Goal: Task Accomplishment & Management: Use online tool/utility

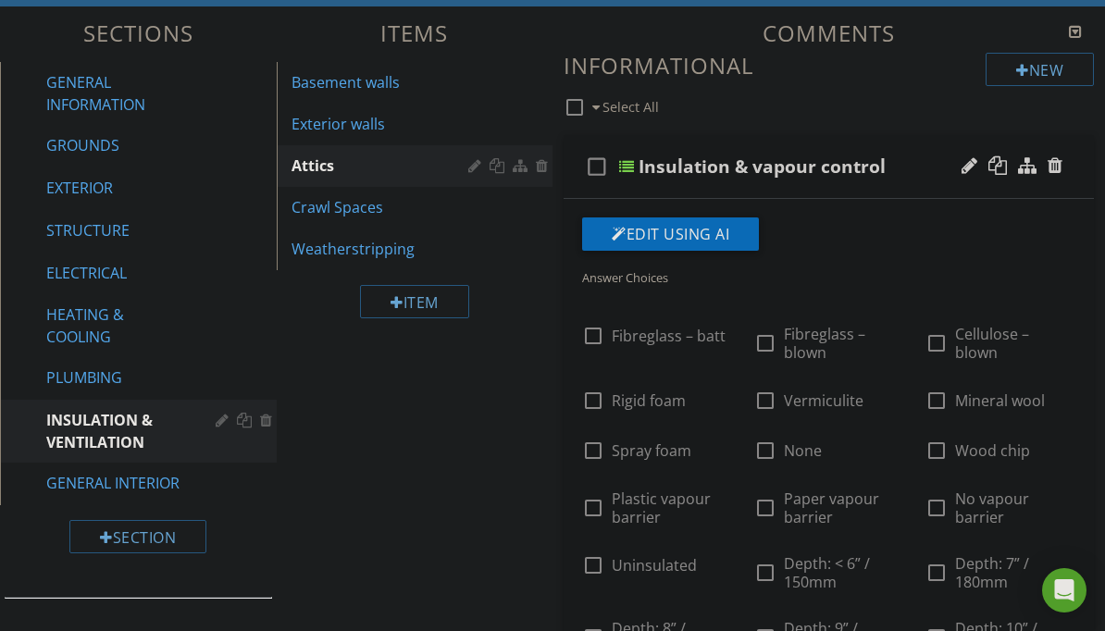
click at [387, 86] on div "Basement walls" at bounding box center [382, 82] width 183 height 22
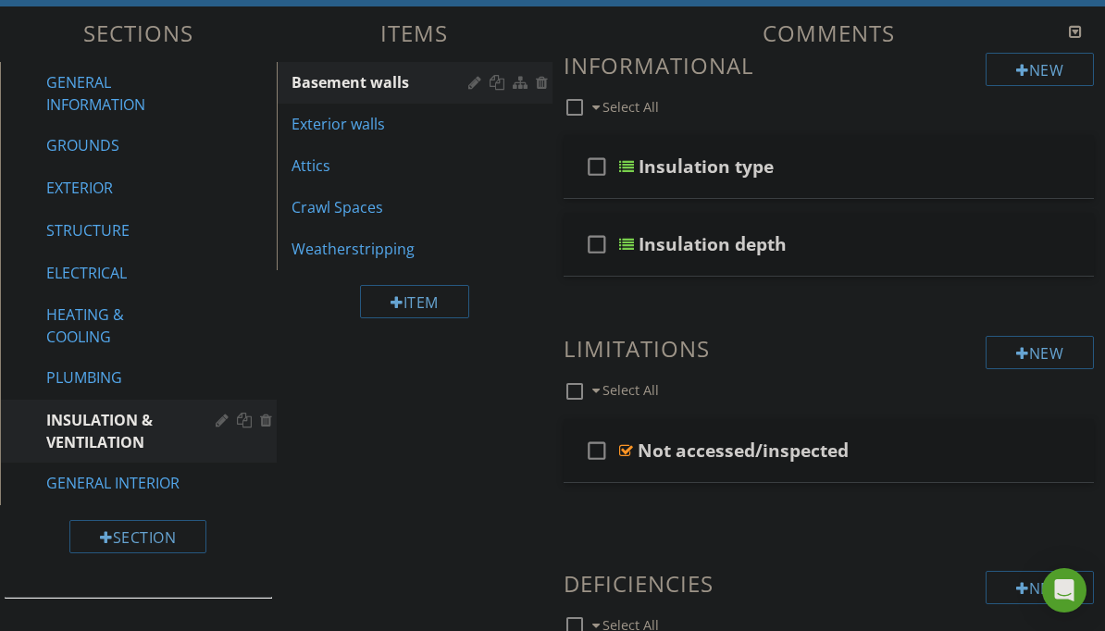
click at [365, 122] on div "Exterior walls" at bounding box center [382, 124] width 183 height 22
click at [359, 167] on div "Attics" at bounding box center [382, 166] width 183 height 22
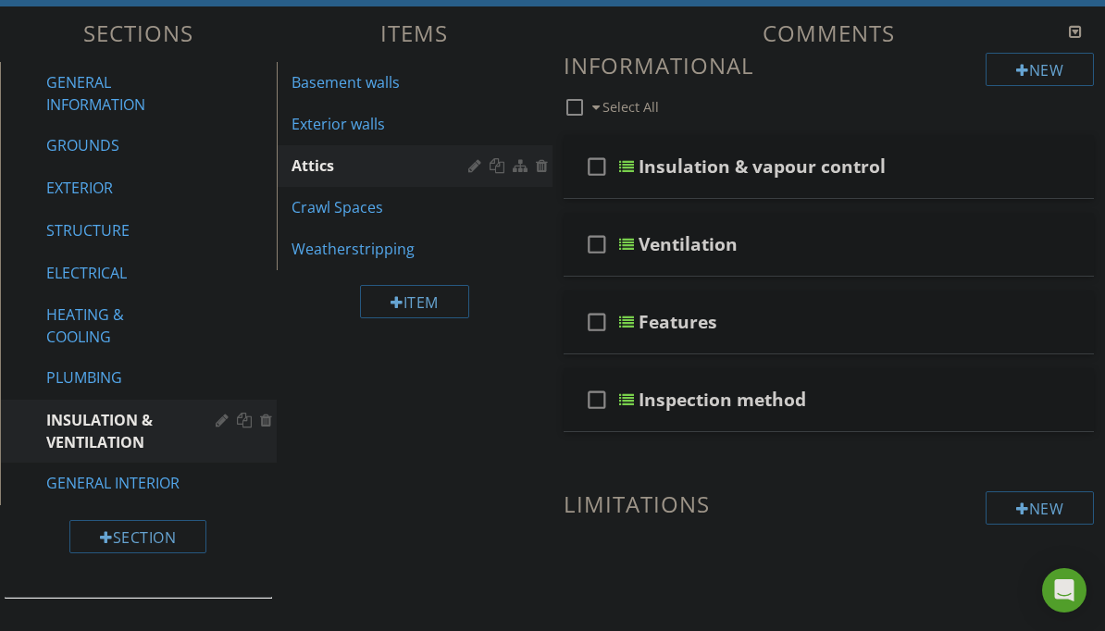
click at [927, 166] on div "Insulation & vapour control" at bounding box center [823, 166] width 370 height 22
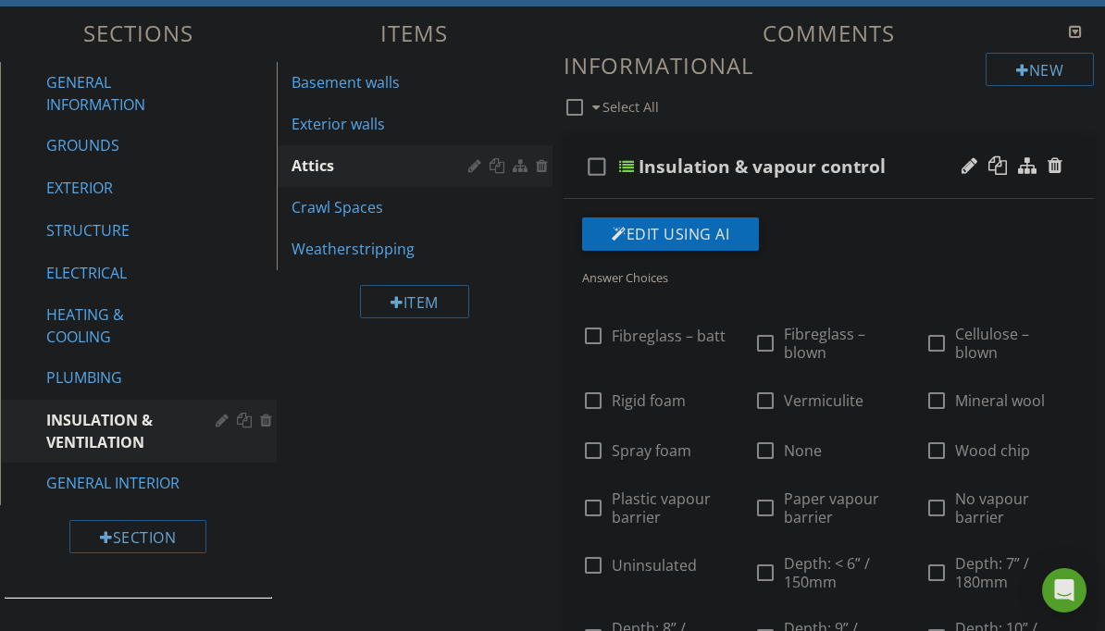
click at [922, 163] on div "Insulation & vapour control" at bounding box center [823, 166] width 370 height 22
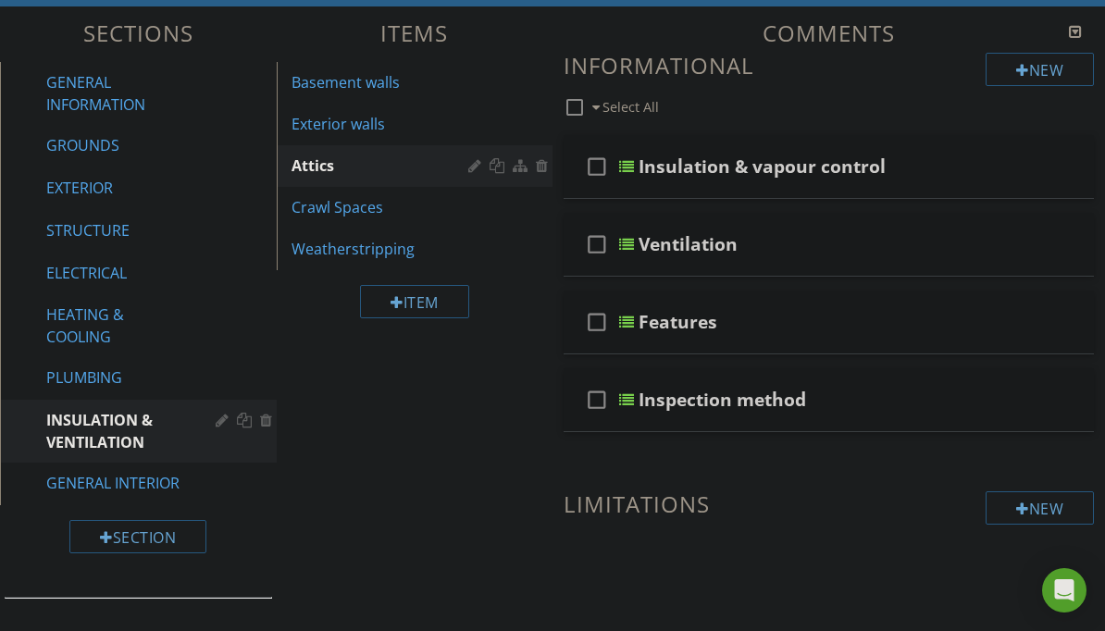
click at [936, 164] on div "Insulation & vapour control" at bounding box center [823, 166] width 370 height 22
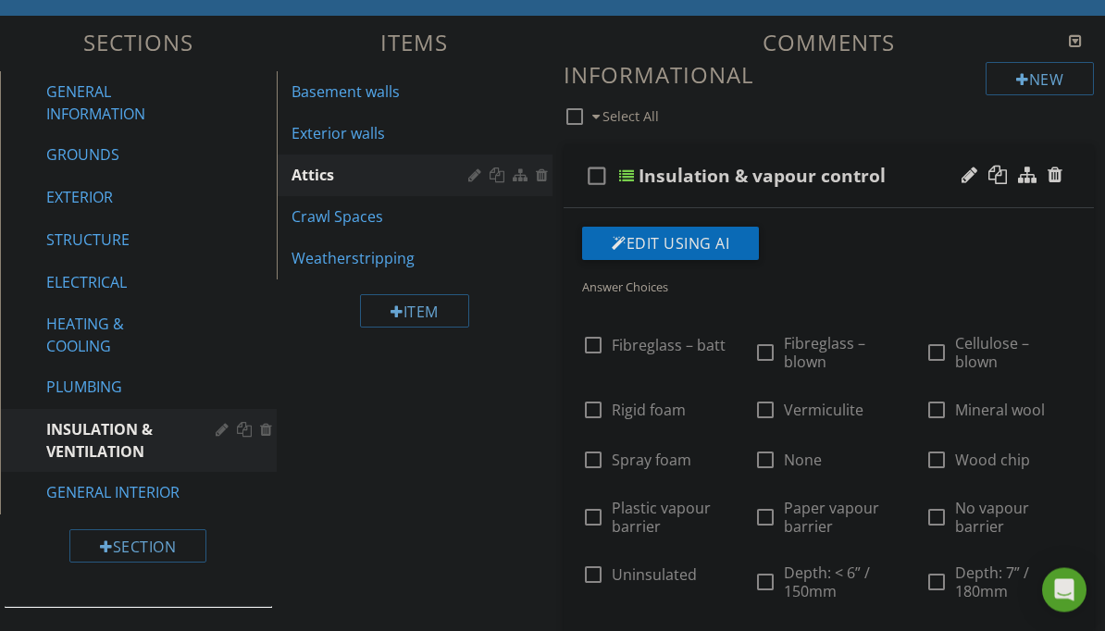
scroll to position [189, 0]
click at [356, 87] on div "Basement walls" at bounding box center [382, 92] width 183 height 22
click at [359, 86] on div "Basement walls" at bounding box center [382, 92] width 183 height 22
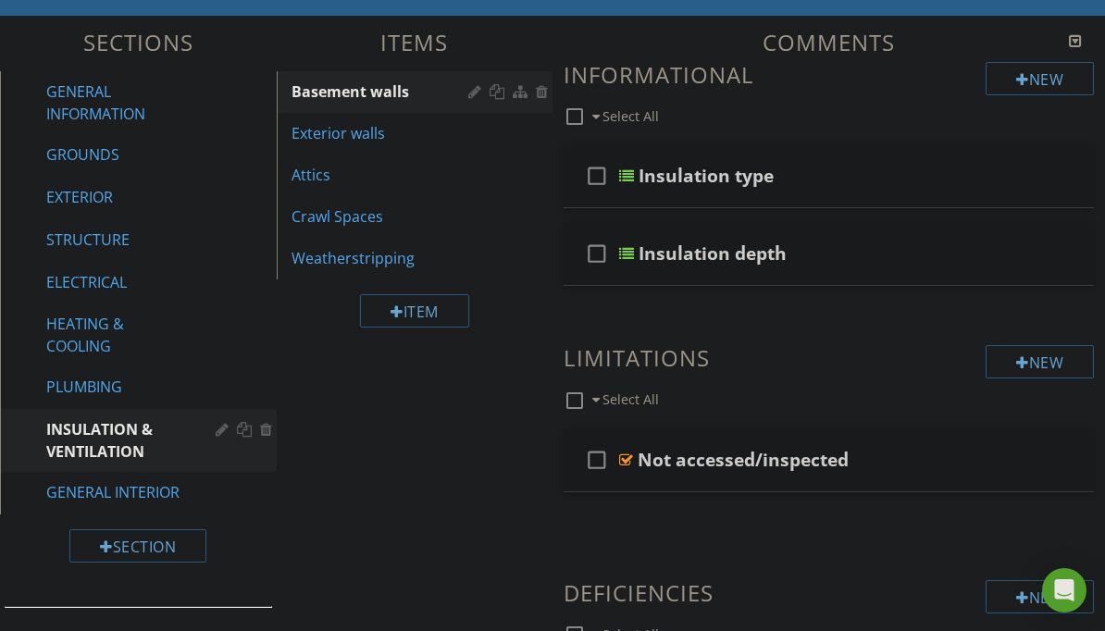
click at [357, 181] on div "Attics" at bounding box center [382, 175] width 183 height 22
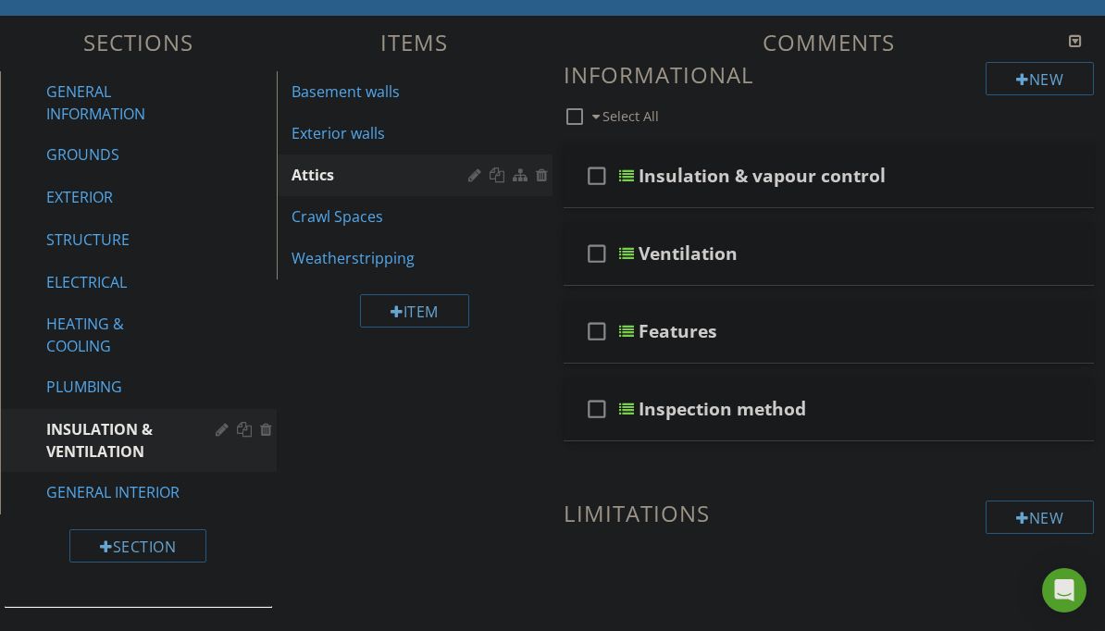
click at [962, 181] on div at bounding box center [969, 175] width 16 height 19
click at [928, 163] on input "Insulation & vapour control" at bounding box center [823, 178] width 370 height 31
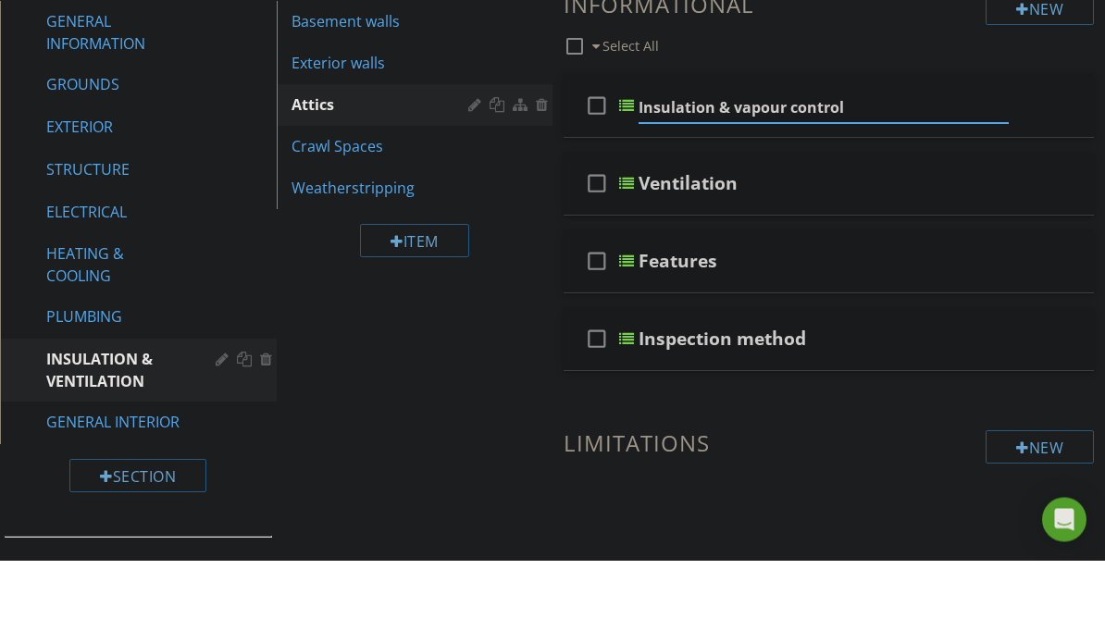
click at [924, 95] on div "check_box_outline_blank Select All" at bounding box center [775, 112] width 422 height 35
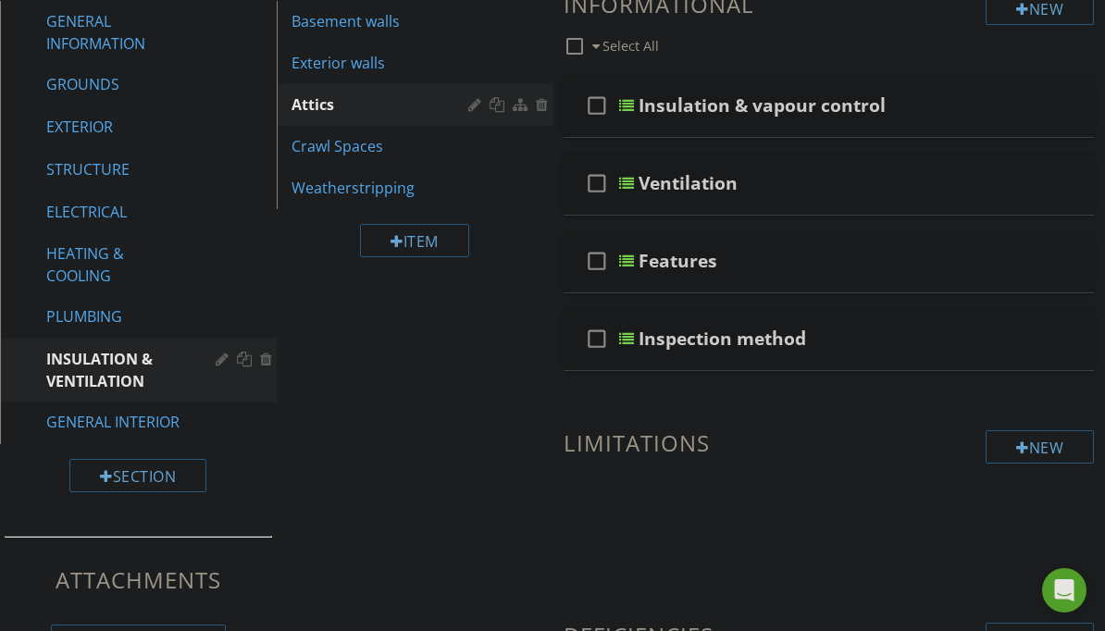
click at [925, 112] on div "Insulation & vapour control" at bounding box center [823, 105] width 370 height 22
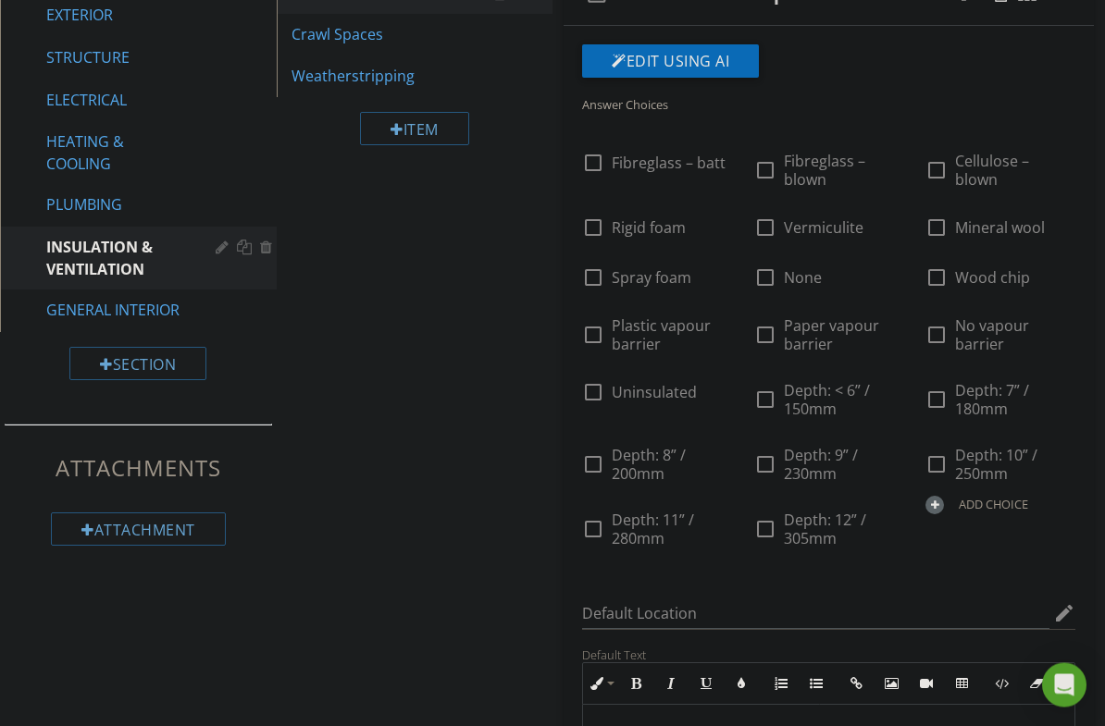
scroll to position [371, 0]
click at [866, 549] on span "Depth: 12” / 305mm" at bounding box center [825, 529] width 82 height 39
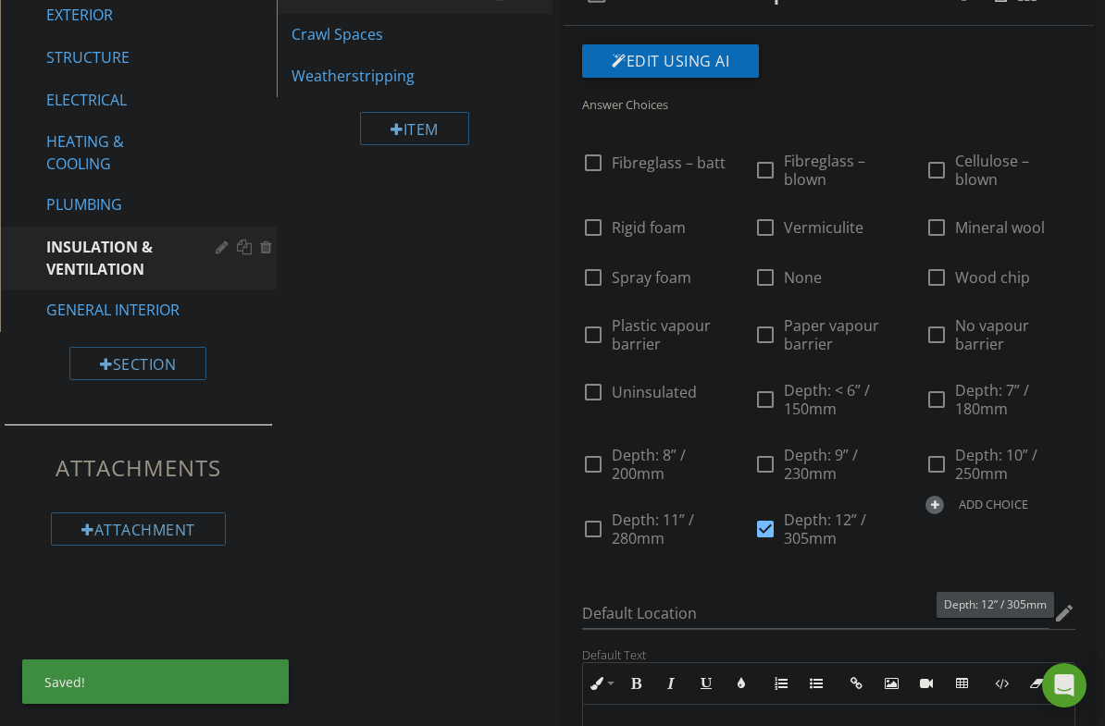
click at [781, 545] on div at bounding box center [764, 529] width 31 height 31
checkbox input "false"
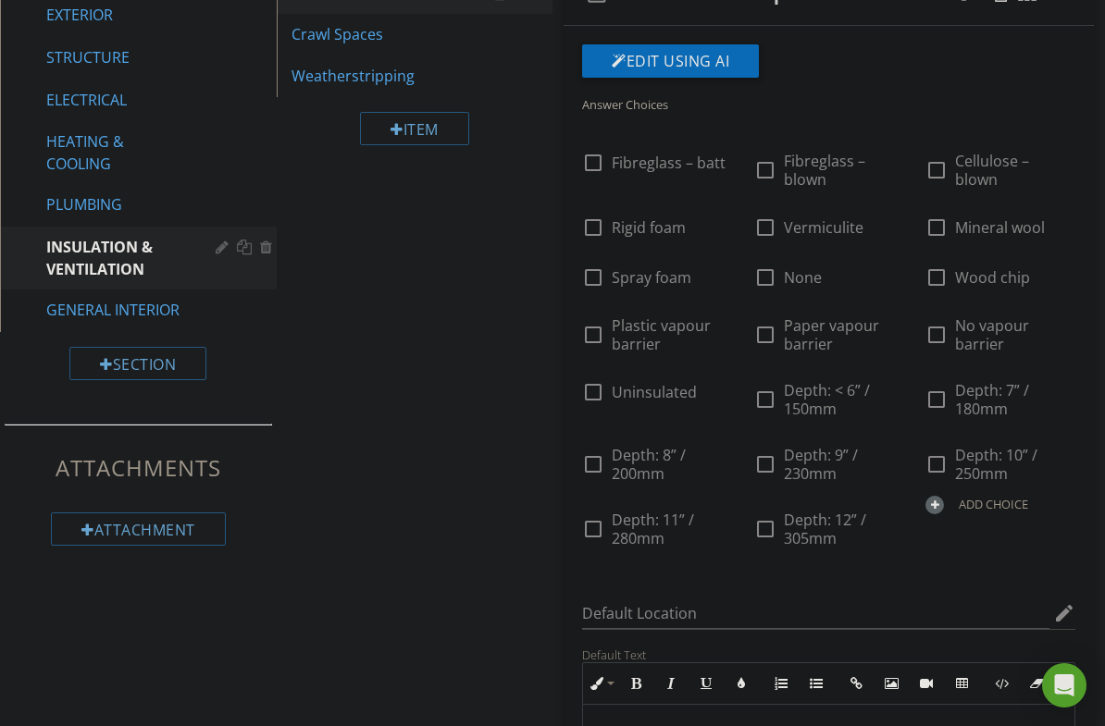
click at [959, 512] on div "ADD CHOICE" at bounding box center [993, 504] width 69 height 15
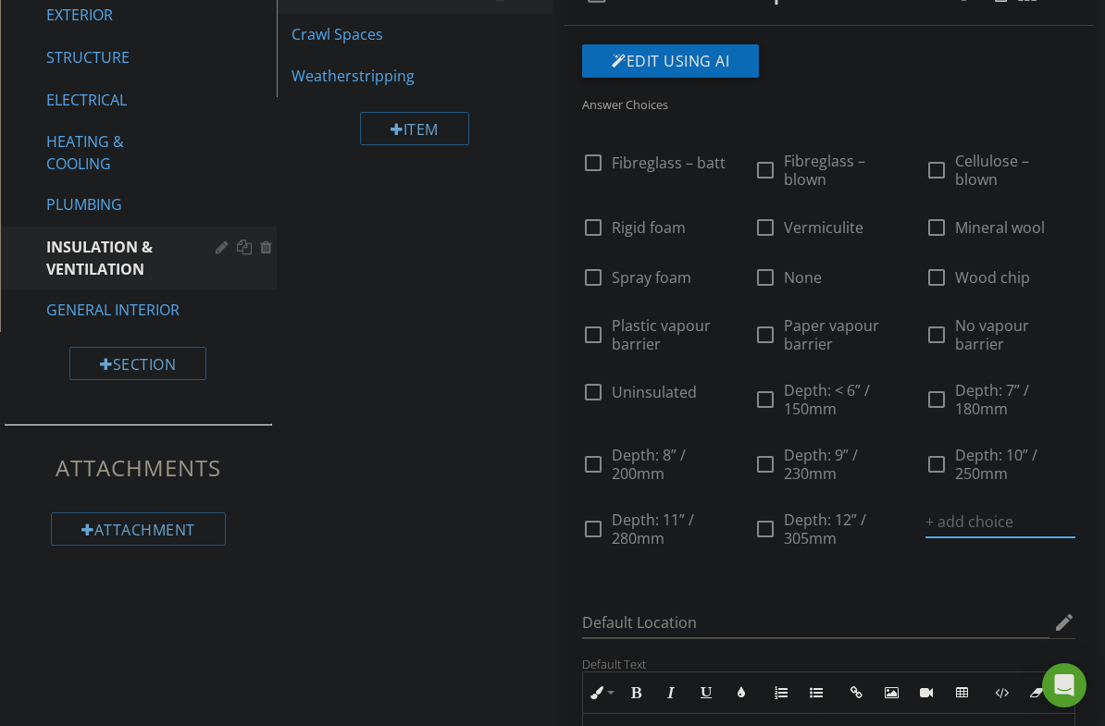
click at [925, 538] on input "text" at bounding box center [1000, 522] width 150 height 31
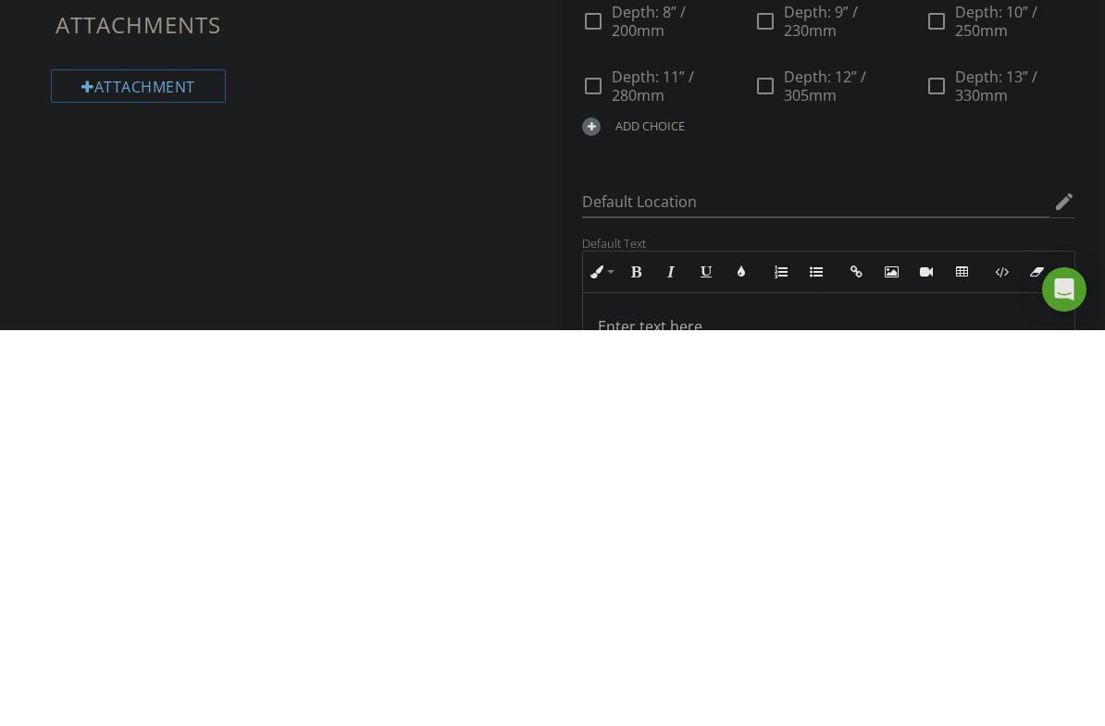
scroll to position [815, 0]
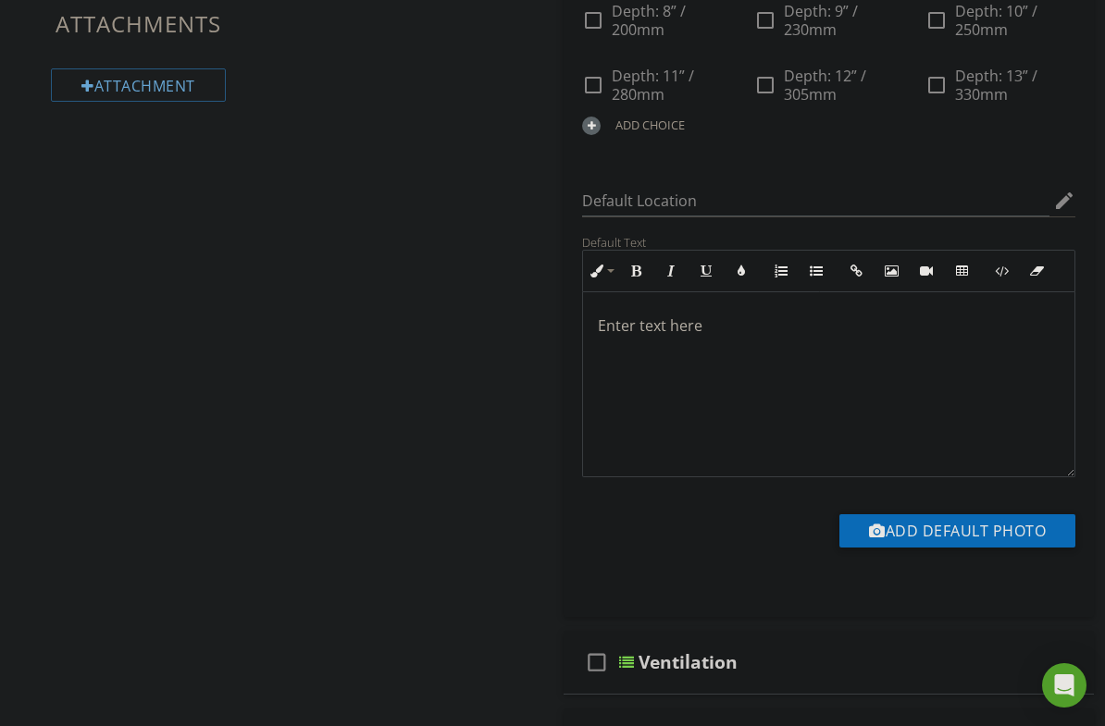
click at [601, 135] on div at bounding box center [591, 126] width 19 height 19
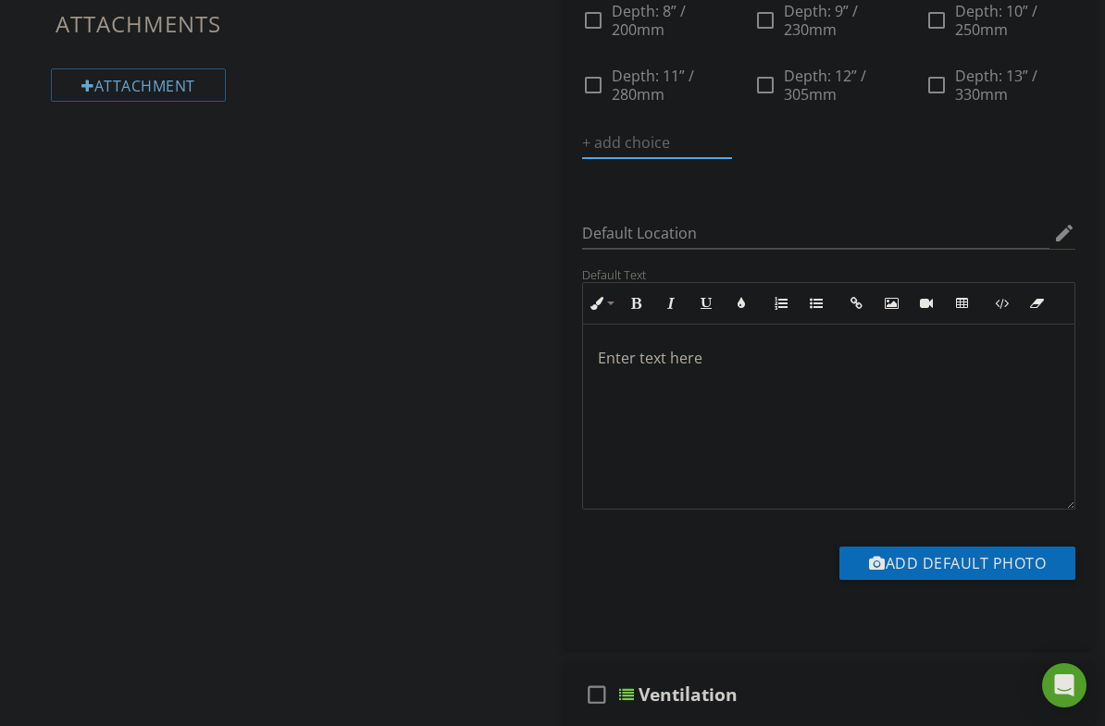
click at [732, 158] on input "text" at bounding box center [657, 143] width 150 height 31
paste input "D"
click at [706, 159] on input "Depth:" at bounding box center [644, 144] width 124 height 31
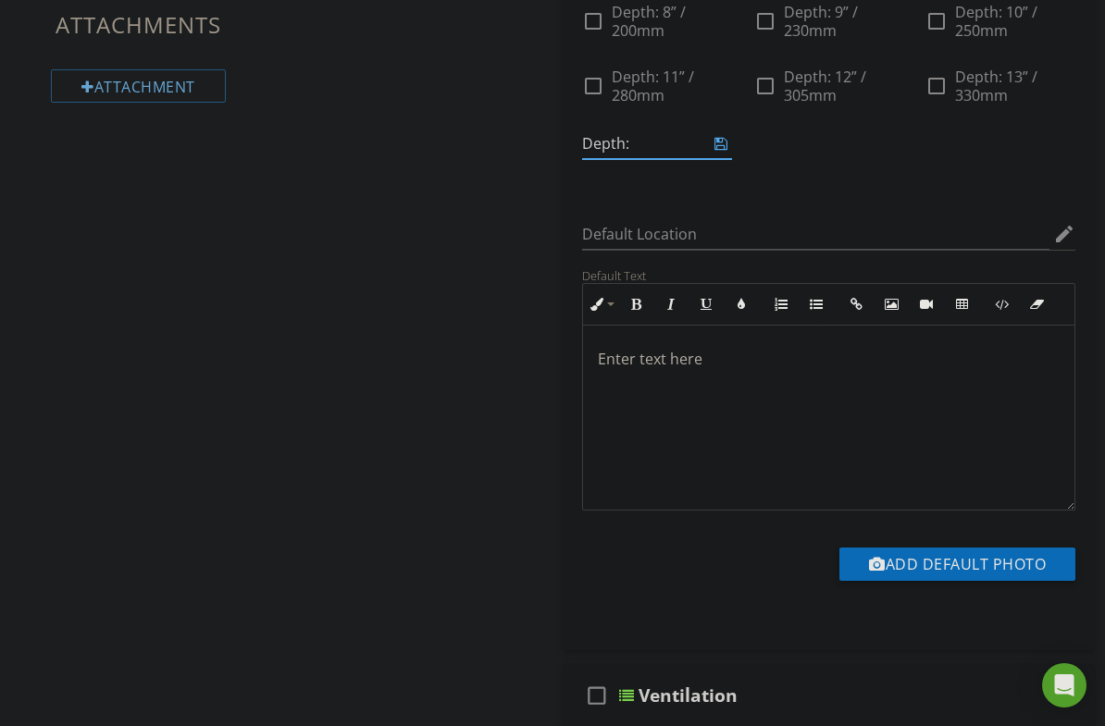
click at [706, 159] on input "Depth:" at bounding box center [644, 144] width 124 height 31
type input "Depth: 14” / 355mm"
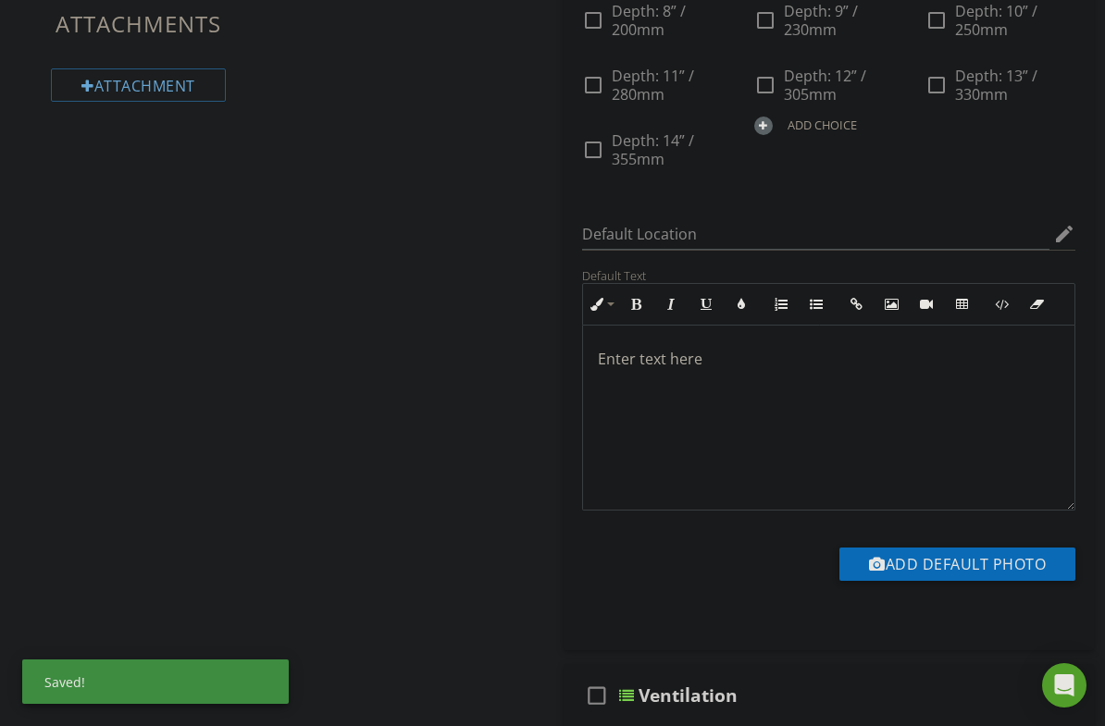
click at [904, 135] on div "ADD CHOICE" at bounding box center [829, 124] width 150 height 22
click at [904, 158] on input "text" at bounding box center [829, 143] width 150 height 31
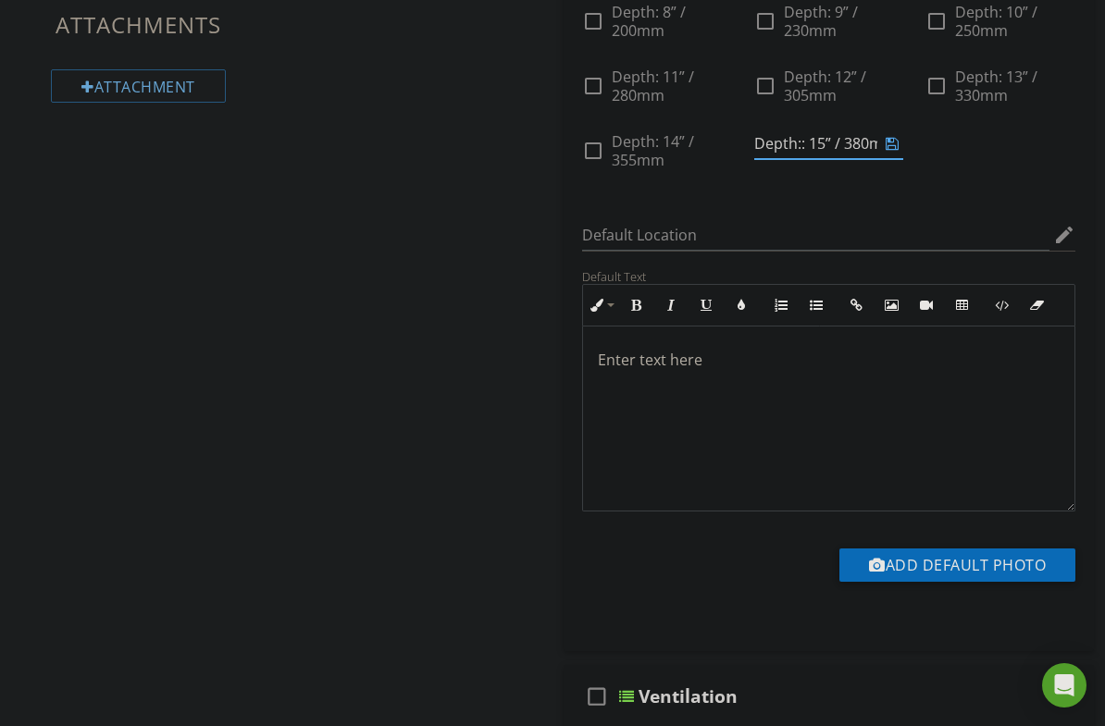
click at [878, 159] on input "Depth:: 15” / 380mm" at bounding box center [816, 144] width 124 height 31
type input "Depth: 15” / 380mm"
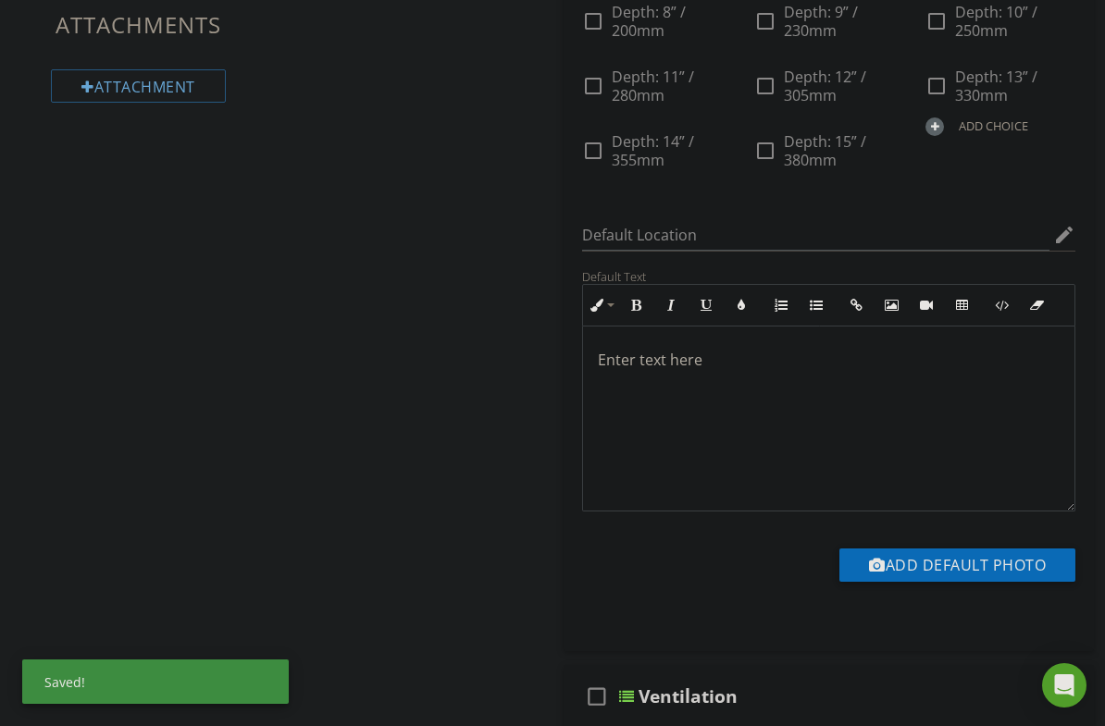
scroll to position [815, 0]
click at [925, 135] on div at bounding box center [934, 126] width 19 height 19
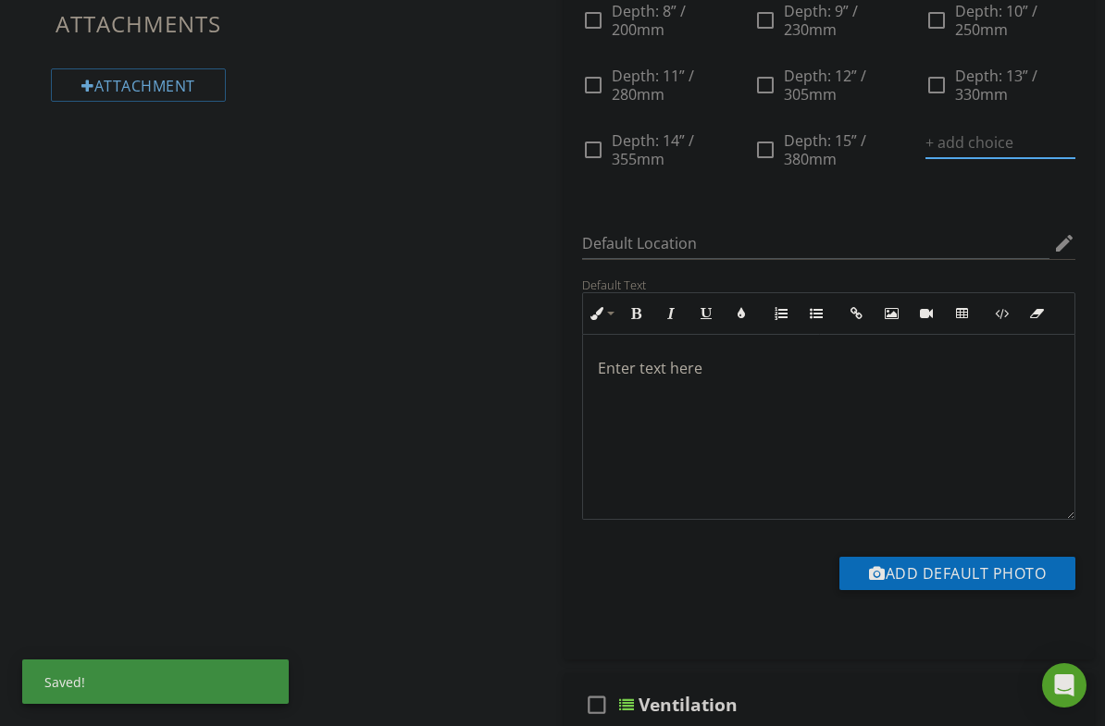
click at [925, 158] on input "text" at bounding box center [1000, 143] width 150 height 31
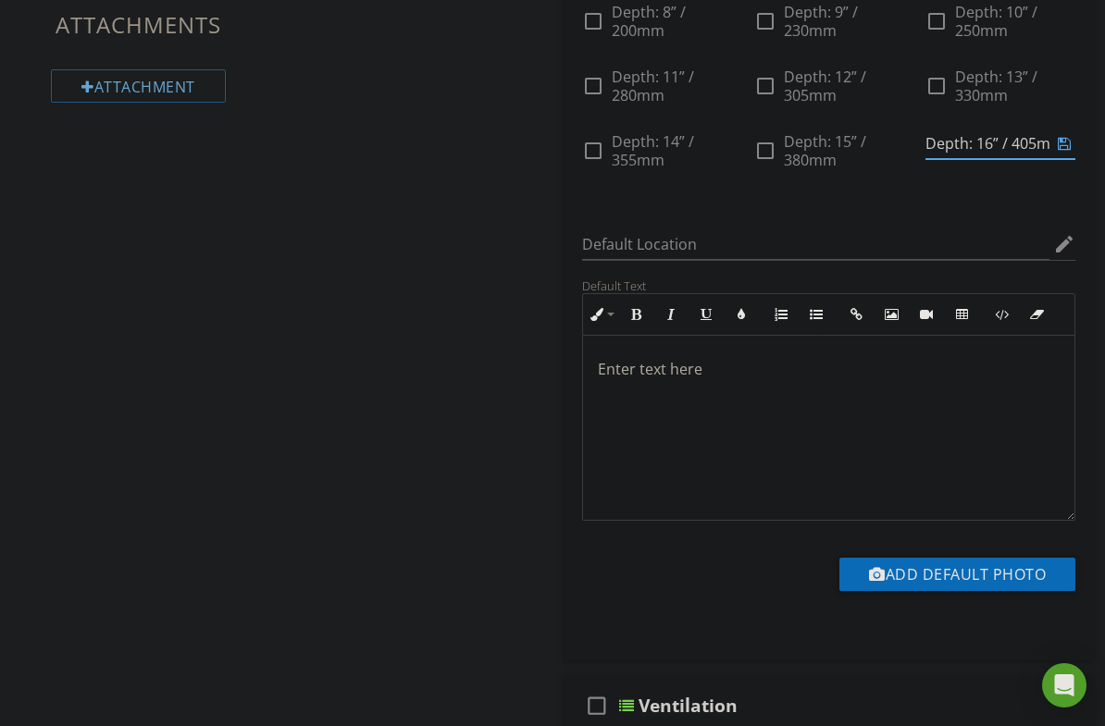
type input "Depth: 16” / 405mm"
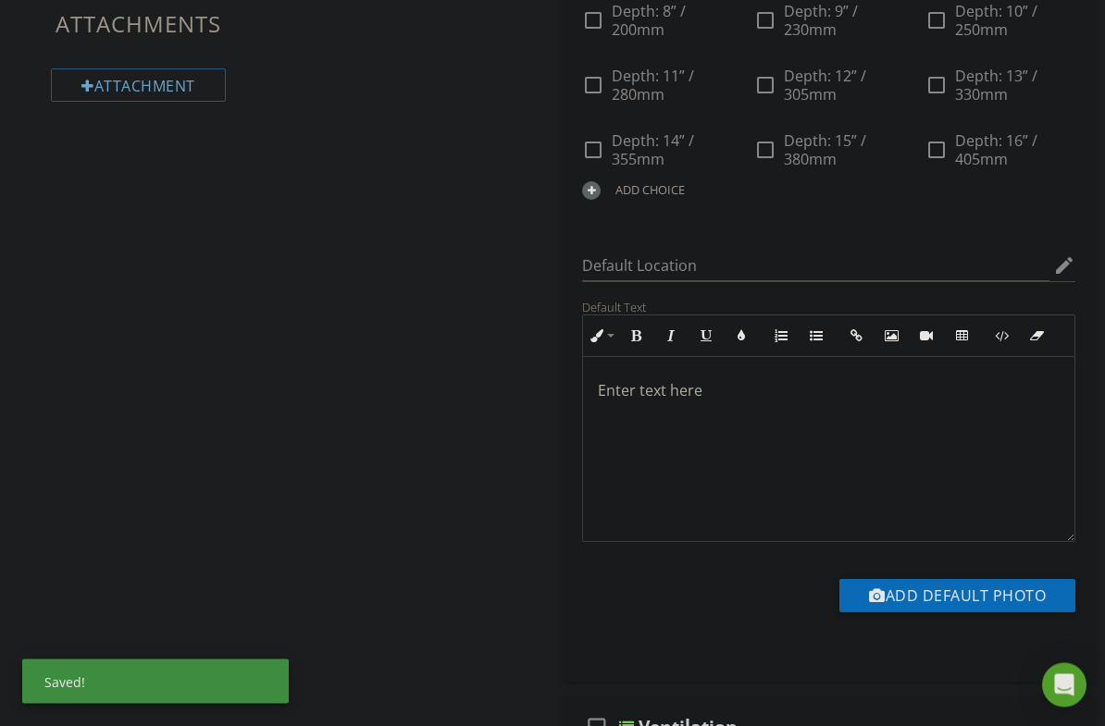
scroll to position [815, 0]
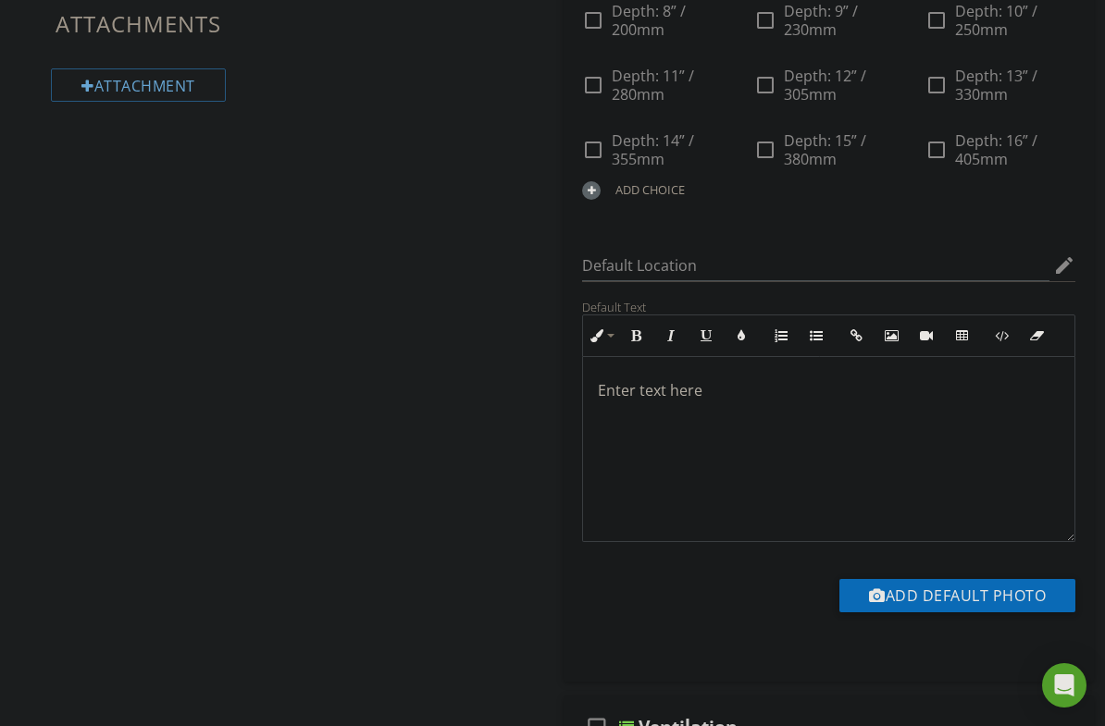
click at [732, 200] on div "ADD CHOICE" at bounding box center [657, 189] width 150 height 22
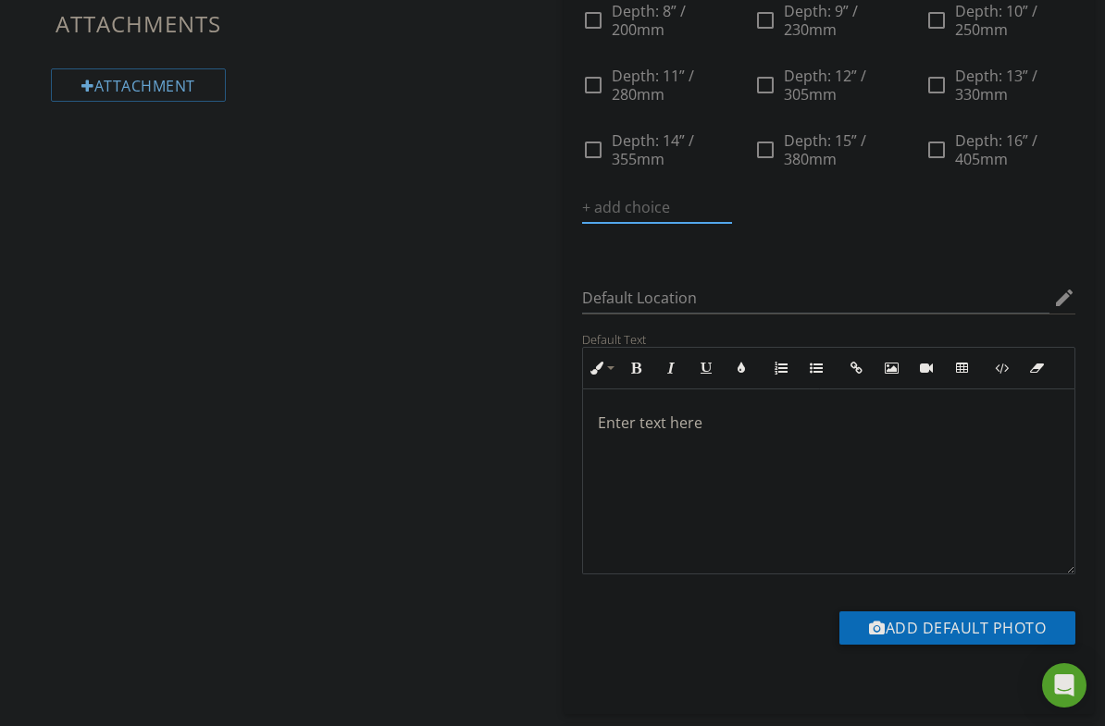
click at [732, 223] on input "text" at bounding box center [657, 207] width 150 height 31
click at [773, 200] on div at bounding box center [763, 190] width 19 height 19
click at [904, 223] on input "text" at bounding box center [829, 207] width 150 height 31
click at [925, 200] on div "ADD CHOICE" at bounding box center [1000, 189] width 150 height 22
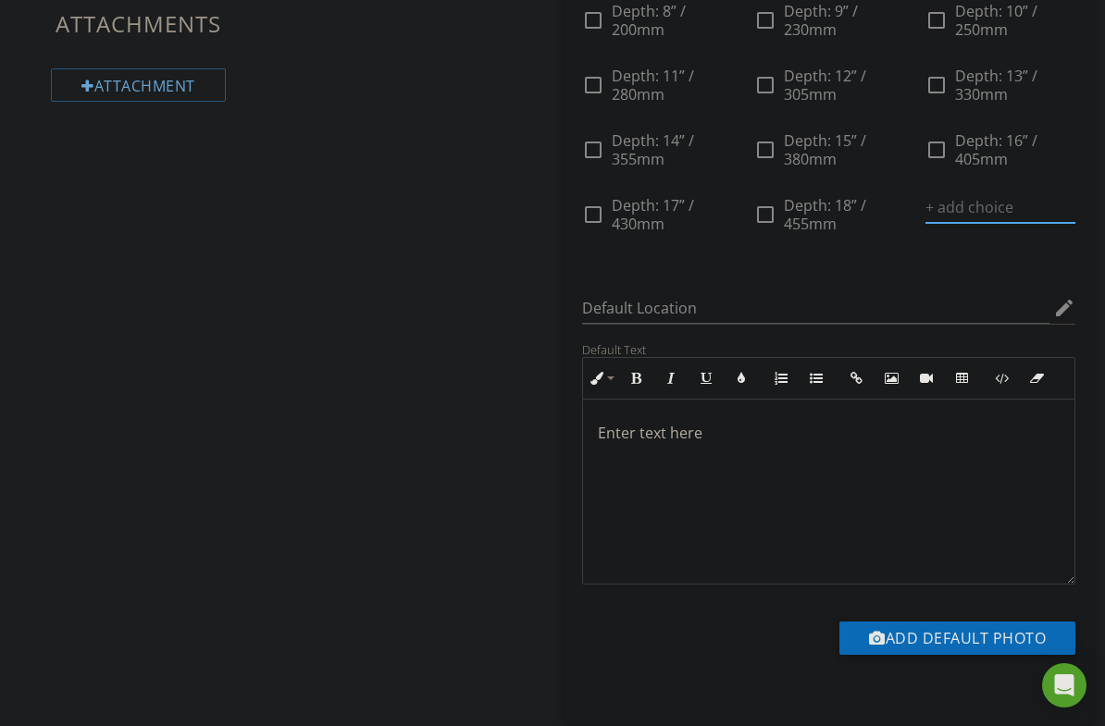
click at [925, 223] on input "text" at bounding box center [1000, 207] width 150 height 31
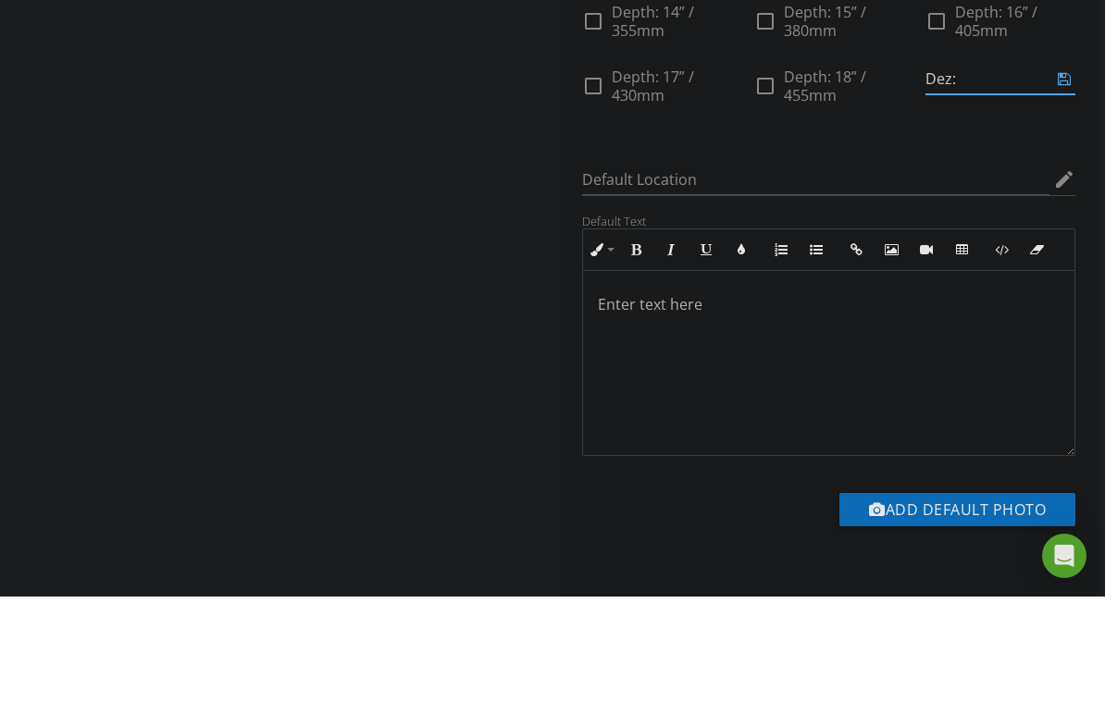
type input "Dez:”"
type input "Depth: 19” / 485mm"
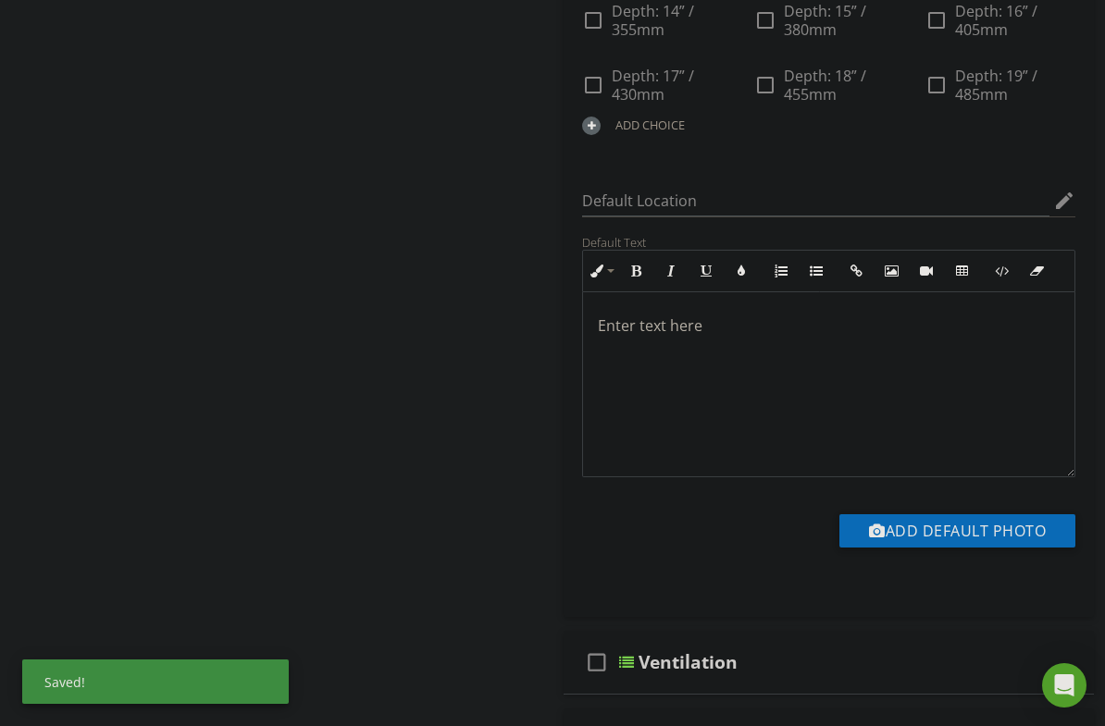
click at [601, 135] on div at bounding box center [591, 126] width 19 height 19
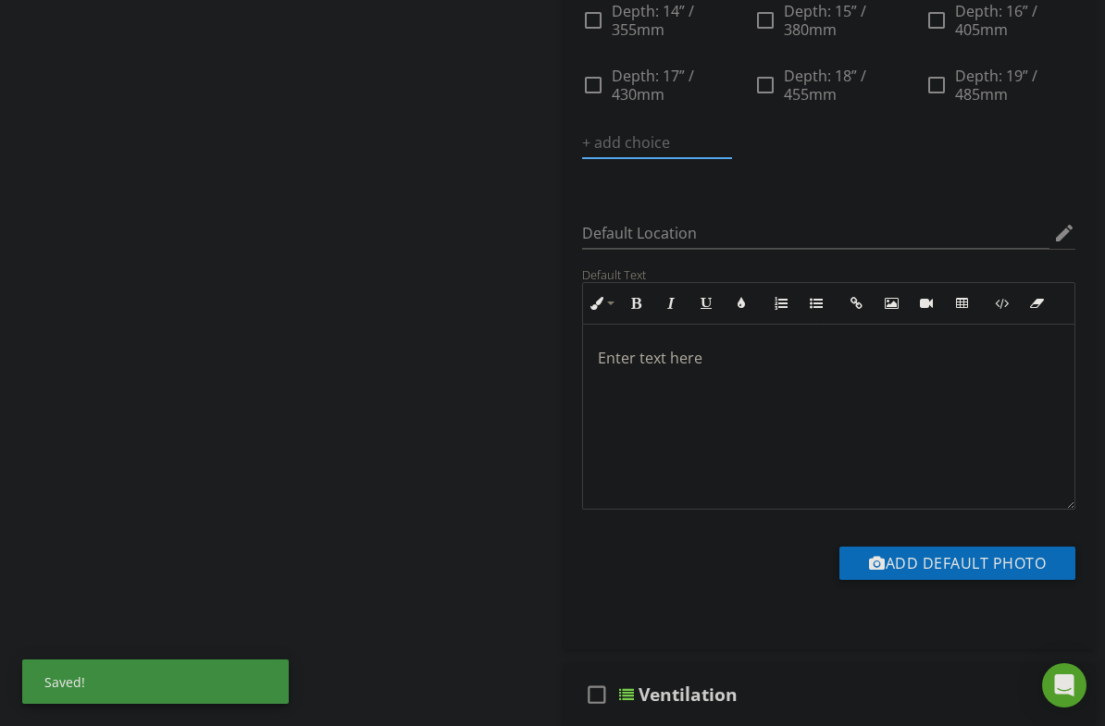
click at [732, 158] on input "text" at bounding box center [657, 143] width 150 height 31
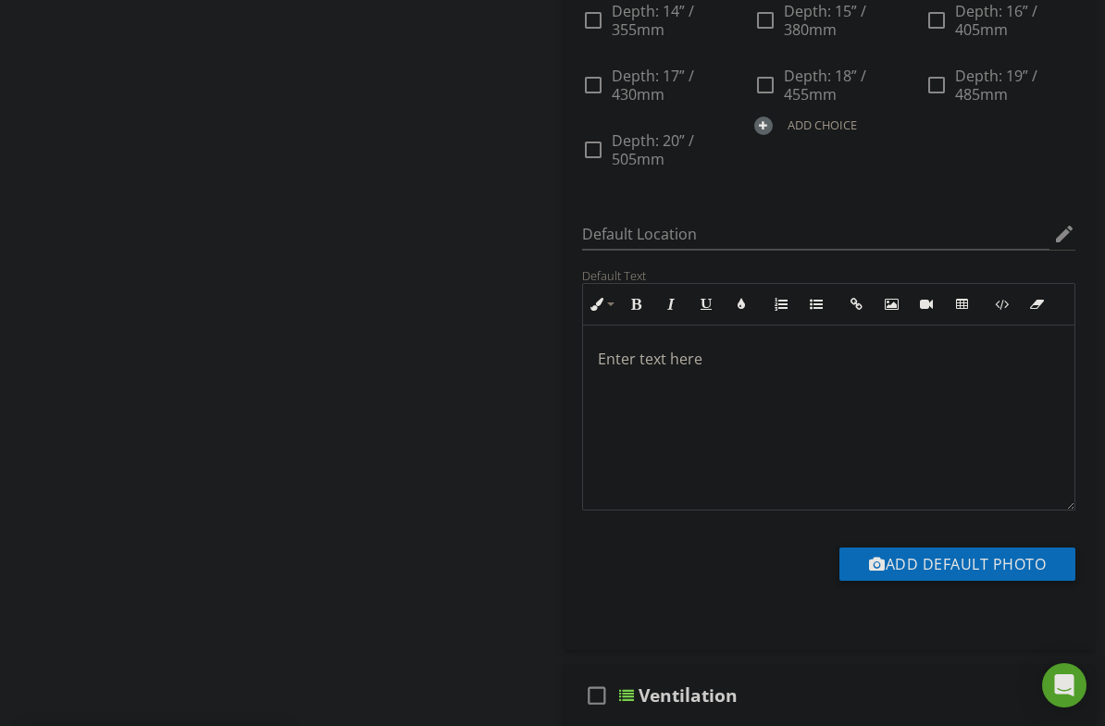
click at [773, 135] on div at bounding box center [763, 126] width 19 height 19
click at [904, 158] on input "text" at bounding box center [829, 143] width 150 height 31
type input "D"
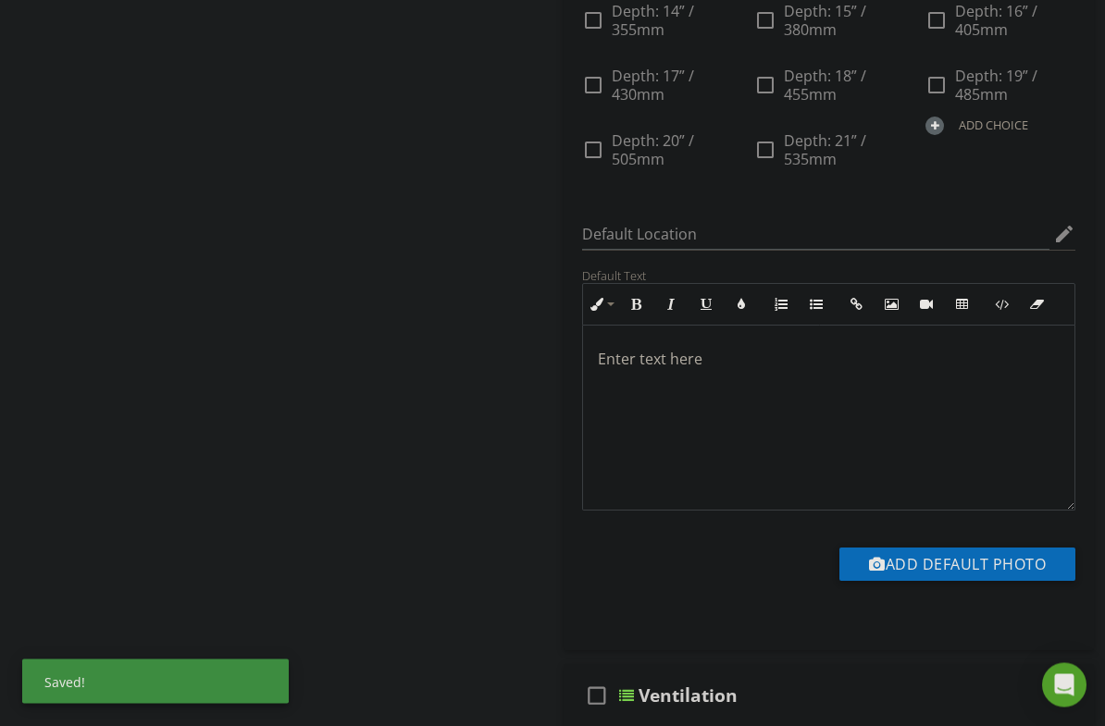
scroll to position [945, 0]
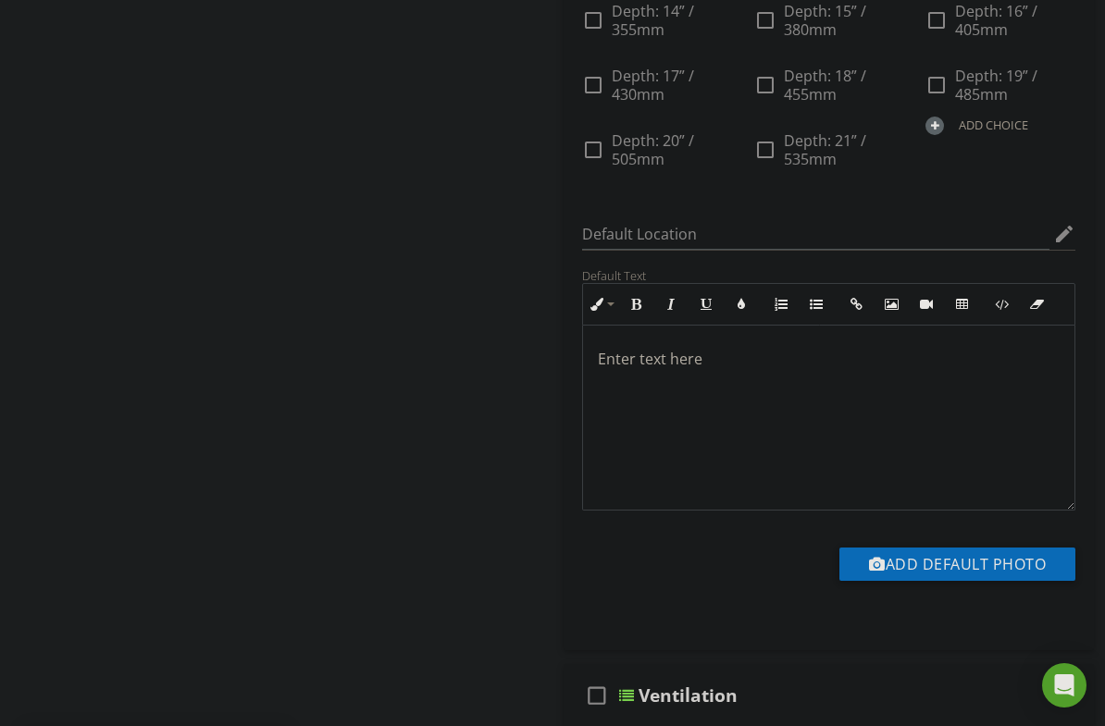
click at [959, 132] on div "ADD CHOICE" at bounding box center [993, 125] width 69 height 15
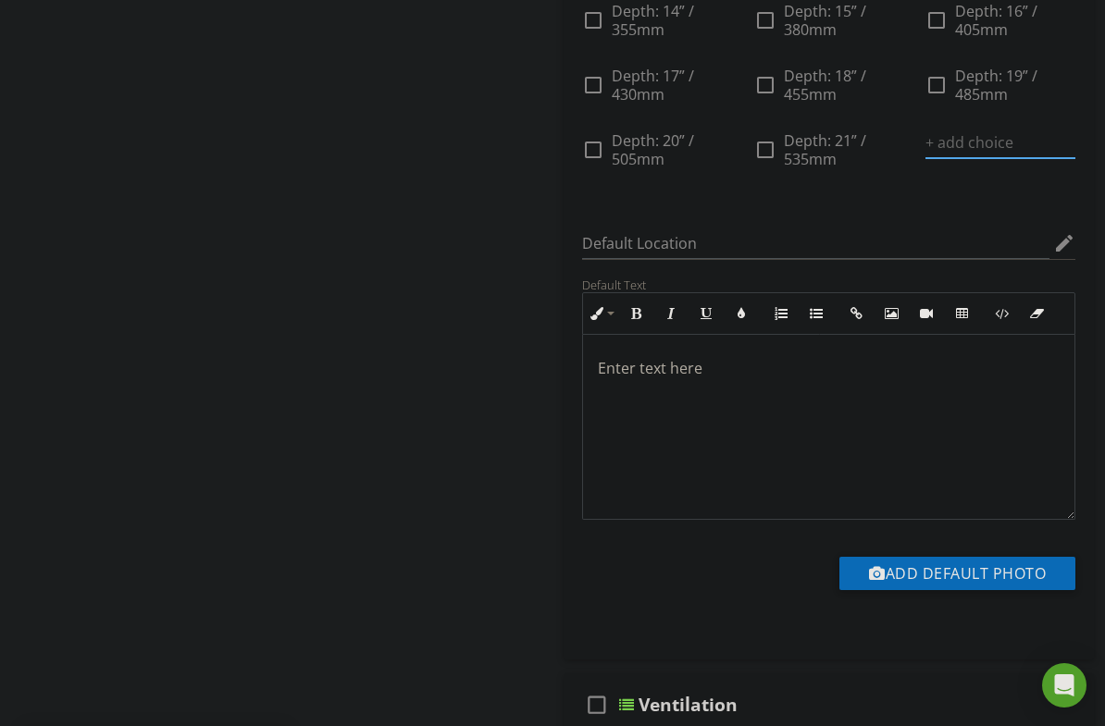
click at [925, 158] on input "text" at bounding box center [1000, 143] width 150 height 31
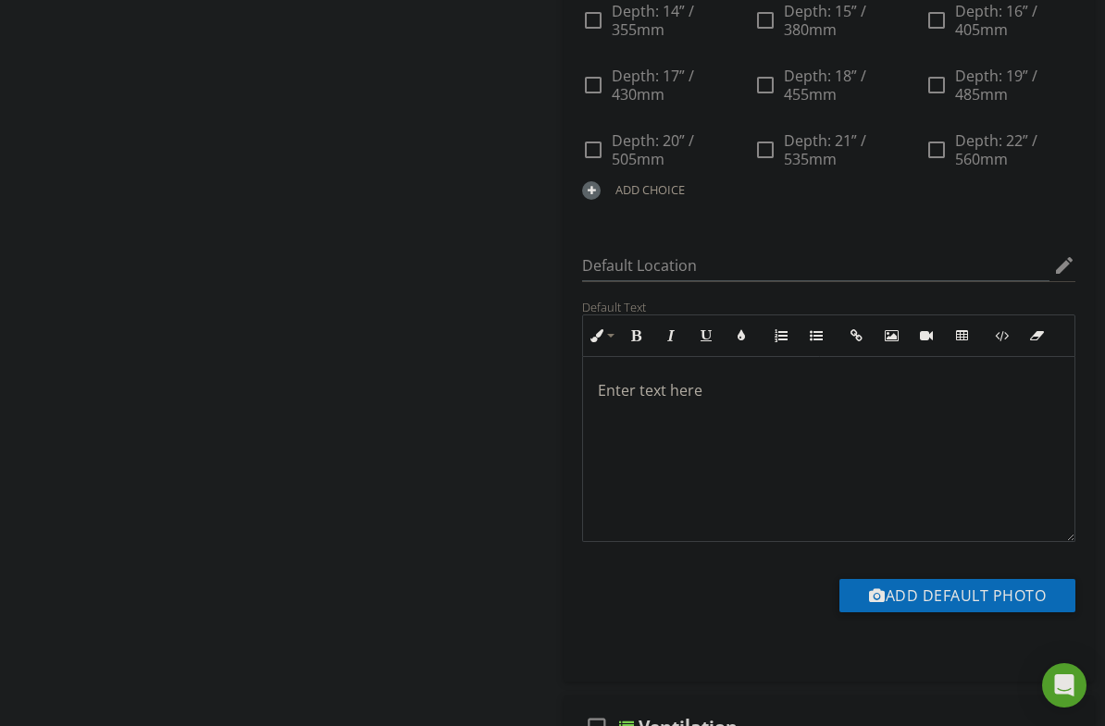
click at [601, 200] on div at bounding box center [591, 190] width 19 height 19
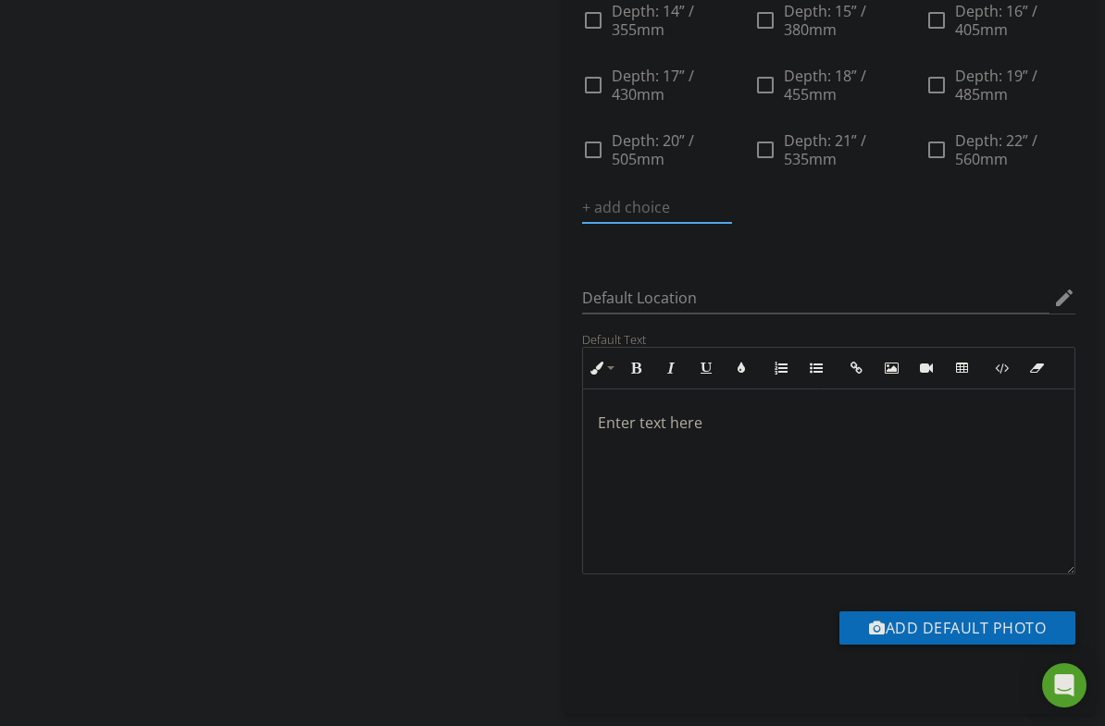
click at [732, 223] on input "text" at bounding box center [657, 207] width 150 height 31
click at [773, 200] on div at bounding box center [763, 190] width 19 height 19
click at [904, 223] on input "text" at bounding box center [829, 207] width 150 height 31
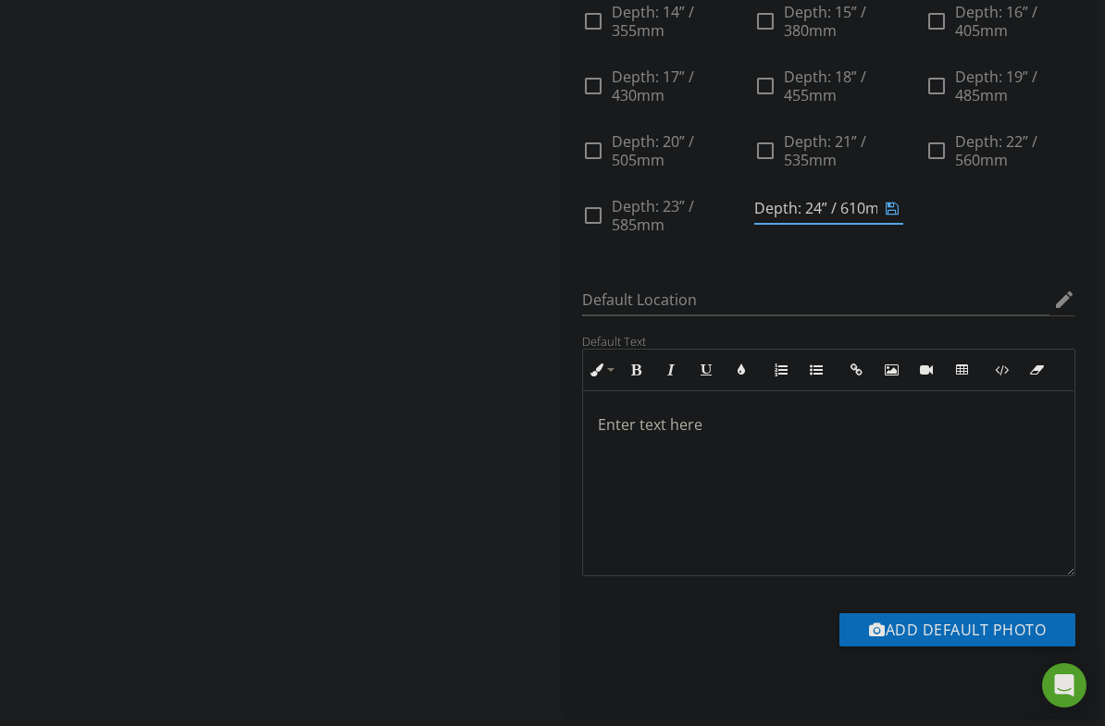
type input "Depth: 24” / 610mm"
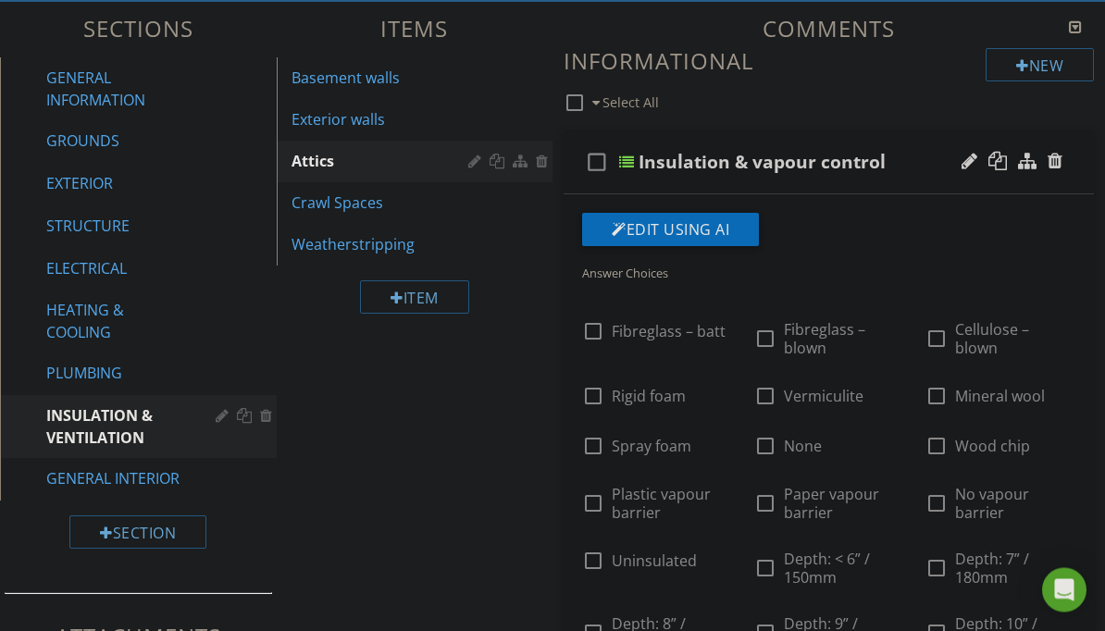
scroll to position [191, 0]
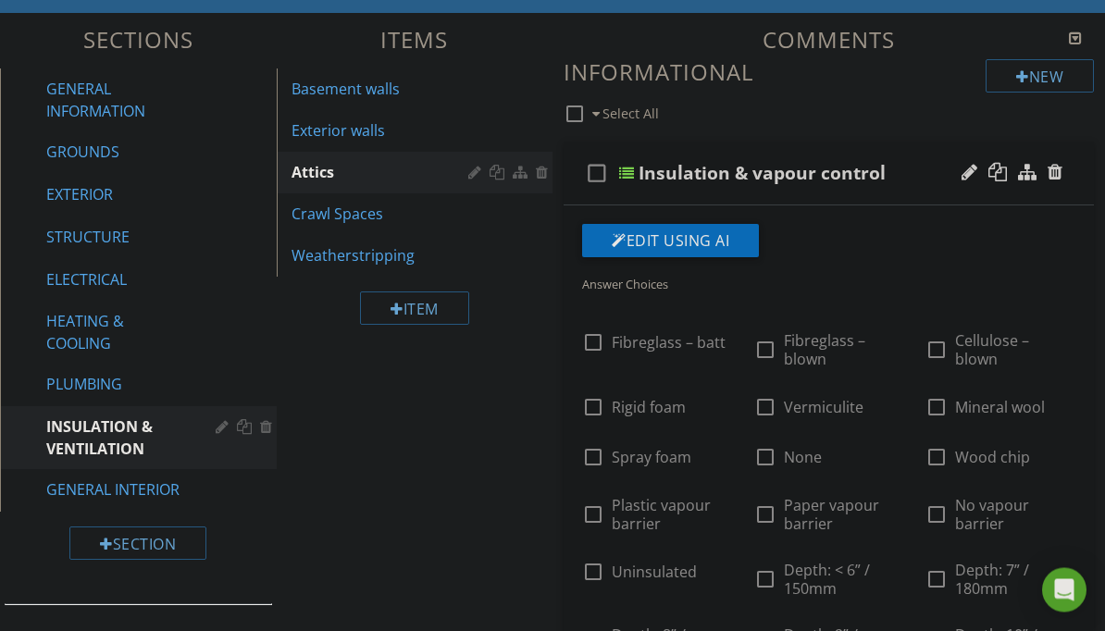
click at [1003, 167] on div at bounding box center [997, 173] width 19 height 19
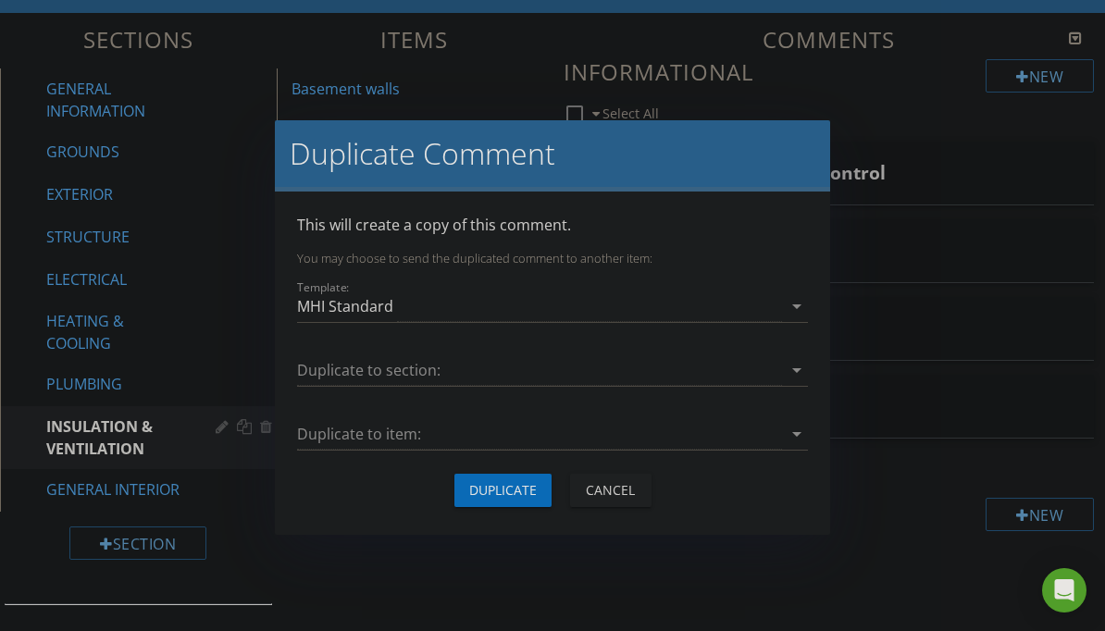
click at [774, 365] on div at bounding box center [539, 370] width 485 height 31
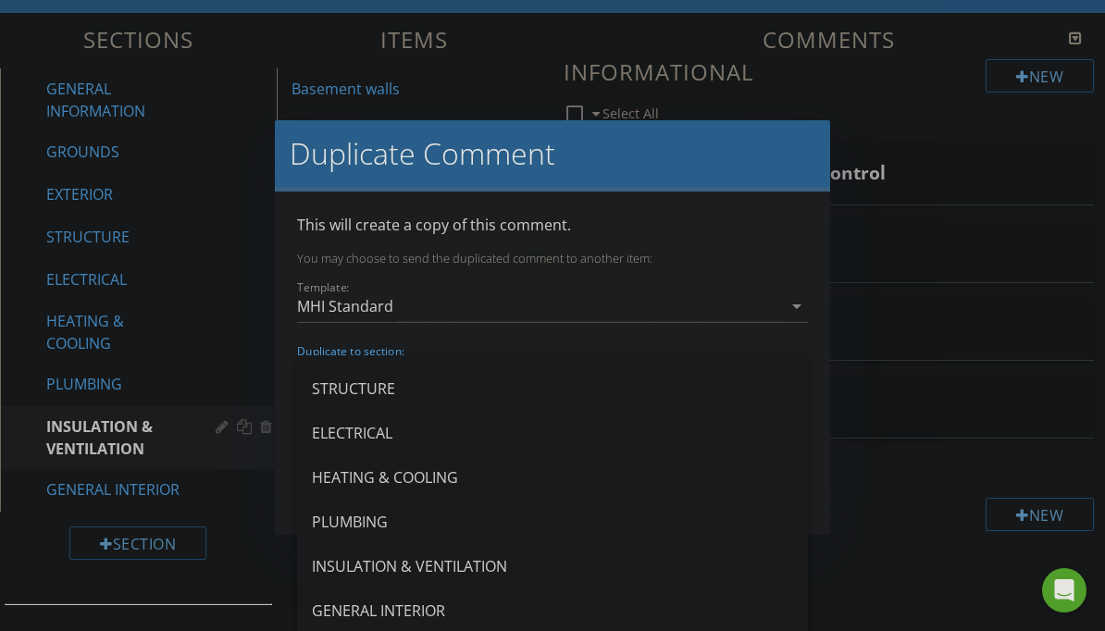
scroll to position [122, 0]
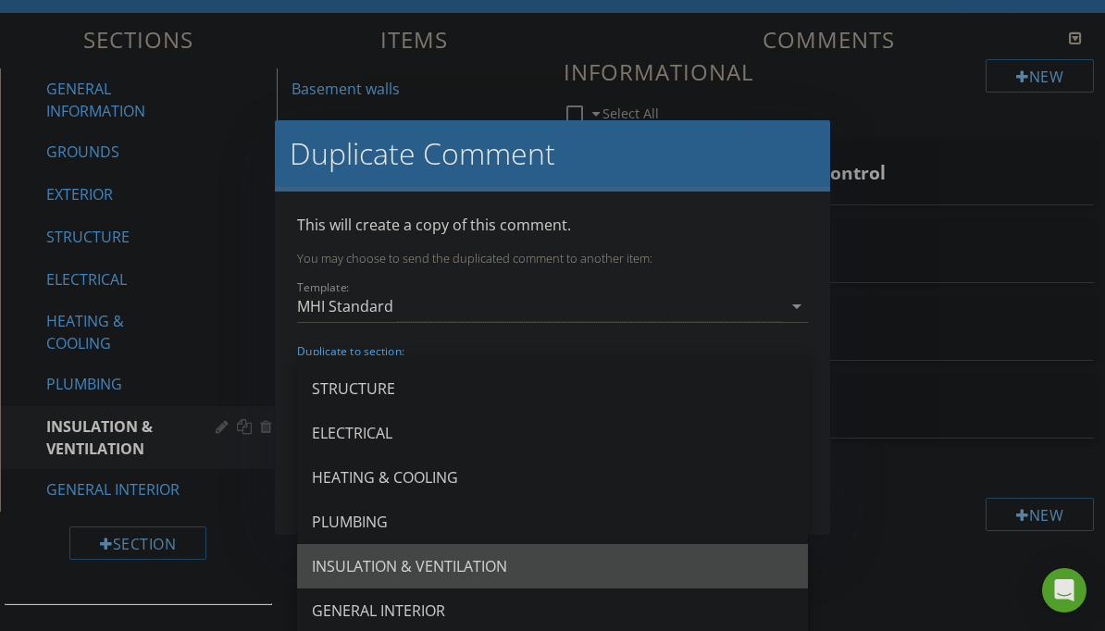
click at [615, 565] on div "INSULATION & VENTILATION" at bounding box center [552, 566] width 481 height 22
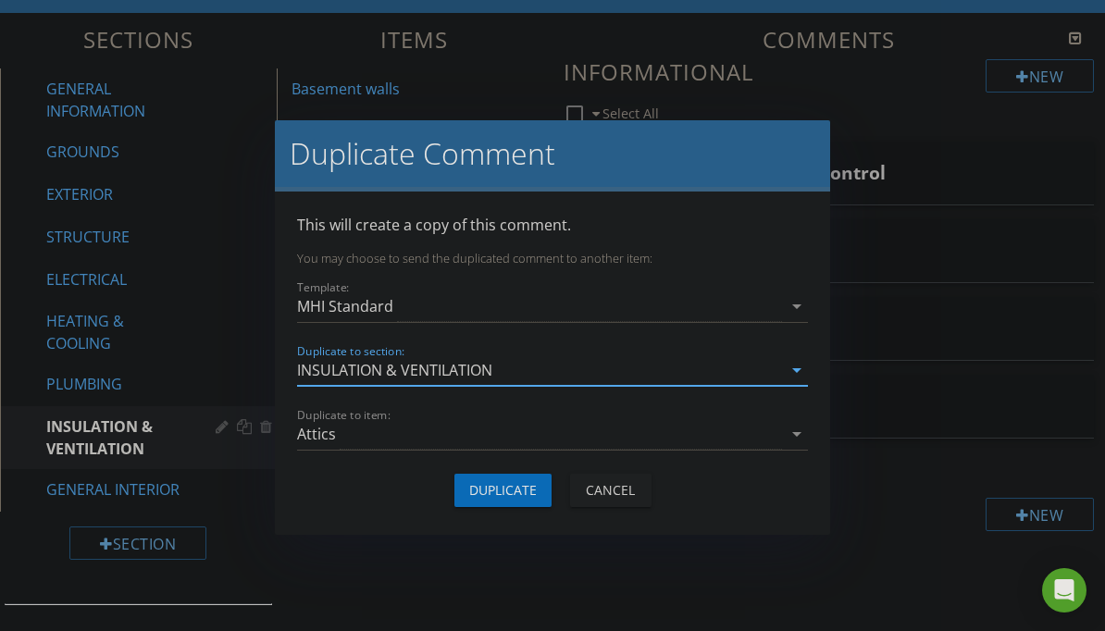
click at [675, 431] on div "Attics" at bounding box center [539, 434] width 485 height 31
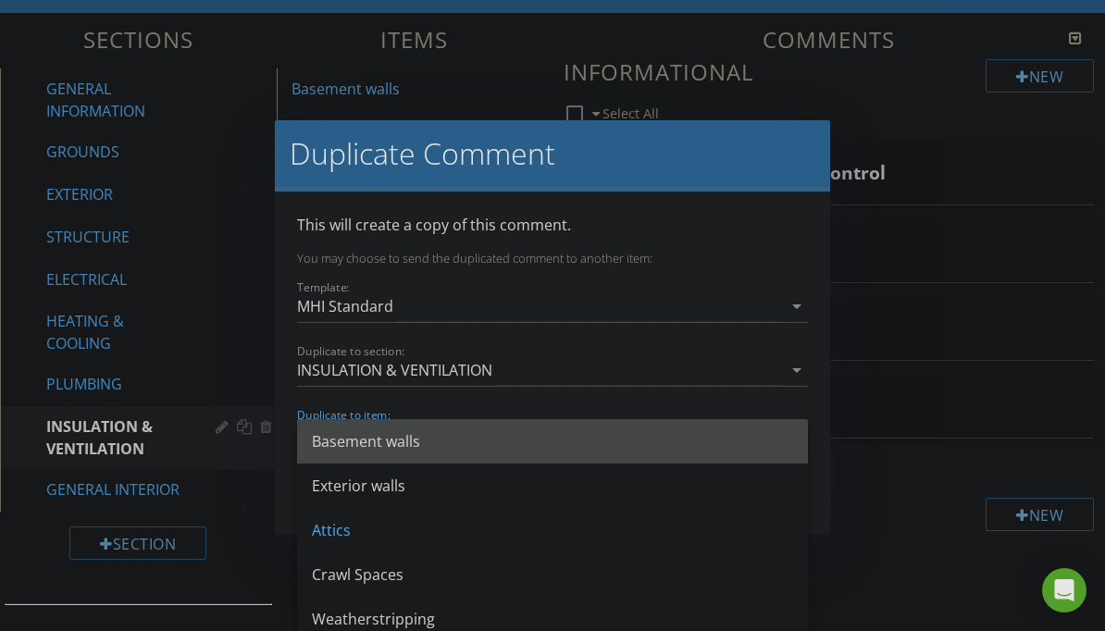
click at [682, 440] on div "Basement walls" at bounding box center [552, 441] width 481 height 22
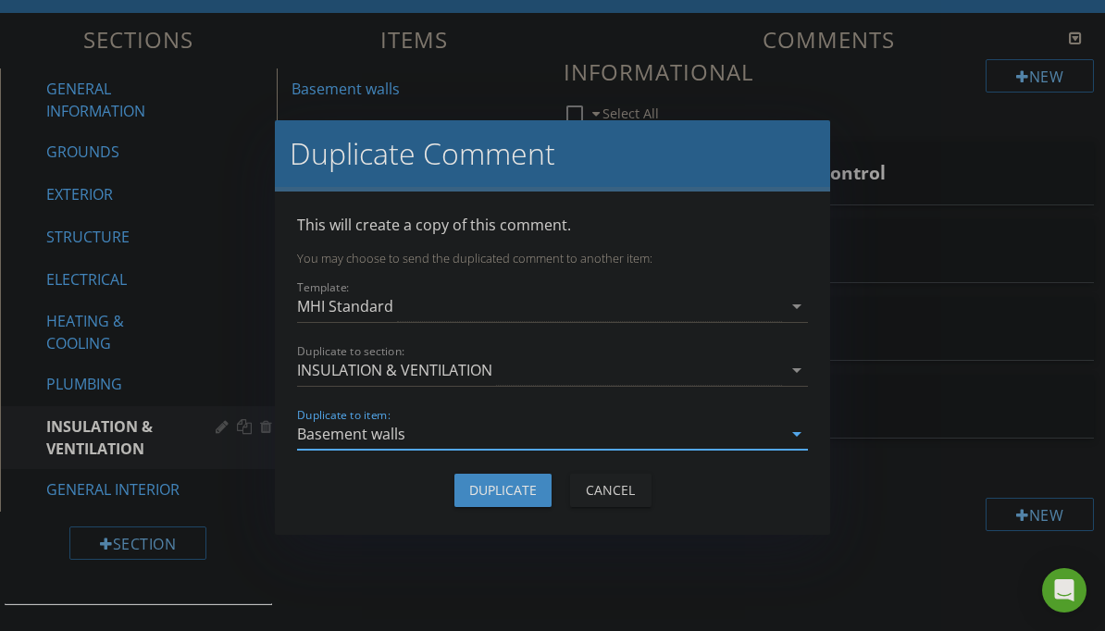
click at [514, 495] on div "Duplicate" at bounding box center [503, 489] width 68 height 19
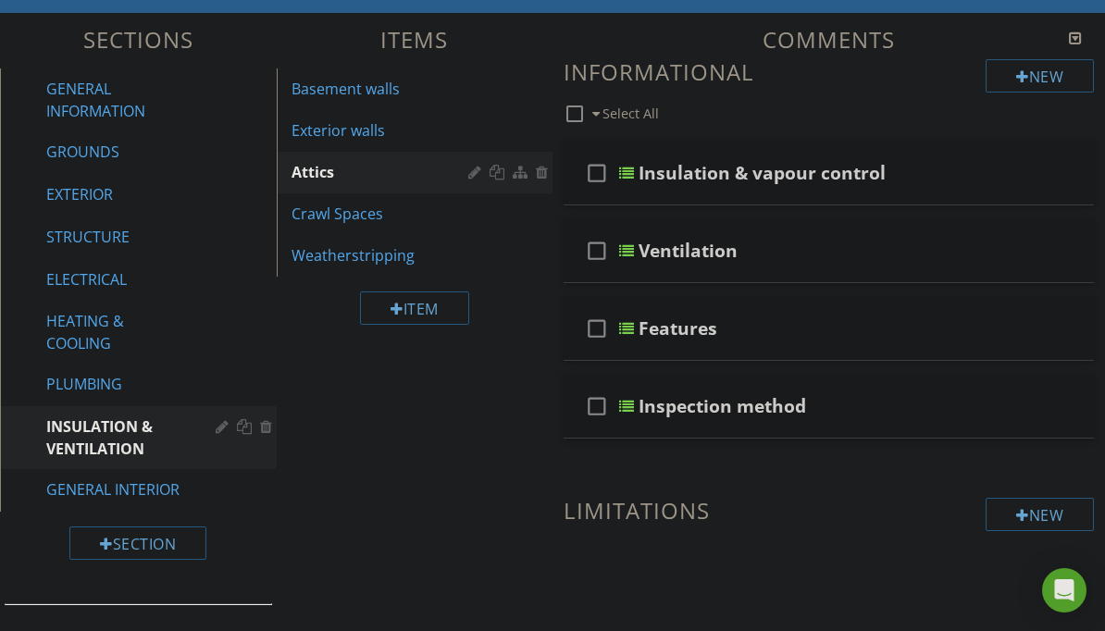
click at [422, 93] on div "Basement walls" at bounding box center [382, 89] width 183 height 22
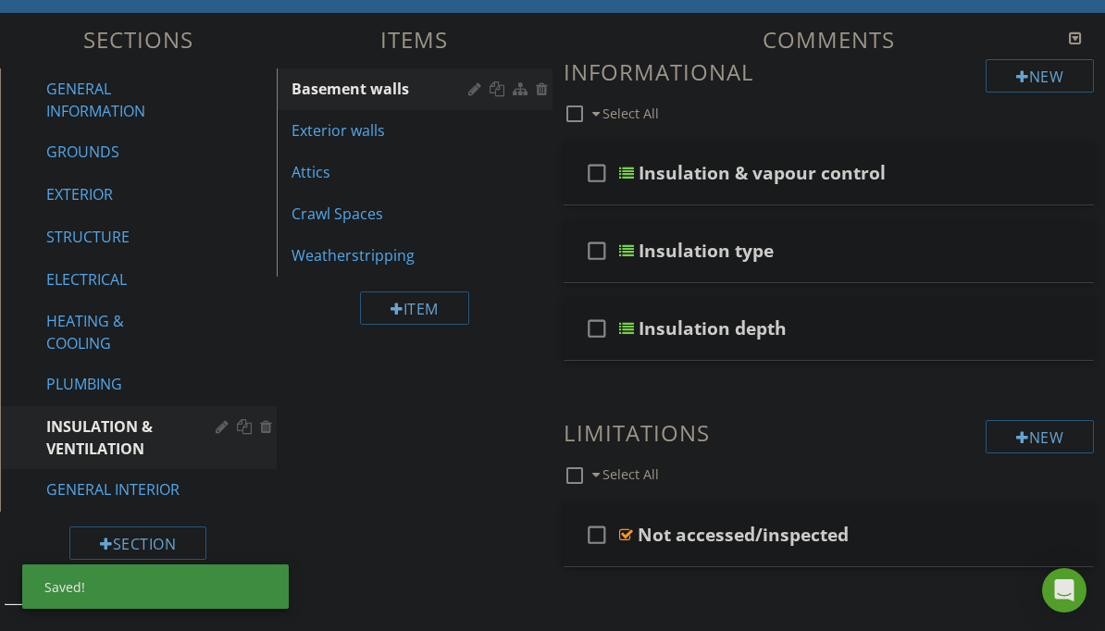
click at [1056, 242] on div at bounding box center [1054, 250] width 15 height 19
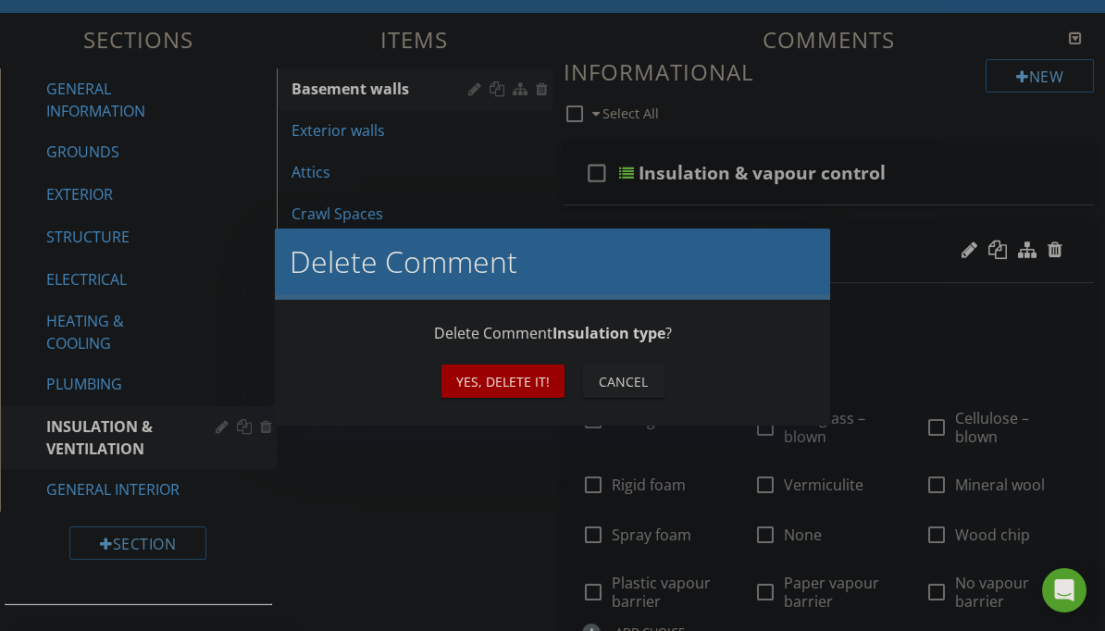
click at [551, 373] on button "Yes, Delete it!" at bounding box center [502, 381] width 123 height 33
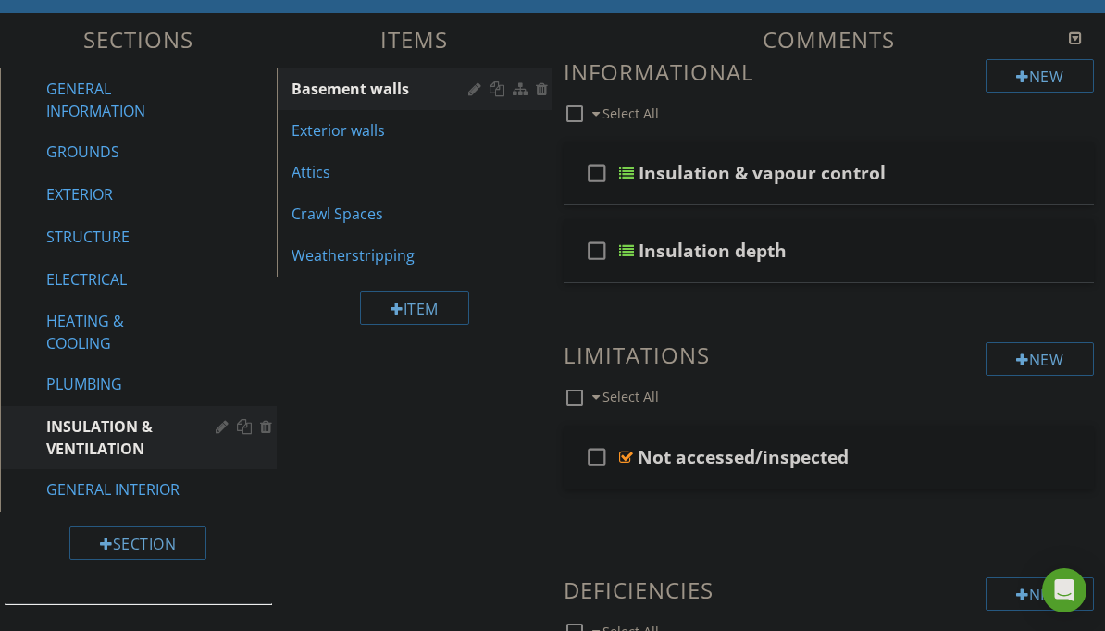
click at [1057, 253] on div at bounding box center [1054, 250] width 15 height 19
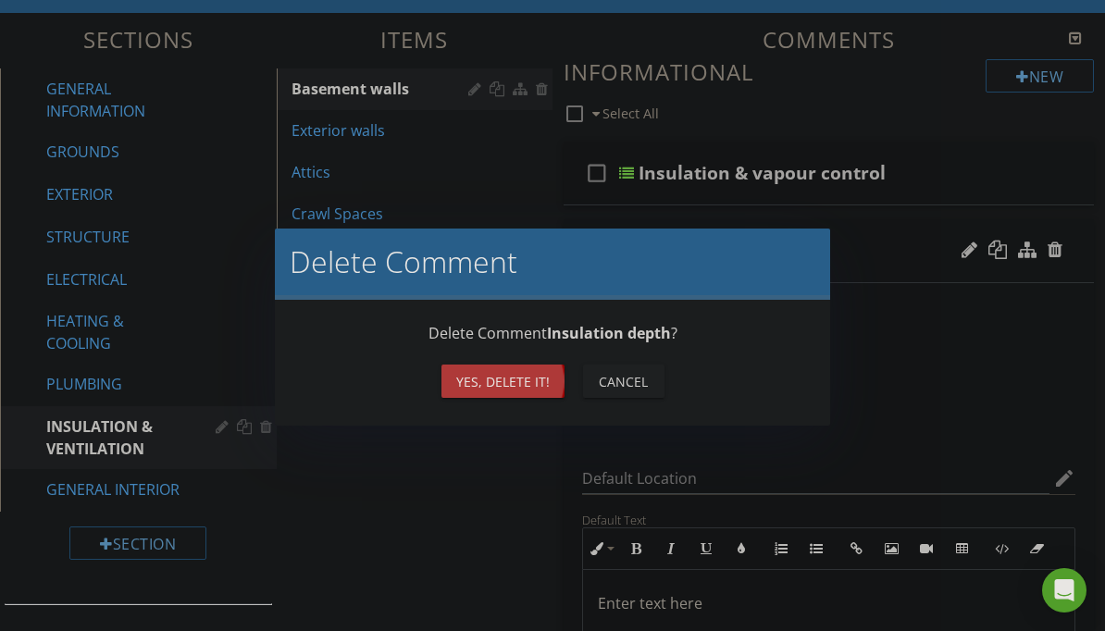
click at [527, 382] on div "Yes, Delete it!" at bounding box center [502, 381] width 93 height 19
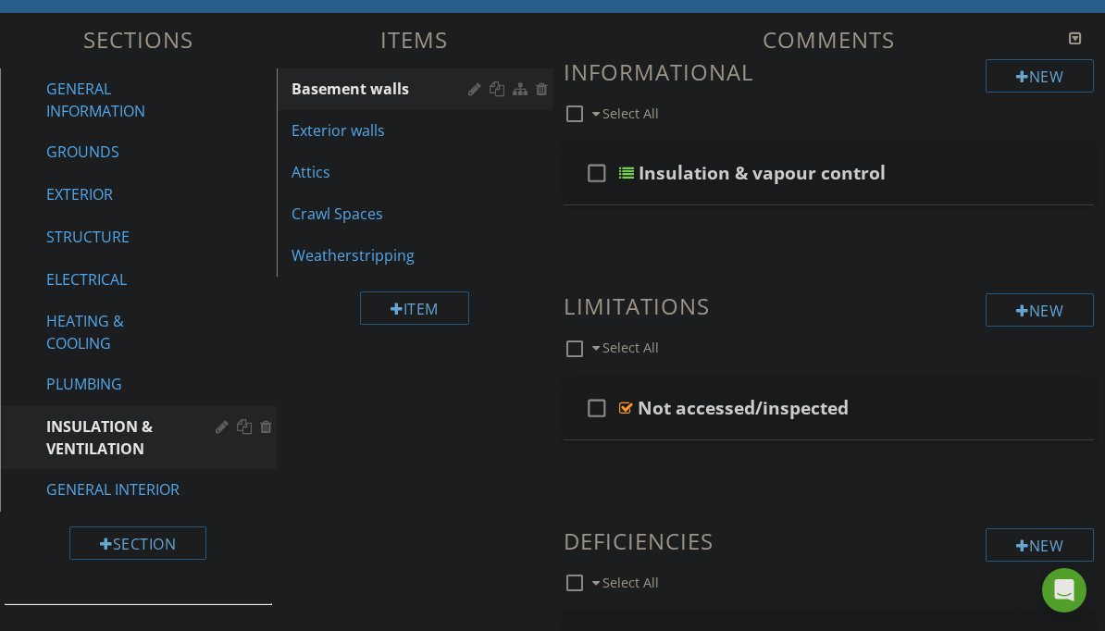
click at [365, 164] on div "Attics" at bounding box center [382, 172] width 183 height 22
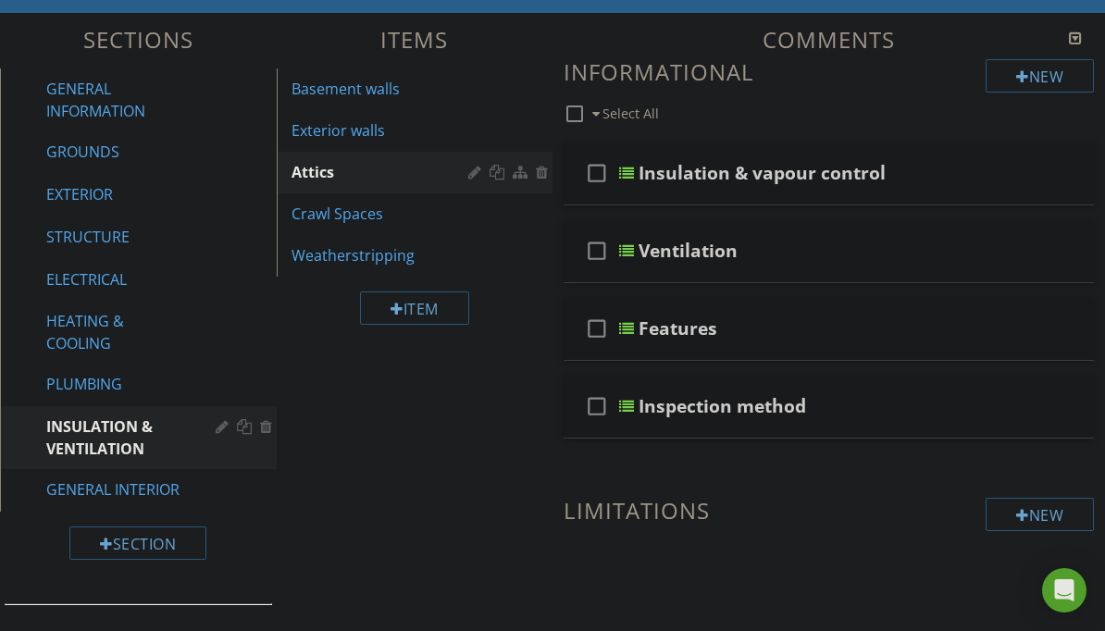
click at [398, 93] on div "Basement walls" at bounding box center [382, 89] width 183 height 22
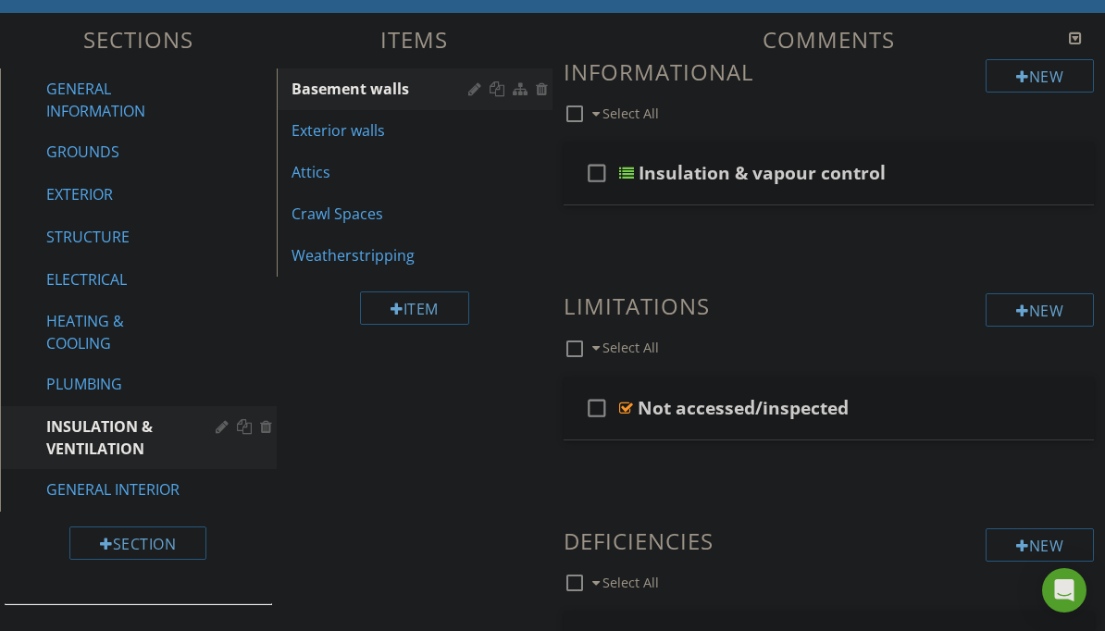
click at [371, 179] on div "Attics" at bounding box center [382, 172] width 183 height 22
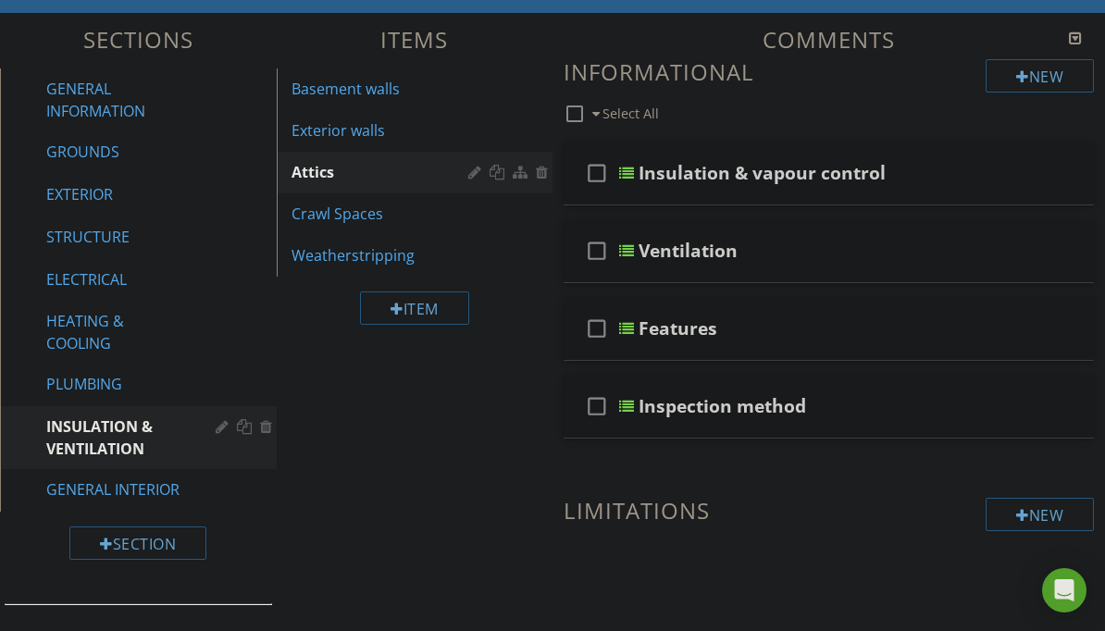
click at [386, 90] on div "Basement walls" at bounding box center [382, 89] width 183 height 22
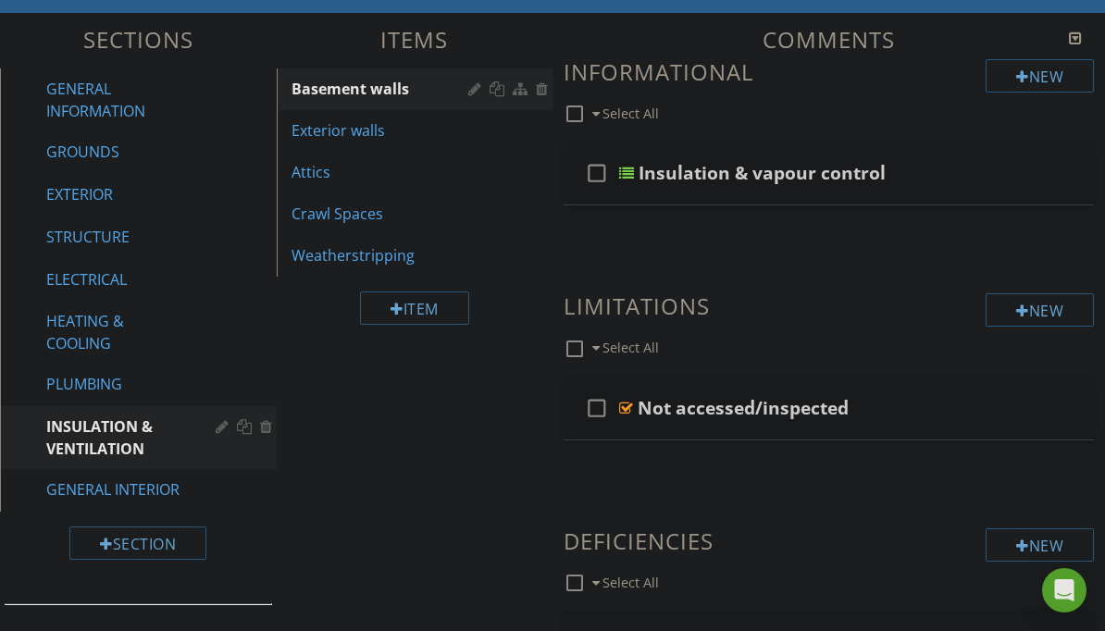
click at [942, 166] on div "Insulation & vapour control" at bounding box center [823, 173] width 370 height 22
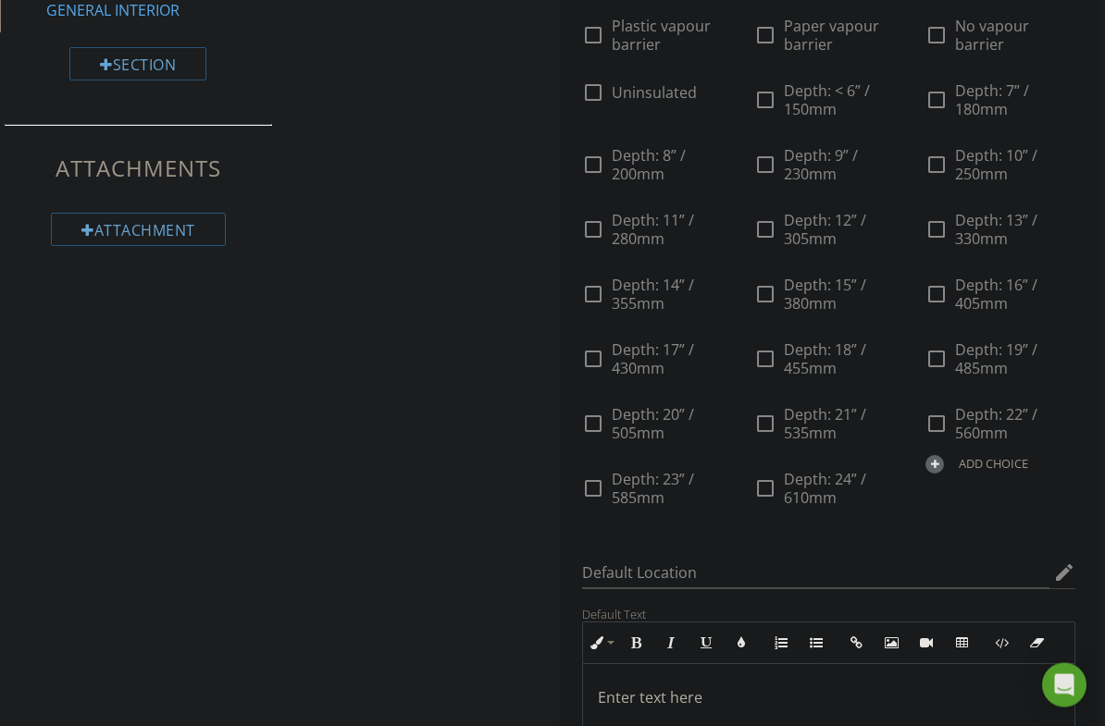
scroll to position [670, 0]
click at [0, 0] on div at bounding box center [0, 0] width 0 height 0
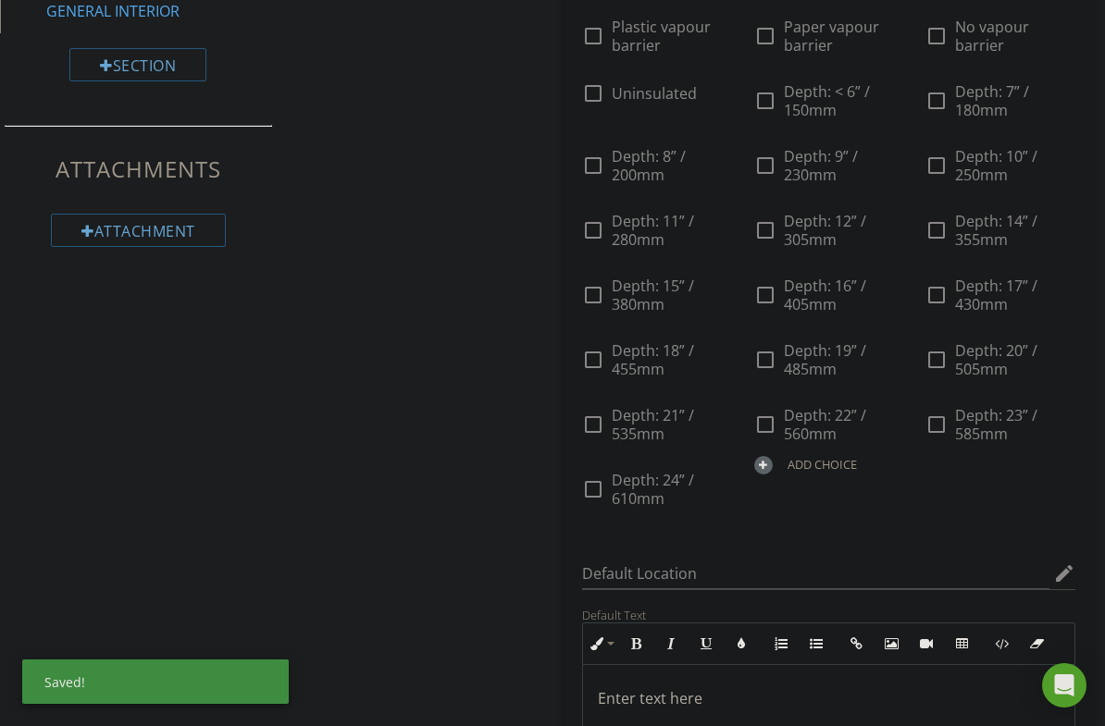
click at [0, 0] on div at bounding box center [0, 0] width 0 height 0
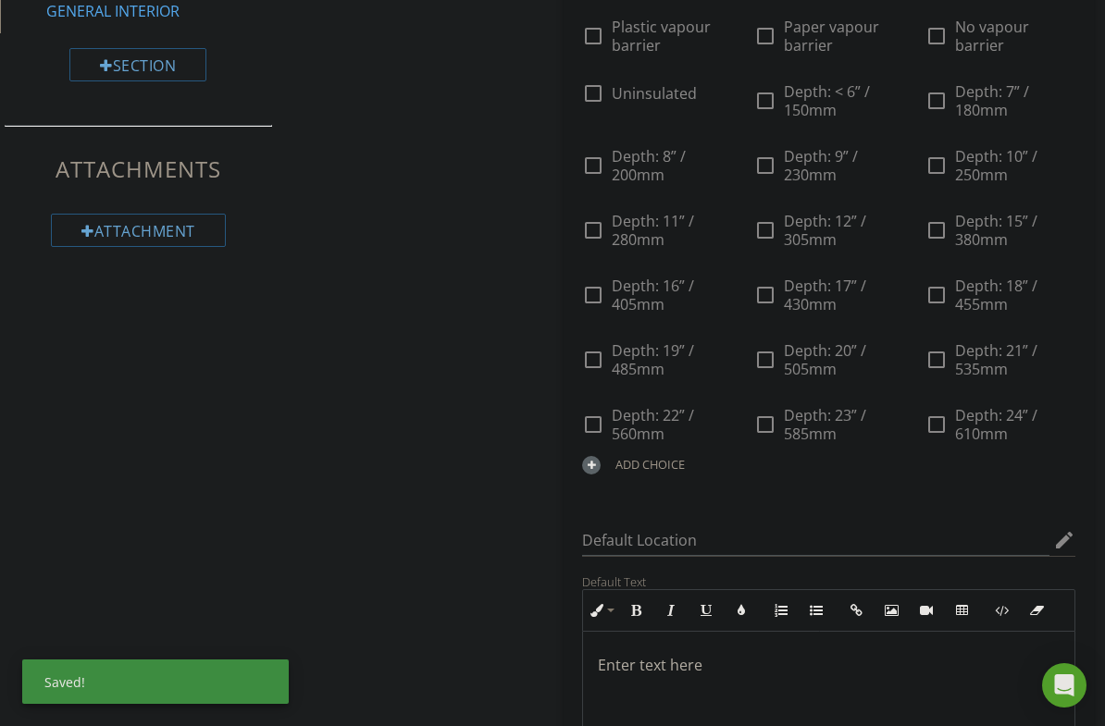
click at [0, 0] on div at bounding box center [0, 0] width 0 height 0
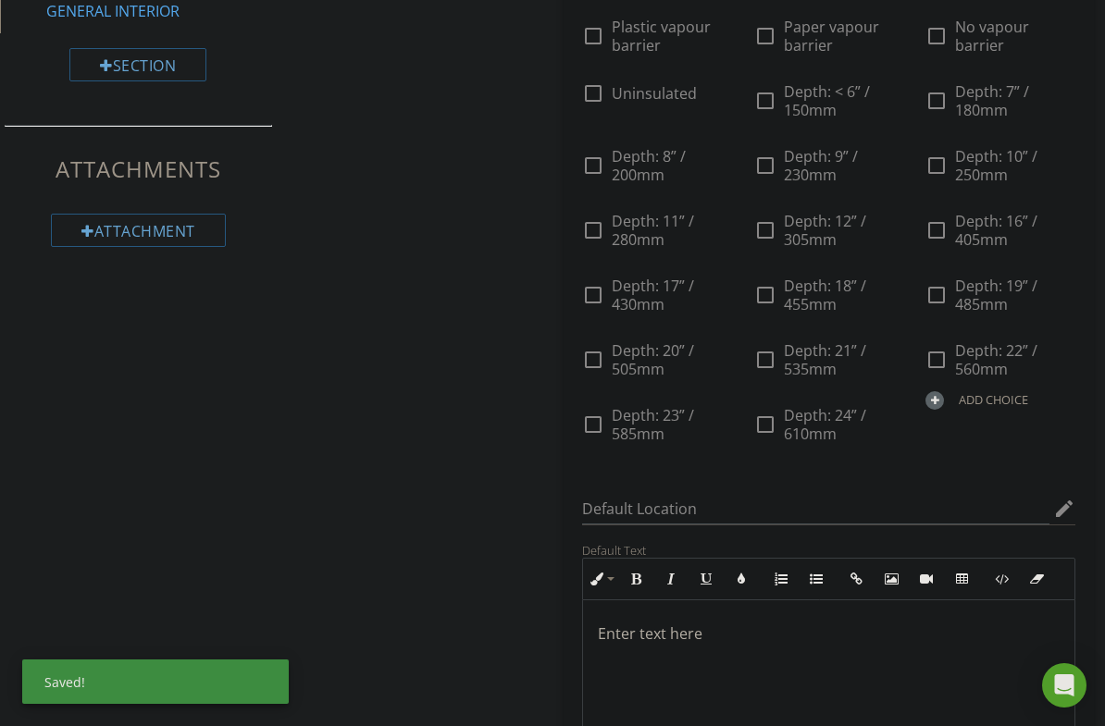
click at [0, 0] on div at bounding box center [0, 0] width 0 height 0
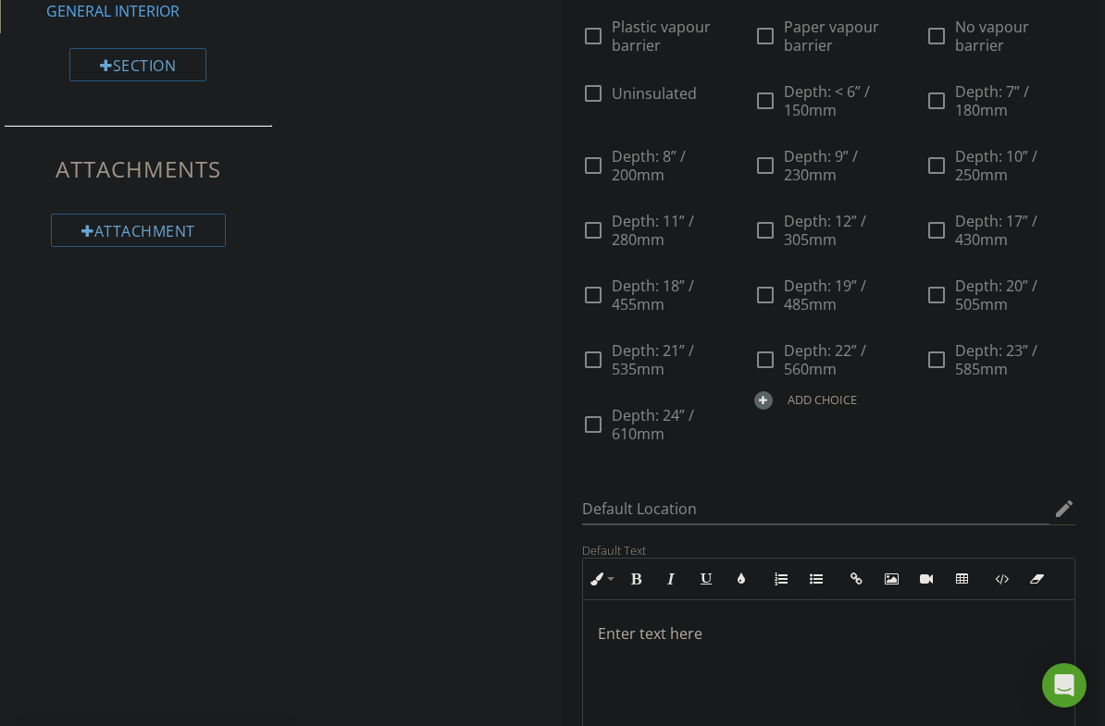
click at [0, 0] on div at bounding box center [0, 0] width 0 height 0
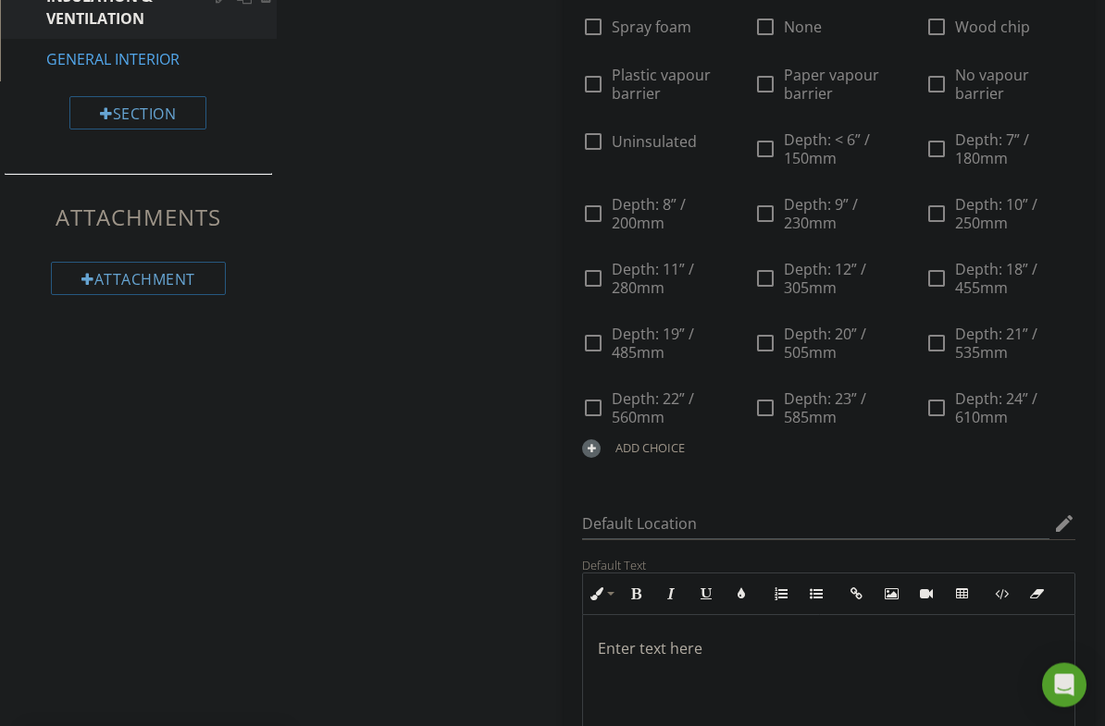
scroll to position [622, 0]
click at [955, 297] on span "Depth: 18” / 455mm" at bounding box center [1015, 278] width 120 height 37
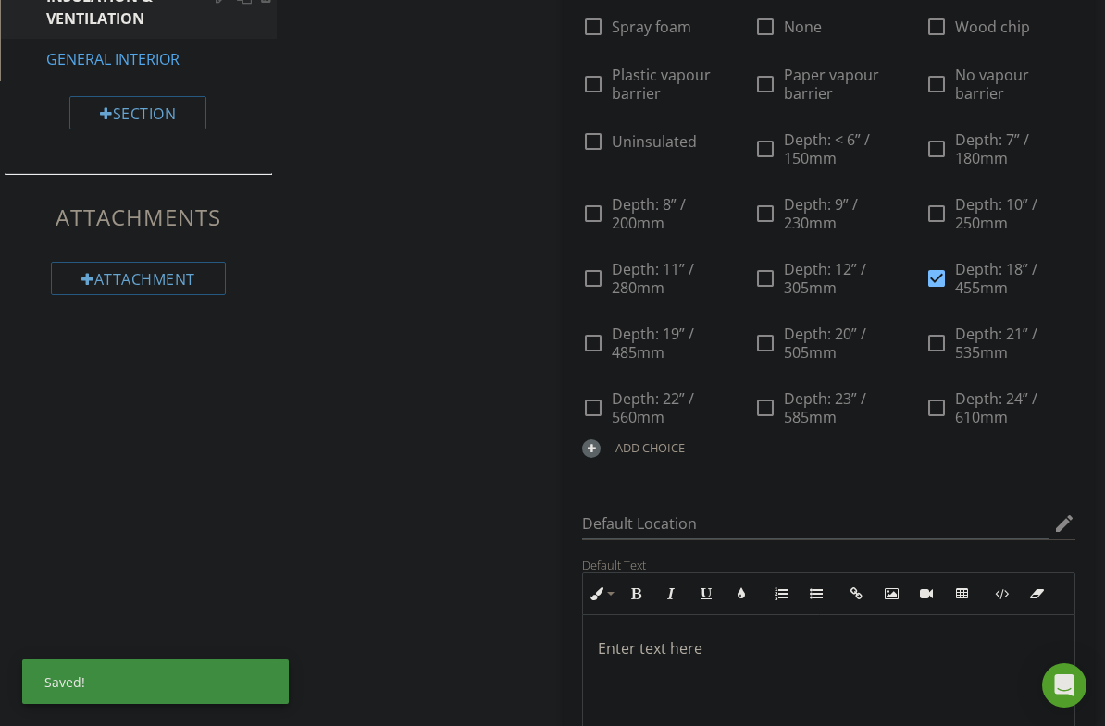
click at [0, 0] on div at bounding box center [0, 0] width 0 height 0
checkbox input "false"
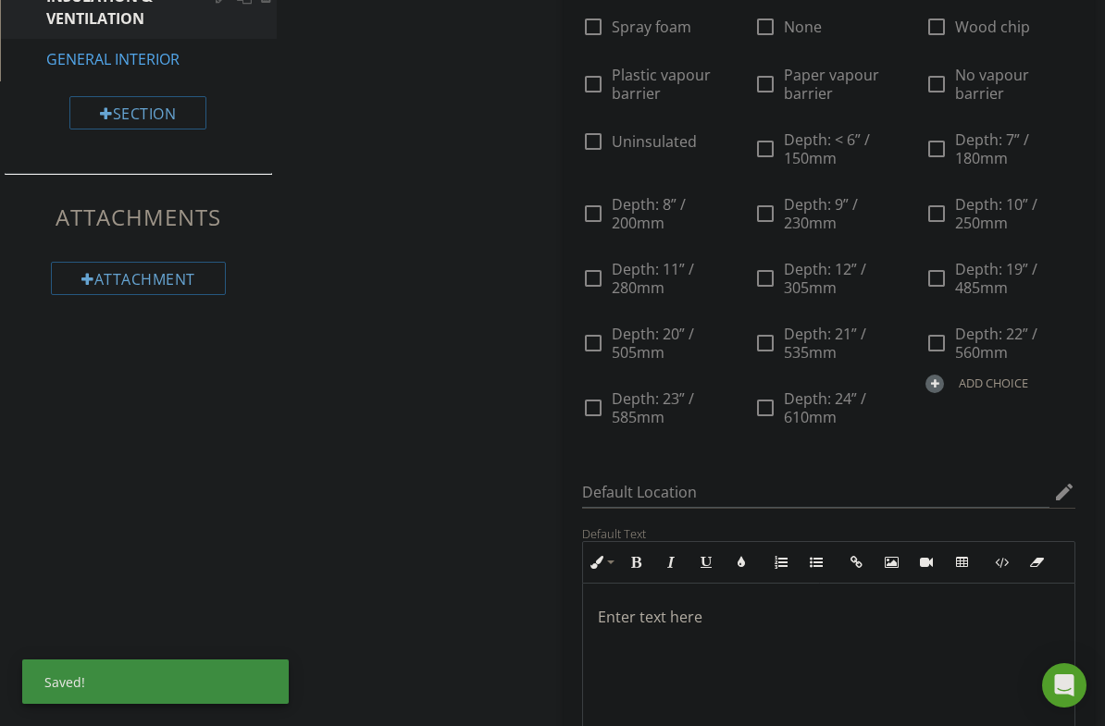
click at [0, 0] on div at bounding box center [0, 0] width 0 height 0
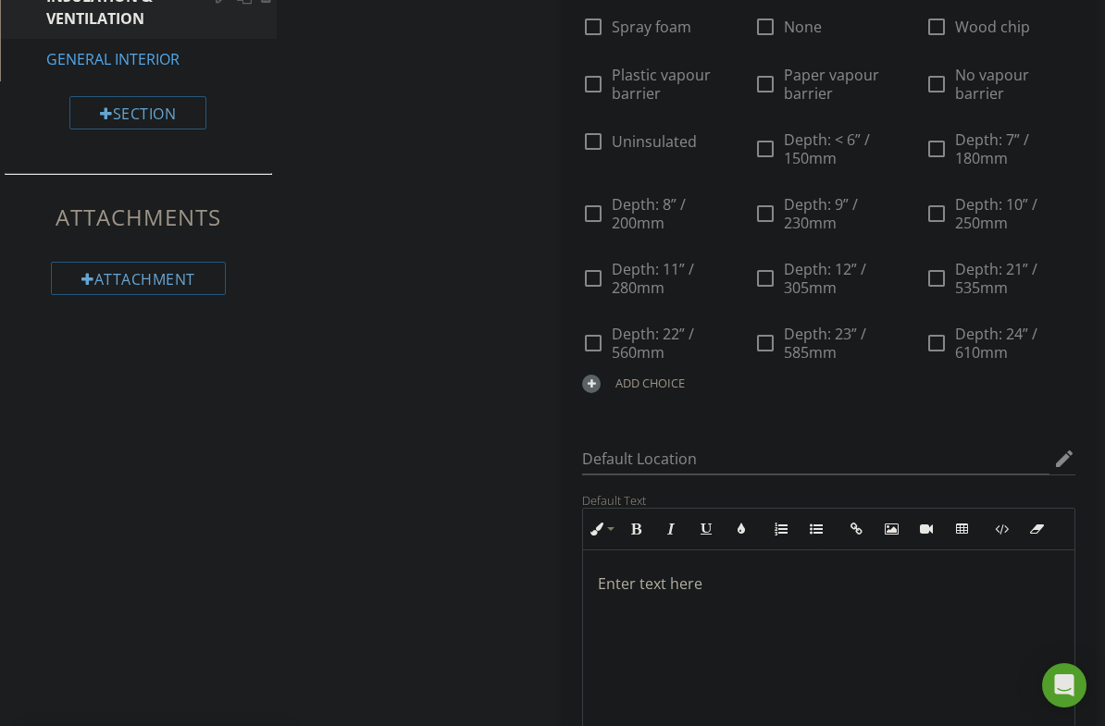
click at [0, 0] on div at bounding box center [0, 0] width 0 height 0
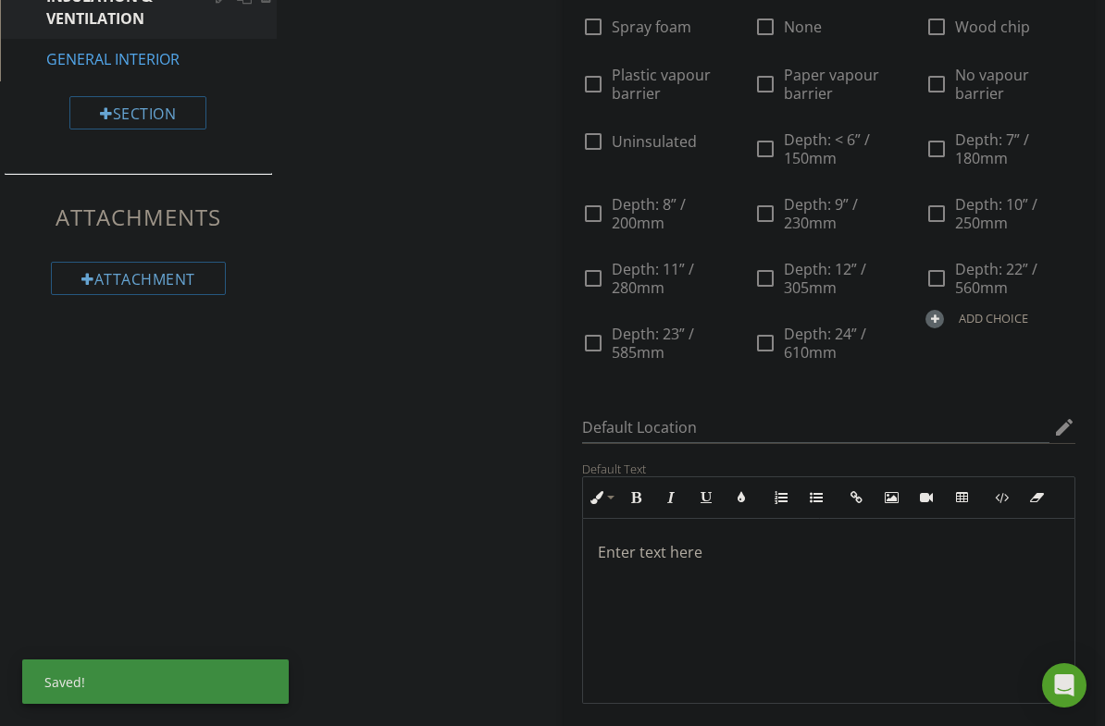
click at [0, 0] on div at bounding box center [0, 0] width 0 height 0
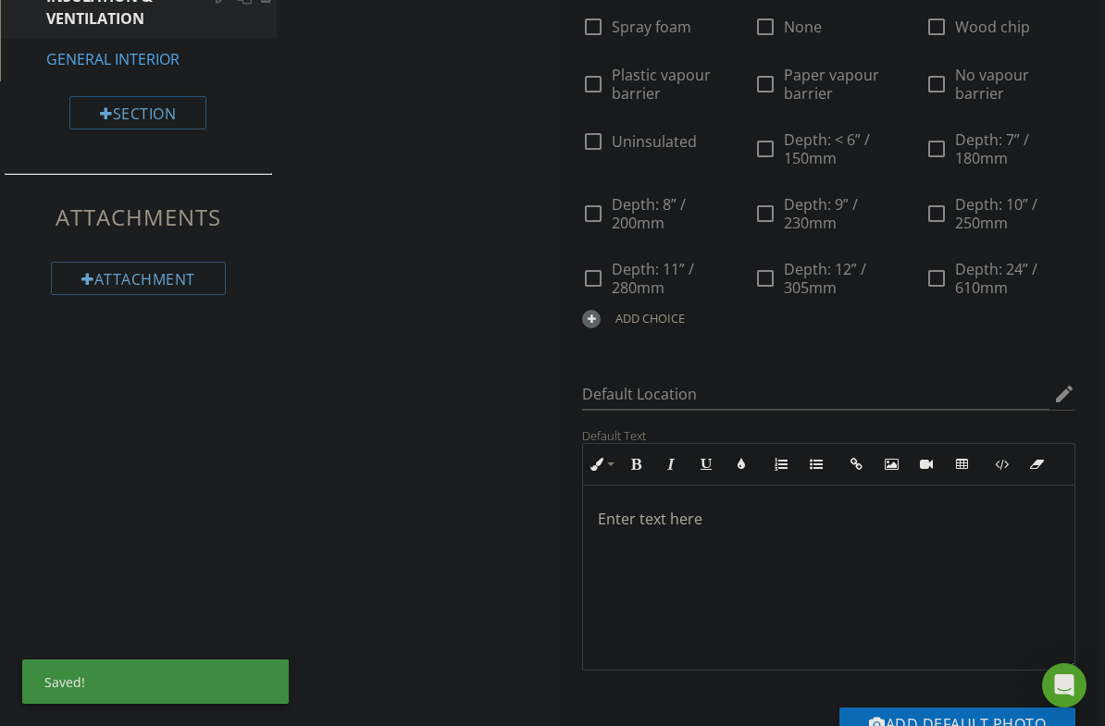
click at [0, 0] on div at bounding box center [0, 0] width 0 height 0
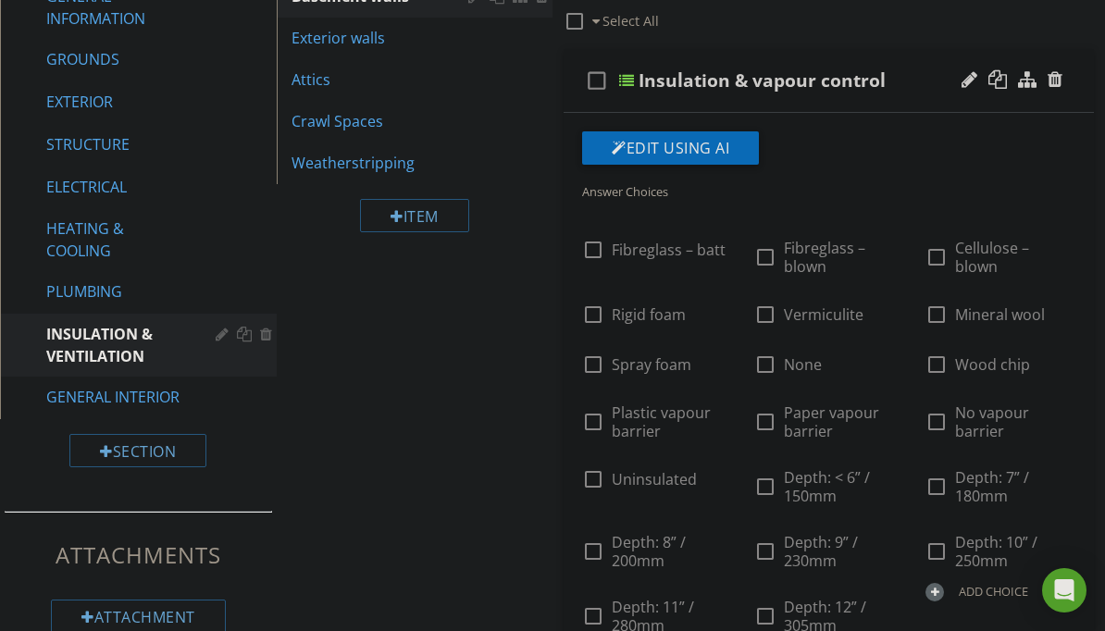
scroll to position [189, 0]
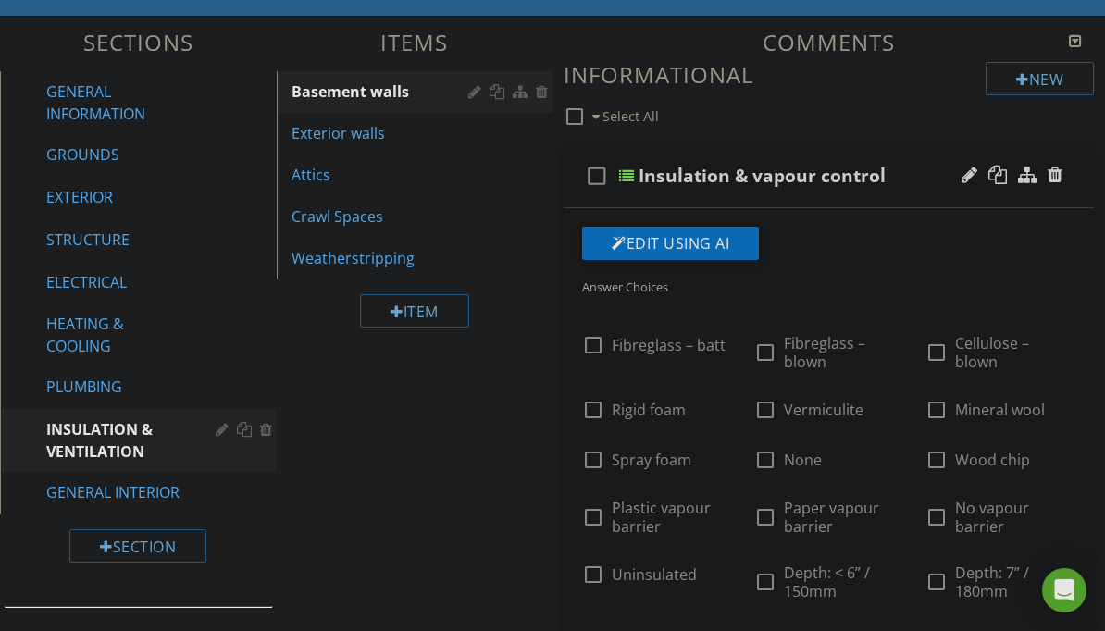
click at [1004, 170] on div at bounding box center [997, 175] width 19 height 19
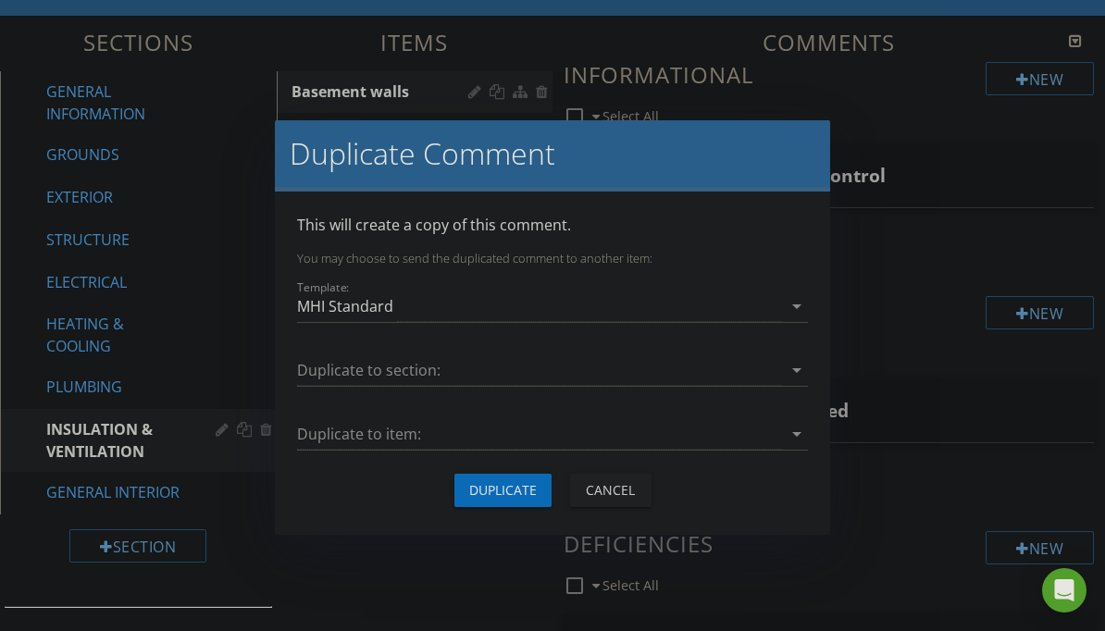
click at [715, 361] on div at bounding box center [539, 370] width 485 height 31
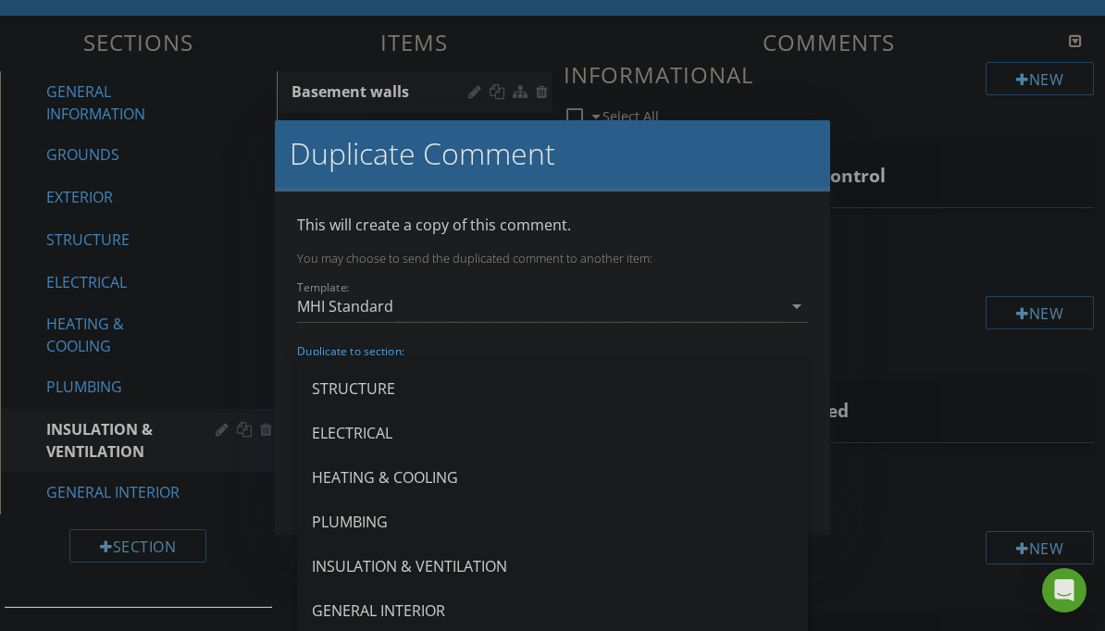
scroll to position [122, 0]
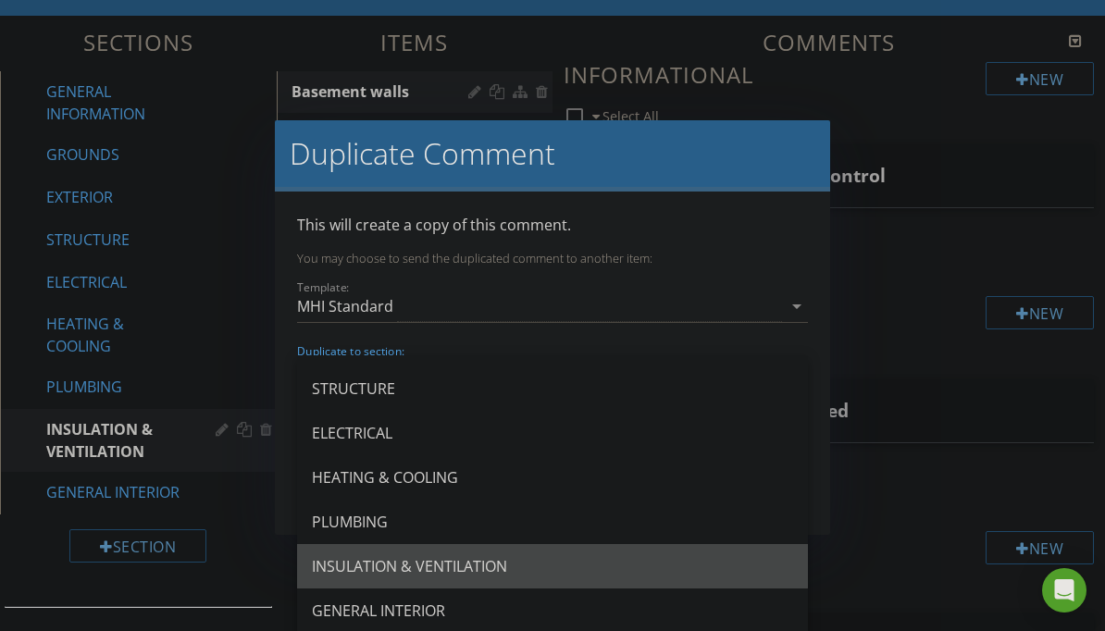
click at [511, 570] on div "INSULATION & VENTILATION" at bounding box center [552, 566] width 481 height 22
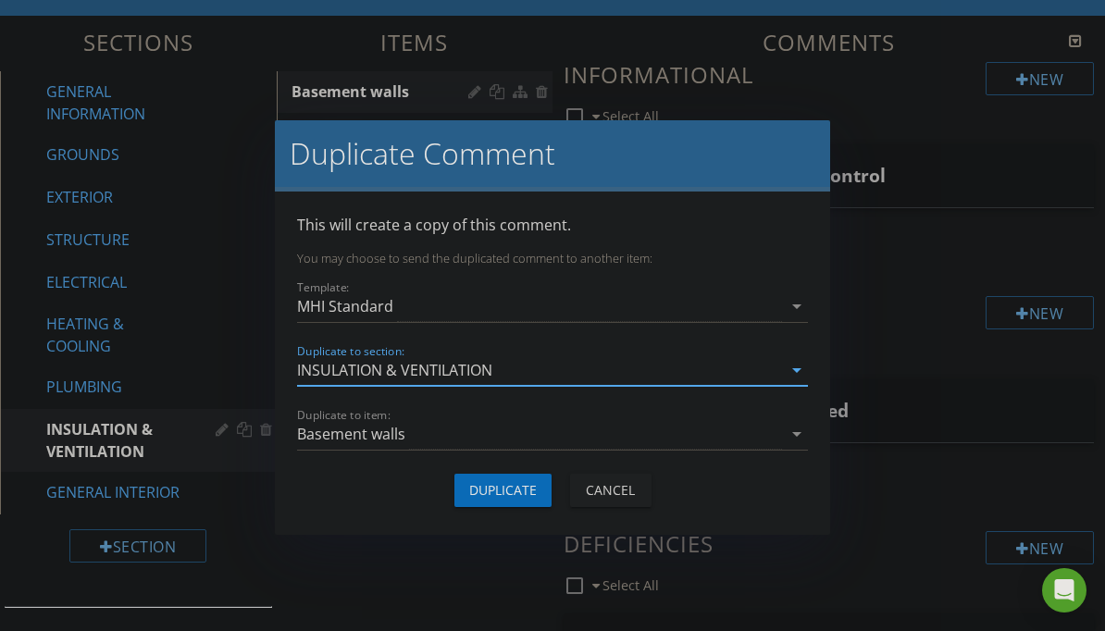
click at [563, 444] on div "Basement walls" at bounding box center [539, 434] width 485 height 31
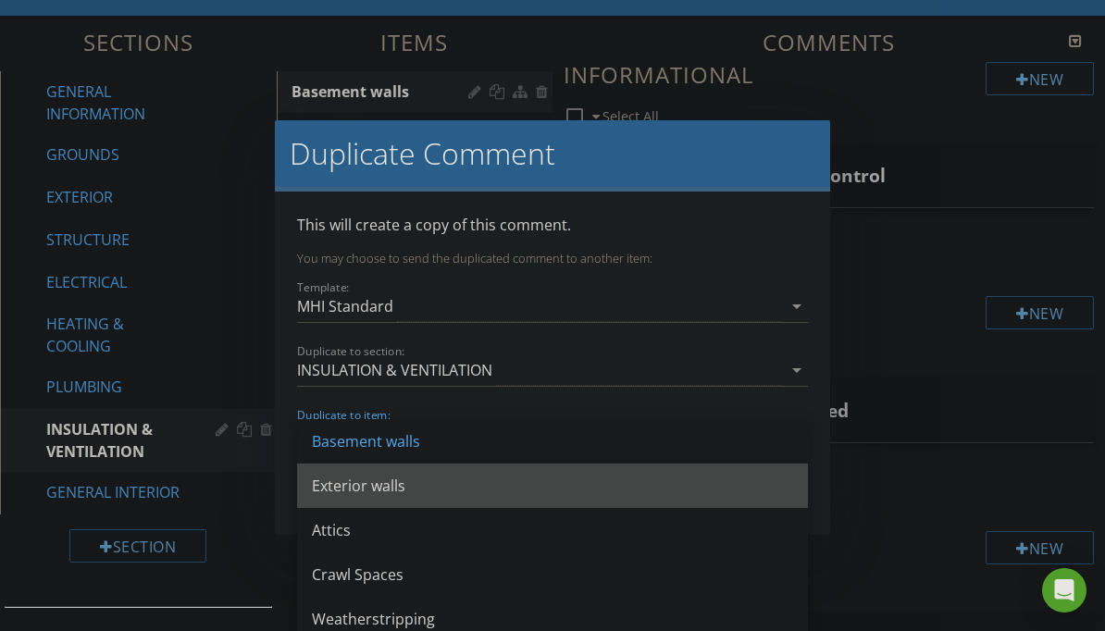
click at [564, 486] on div "Exterior walls" at bounding box center [552, 486] width 481 height 22
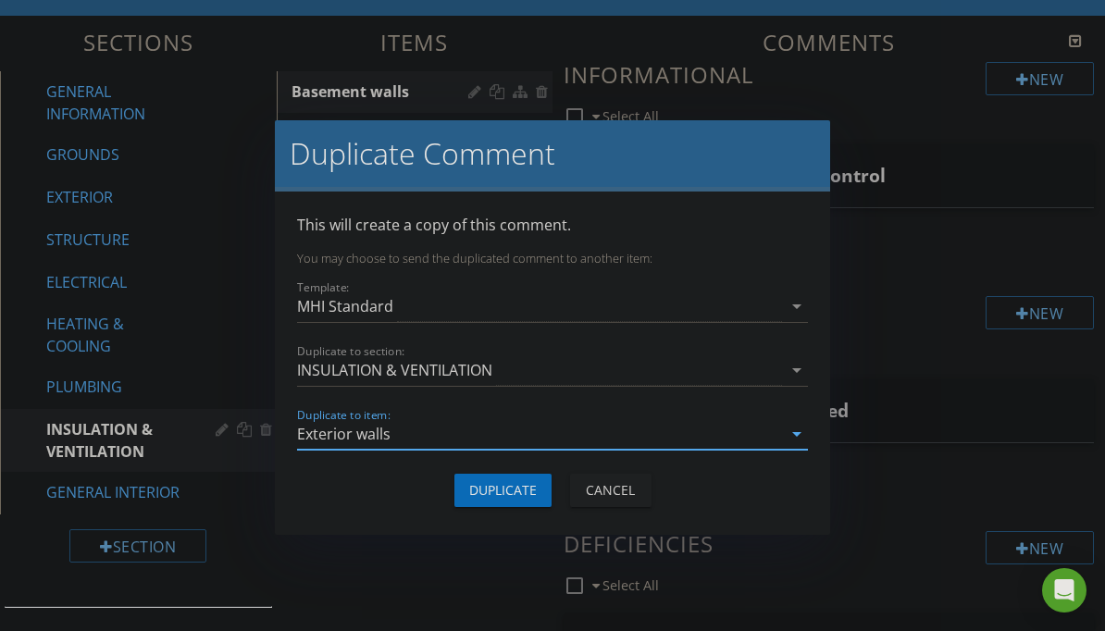
click at [540, 495] on button "Duplicate" at bounding box center [502, 490] width 97 height 33
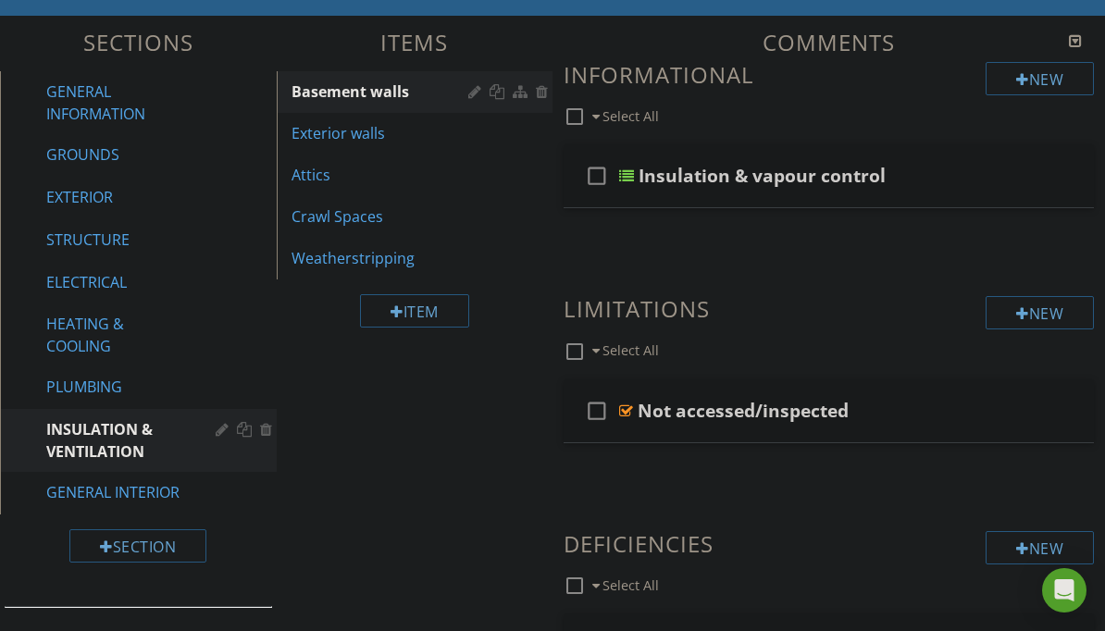
click at [386, 146] on link "Exterior walls" at bounding box center [417, 133] width 271 height 41
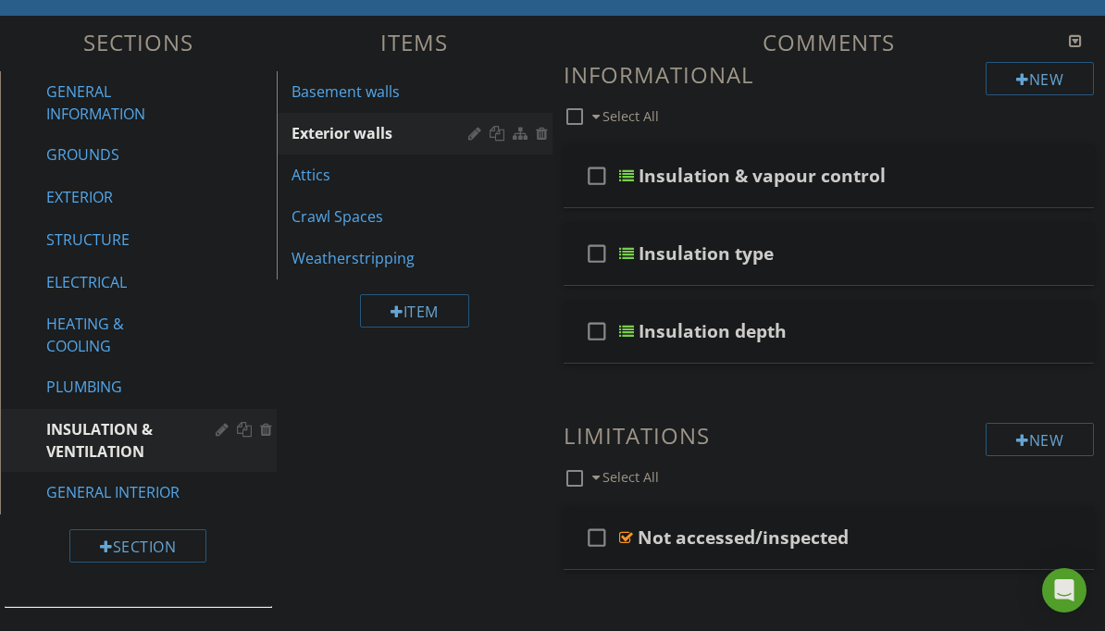
click at [1057, 251] on div at bounding box center [1054, 252] width 15 height 19
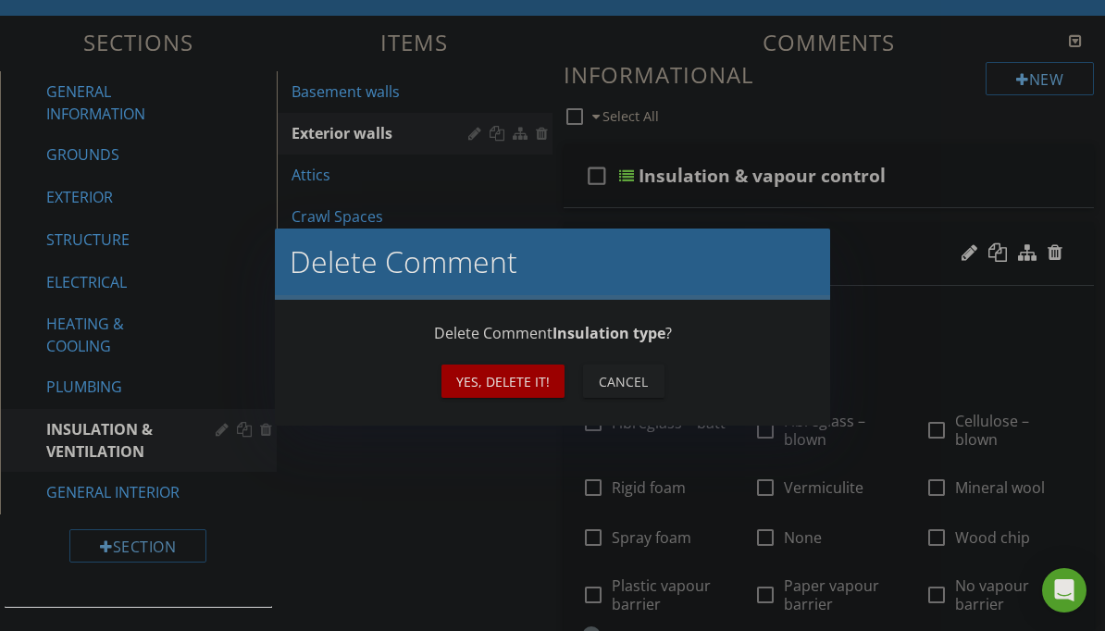
click at [530, 378] on div "Yes, Delete it!" at bounding box center [502, 381] width 93 height 19
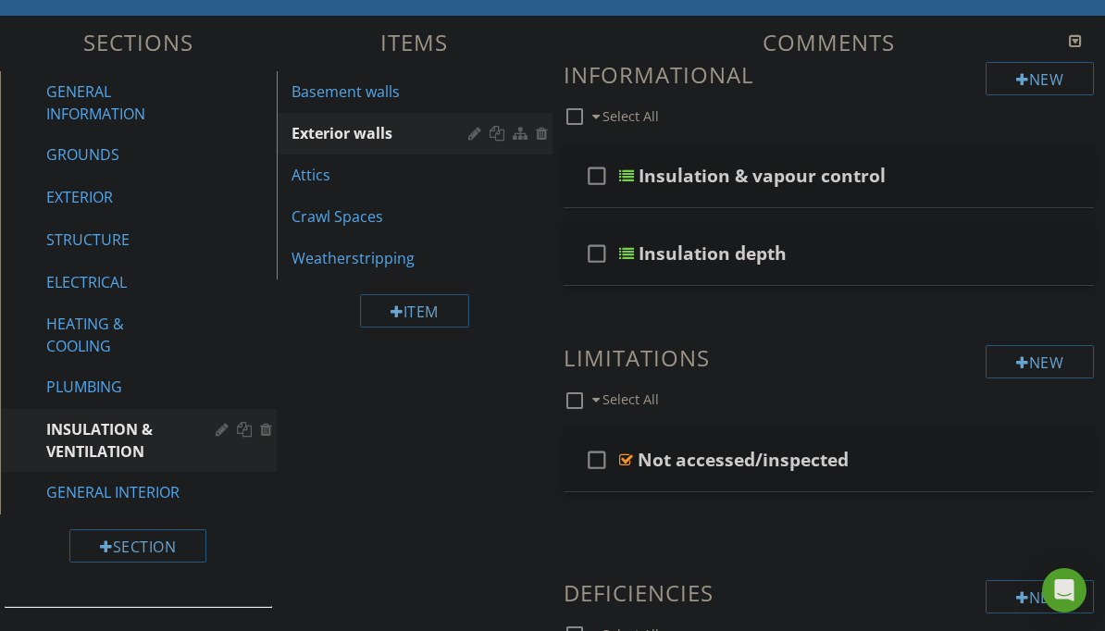
click at [1060, 243] on div at bounding box center [1054, 252] width 15 height 19
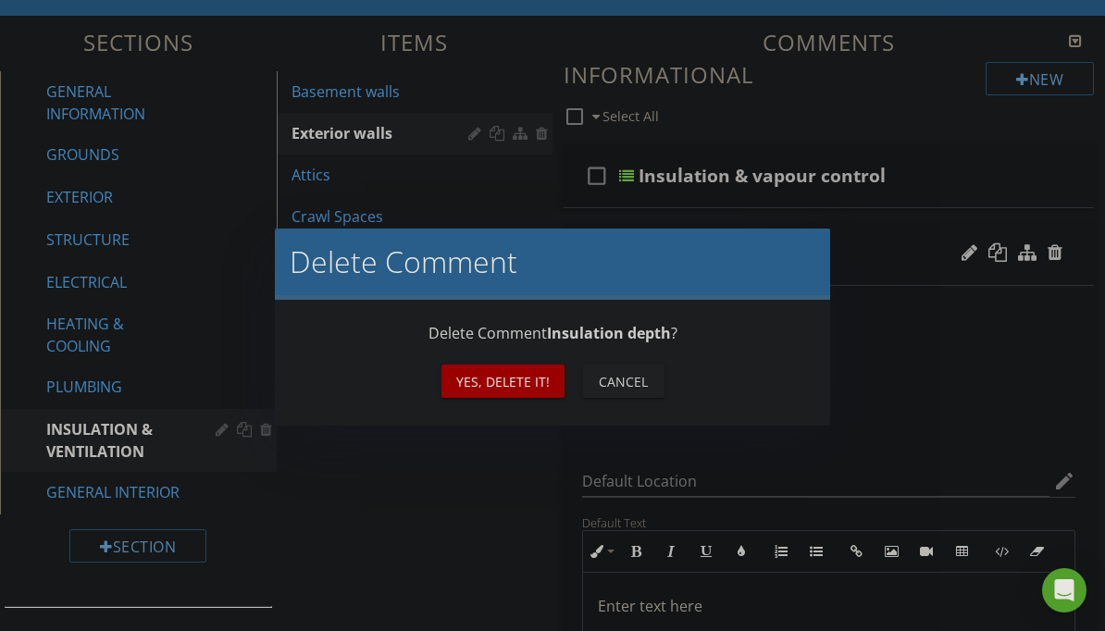
click at [509, 392] on button "Yes, Delete it!" at bounding box center [502, 381] width 123 height 33
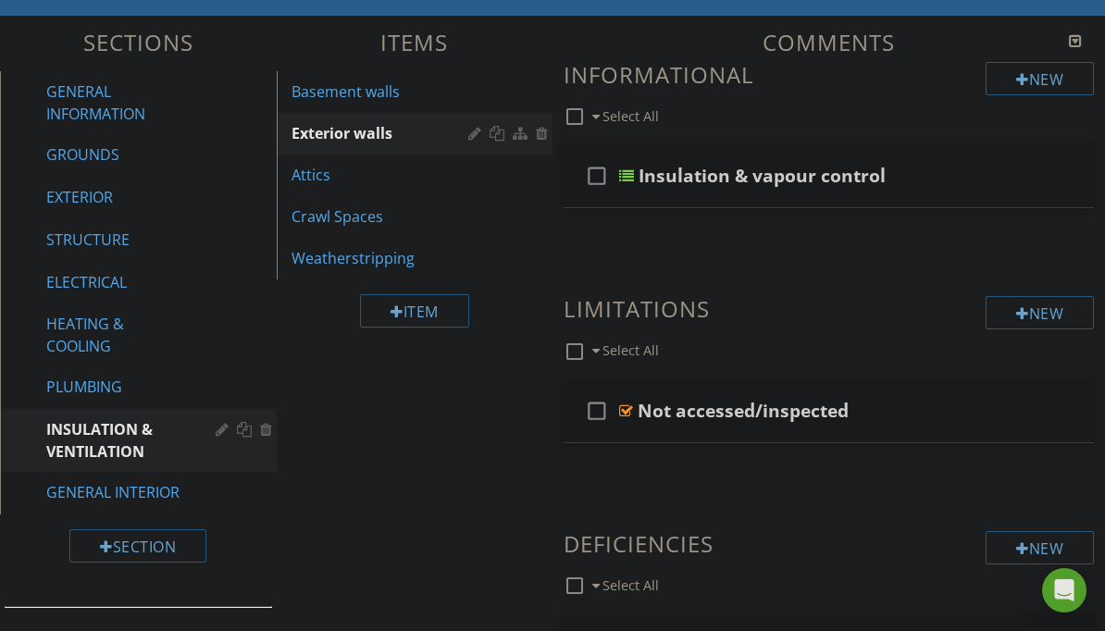
click at [389, 89] on div "Basement walls" at bounding box center [382, 92] width 183 height 22
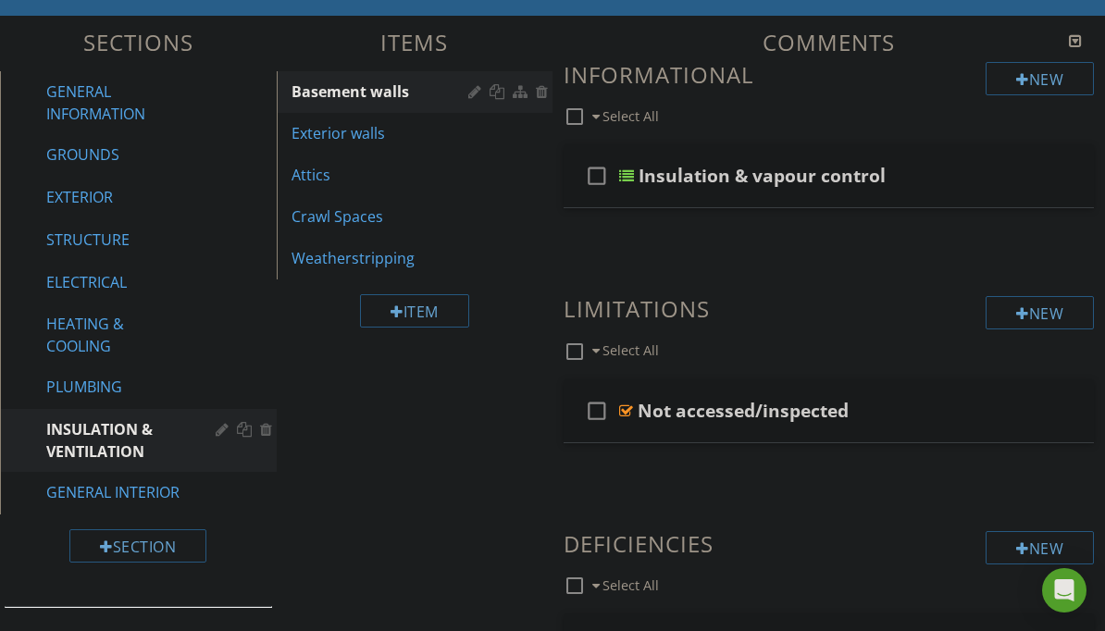
click at [923, 169] on div "Insulation & vapour control" at bounding box center [823, 176] width 370 height 22
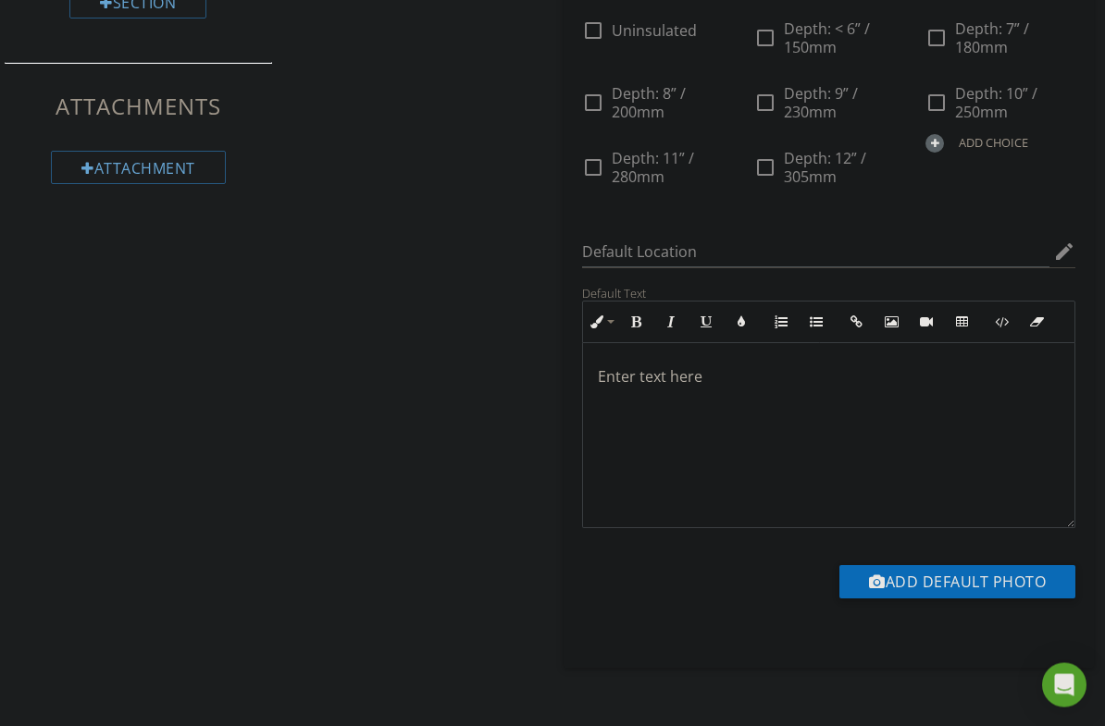
scroll to position [733, 0]
click at [1070, 263] on icon "edit" at bounding box center [1064, 252] width 22 height 22
click at [1092, 463] on div at bounding box center [552, 363] width 1105 height 726
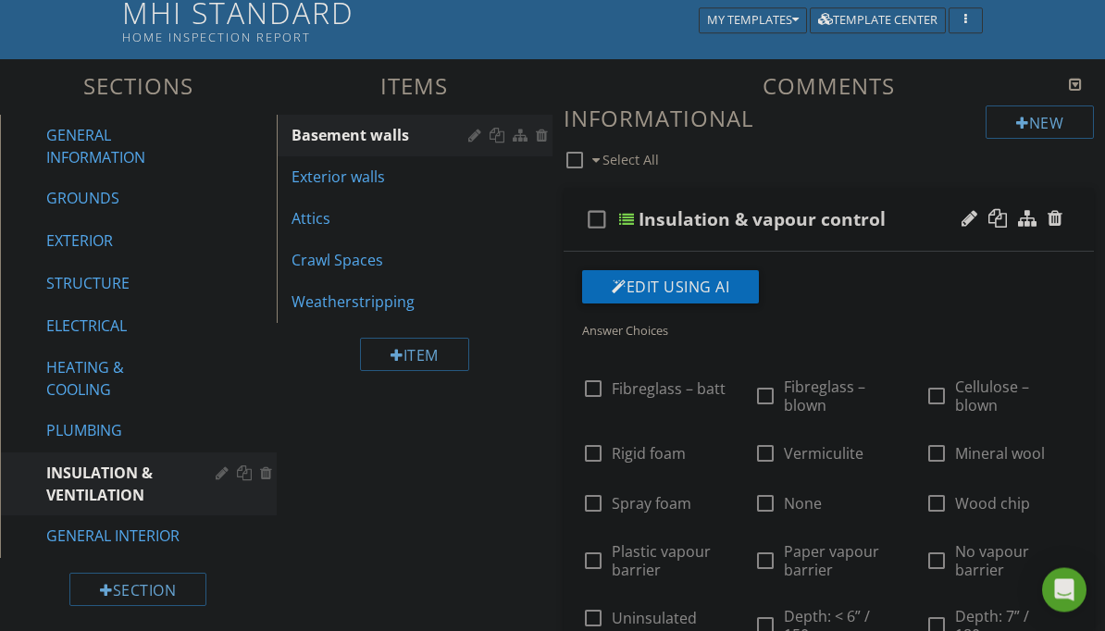
scroll to position [145, 0]
click at [391, 178] on div "Exterior walls" at bounding box center [382, 177] width 183 height 22
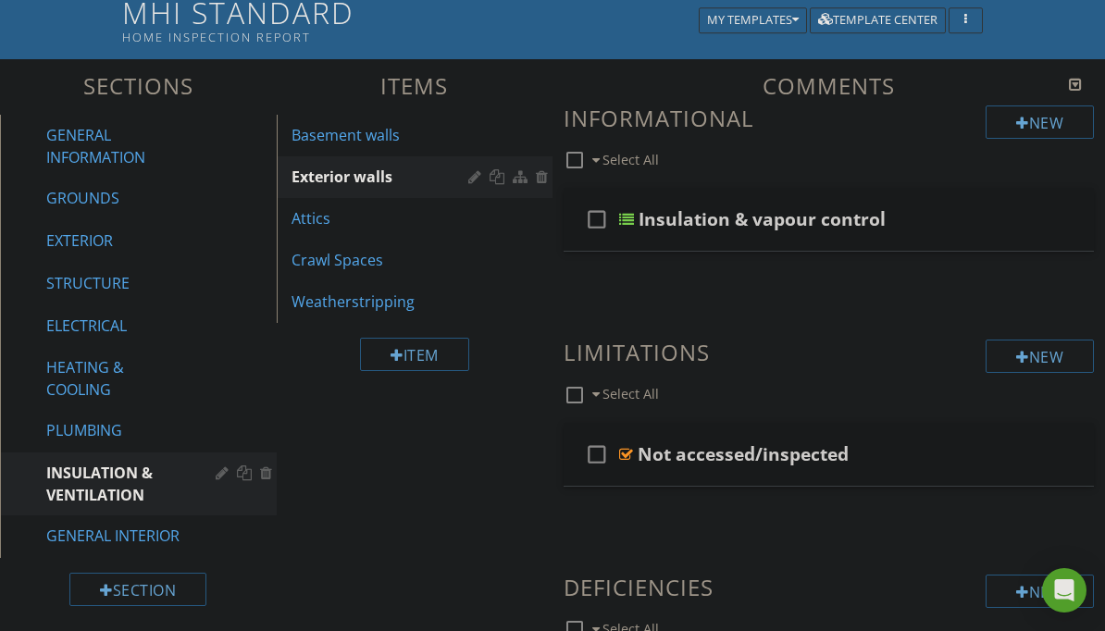
click at [407, 217] on div "Attics" at bounding box center [382, 218] width 183 height 22
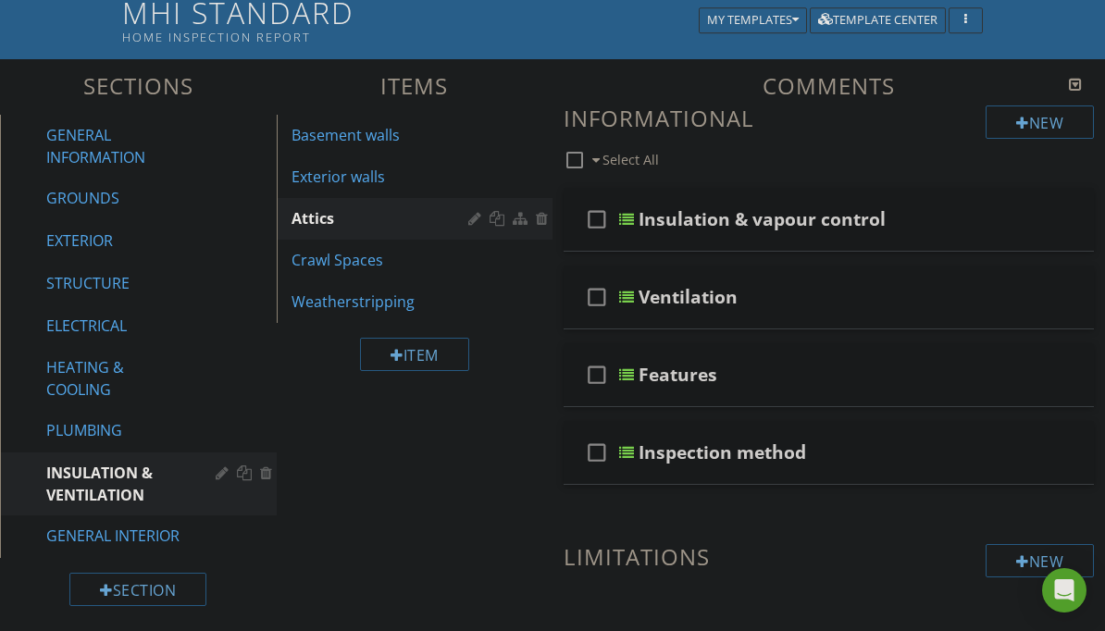
click at [933, 297] on div "Ventilation" at bounding box center [823, 297] width 370 height 22
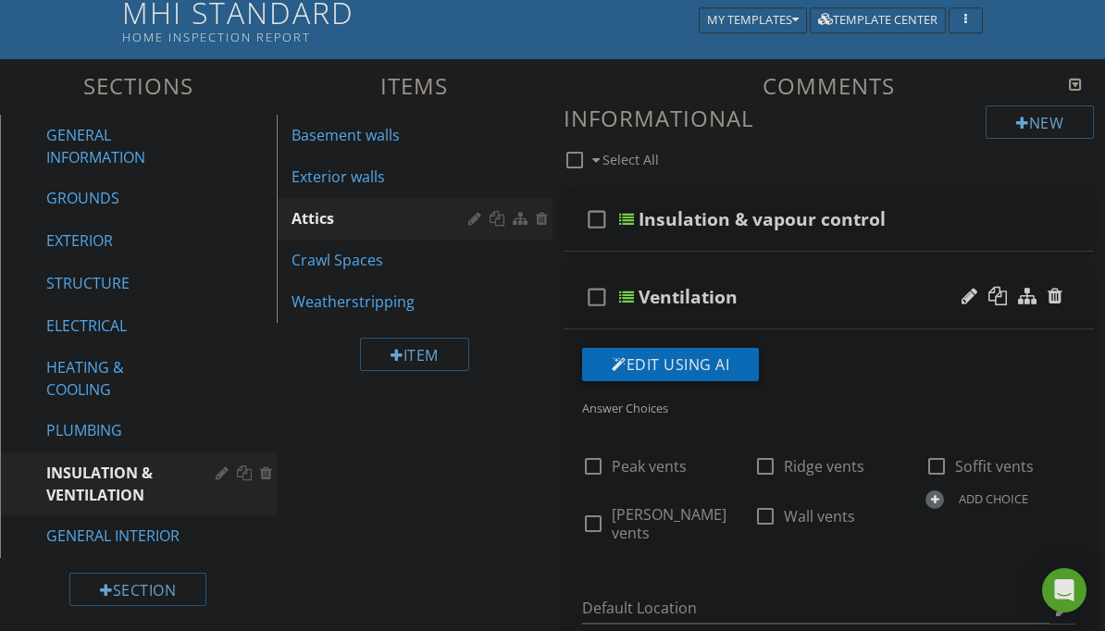
click at [915, 302] on div "Ventilation" at bounding box center [823, 297] width 370 height 22
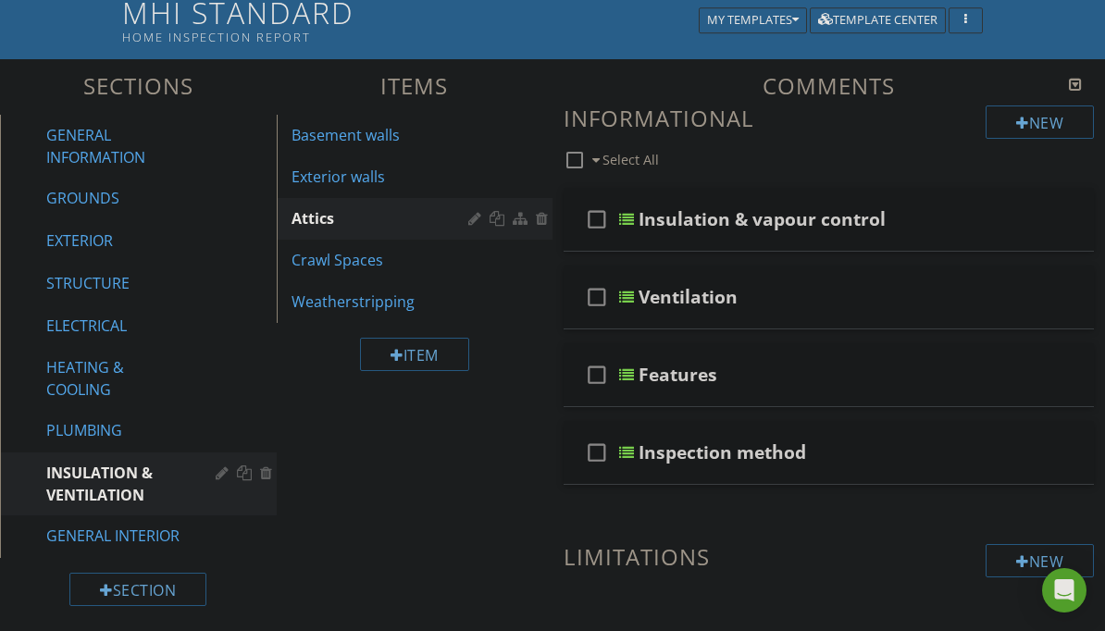
click at [877, 293] on div "Ventilation" at bounding box center [823, 297] width 370 height 22
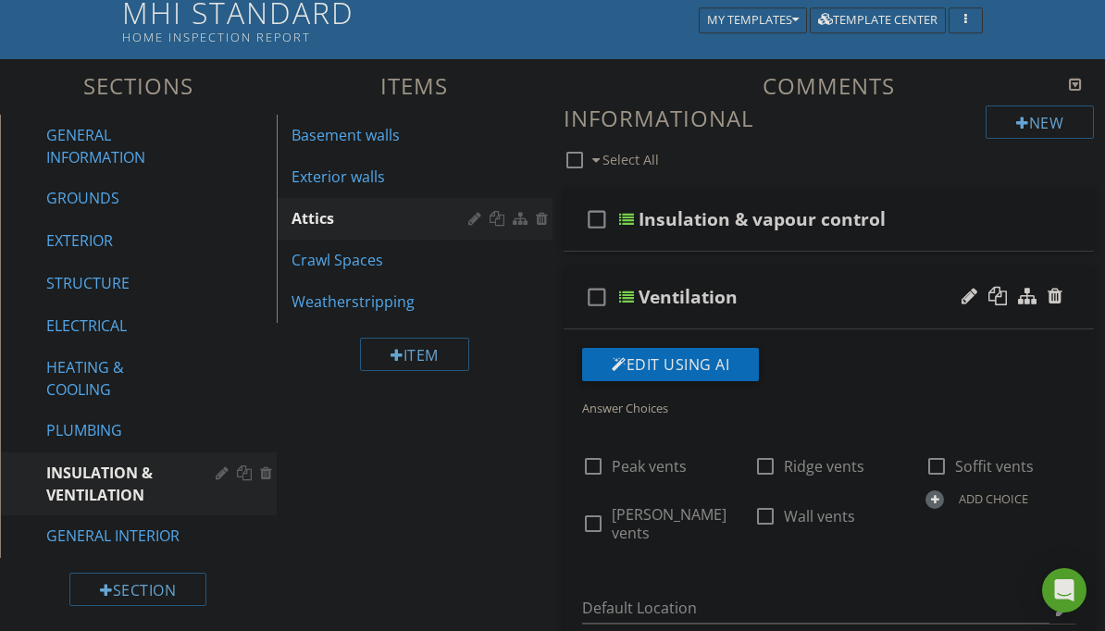
click at [870, 295] on div "Ventilation" at bounding box center [823, 297] width 370 height 22
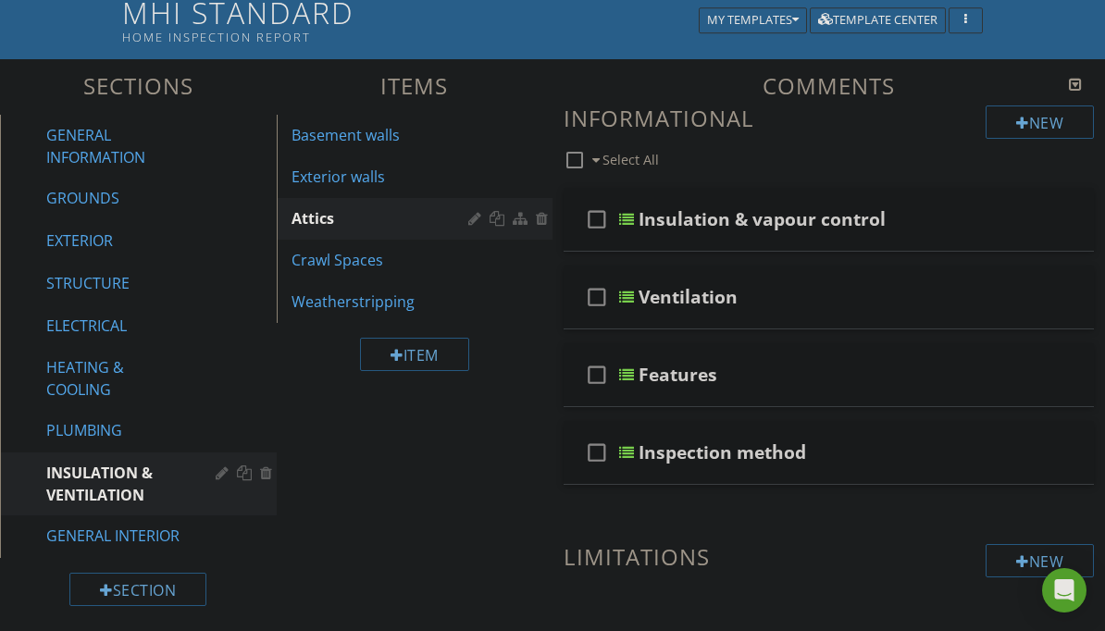
click at [390, 269] on div "Crawl Spaces" at bounding box center [382, 260] width 183 height 22
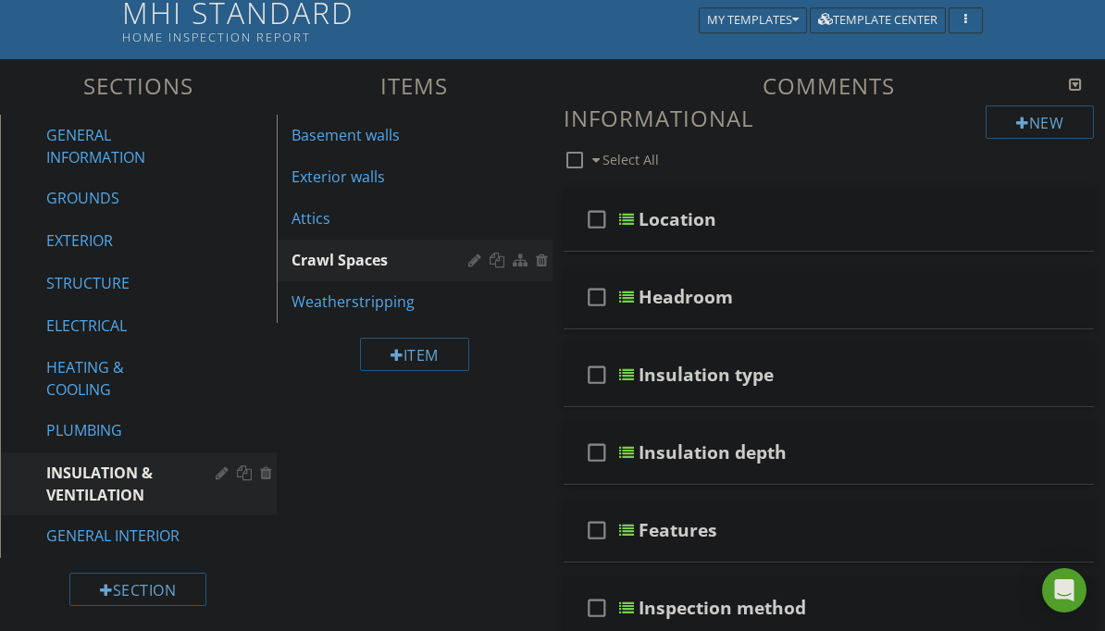
click at [411, 177] on div "Exterior walls" at bounding box center [382, 177] width 183 height 22
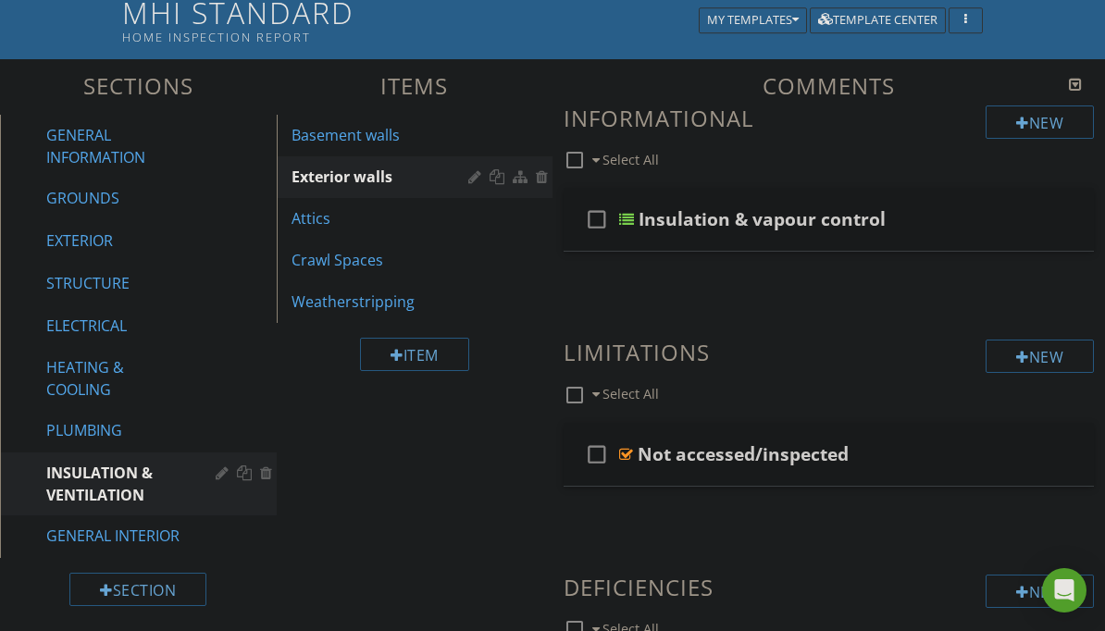
click at [942, 214] on div "Insulation & vapour control" at bounding box center [823, 219] width 370 height 22
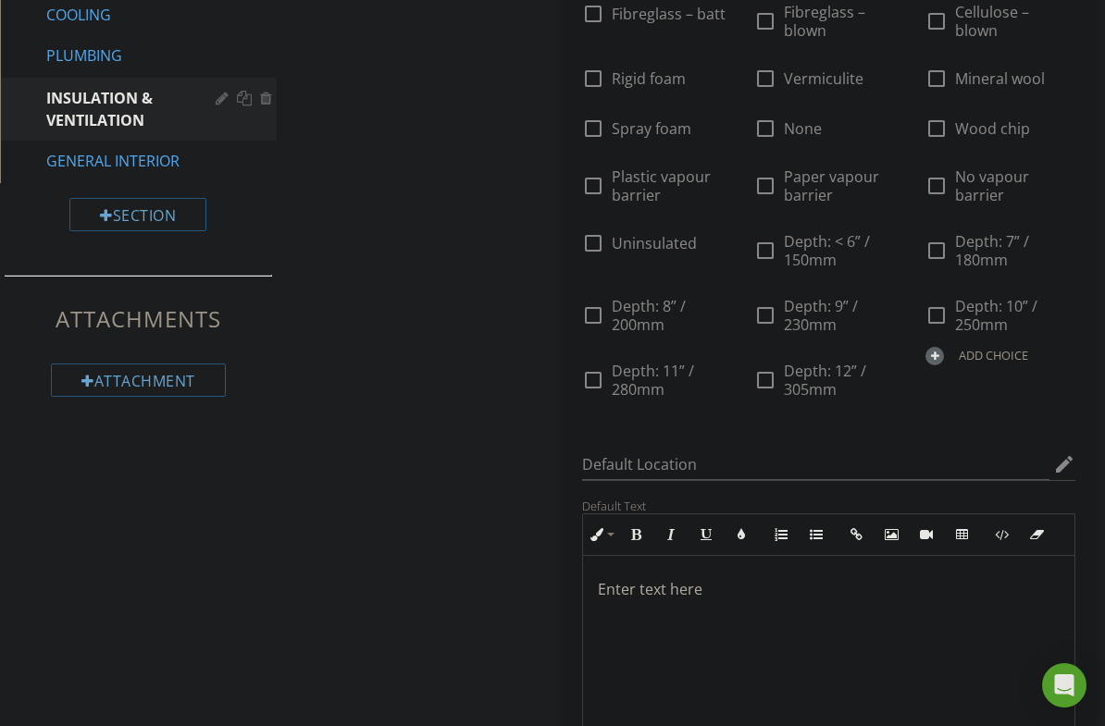
scroll to position [593, 0]
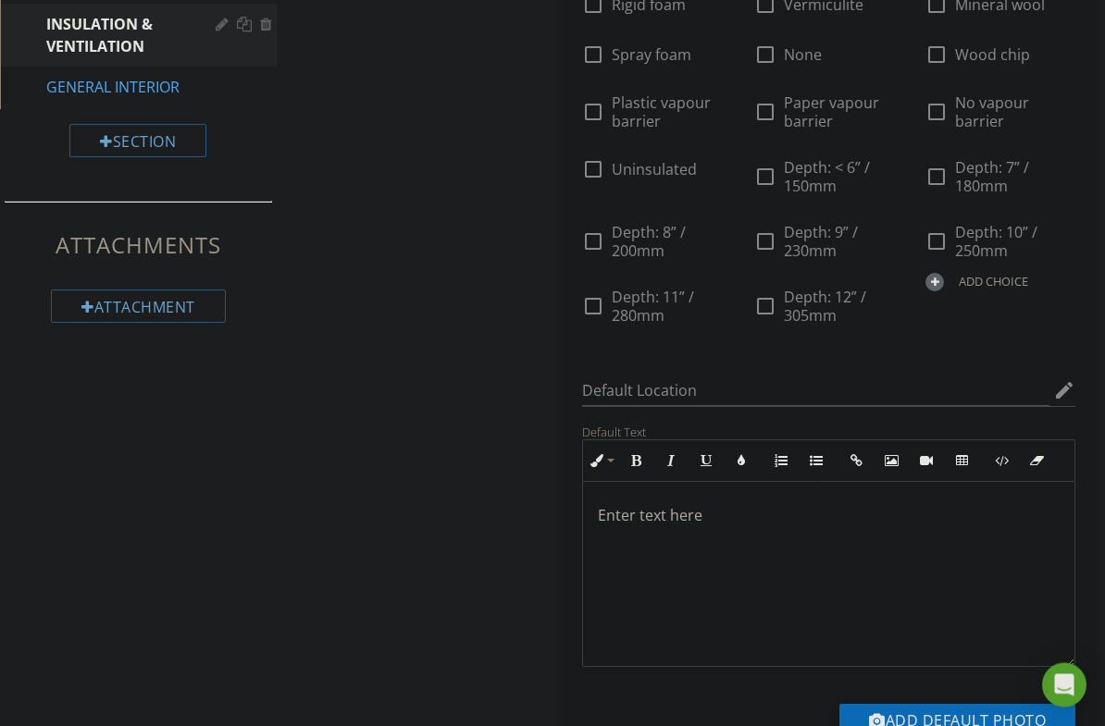
click at [1067, 403] on icon "edit" at bounding box center [1064, 391] width 22 height 22
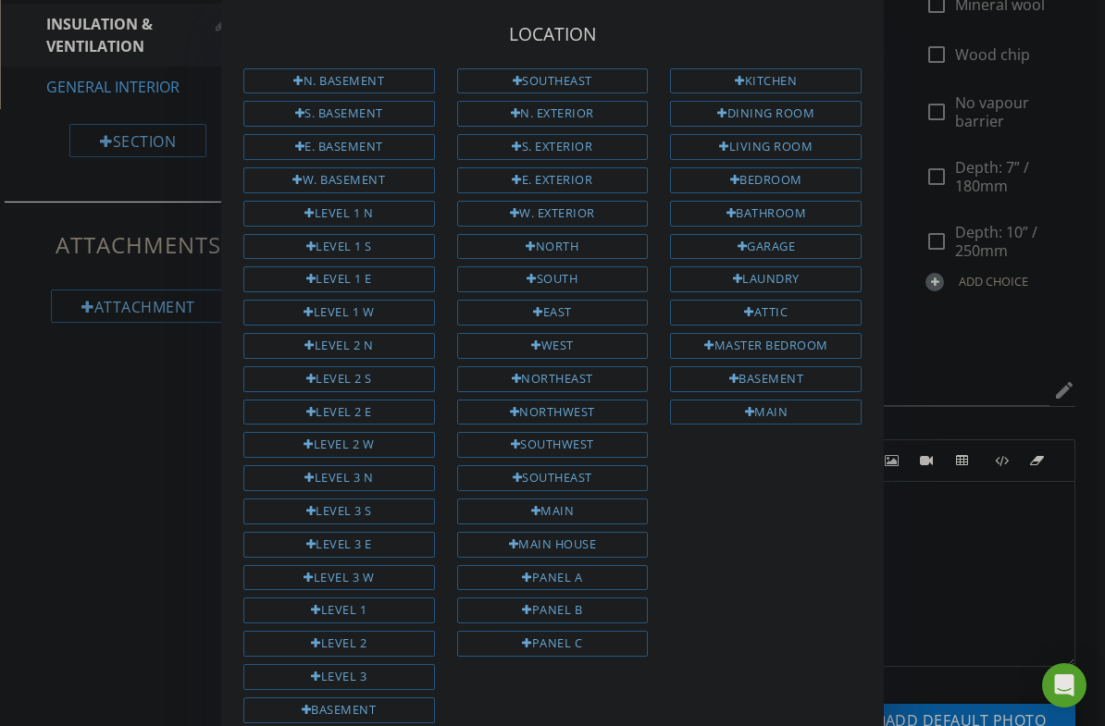
click at [624, 537] on div "Main house" at bounding box center [553, 545] width 192 height 26
type input "Main house"
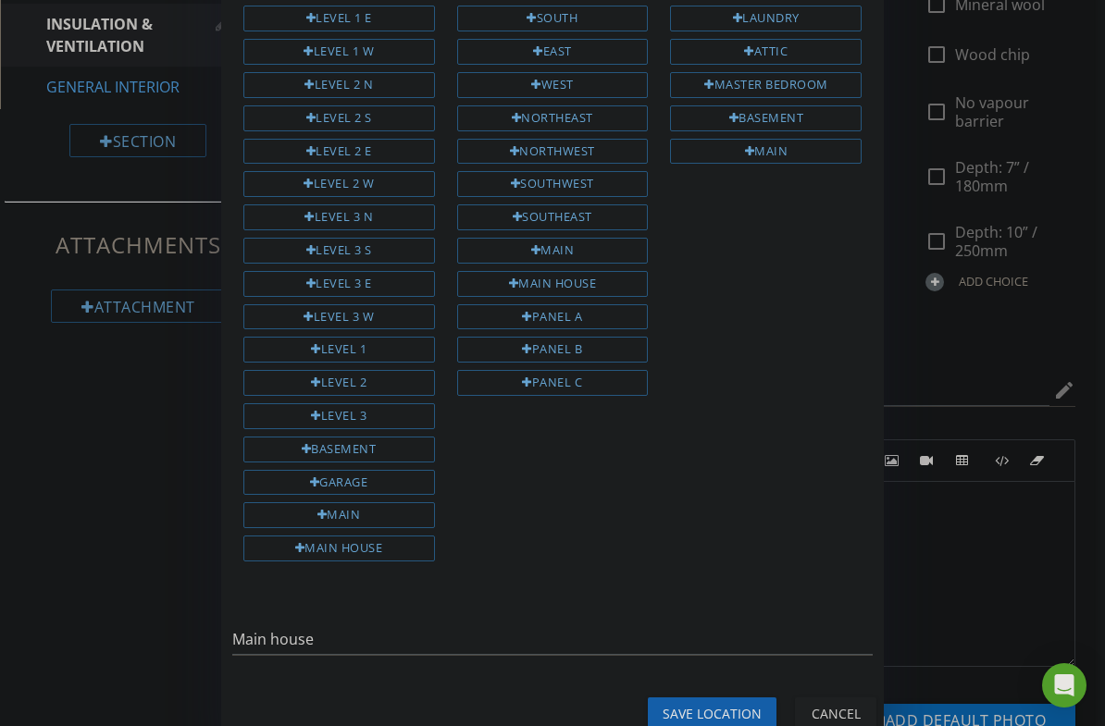
scroll to position [260, 0]
click at [744, 630] on div "Save Location" at bounding box center [712, 714] width 99 height 19
type input "Main house"
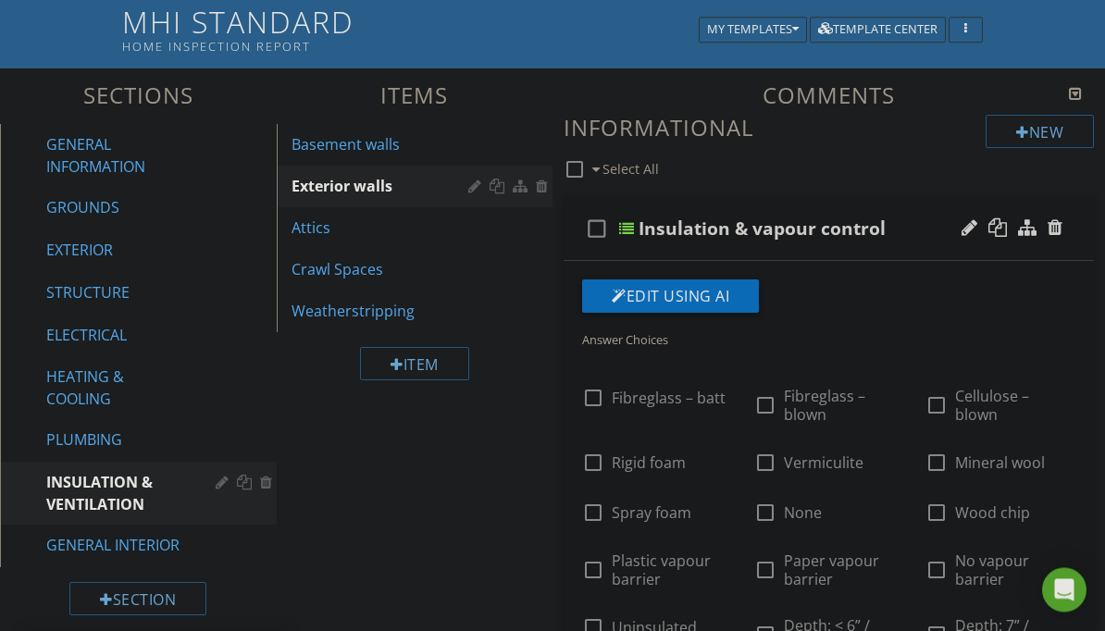
scroll to position [136, 0]
click at [380, 142] on div "Basement walls" at bounding box center [382, 144] width 183 height 22
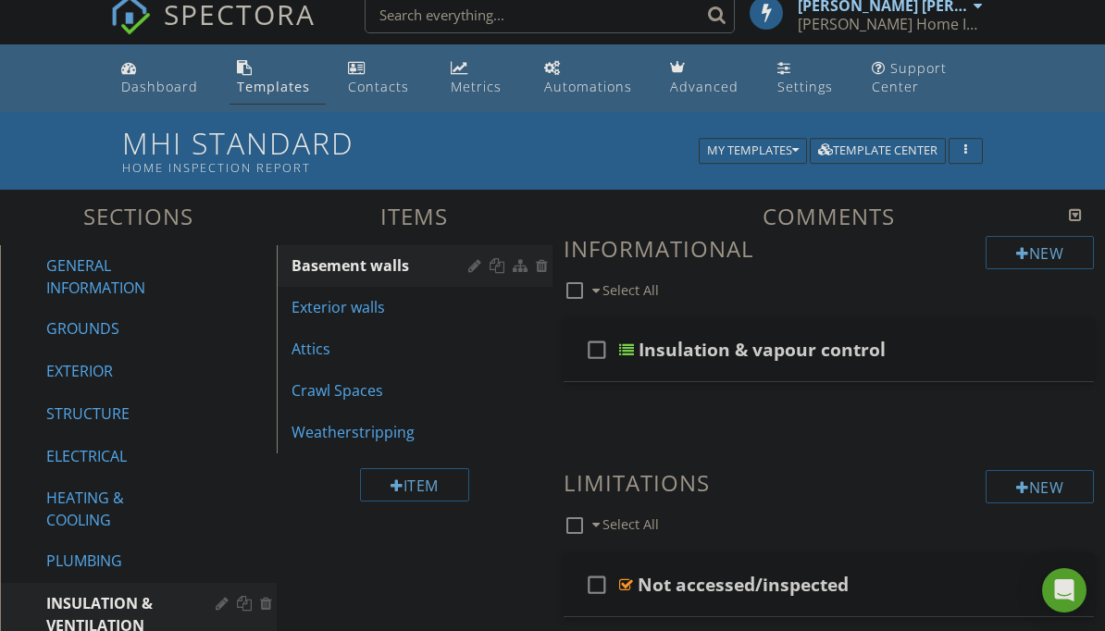
scroll to position [0, 0]
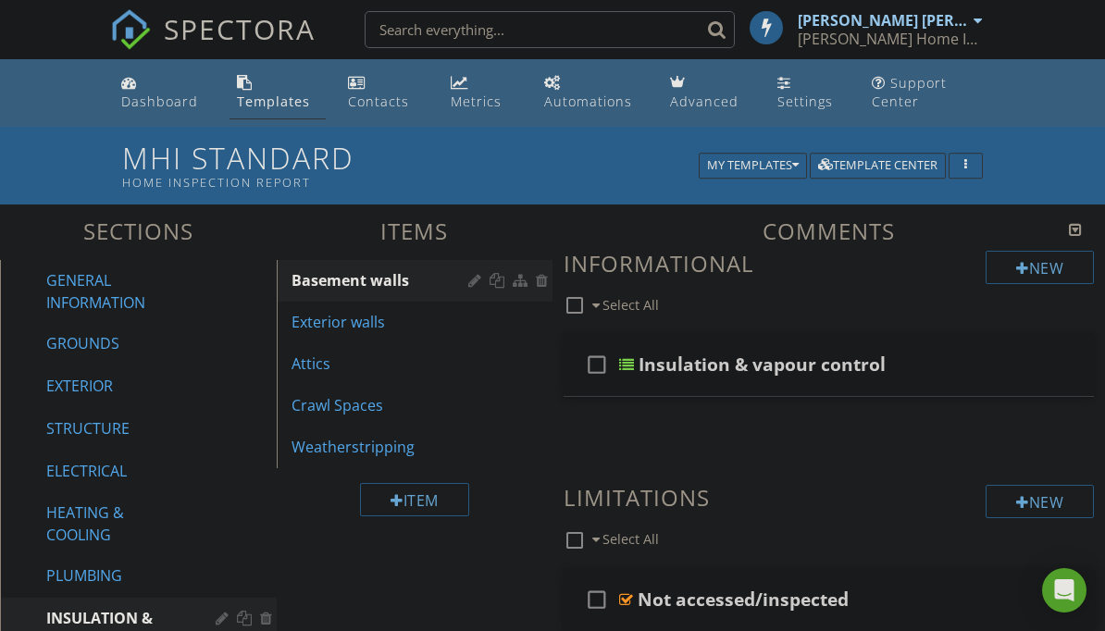
click at [926, 366] on div "Insulation & vapour control" at bounding box center [823, 364] width 370 height 22
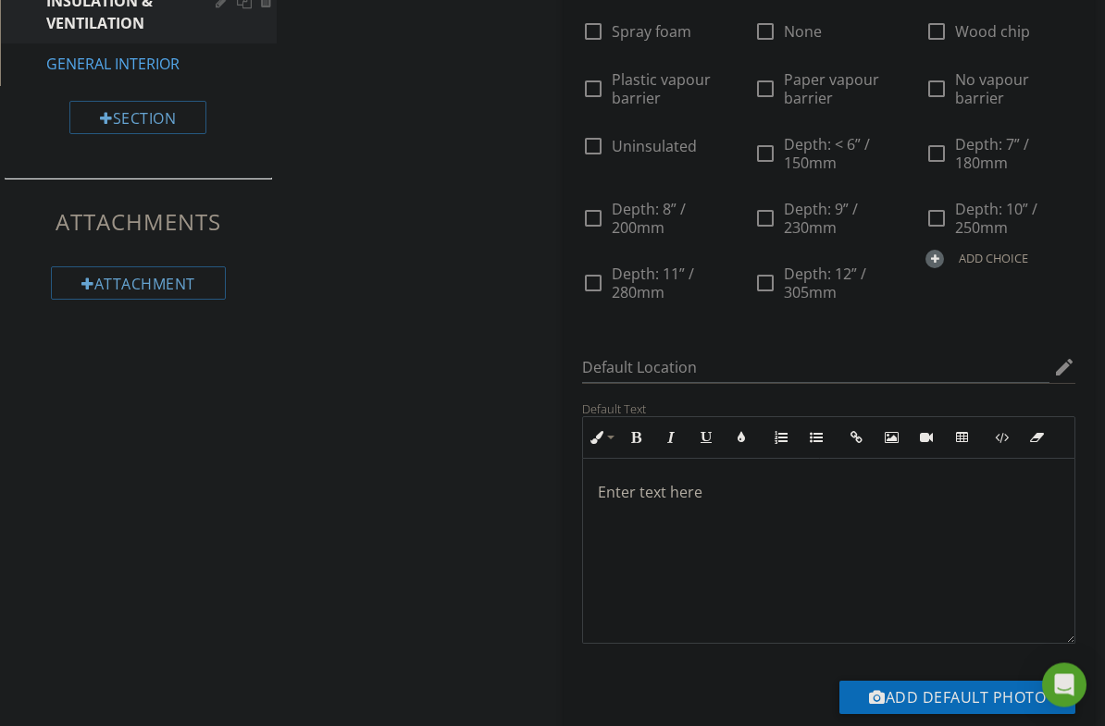
click at [1069, 379] on icon "edit" at bounding box center [1064, 368] width 22 height 22
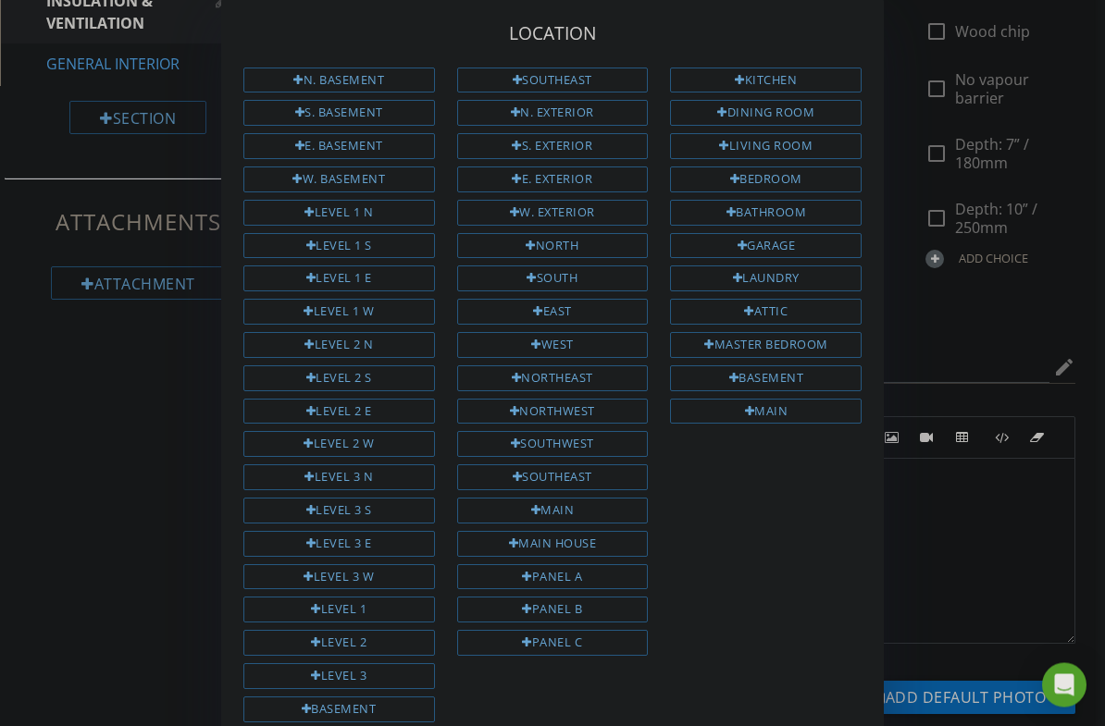
scroll to position [617, 0]
click at [621, 539] on div "Main house" at bounding box center [553, 545] width 192 height 26
type input "Main house"
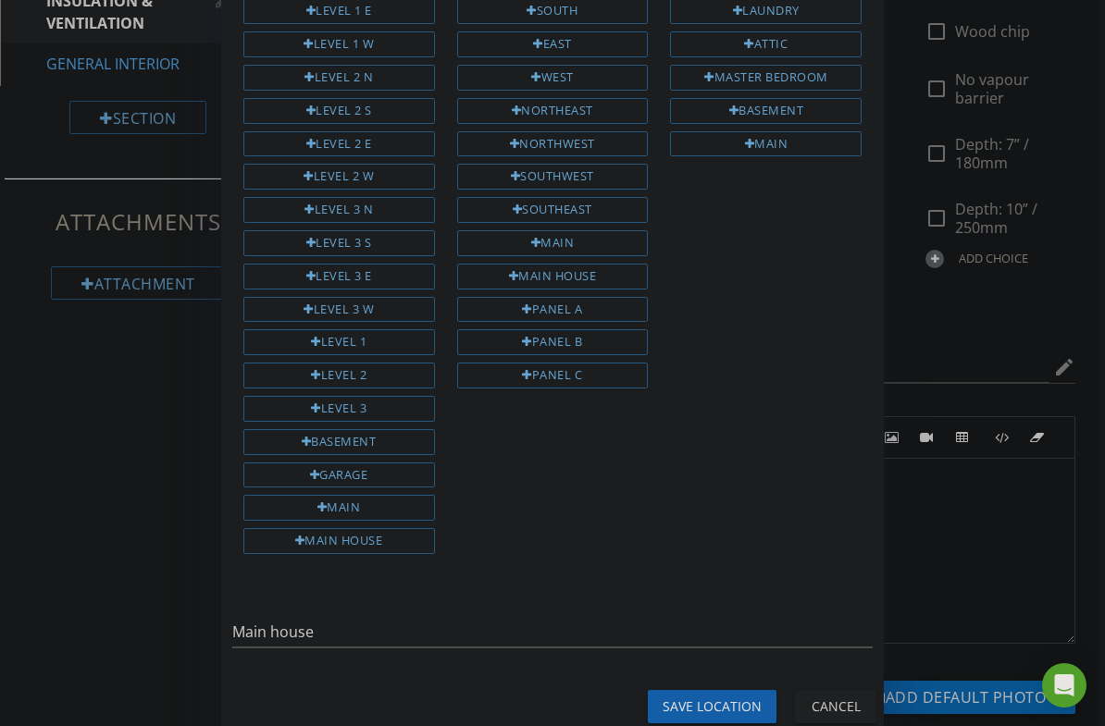
scroll to position [260, 0]
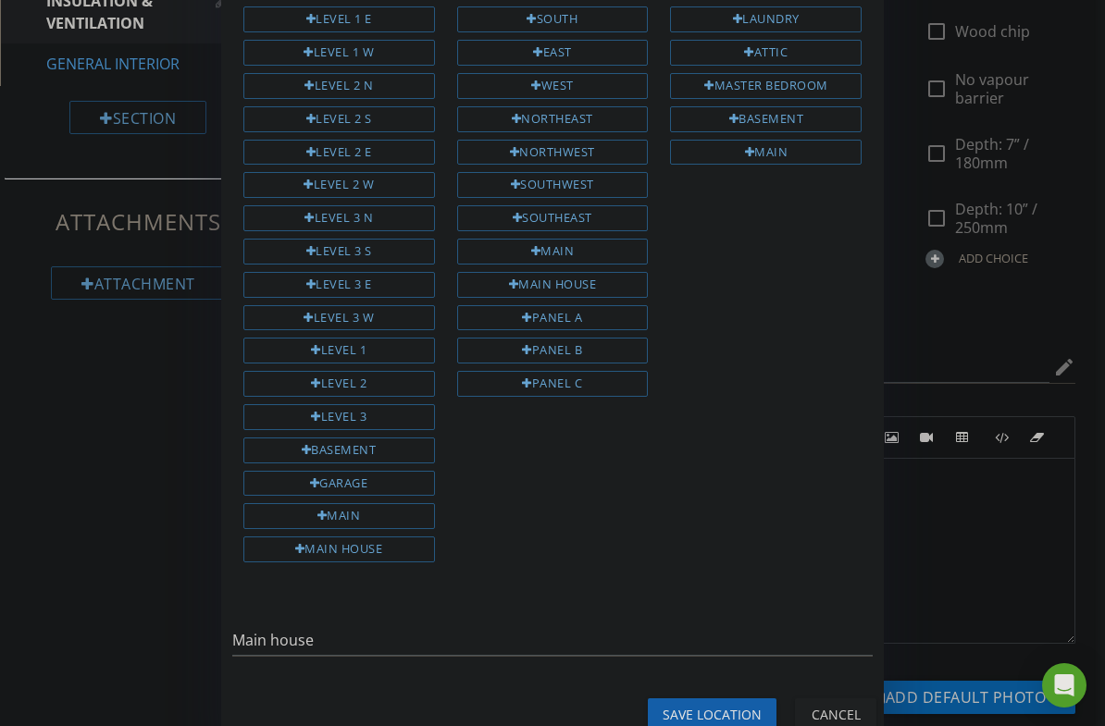
click at [737, 630] on div "Save Location" at bounding box center [712, 714] width 99 height 19
type input "Main house"
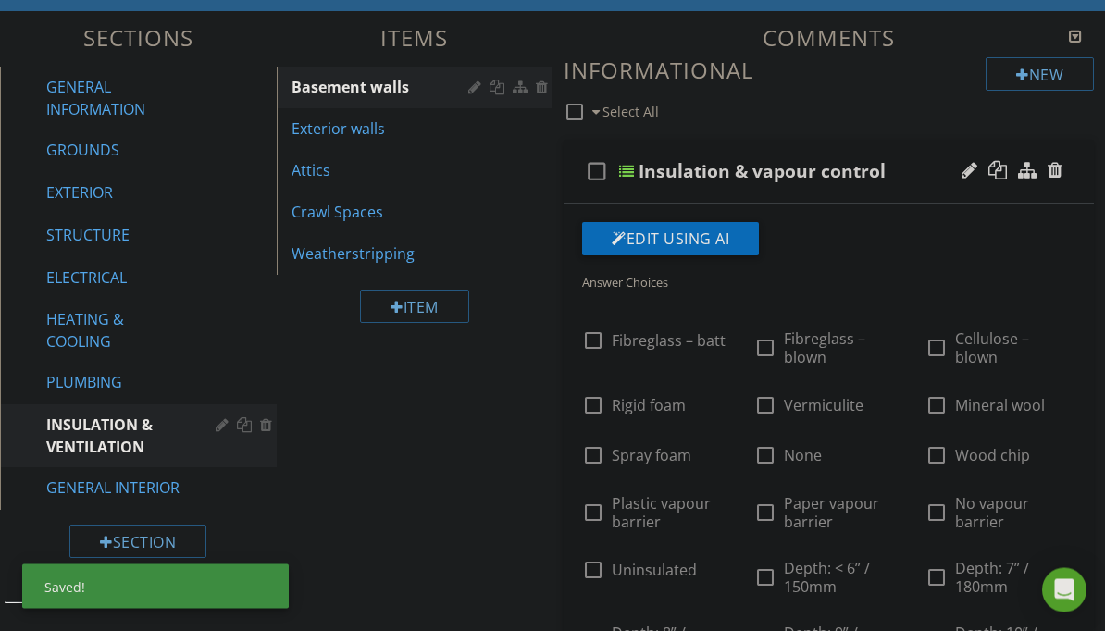
scroll to position [79, 0]
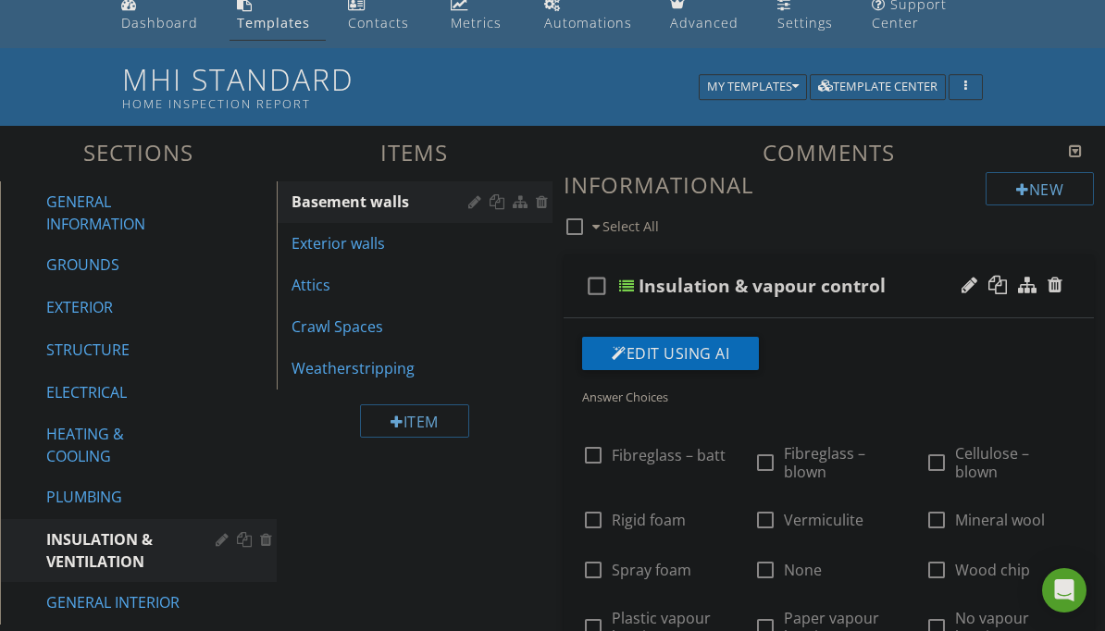
click at [351, 290] on div "Attics" at bounding box center [382, 285] width 183 height 22
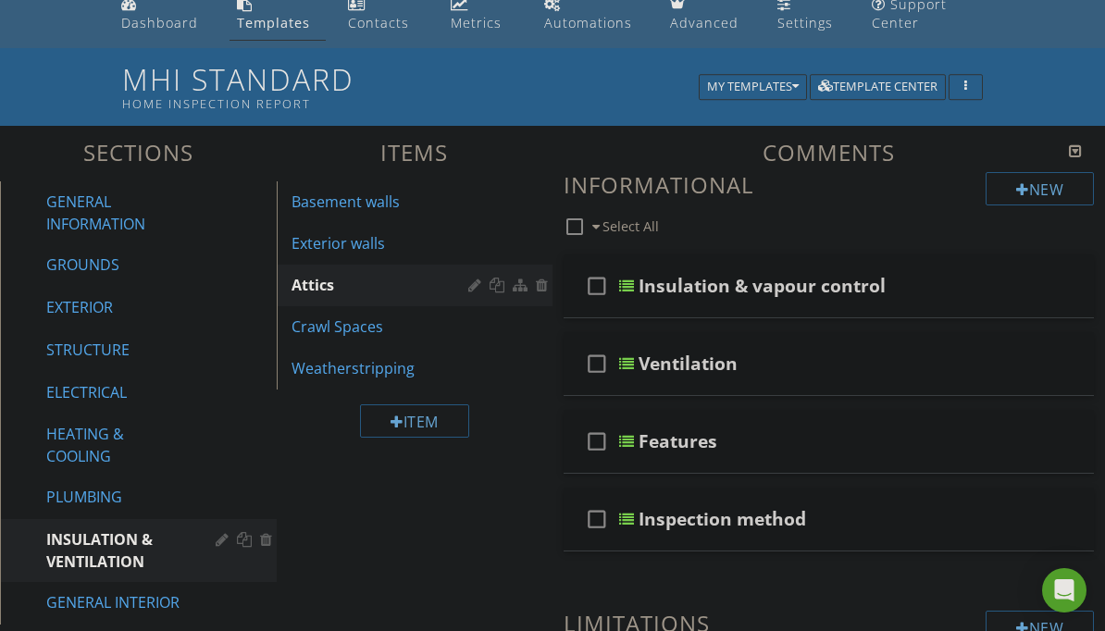
click at [932, 279] on div "Insulation & vapour control" at bounding box center [823, 286] width 370 height 22
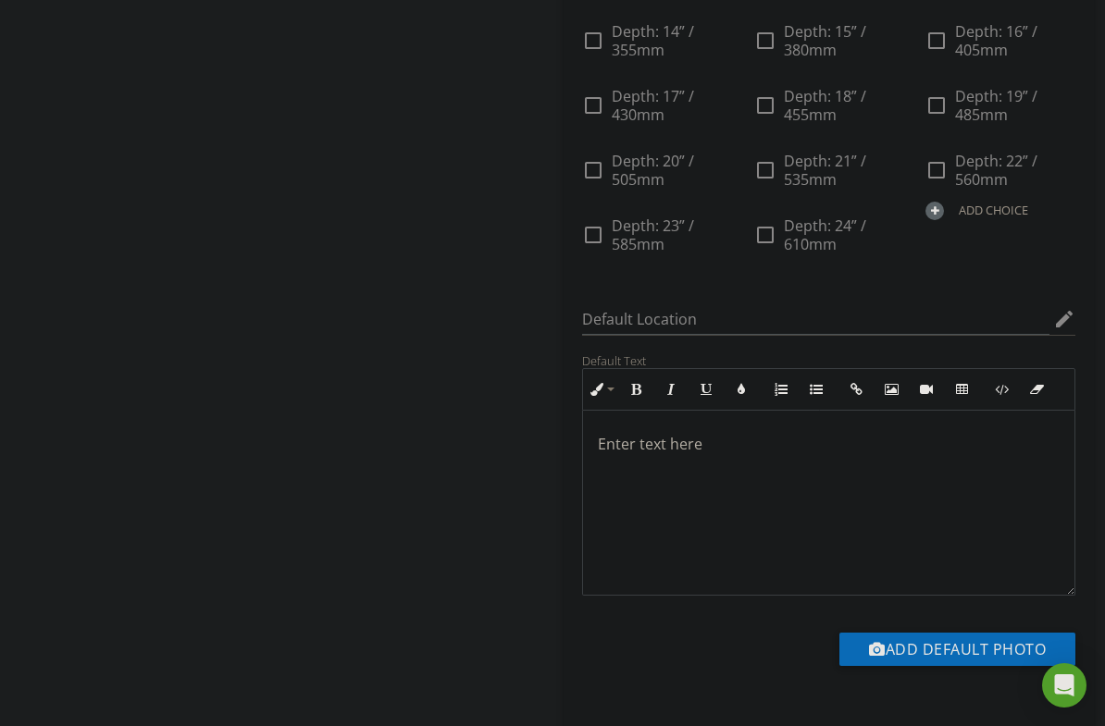
scroll to position [979, 0]
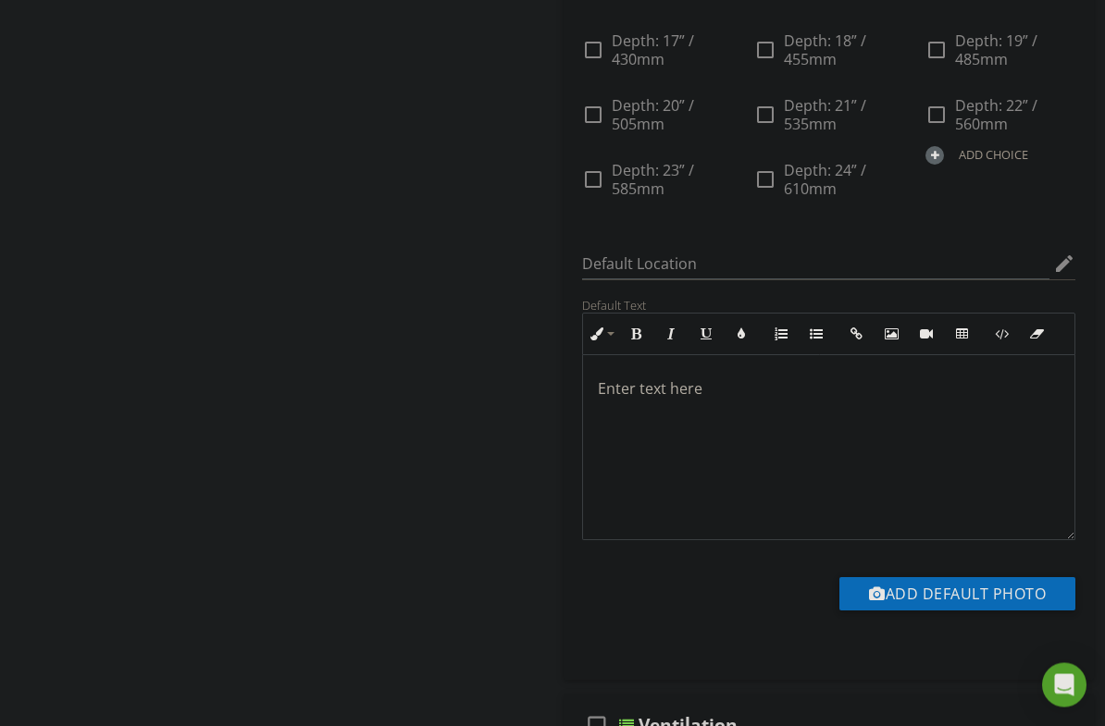
click at [1062, 276] on icon "edit" at bounding box center [1064, 265] width 22 height 22
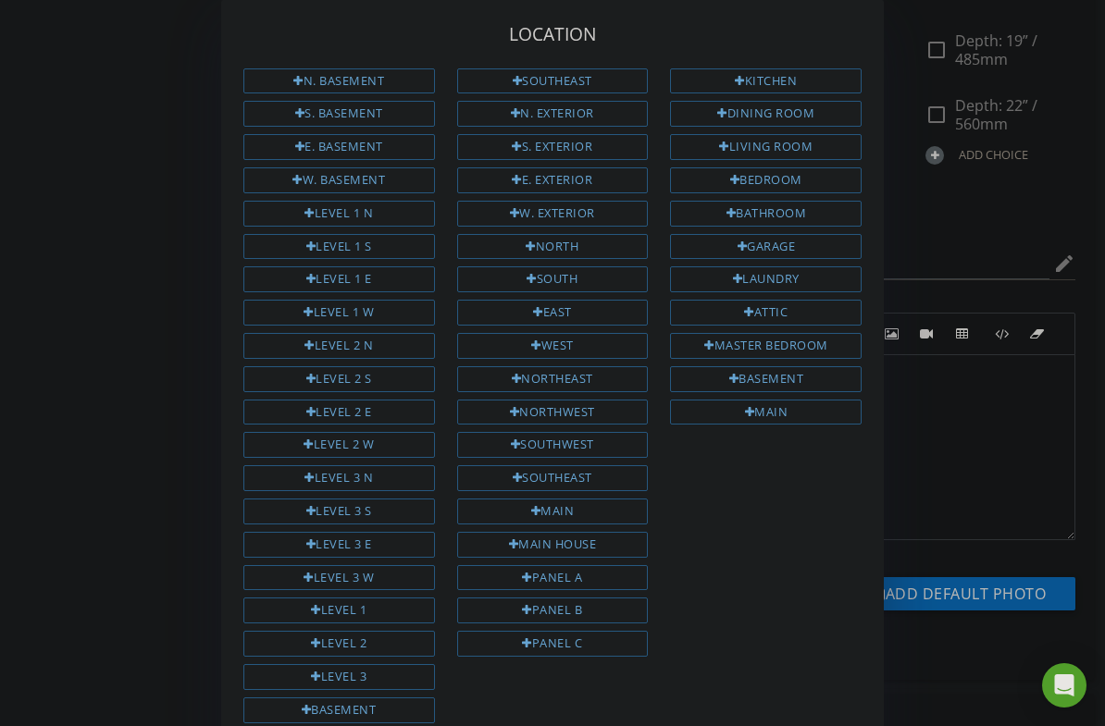
click at [623, 535] on div "Main house" at bounding box center [553, 545] width 192 height 26
type input "Main house"
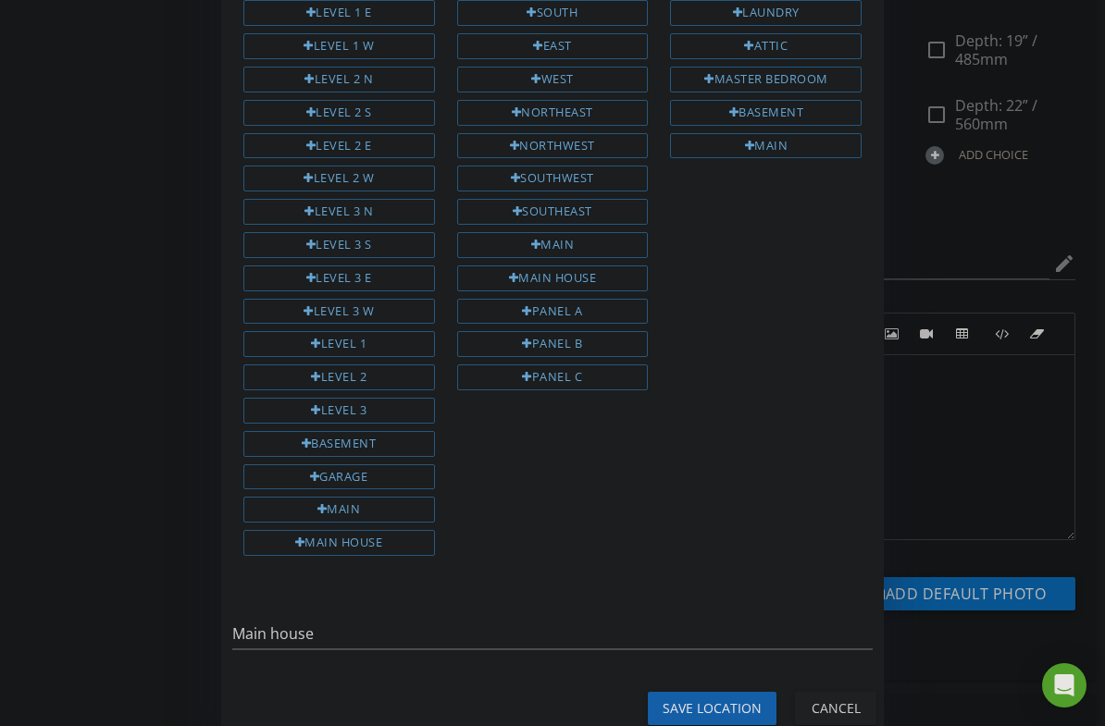
scroll to position [260, 0]
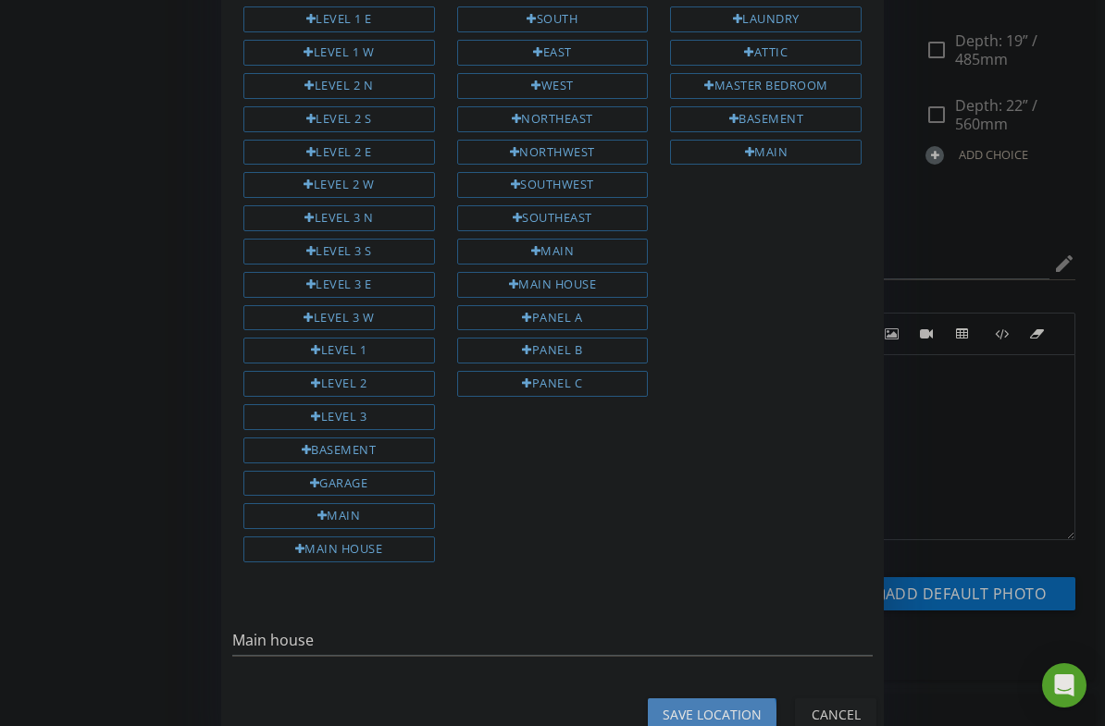
click at [719, 630] on div "Save Location" at bounding box center [712, 714] width 99 height 19
type input "Main house"
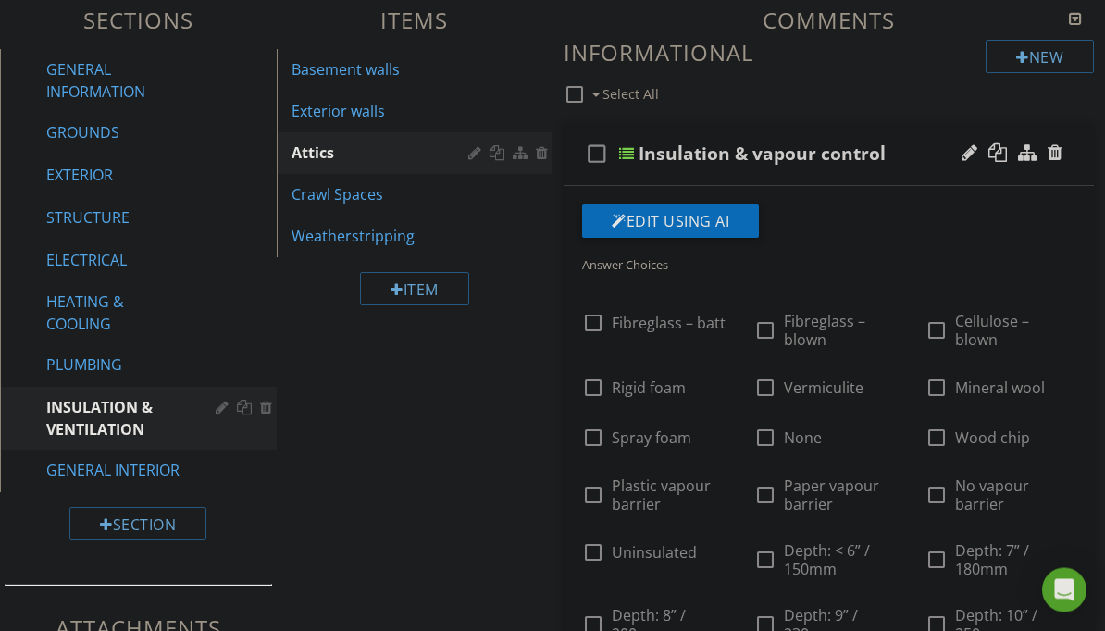
scroll to position [211, 0]
click at [363, 199] on div "Crawl Spaces" at bounding box center [382, 194] width 183 height 22
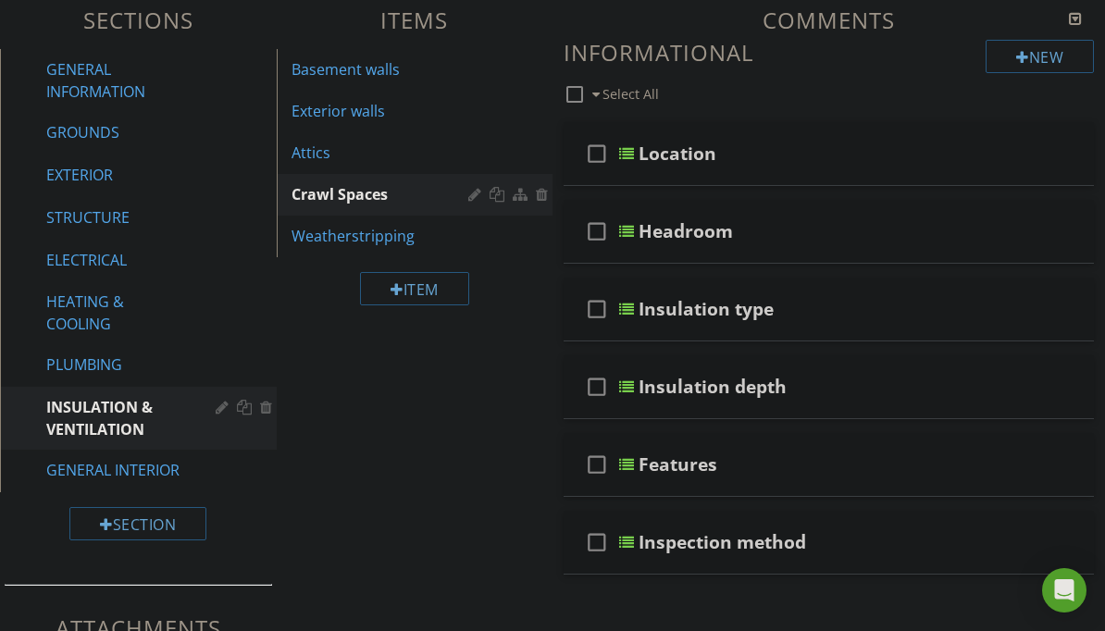
click at [862, 155] on div "Location" at bounding box center [823, 153] width 370 height 22
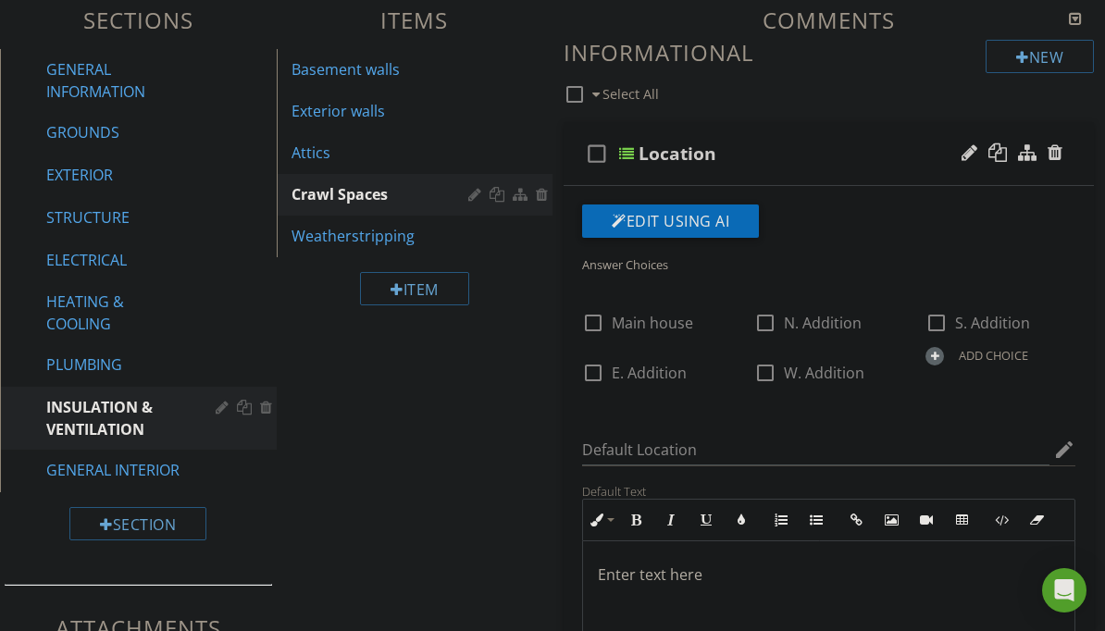
click at [834, 167] on div "check_box_outline_blank Location" at bounding box center [829, 154] width 530 height 64
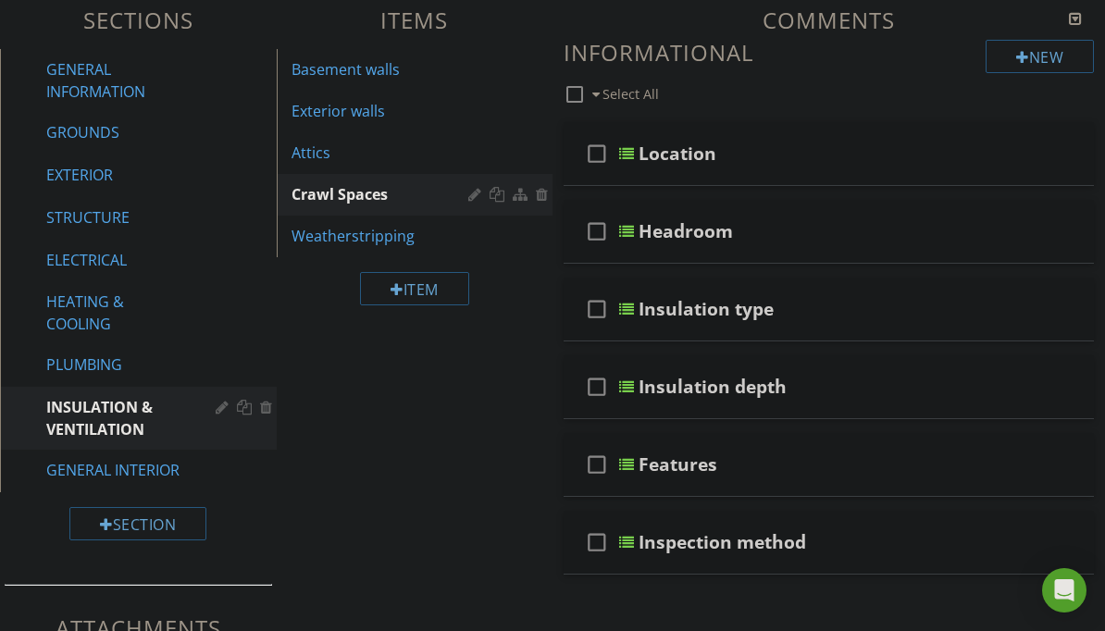
click at [1059, 143] on div at bounding box center [1054, 152] width 15 height 19
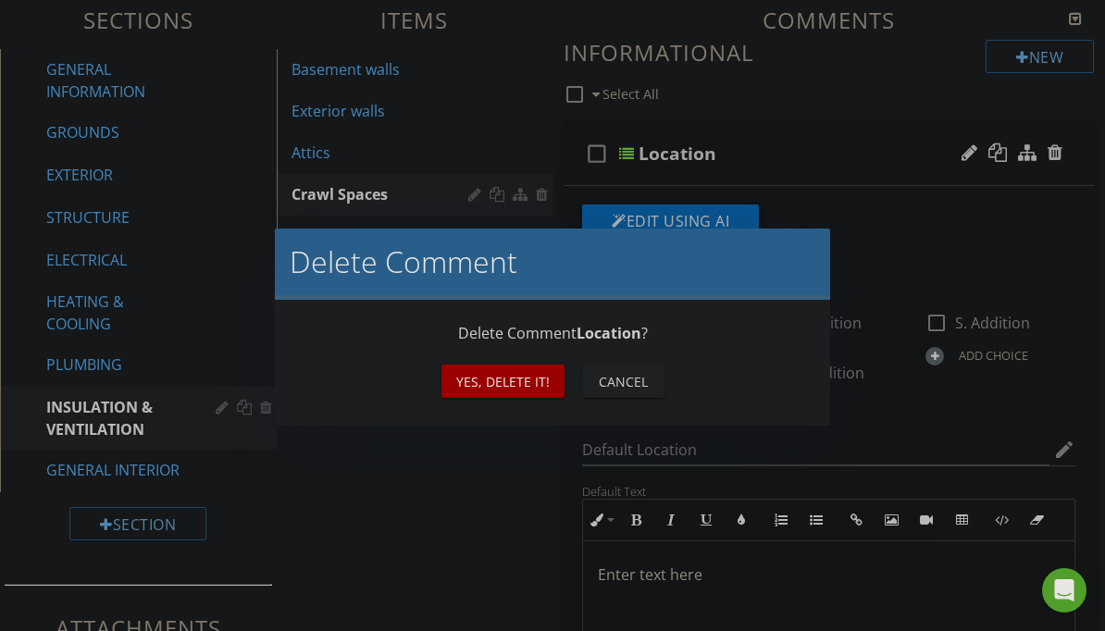
click at [545, 378] on div "Yes, Delete it!" at bounding box center [502, 381] width 93 height 19
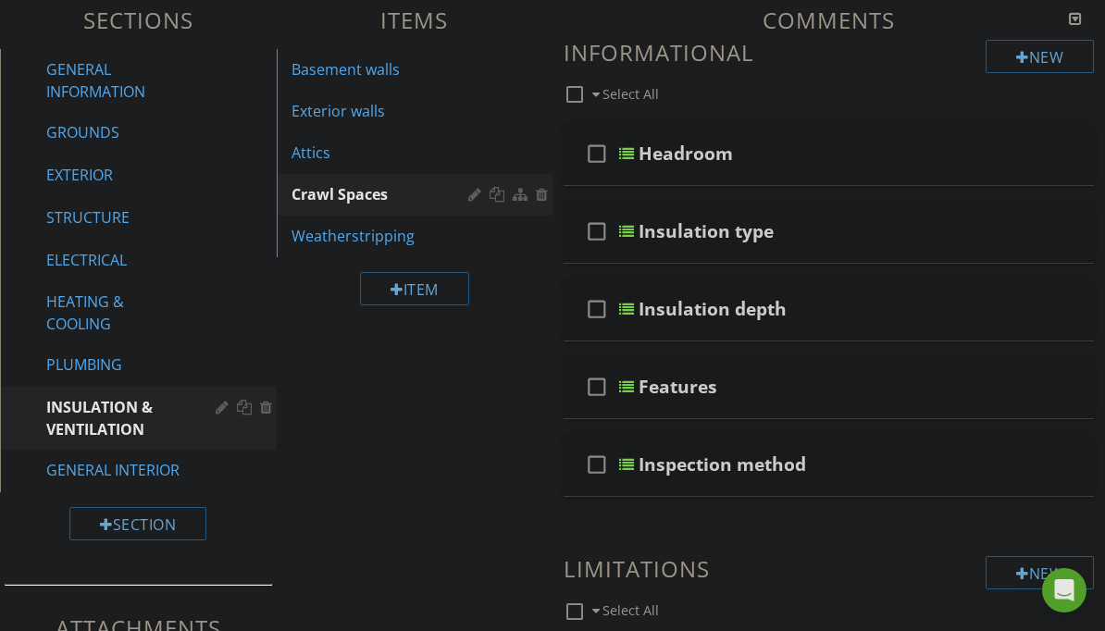
click at [391, 106] on div "Exterior walls" at bounding box center [382, 111] width 183 height 22
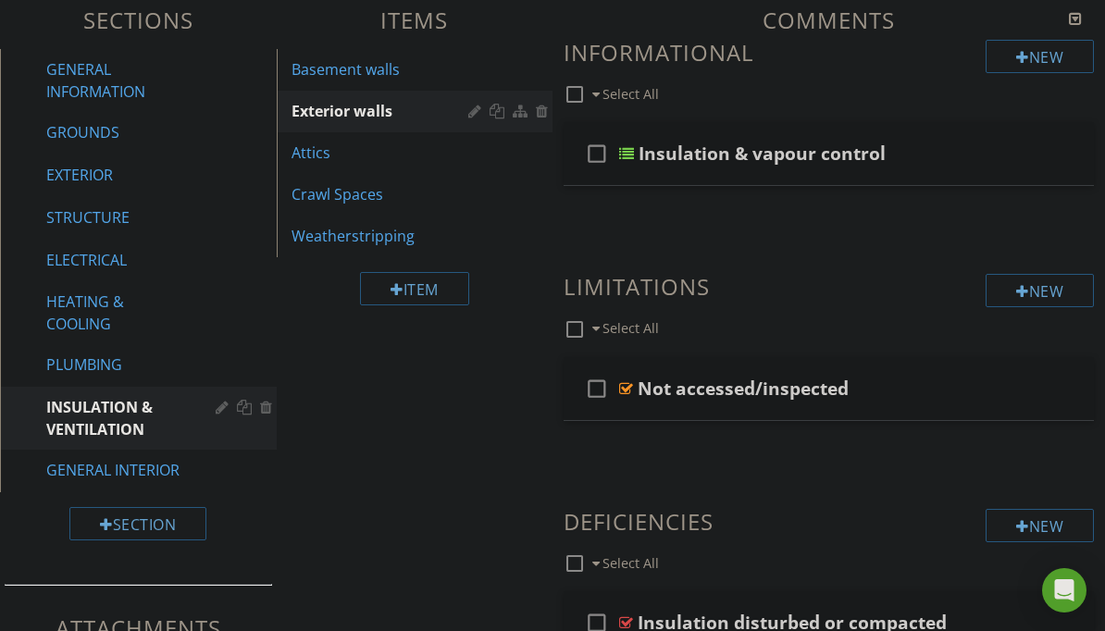
click at [1006, 151] on div at bounding box center [997, 152] width 19 height 19
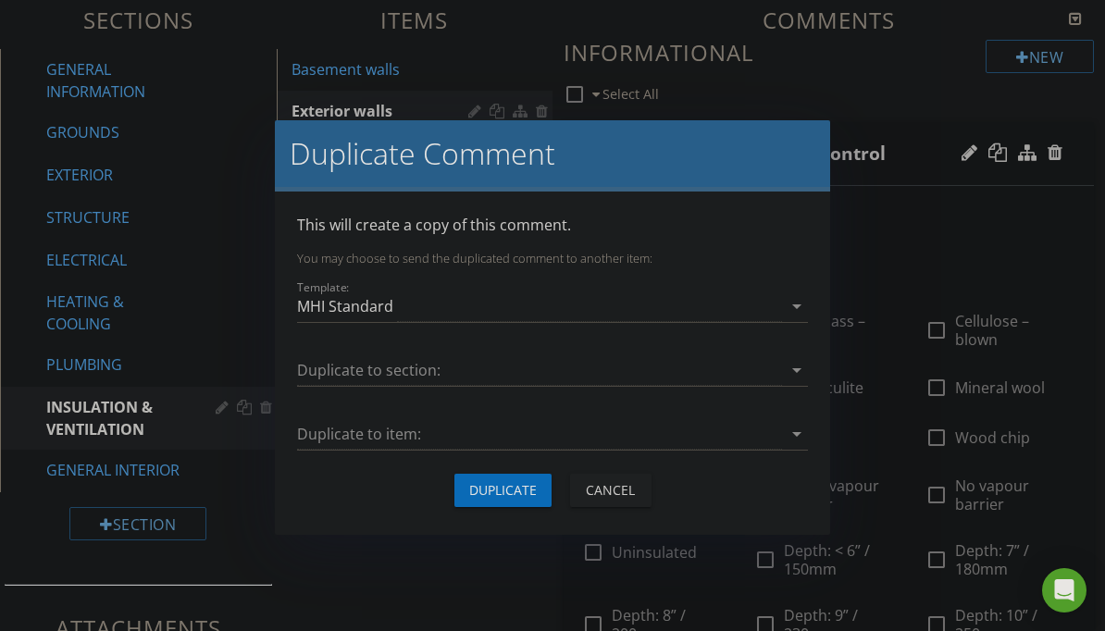
click at [711, 368] on div at bounding box center [539, 370] width 485 height 31
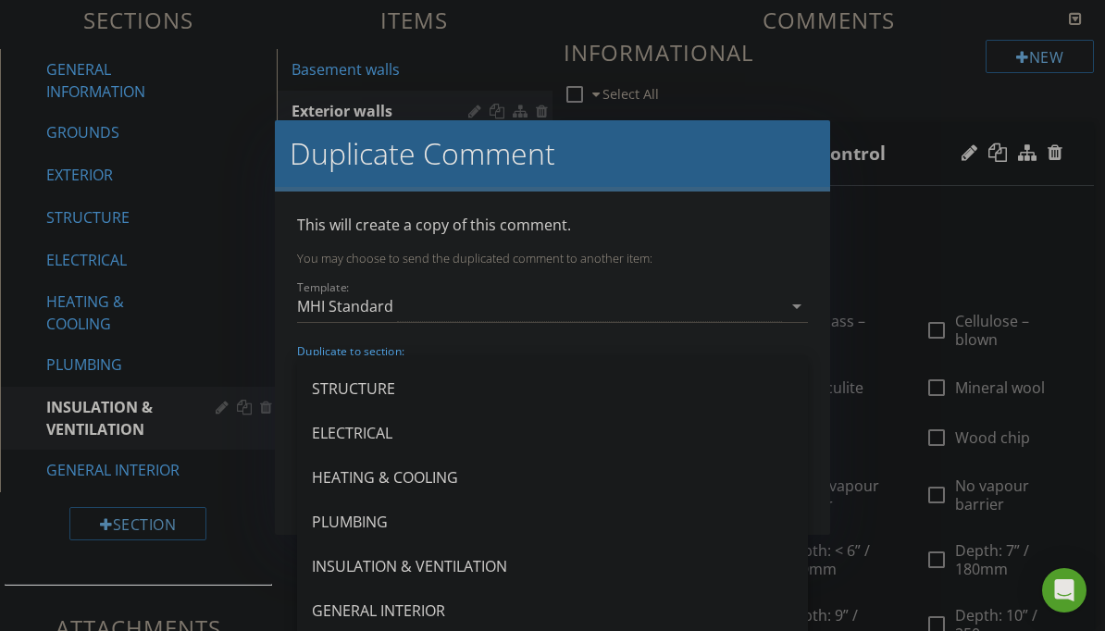
scroll to position [122, 0]
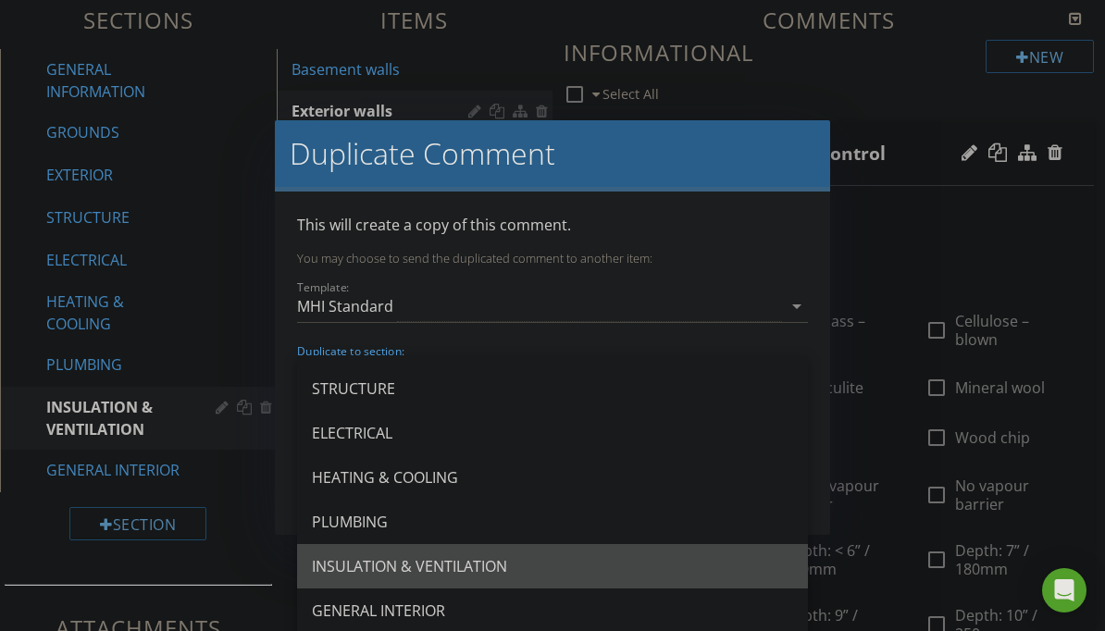
click at [506, 582] on div "INSULATION & VENTILATION" at bounding box center [552, 566] width 481 height 44
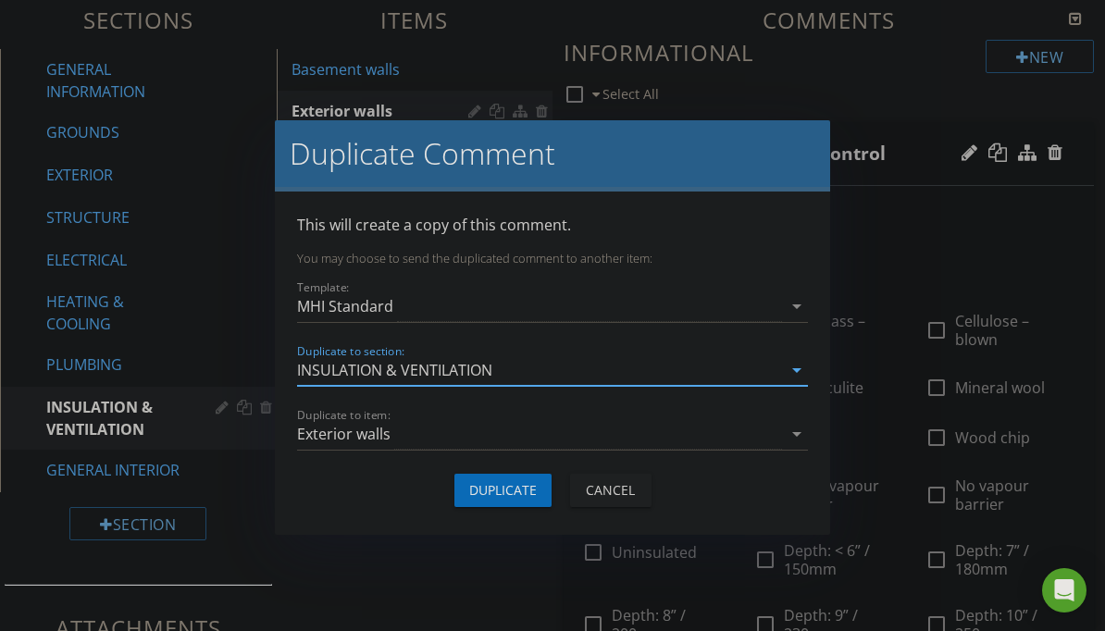
click at [559, 439] on div "Exterior walls" at bounding box center [539, 434] width 485 height 31
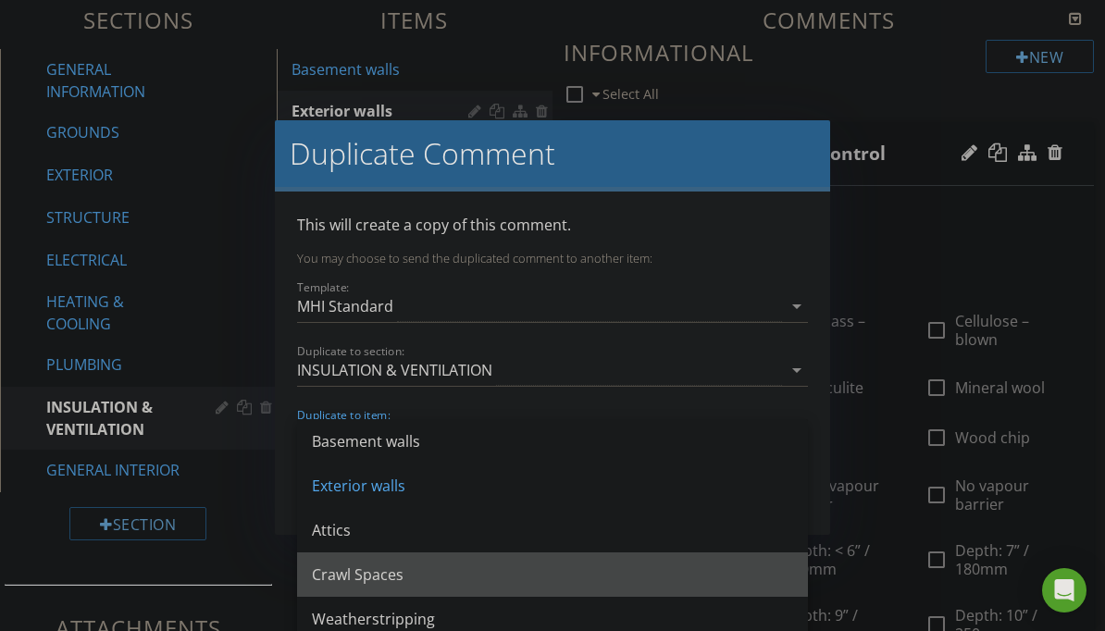
click at [473, 577] on div "Crawl Spaces" at bounding box center [552, 575] width 481 height 22
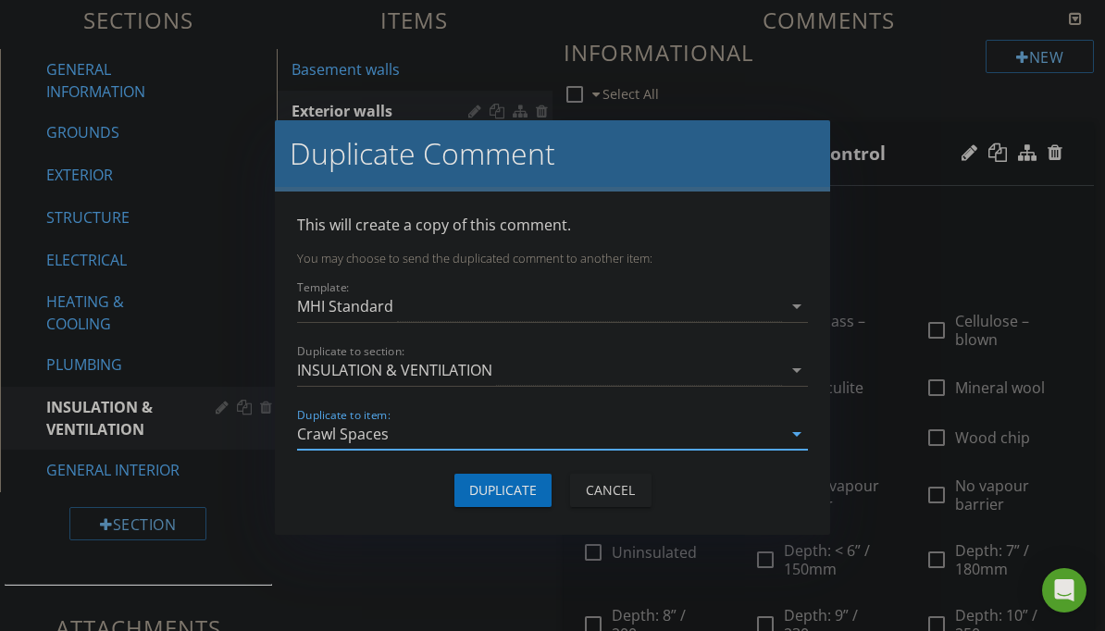
click at [536, 492] on div "Duplicate" at bounding box center [503, 489] width 68 height 19
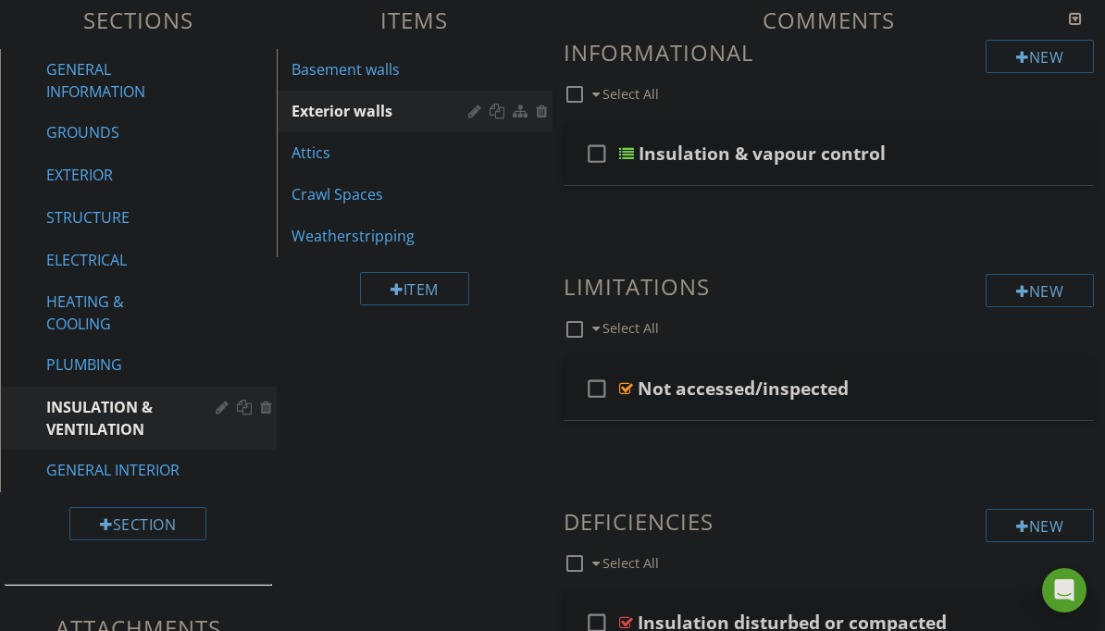
click at [419, 204] on div "Crawl Spaces" at bounding box center [382, 194] width 183 height 22
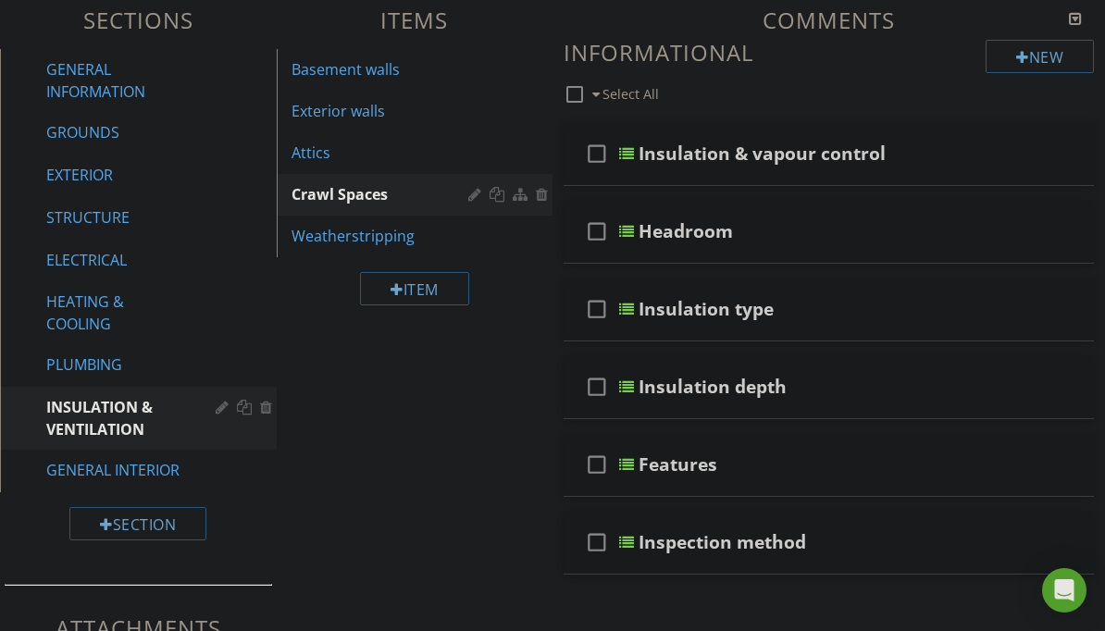
click at [1060, 310] on div at bounding box center [1054, 308] width 15 height 19
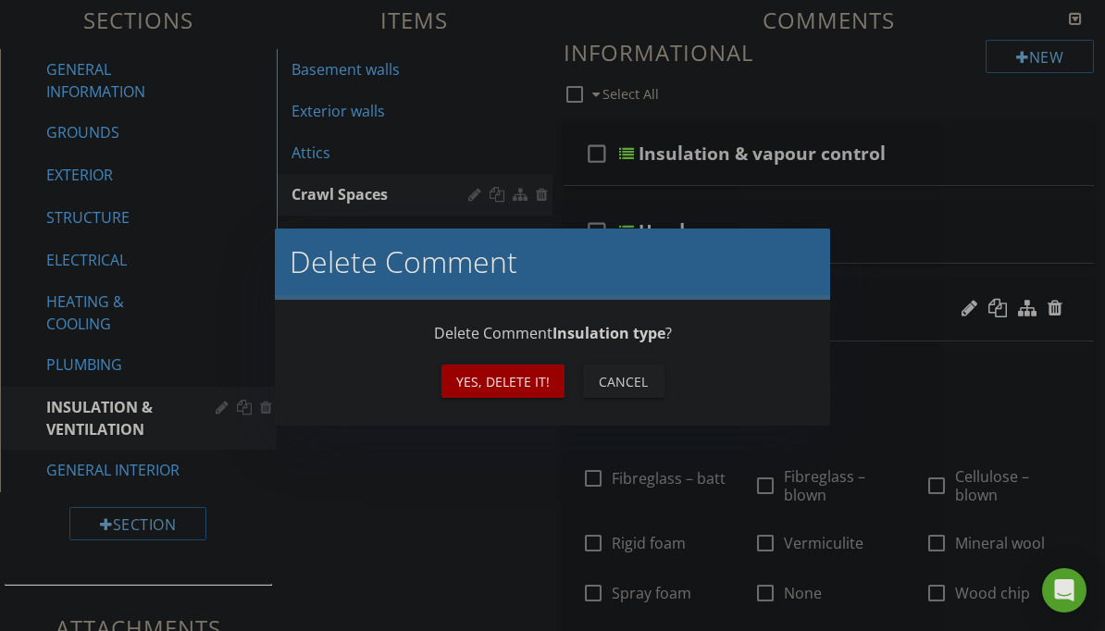
click at [551, 379] on button "Yes, Delete it!" at bounding box center [502, 381] width 123 height 33
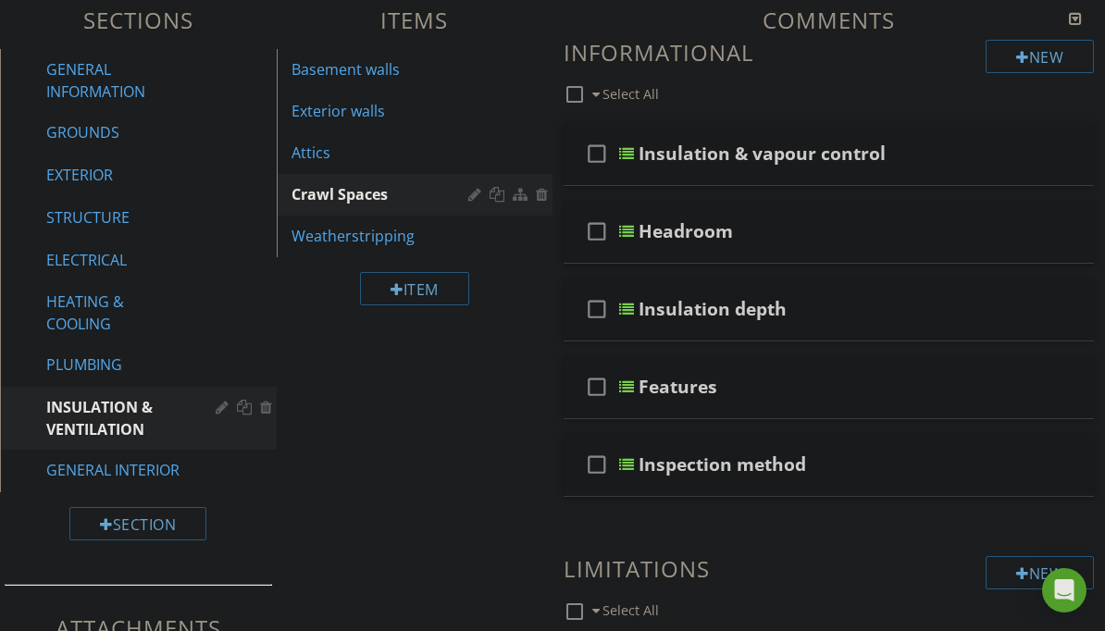
click at [1058, 303] on div at bounding box center [1054, 308] width 15 height 19
click at [1060, 308] on div at bounding box center [1054, 308] width 15 height 19
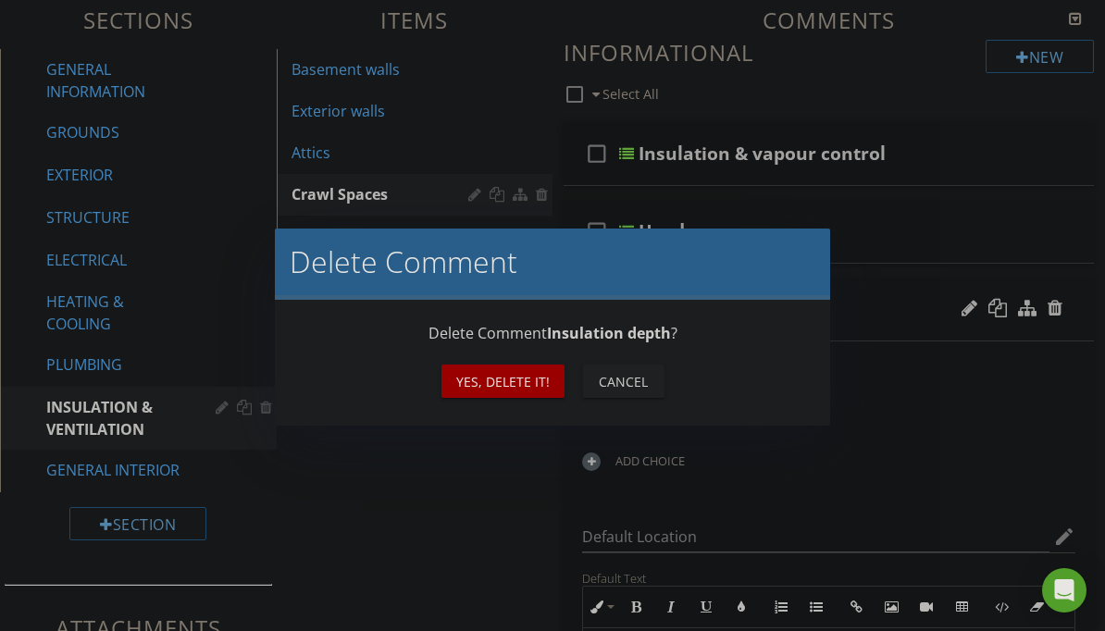
click at [555, 390] on button "Yes, Delete it!" at bounding box center [502, 381] width 123 height 33
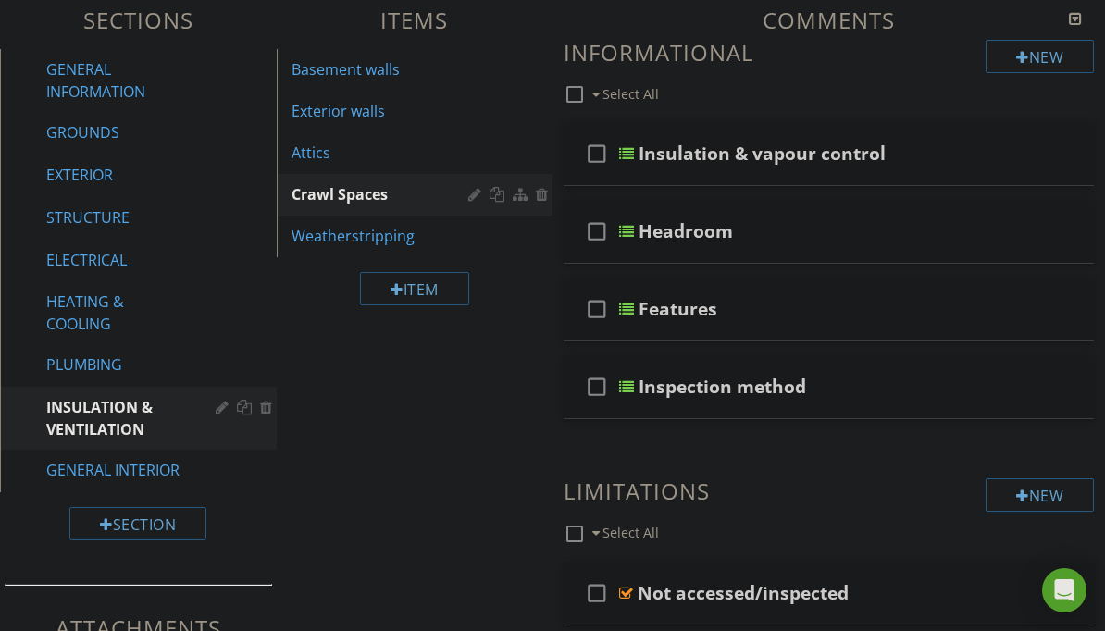
click at [888, 304] on div "Features" at bounding box center [823, 309] width 370 height 22
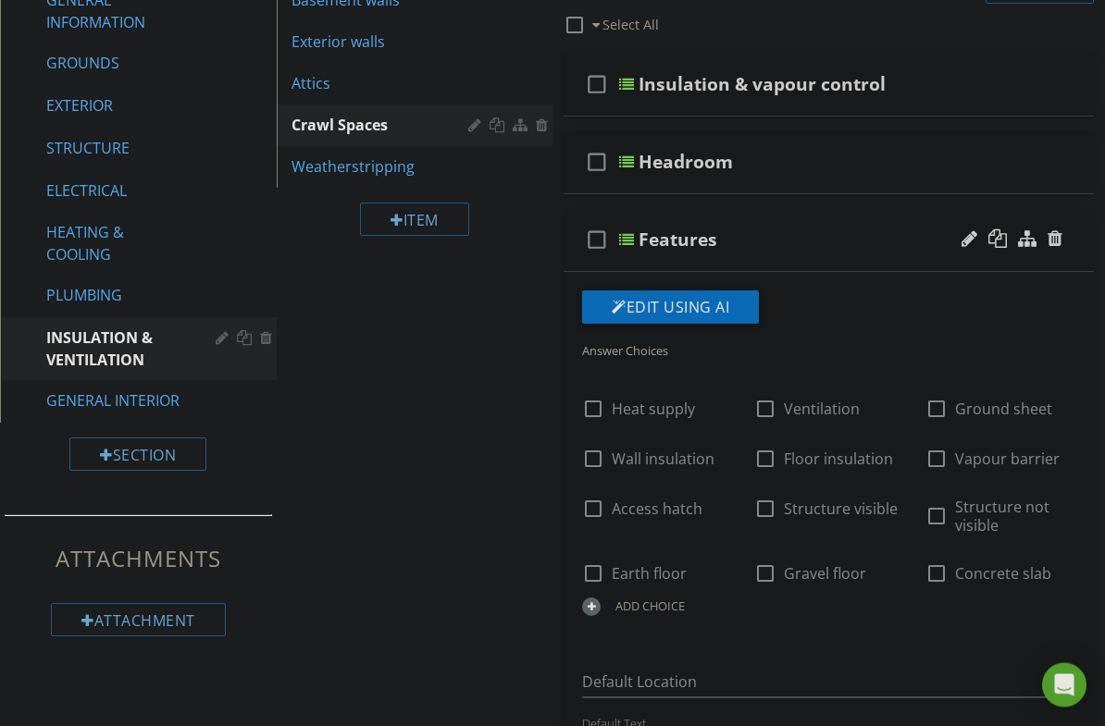
scroll to position [280, 0]
click at [933, 86] on div "Insulation & vapour control" at bounding box center [823, 84] width 370 height 22
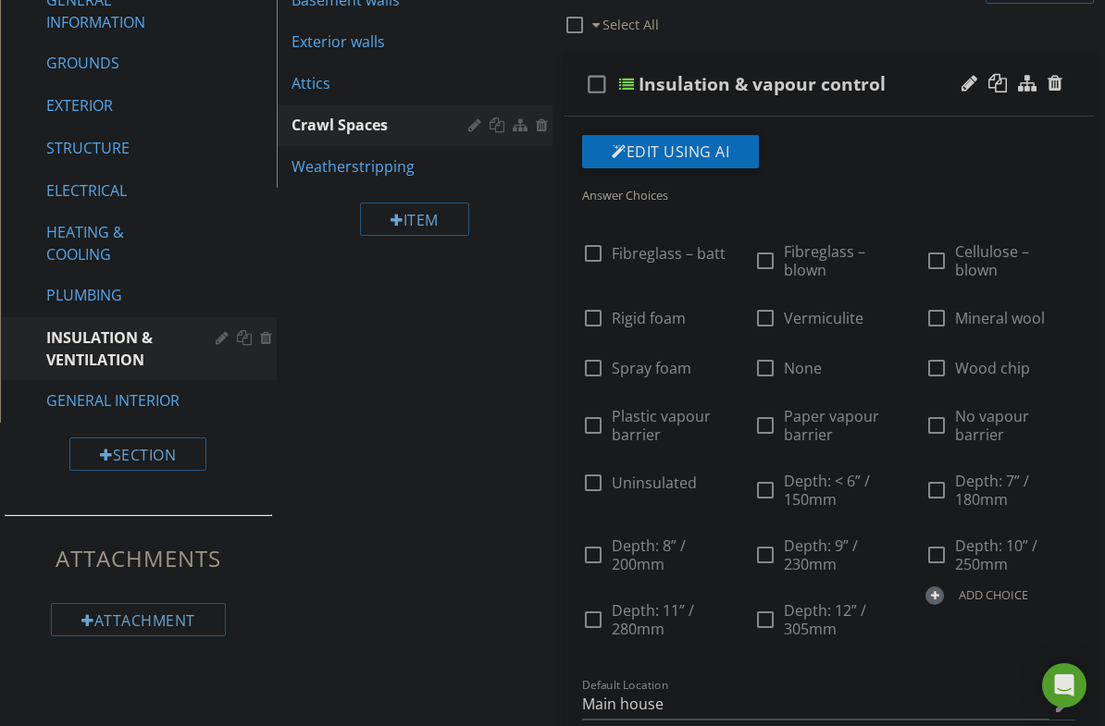
click at [919, 91] on div "Insulation & vapour control" at bounding box center [823, 84] width 370 height 22
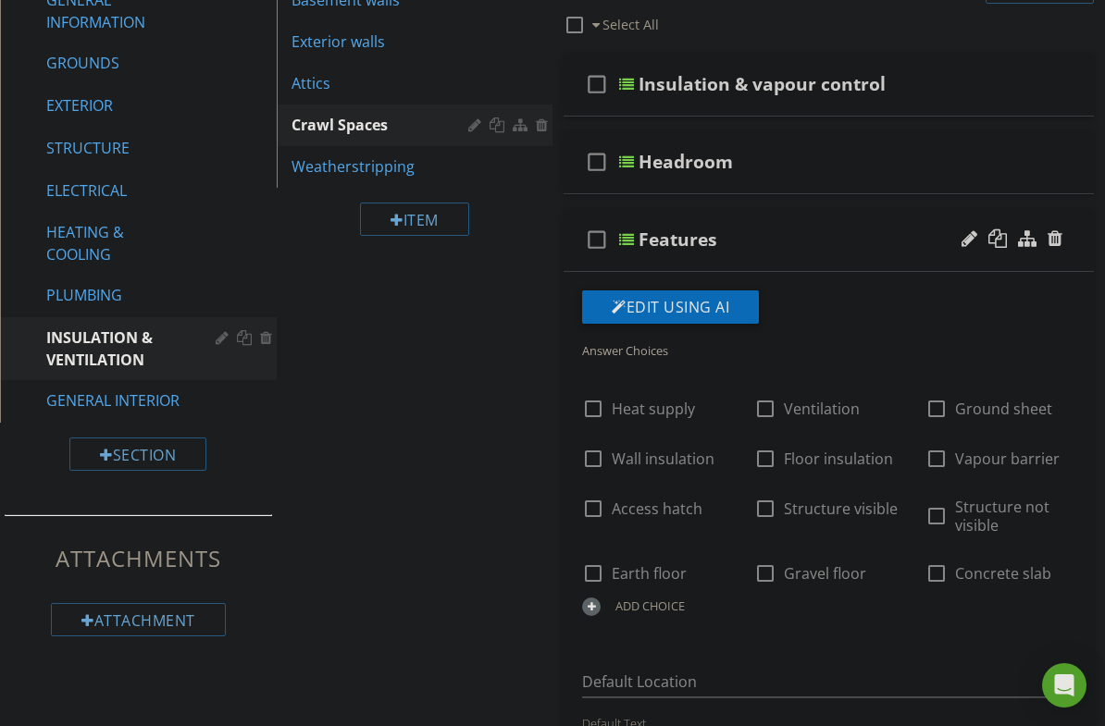
click at [873, 243] on div "Features" at bounding box center [823, 240] width 370 height 22
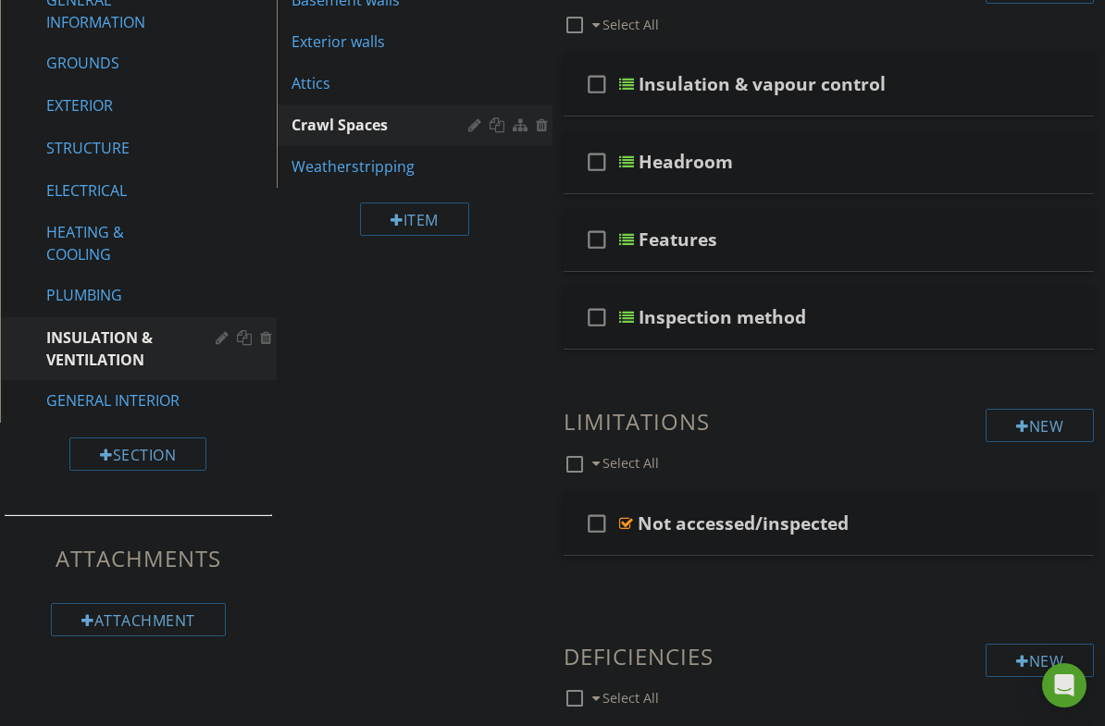
click at [872, 159] on div "Headroom" at bounding box center [823, 162] width 370 height 22
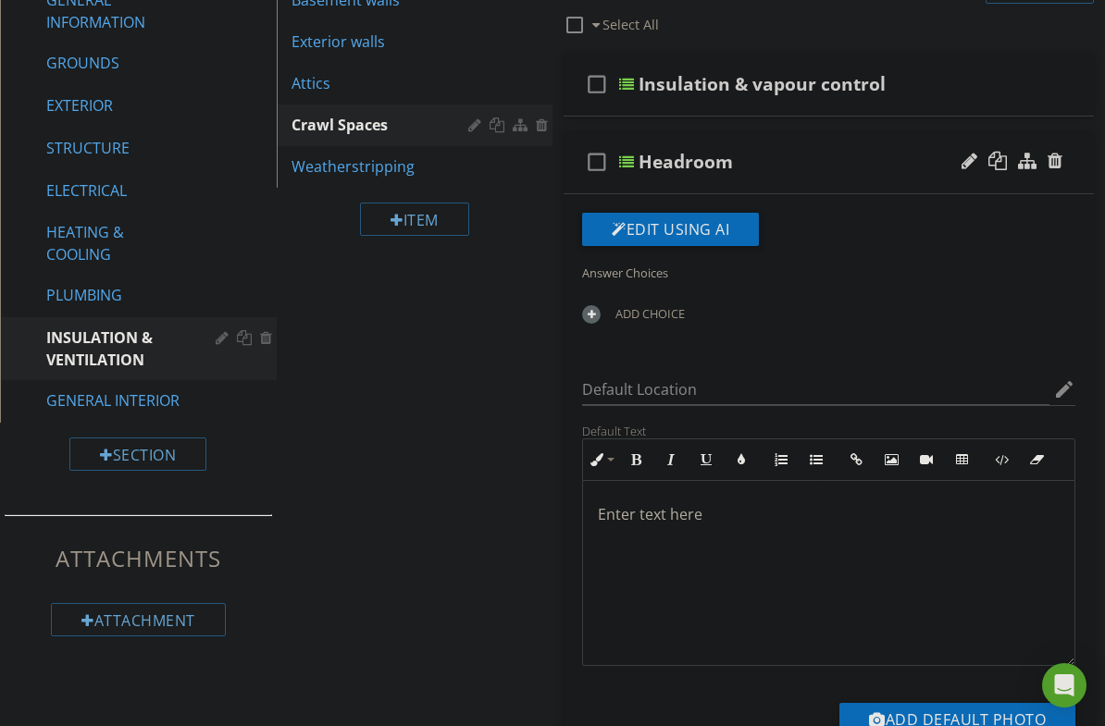
click at [95, 147] on div "STRUCTURE" at bounding box center [117, 148] width 142 height 22
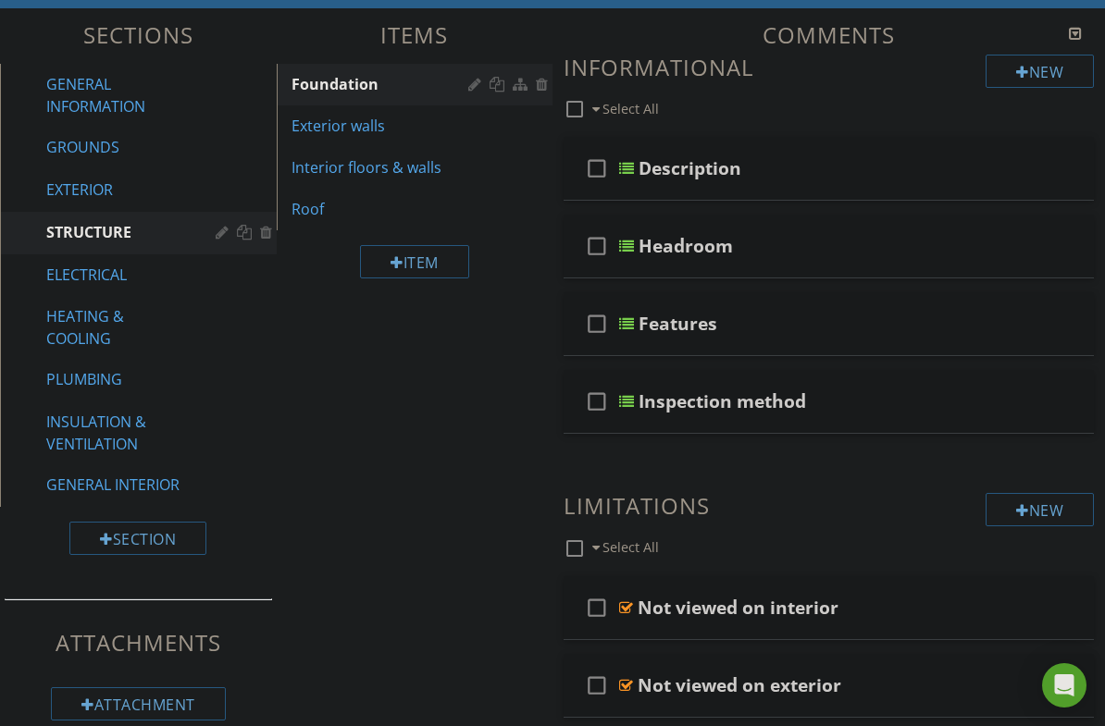
scroll to position [82, 0]
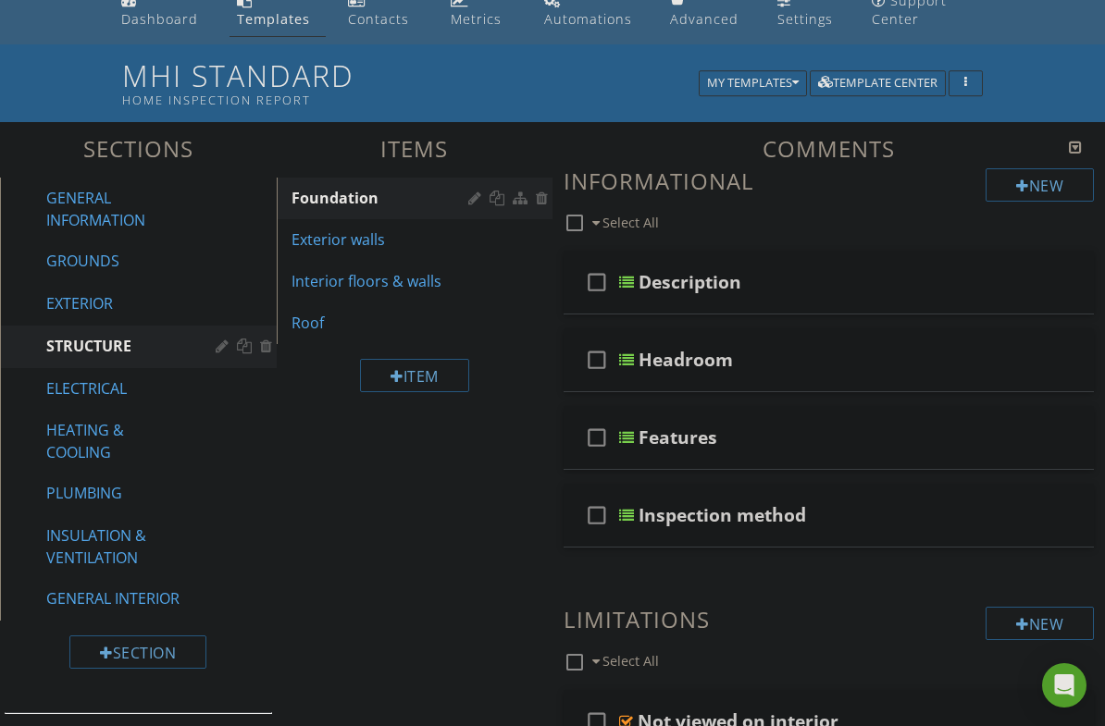
click at [393, 282] on div "Interior floors & walls" at bounding box center [382, 281] width 183 height 22
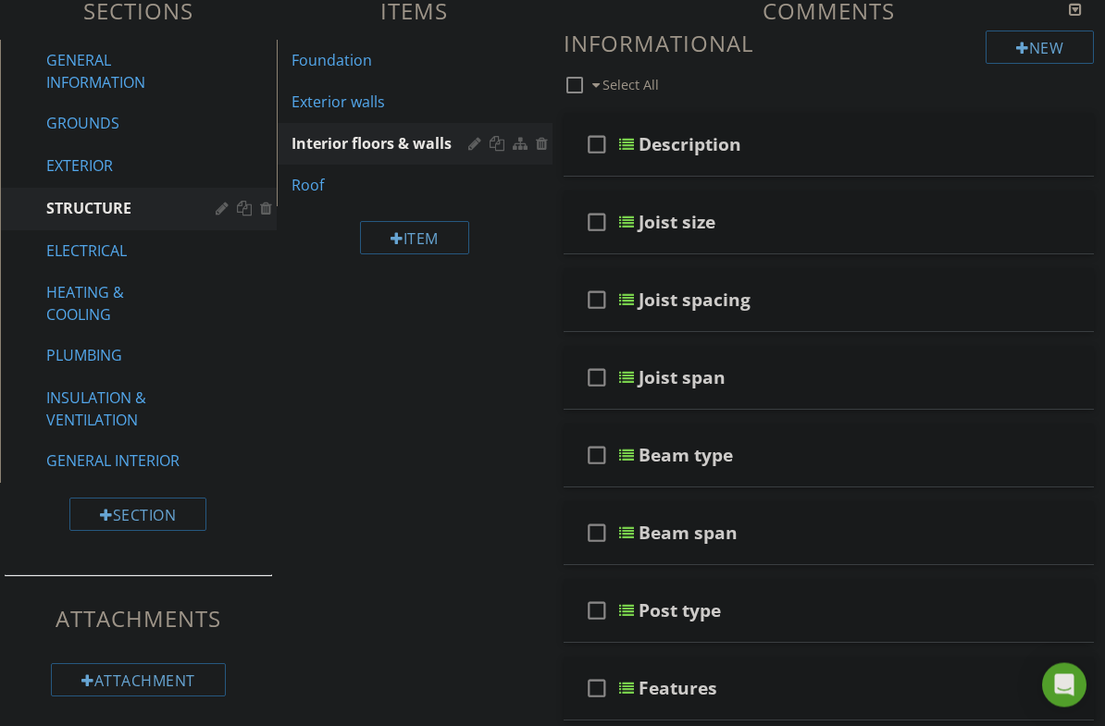
scroll to position [224, 0]
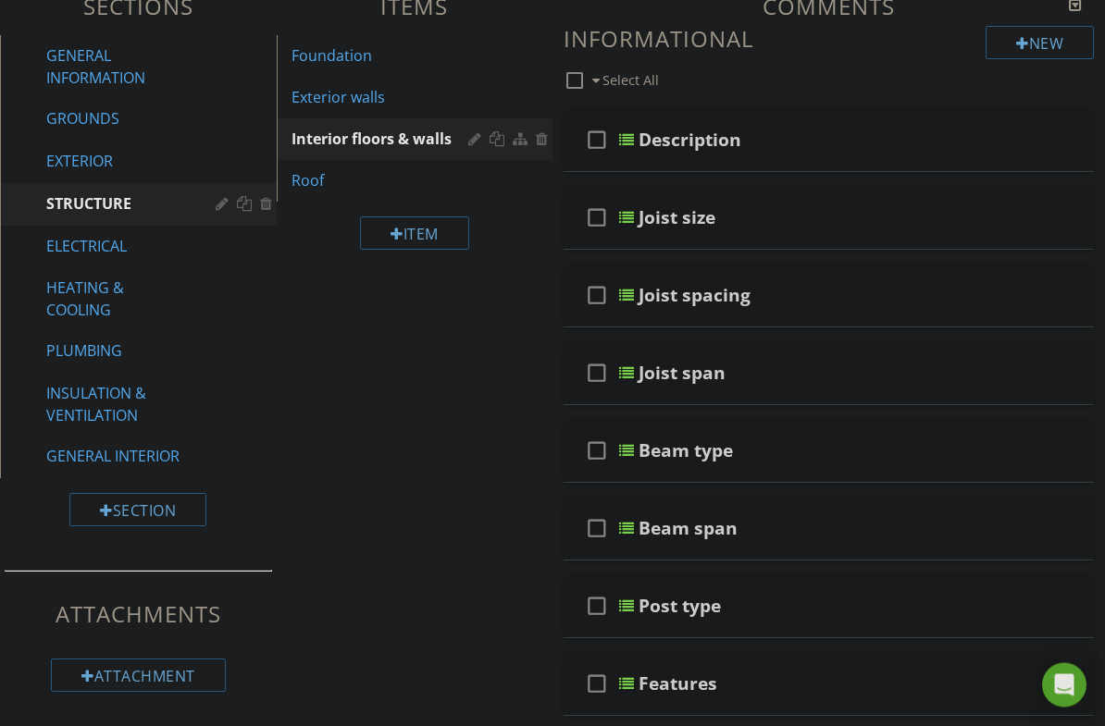
click at [849, 377] on div "Joist span" at bounding box center [823, 374] width 370 height 22
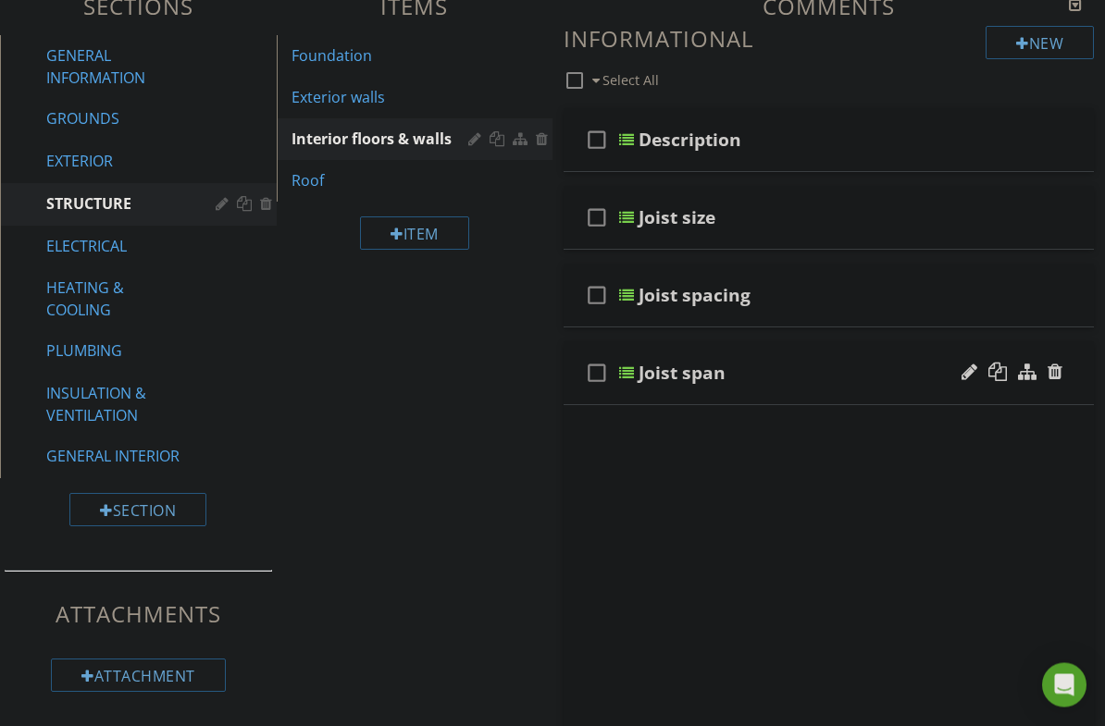
scroll to position [225, 0]
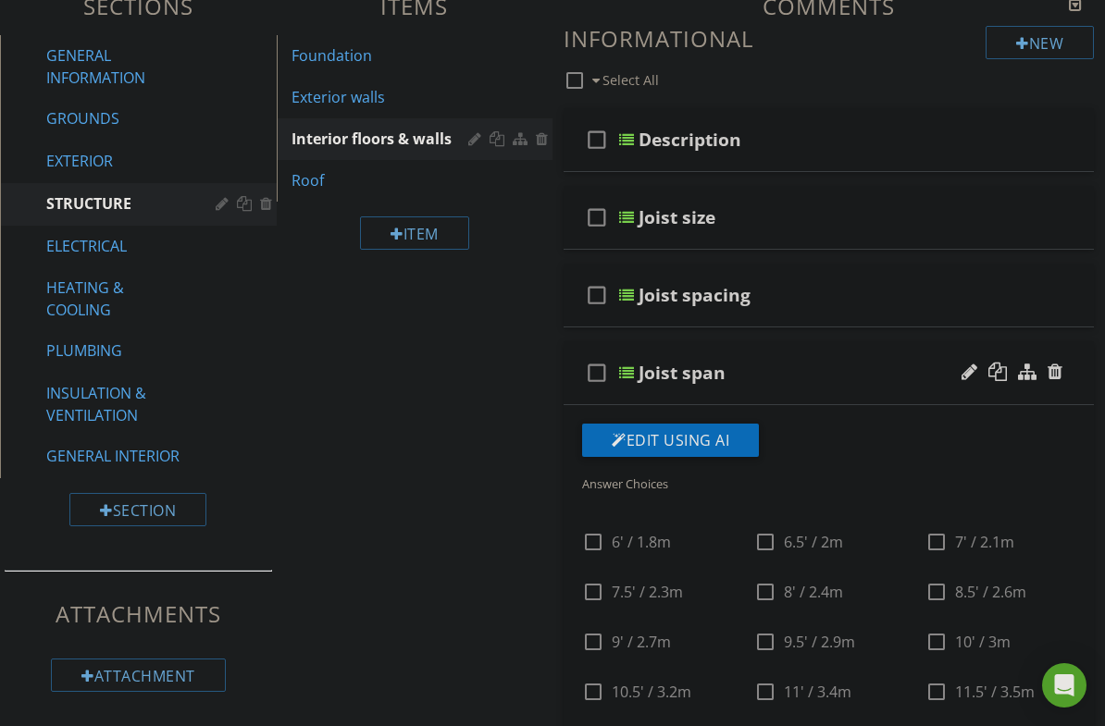
click at [856, 381] on div "Joist span" at bounding box center [823, 373] width 370 height 22
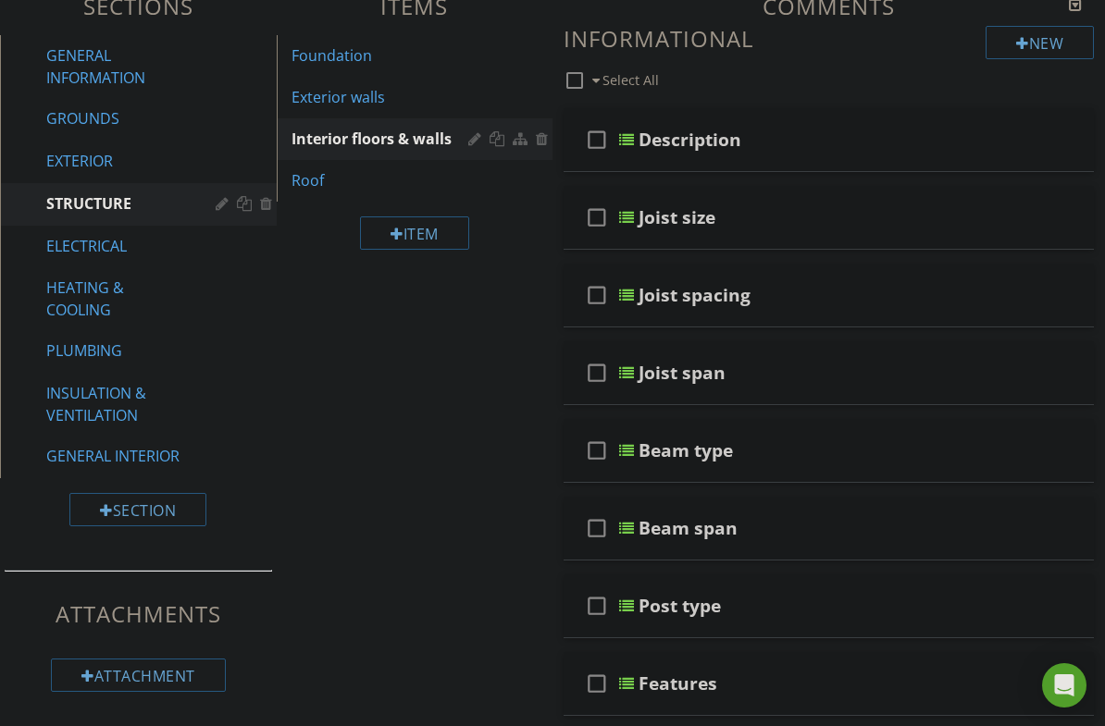
click at [1003, 369] on div at bounding box center [997, 372] width 19 height 19
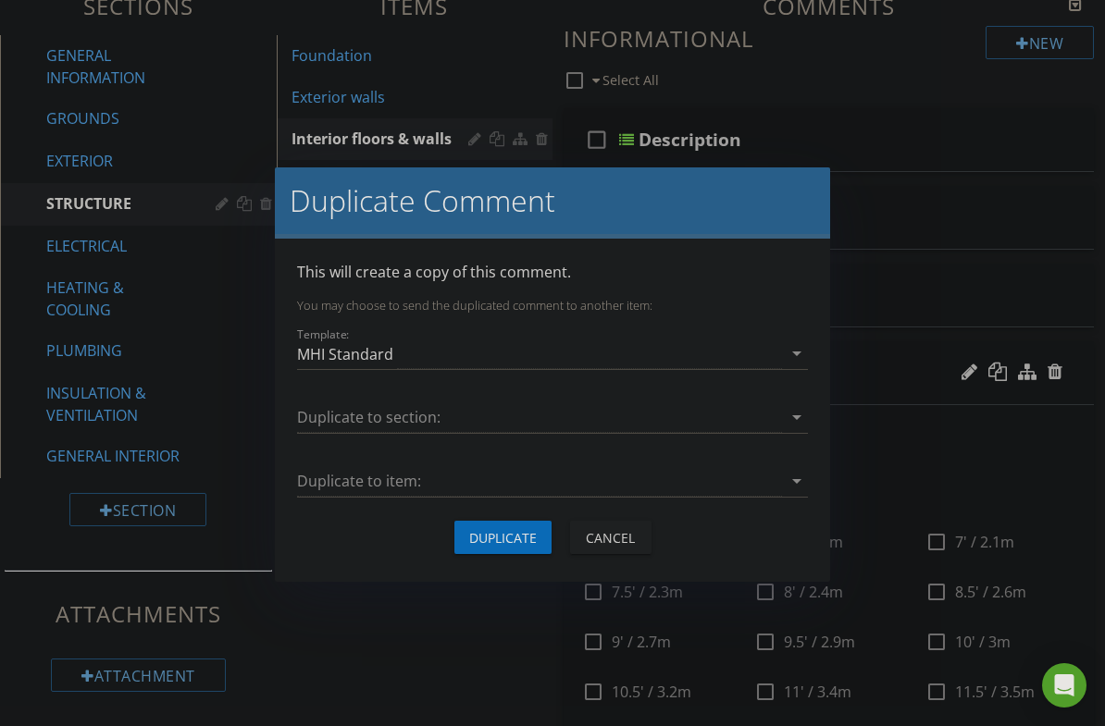
click at [680, 421] on div at bounding box center [539, 418] width 485 height 31
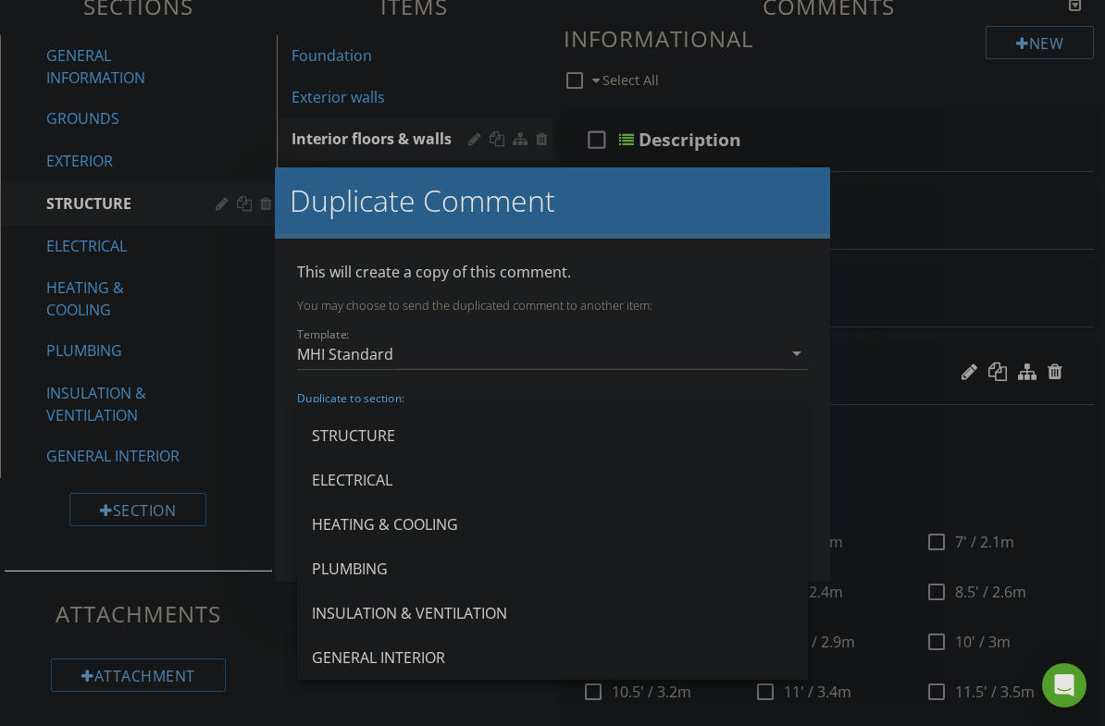
scroll to position [122, 0]
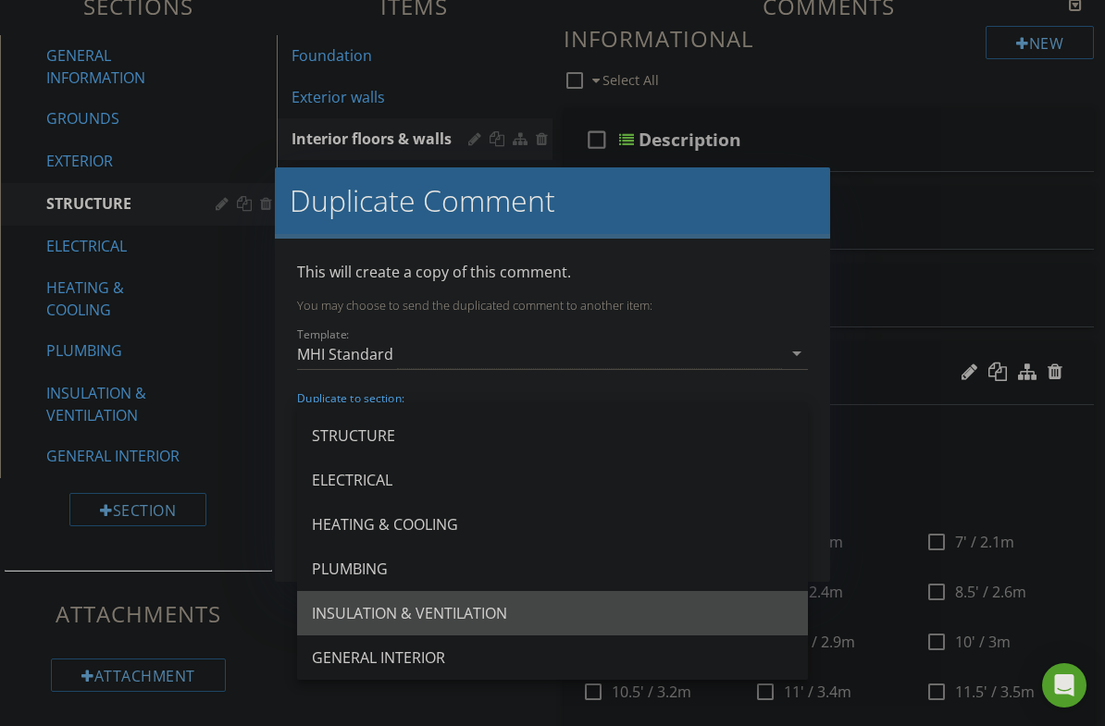
click at [484, 623] on div "INSULATION & VENTILATION" at bounding box center [552, 613] width 481 height 22
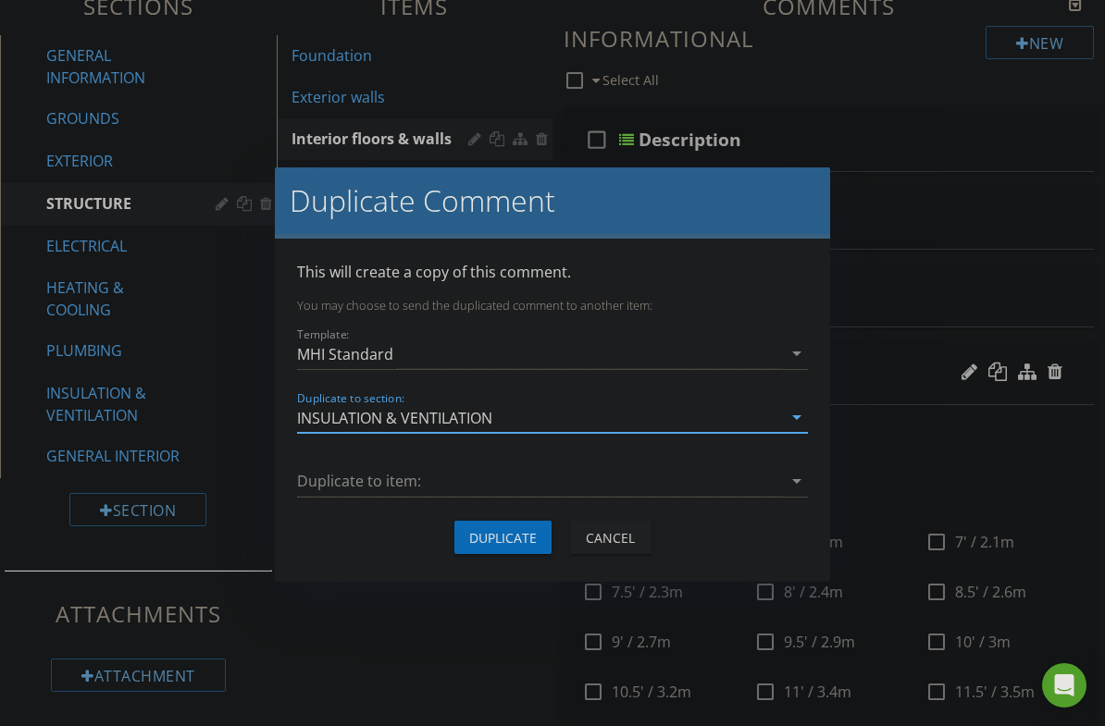
click at [583, 477] on div at bounding box center [539, 481] width 485 height 31
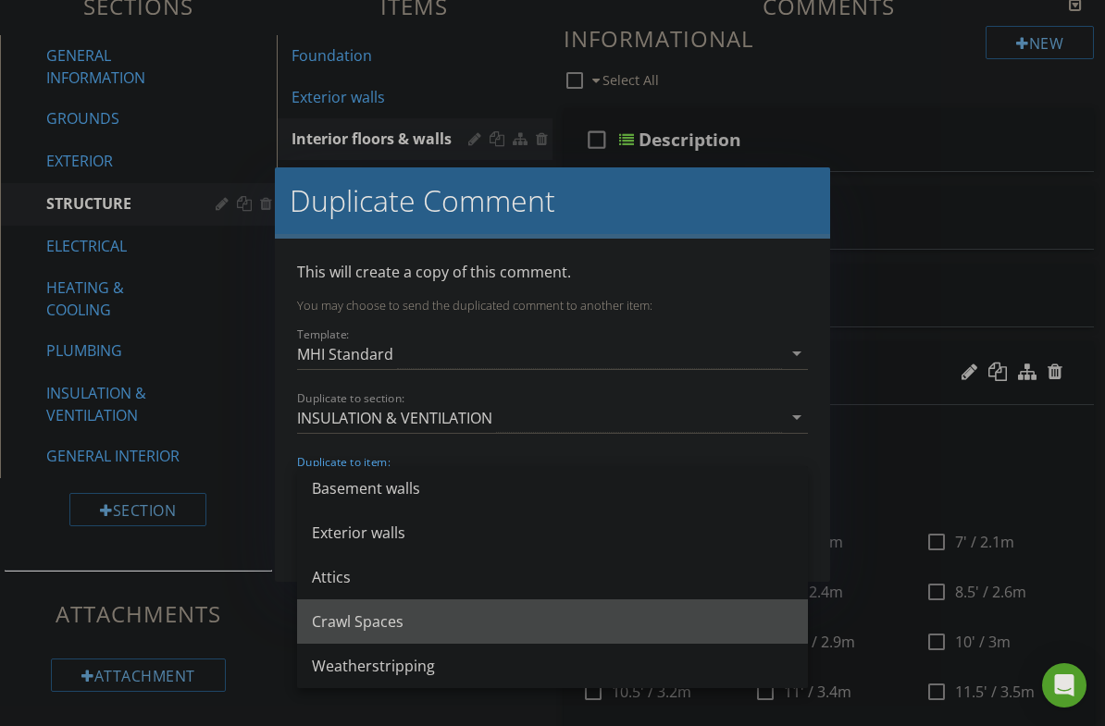
click at [421, 630] on div "Crawl Spaces" at bounding box center [552, 622] width 481 height 22
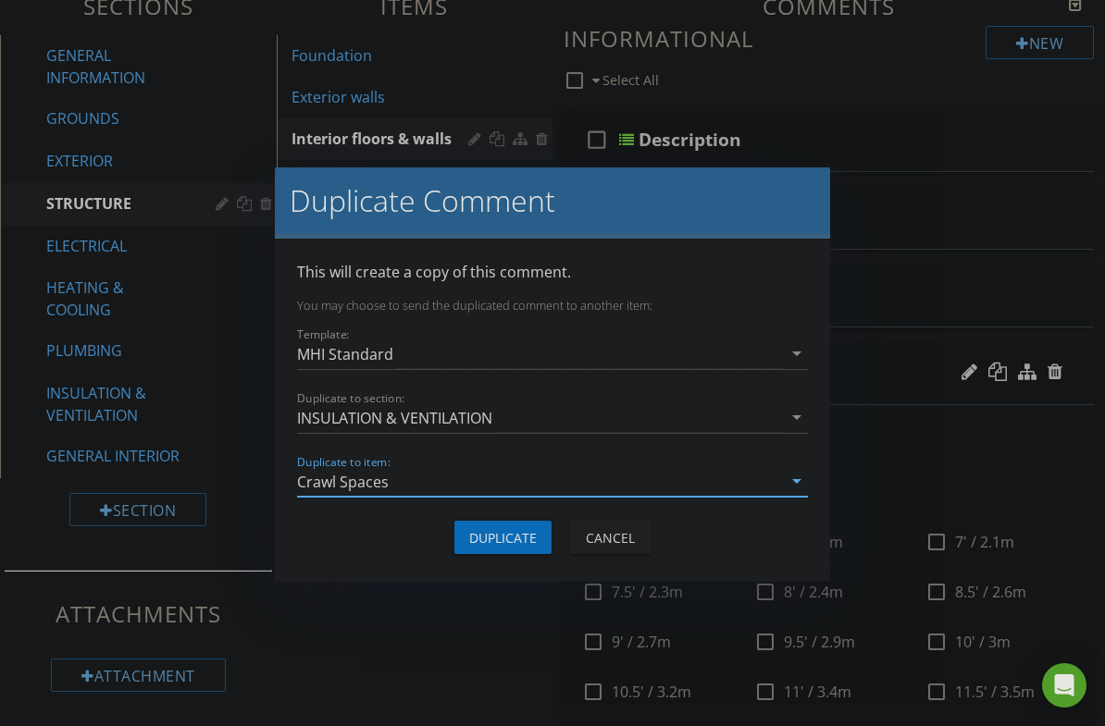
click at [530, 552] on button "Duplicate" at bounding box center [502, 537] width 97 height 33
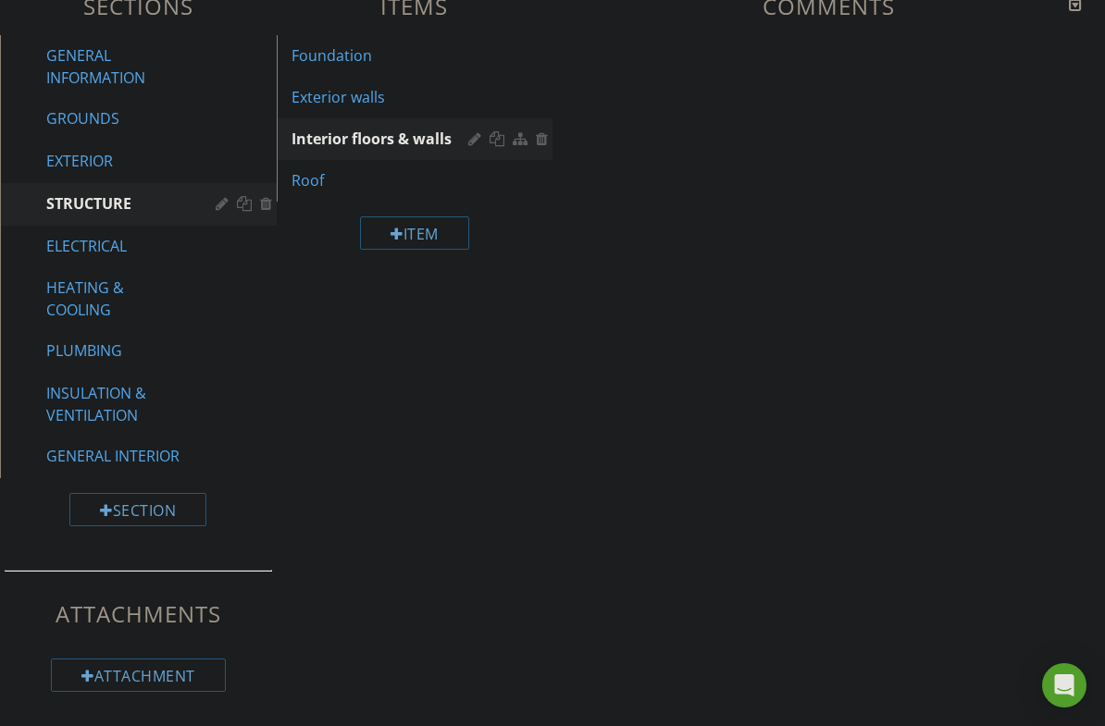
scroll to position [199, 0]
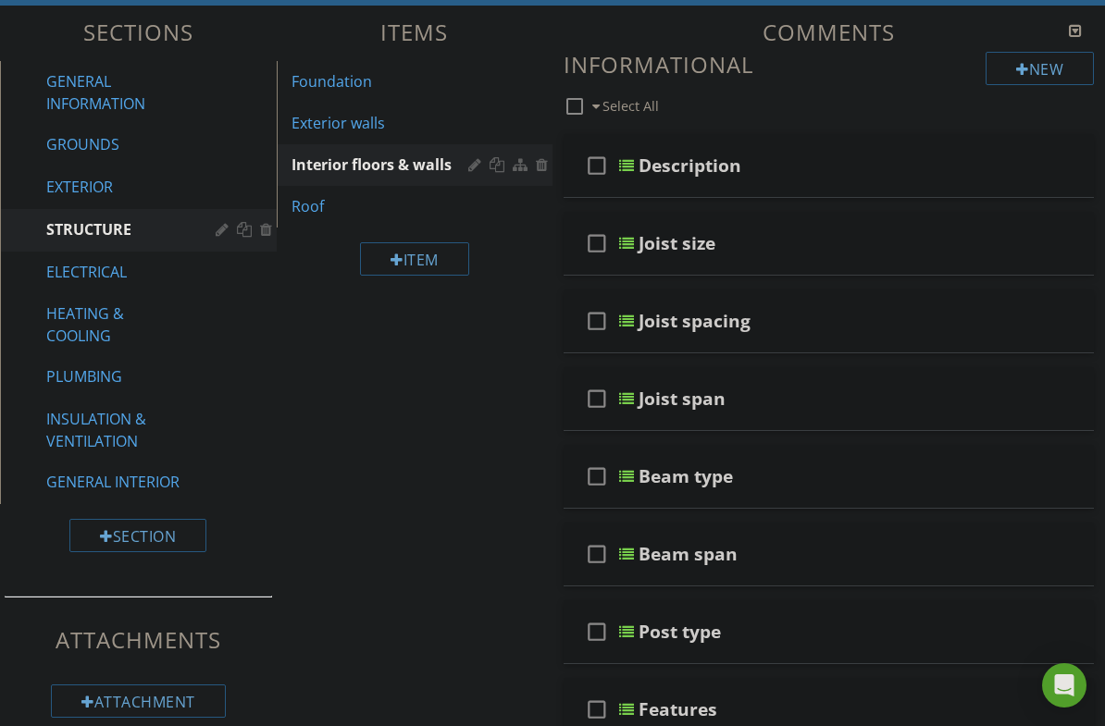
click at [120, 439] on div "INSULATION & VENTILATION" at bounding box center [117, 430] width 142 height 44
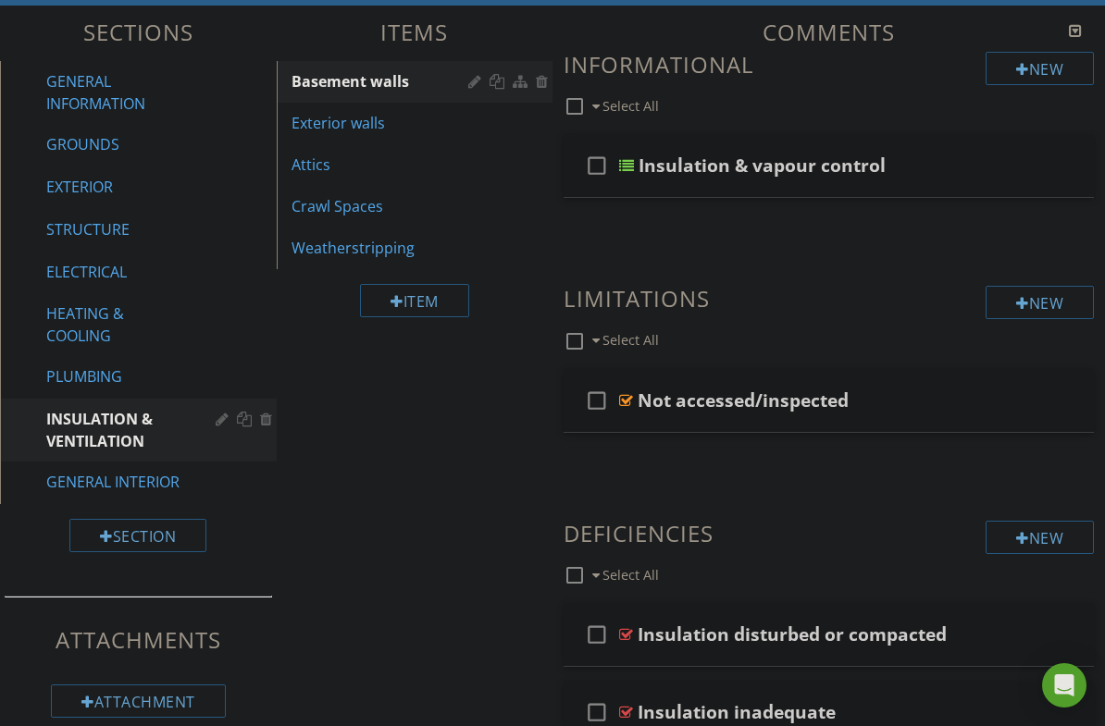
click at [366, 210] on div "Crawl Spaces" at bounding box center [382, 206] width 183 height 22
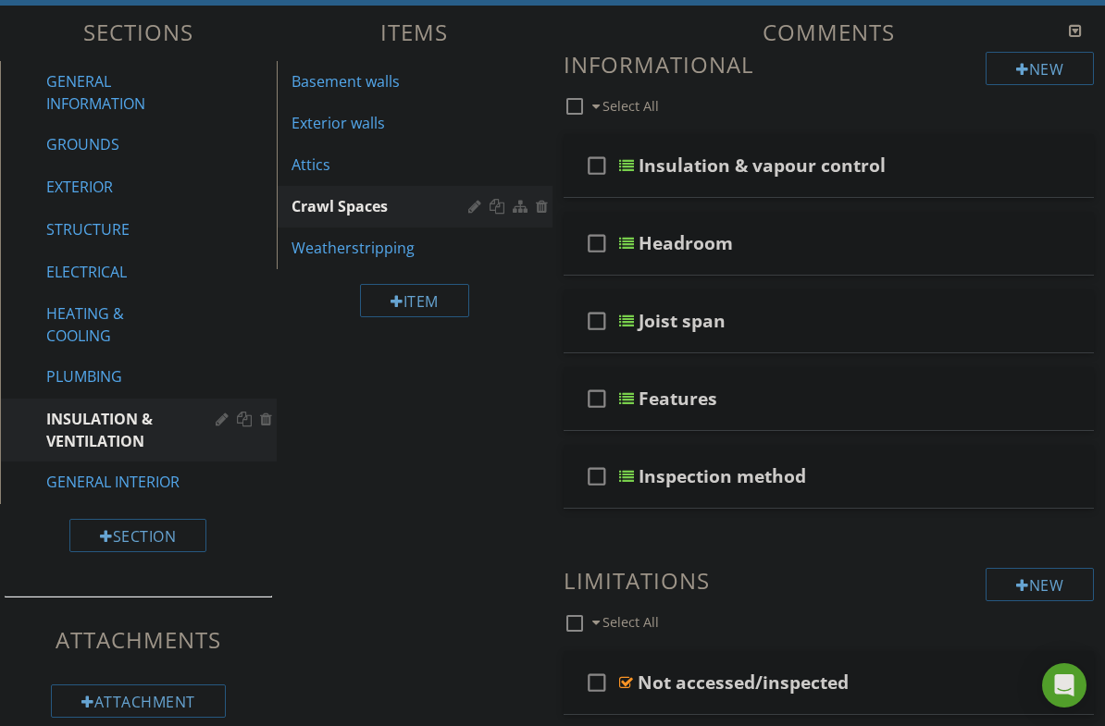
click at [1058, 240] on div at bounding box center [1054, 242] width 15 height 19
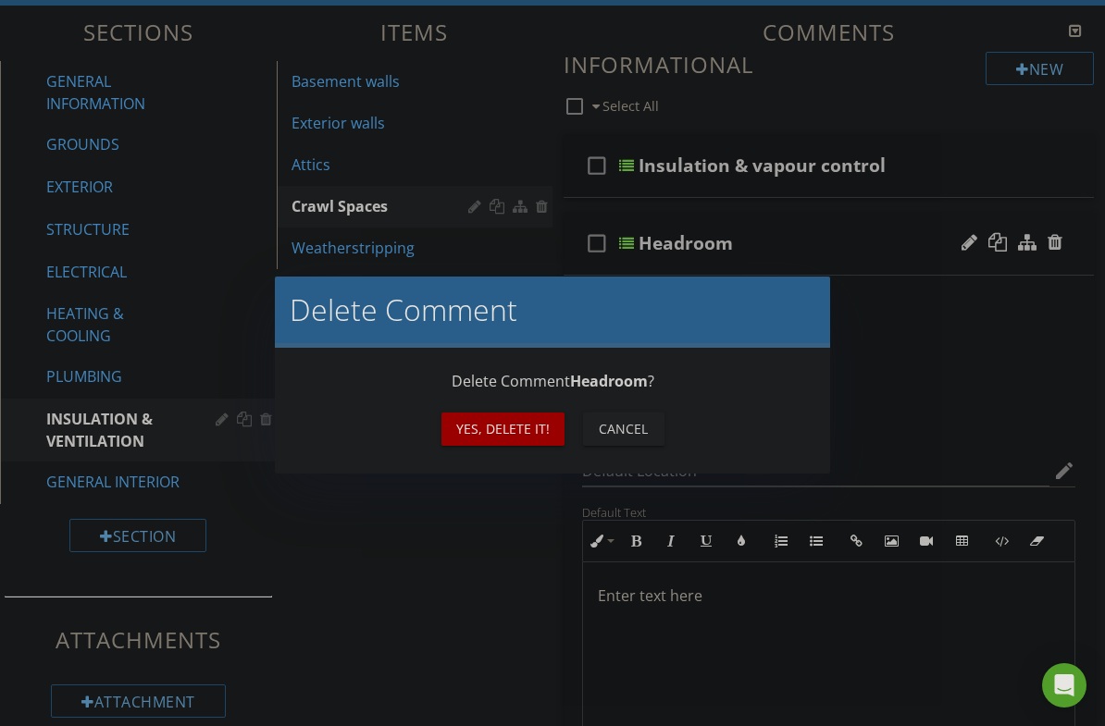
click at [546, 424] on div "Yes, Delete it!" at bounding box center [502, 428] width 93 height 19
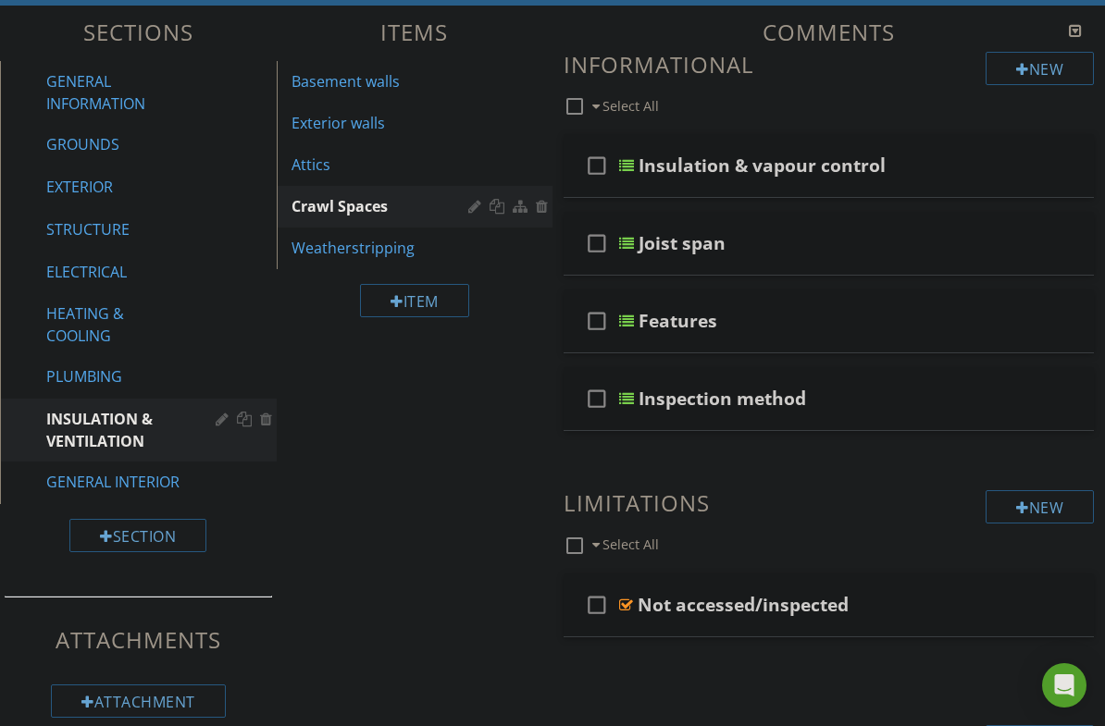
click at [975, 237] on div at bounding box center [969, 242] width 16 height 19
click at [853, 242] on input "Joist span" at bounding box center [823, 245] width 370 height 31
type input "J"
type input "Headroom"
click at [898, 248] on div "Headroom" at bounding box center [823, 243] width 370 height 22
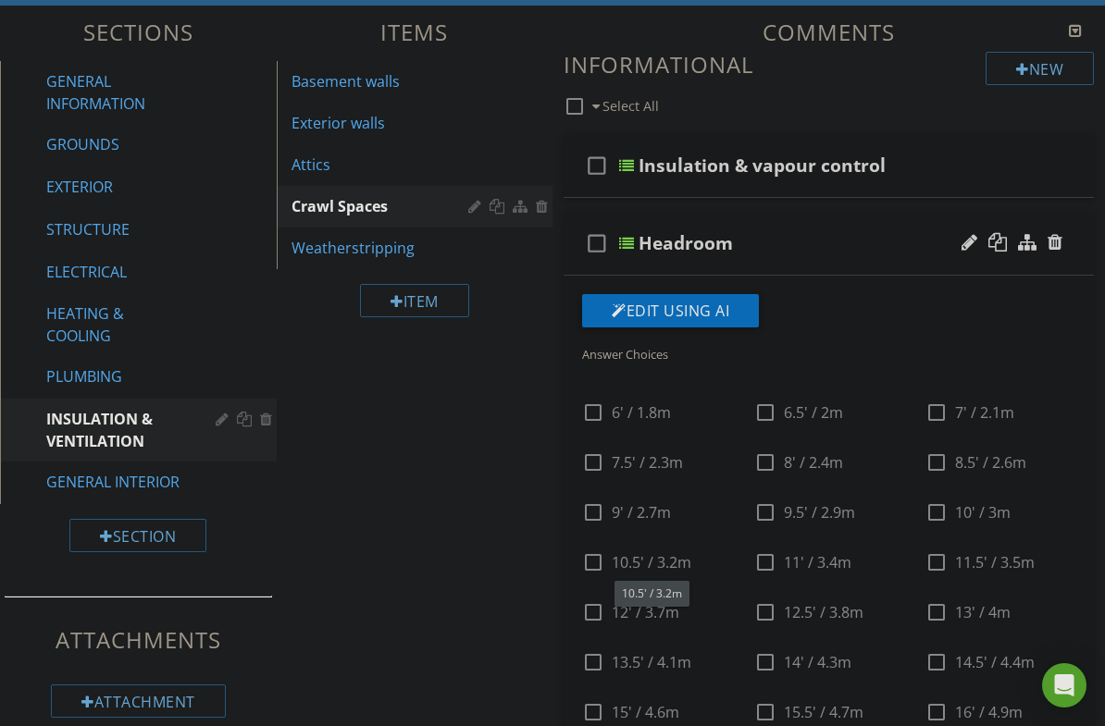
click at [0, 0] on div at bounding box center [0, 0] width 0 height 0
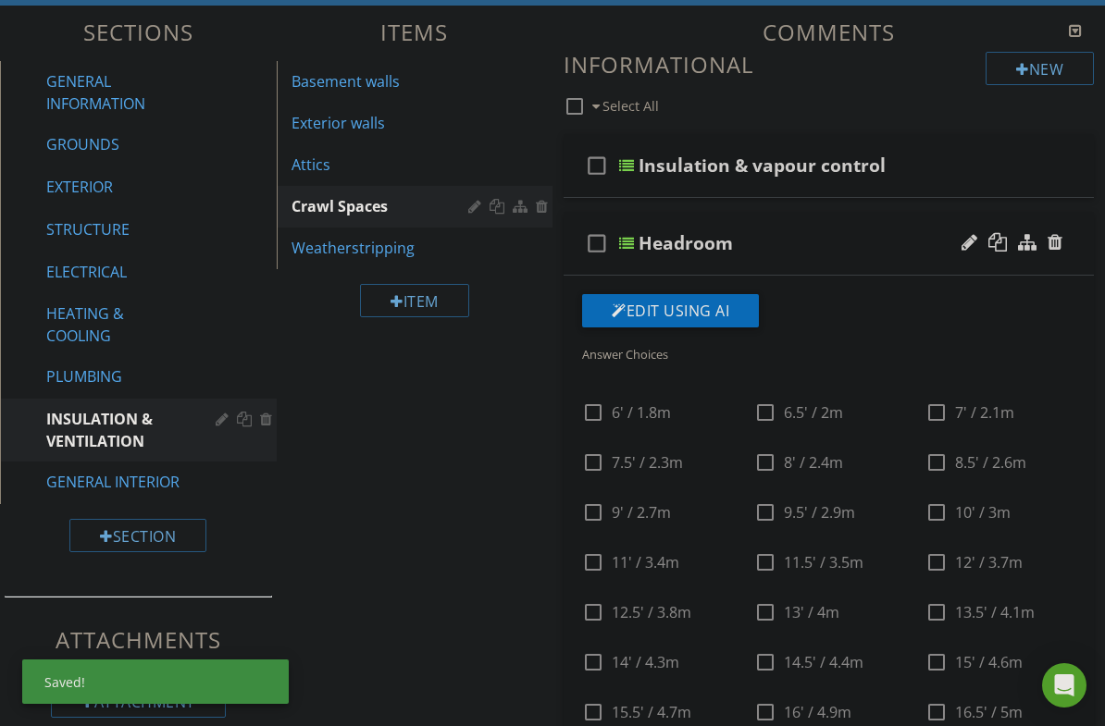
click at [0, 0] on div at bounding box center [0, 0] width 0 height 0
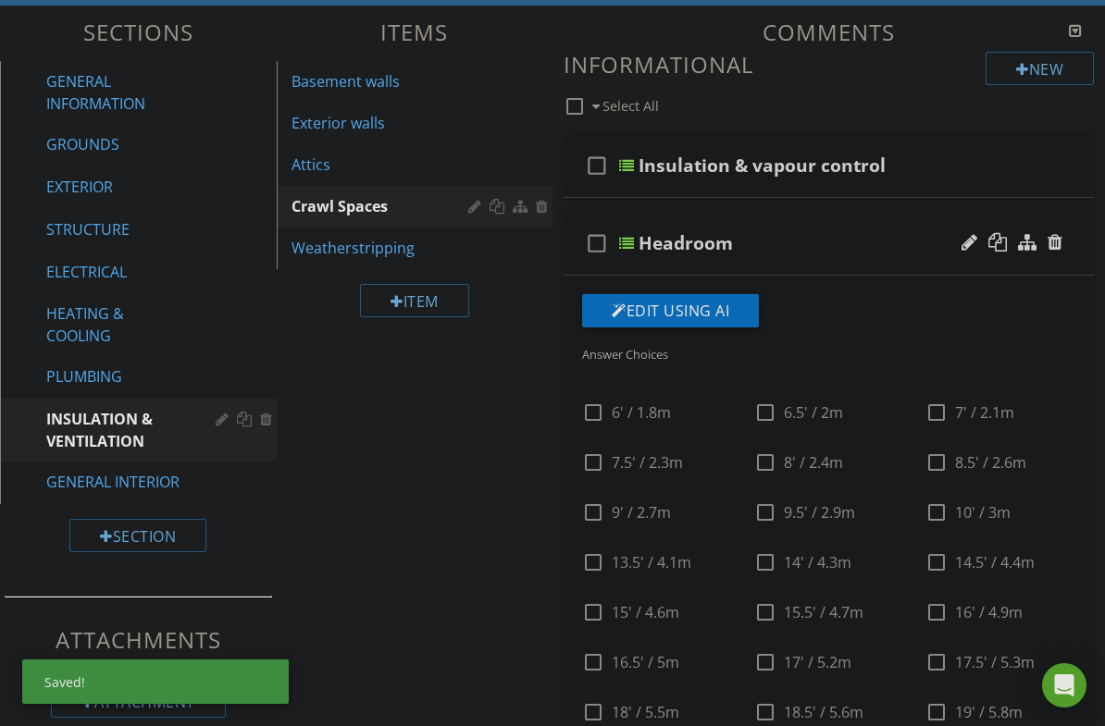
click at [0, 0] on div at bounding box center [0, 0] width 0 height 0
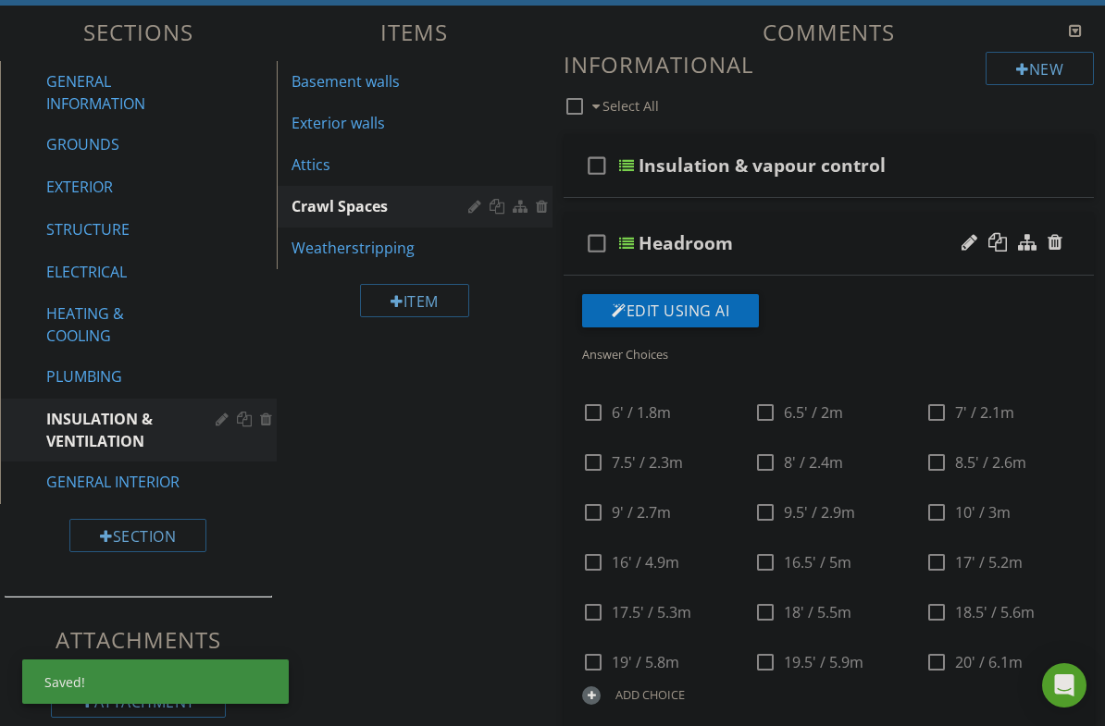
click at [0, 0] on div at bounding box center [0, 0] width 0 height 0
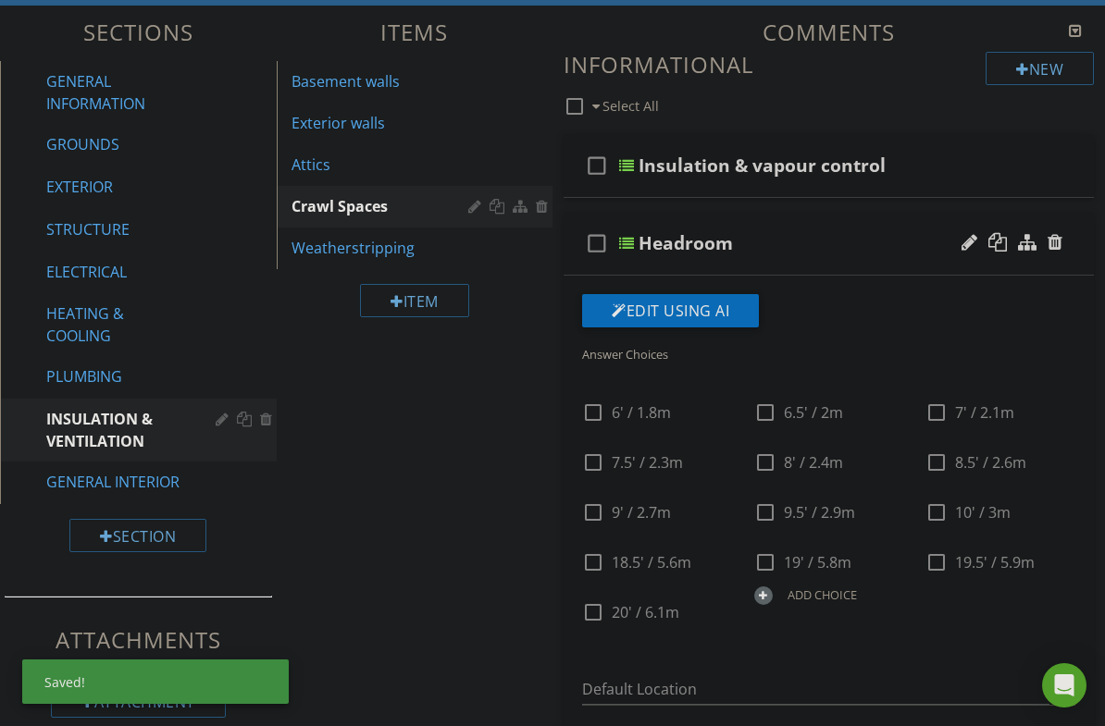
click at [0, 0] on div at bounding box center [0, 0] width 0 height 0
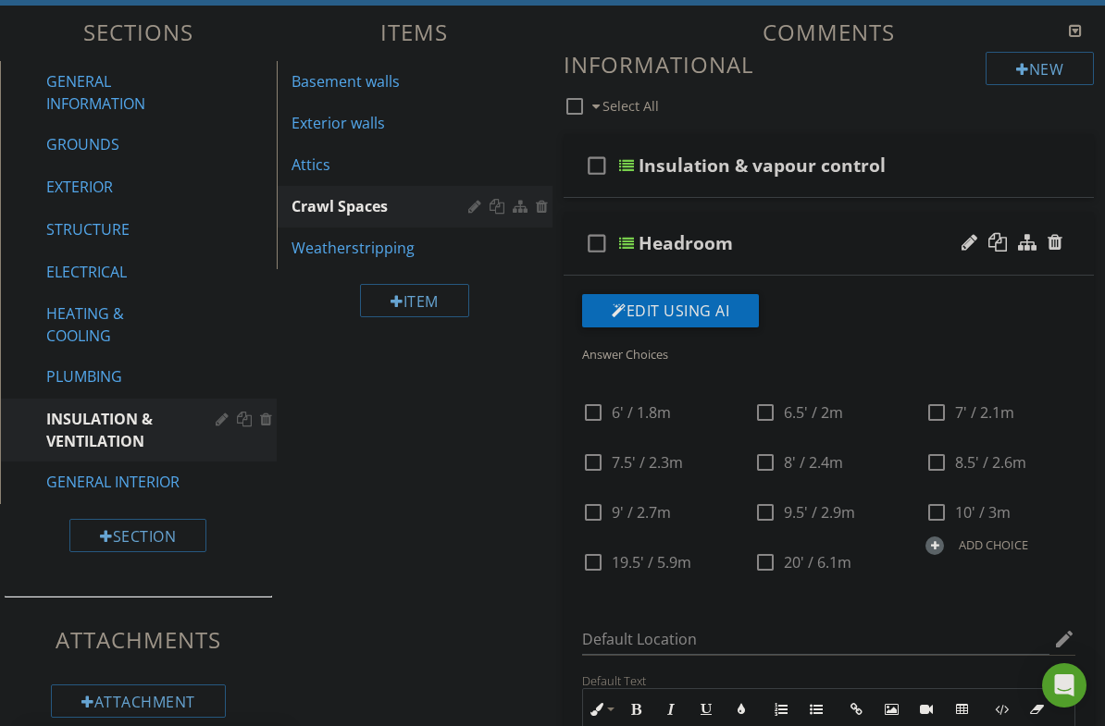
click at [0, 0] on div at bounding box center [0, 0] width 0 height 0
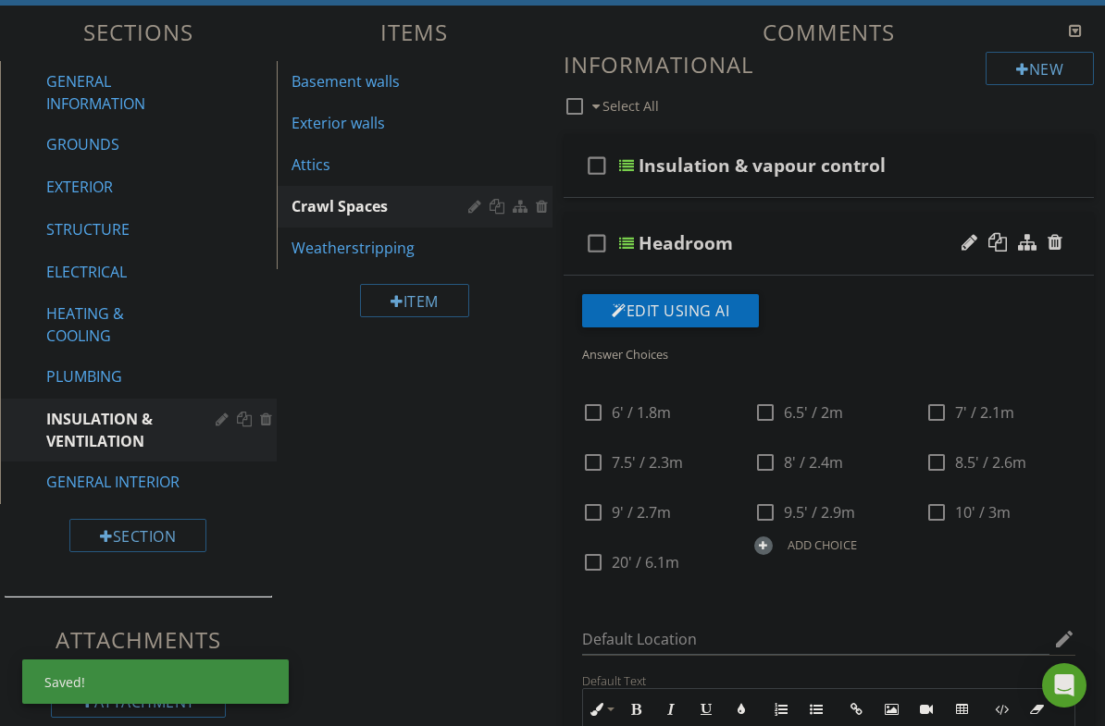
click at [0, 0] on div at bounding box center [0, 0] width 0 height 0
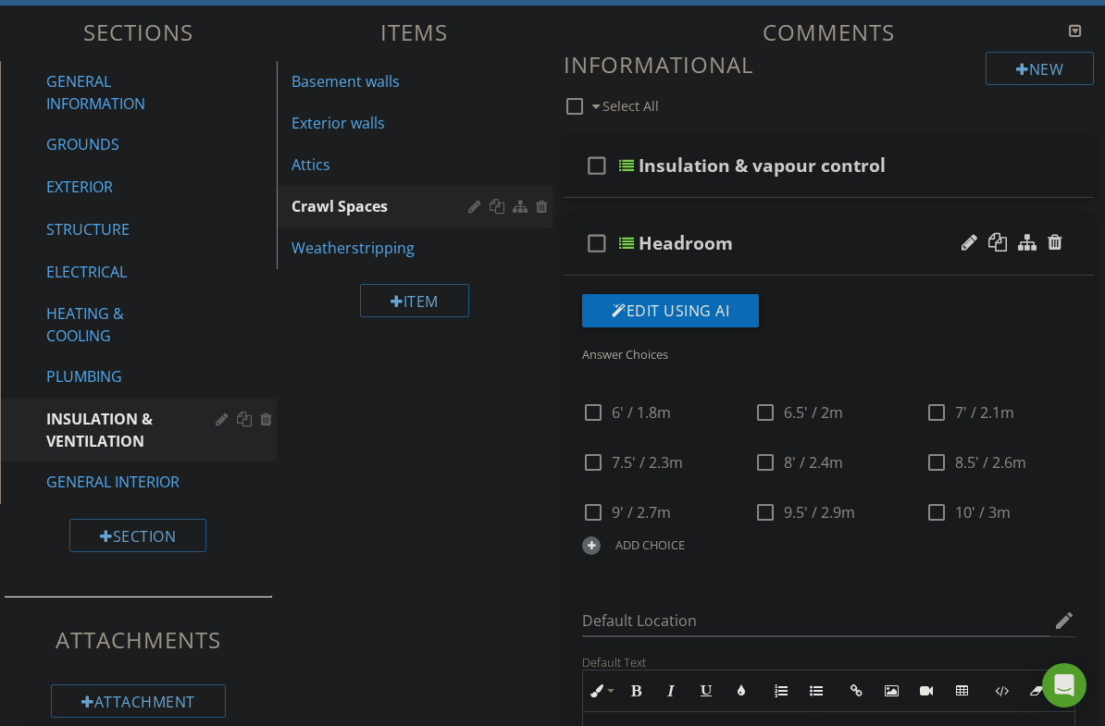
click at [112, 234] on div "STRUCTURE" at bounding box center [117, 229] width 142 height 22
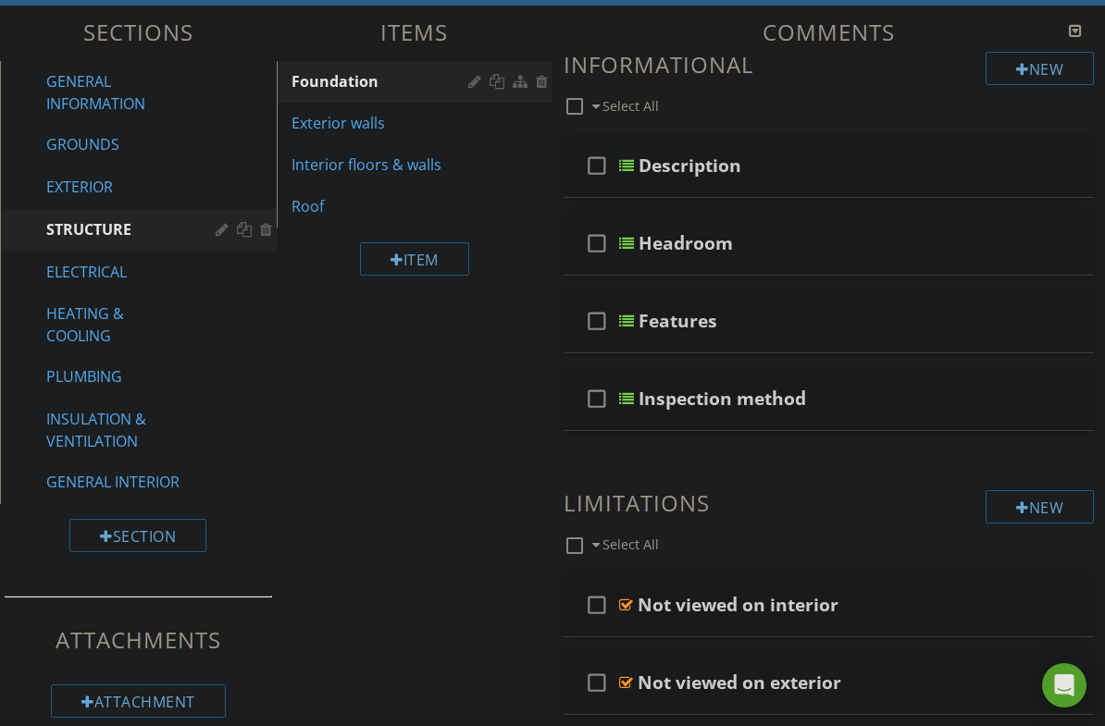
click at [857, 237] on div "Headroom" at bounding box center [823, 243] width 370 height 22
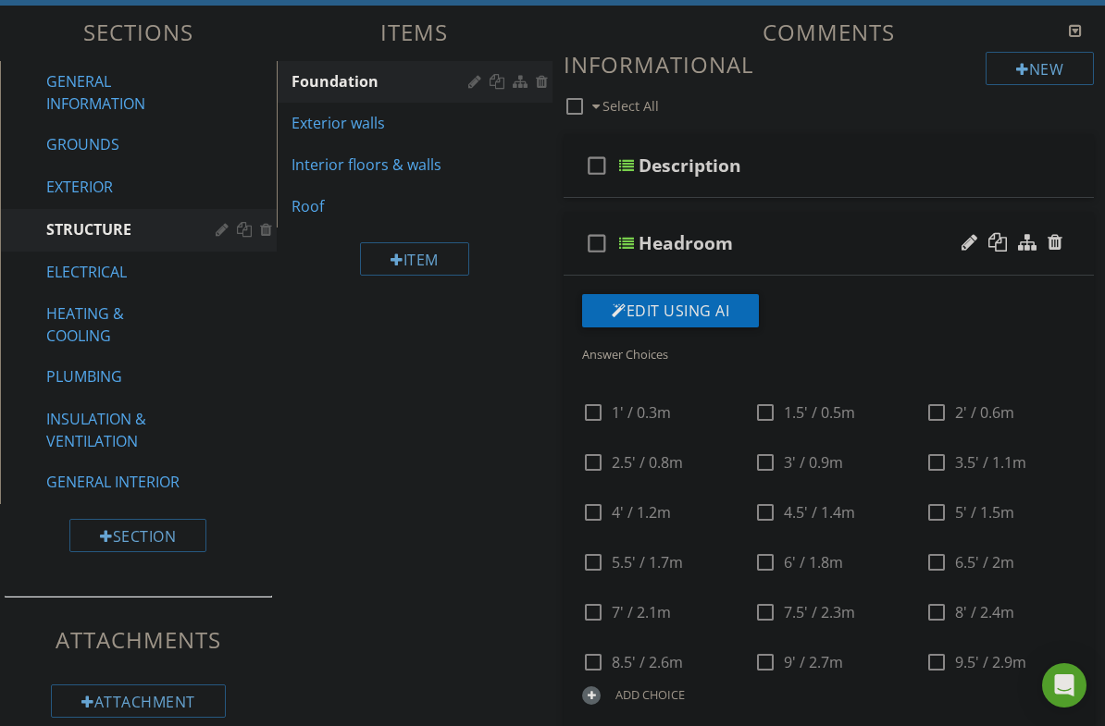
click at [135, 435] on div "INSULATION & VENTILATION" at bounding box center [117, 430] width 142 height 44
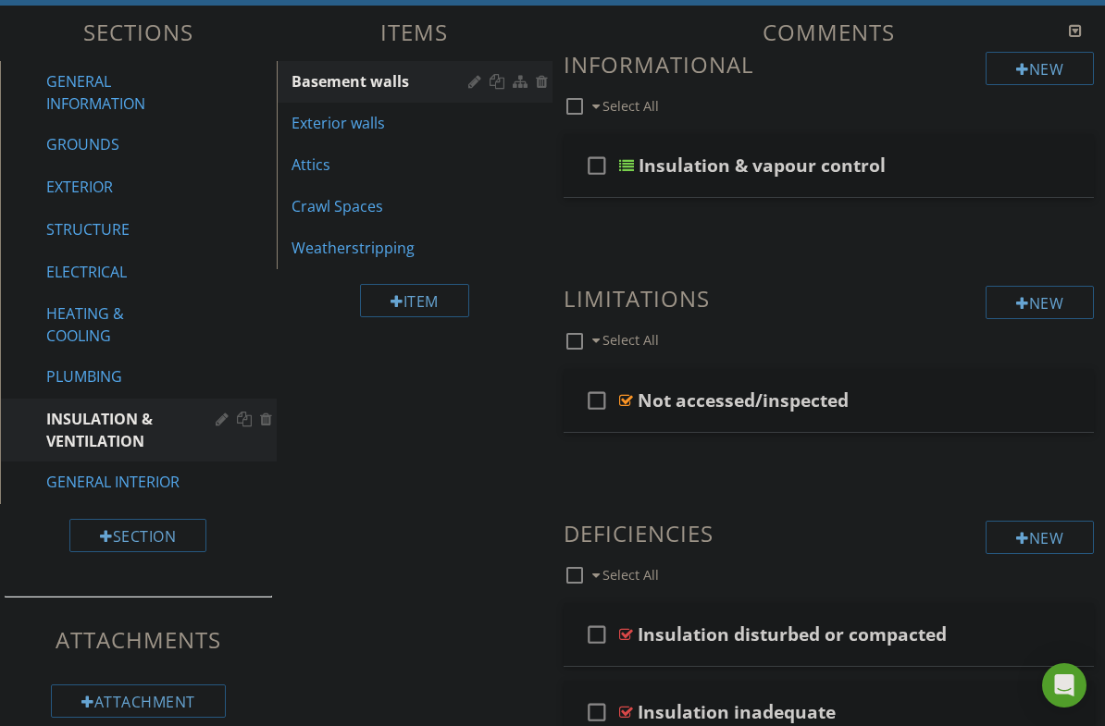
click at [392, 220] on link "Crawl Spaces" at bounding box center [417, 206] width 271 height 41
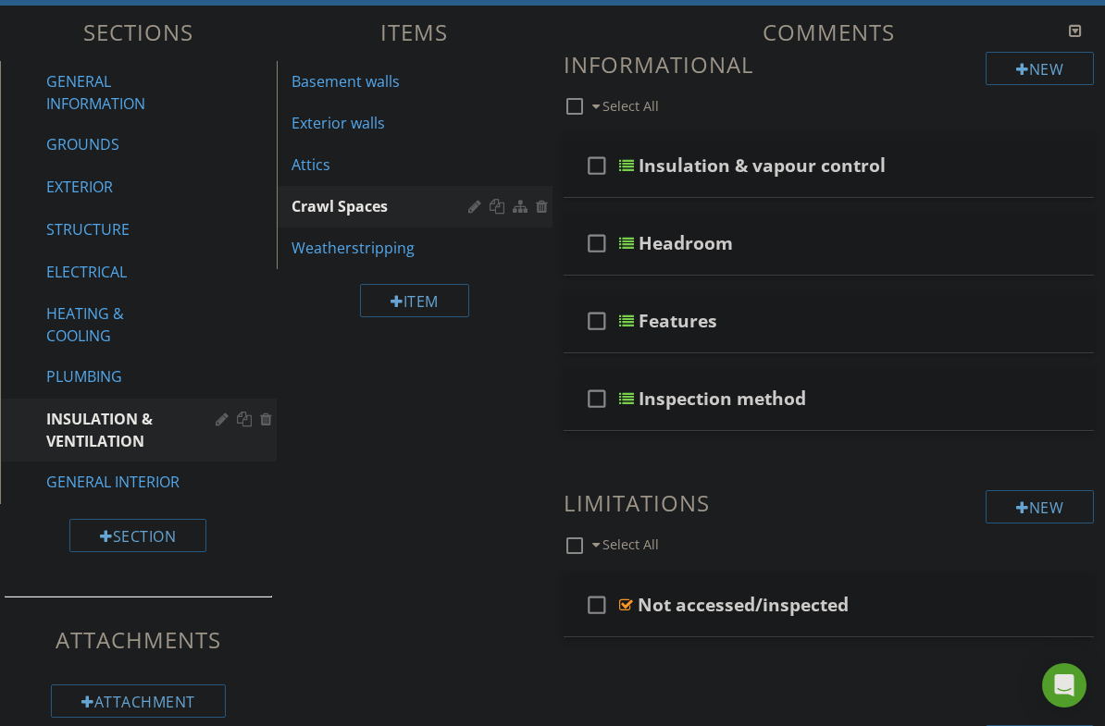
click at [1061, 234] on div at bounding box center [1054, 242] width 15 height 19
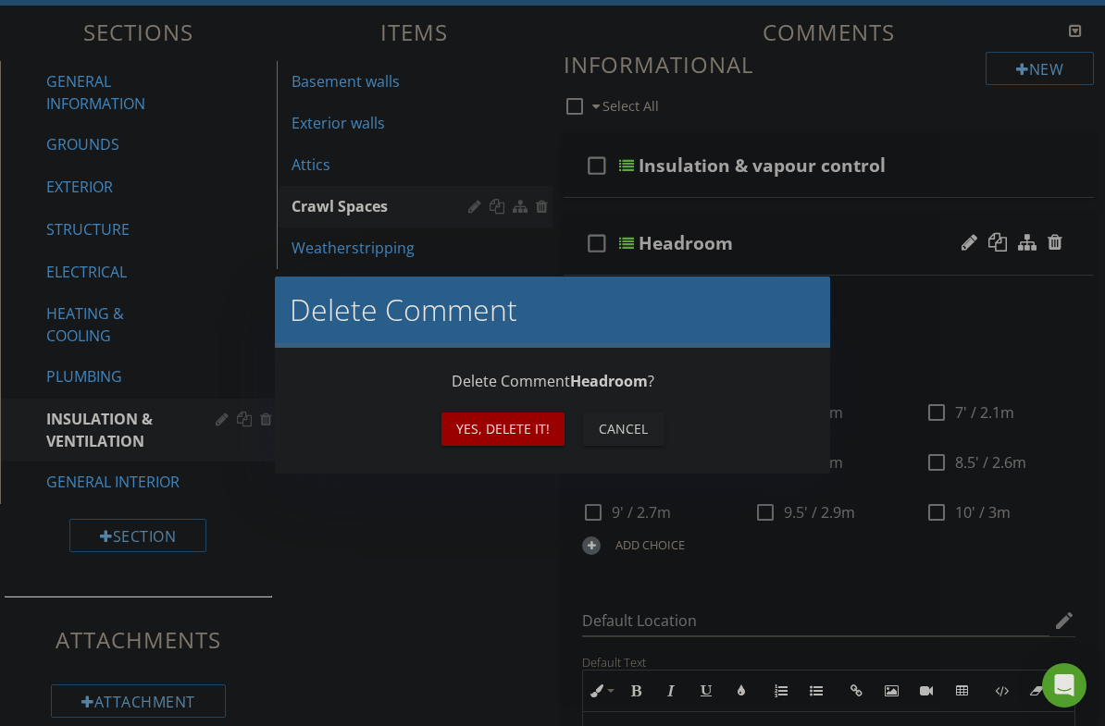
click at [542, 428] on div "Yes, Delete it!" at bounding box center [502, 428] width 93 height 19
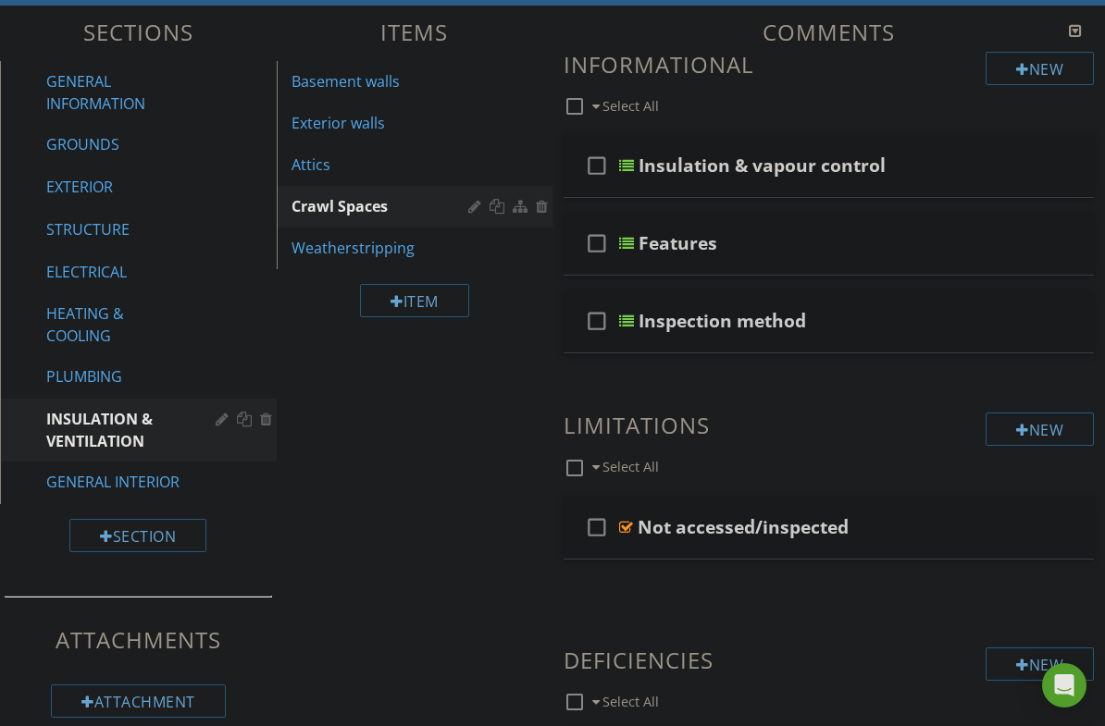
click at [139, 229] on div "STRUCTURE" at bounding box center [117, 229] width 142 height 22
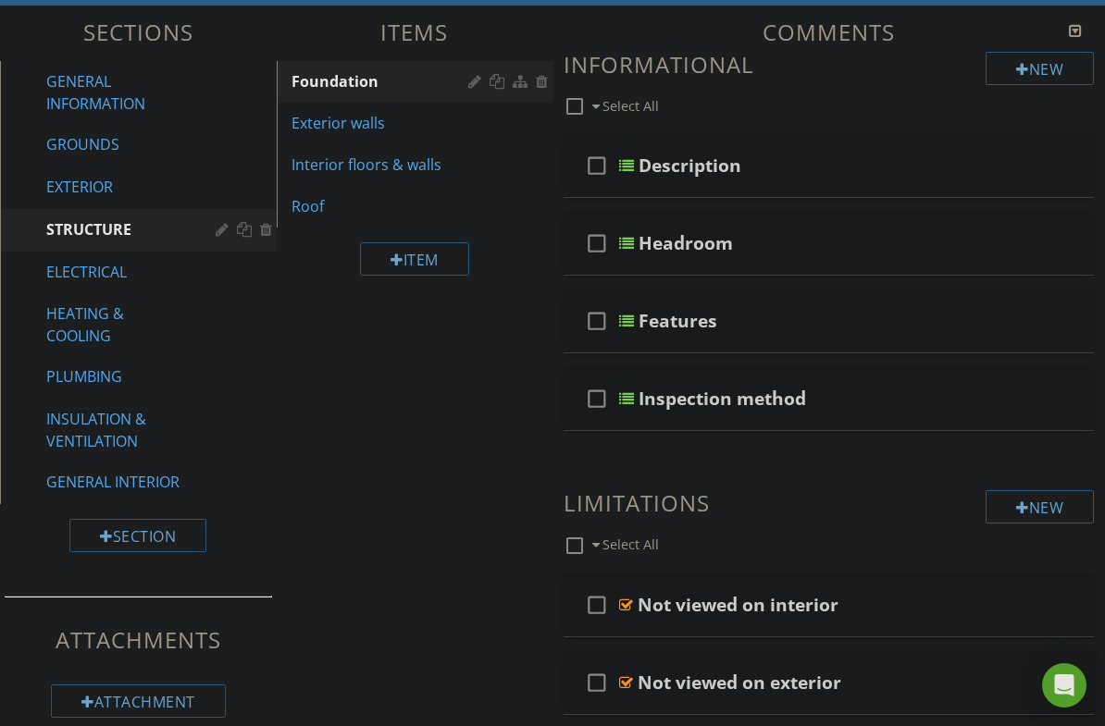
click at [1005, 243] on div at bounding box center [997, 242] width 19 height 19
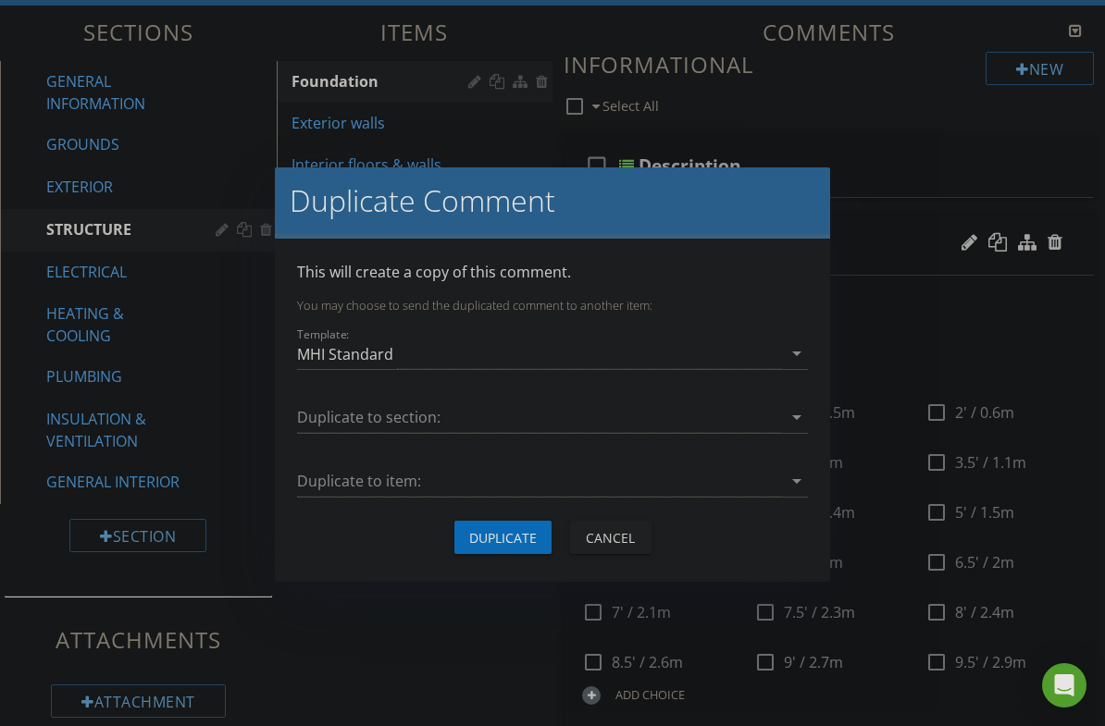
click at [593, 409] on div at bounding box center [539, 418] width 485 height 31
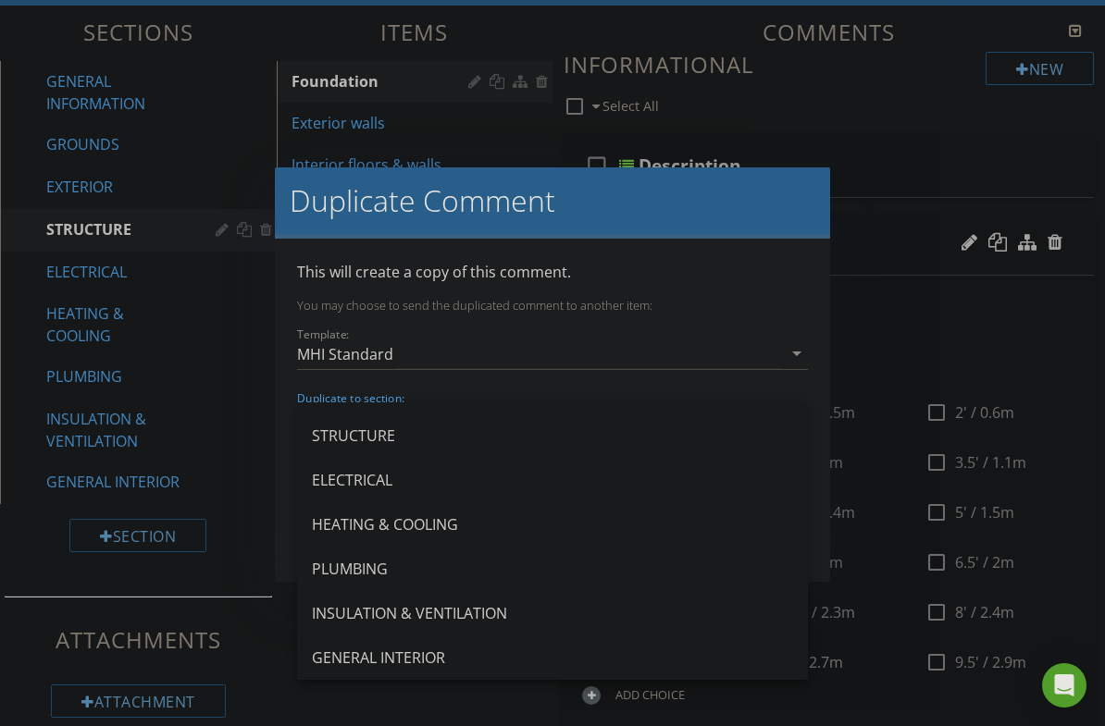
scroll to position [122, 0]
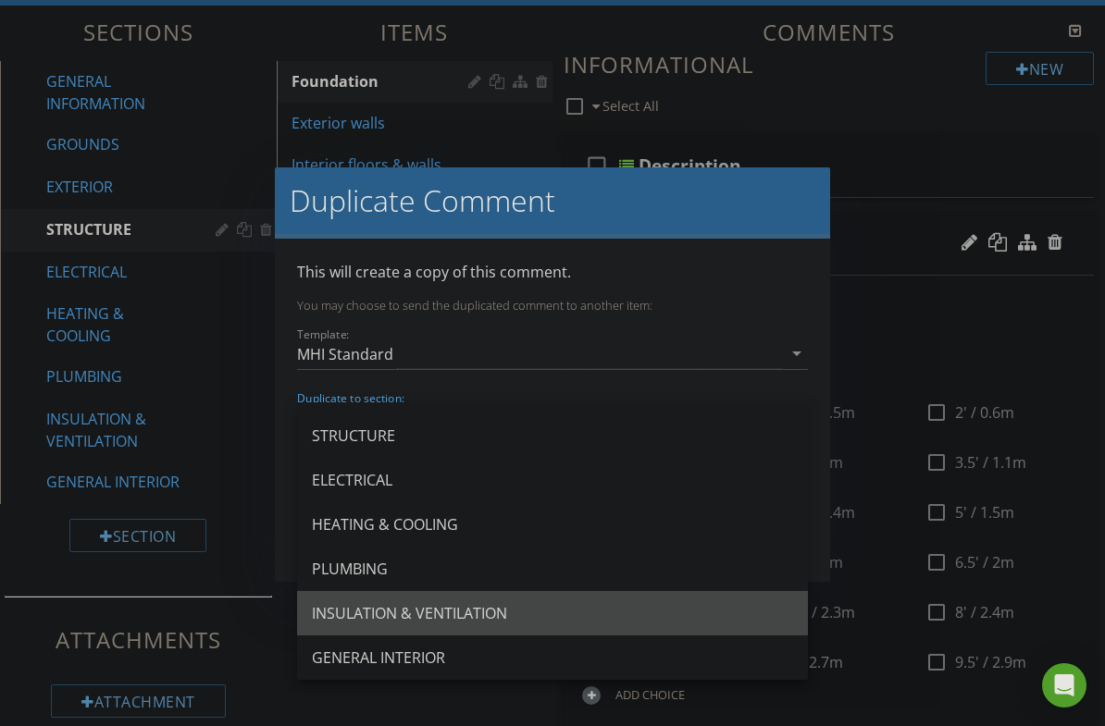
click at [486, 617] on div "INSULATION & VENTILATION" at bounding box center [552, 613] width 481 height 22
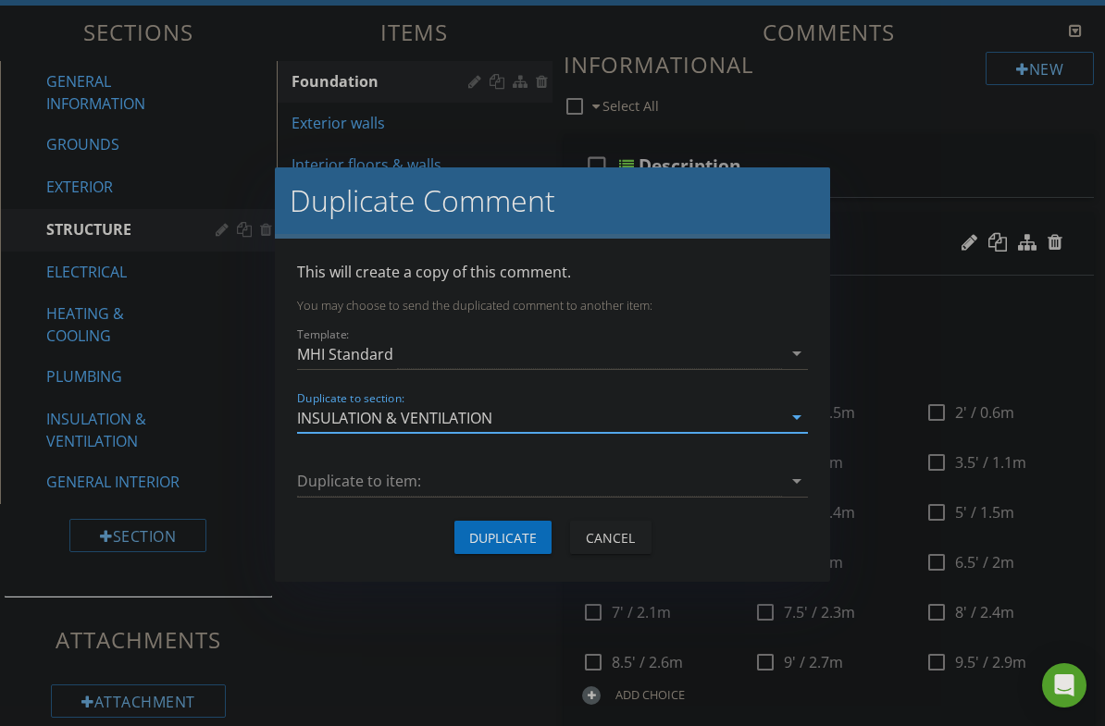
click at [499, 477] on div at bounding box center [539, 481] width 485 height 31
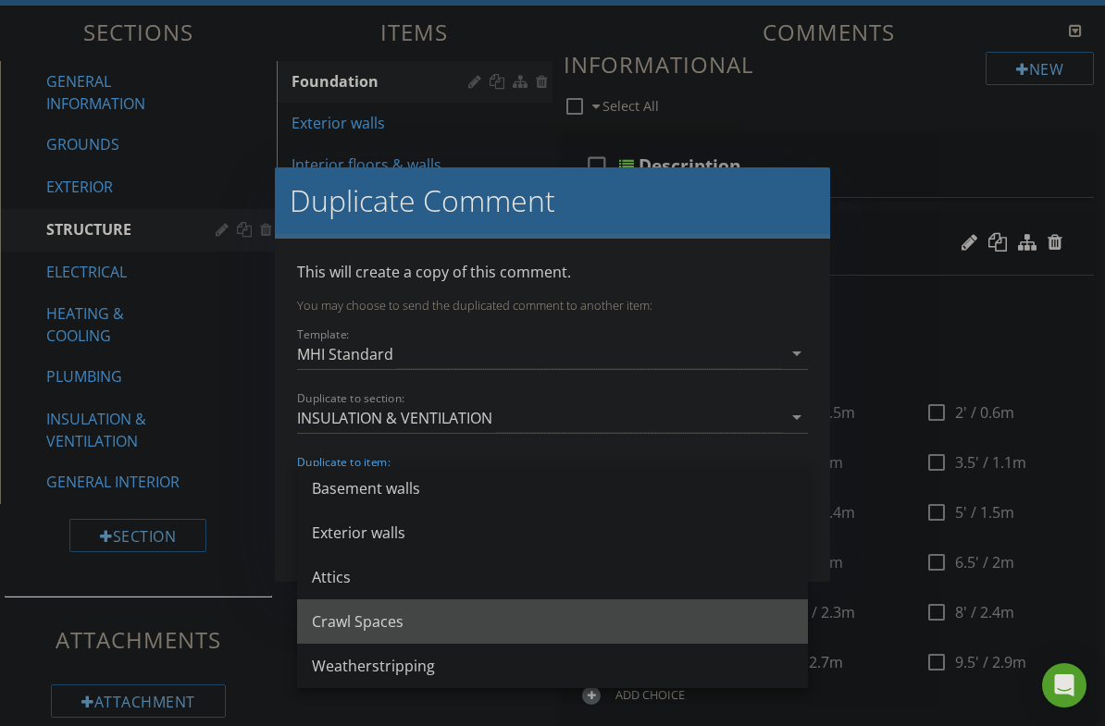
click at [408, 626] on div "Crawl Spaces" at bounding box center [552, 622] width 481 height 22
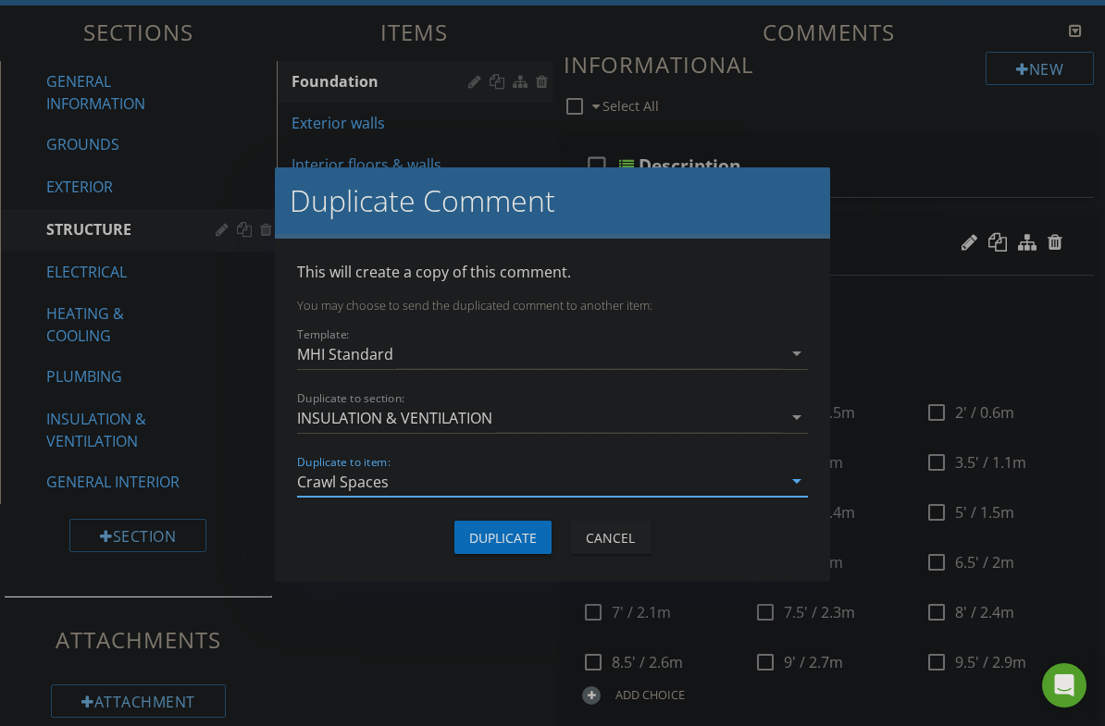
click at [529, 548] on button "Duplicate" at bounding box center [502, 537] width 97 height 33
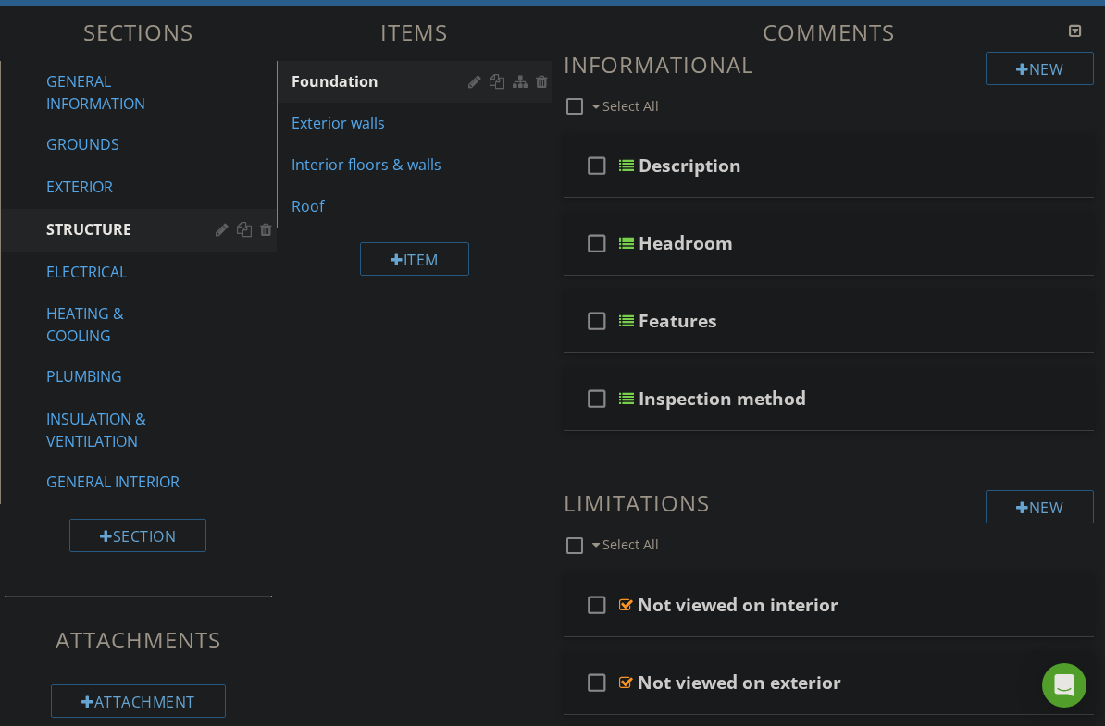
click at [120, 436] on div "INSULATION & VENTILATION" at bounding box center [117, 430] width 142 height 44
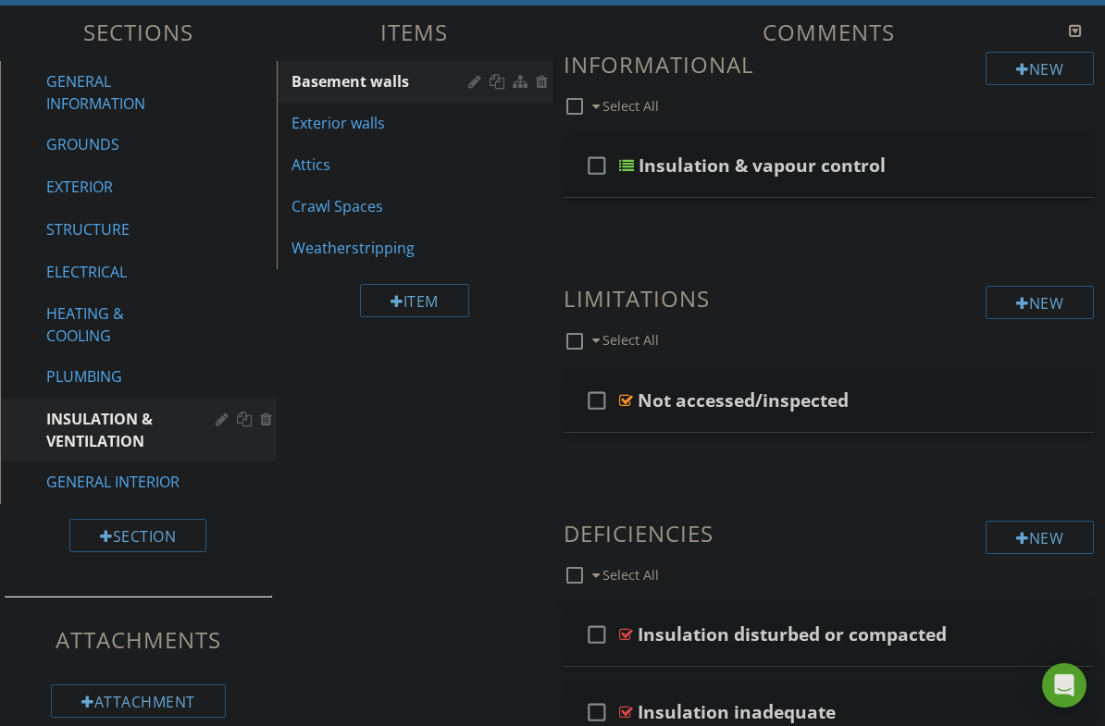
click at [362, 211] on div "Crawl Spaces" at bounding box center [382, 206] width 183 height 22
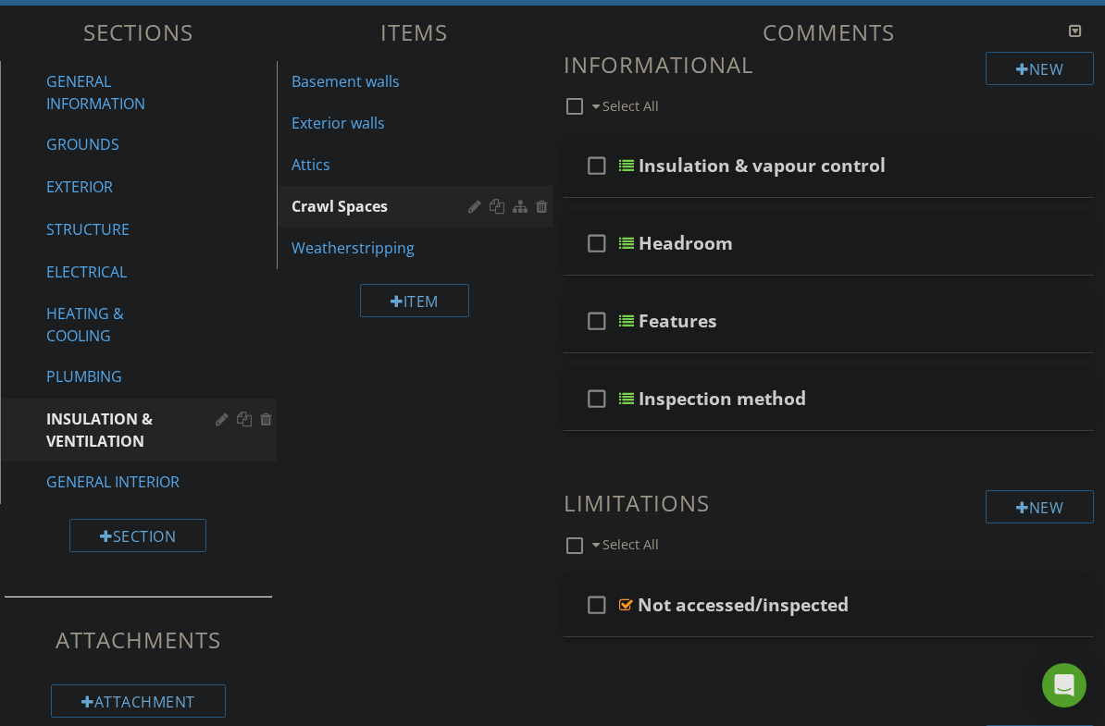
click at [900, 238] on div "Headroom" at bounding box center [823, 243] width 370 height 22
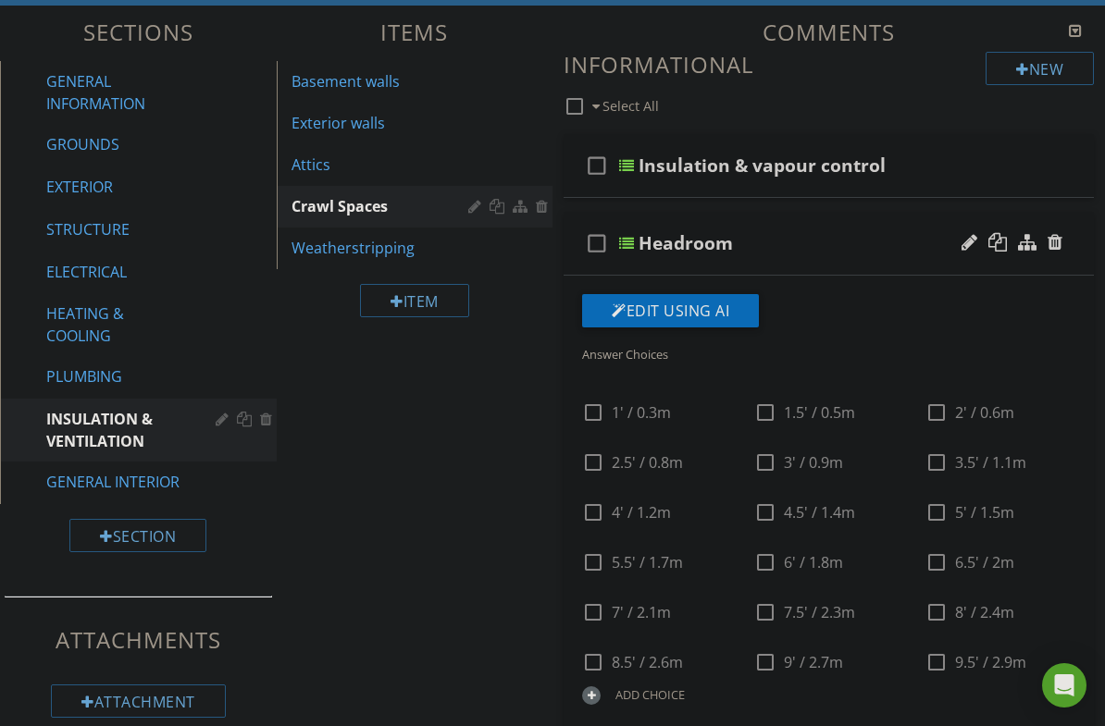
click at [912, 242] on div "Headroom" at bounding box center [823, 243] width 370 height 22
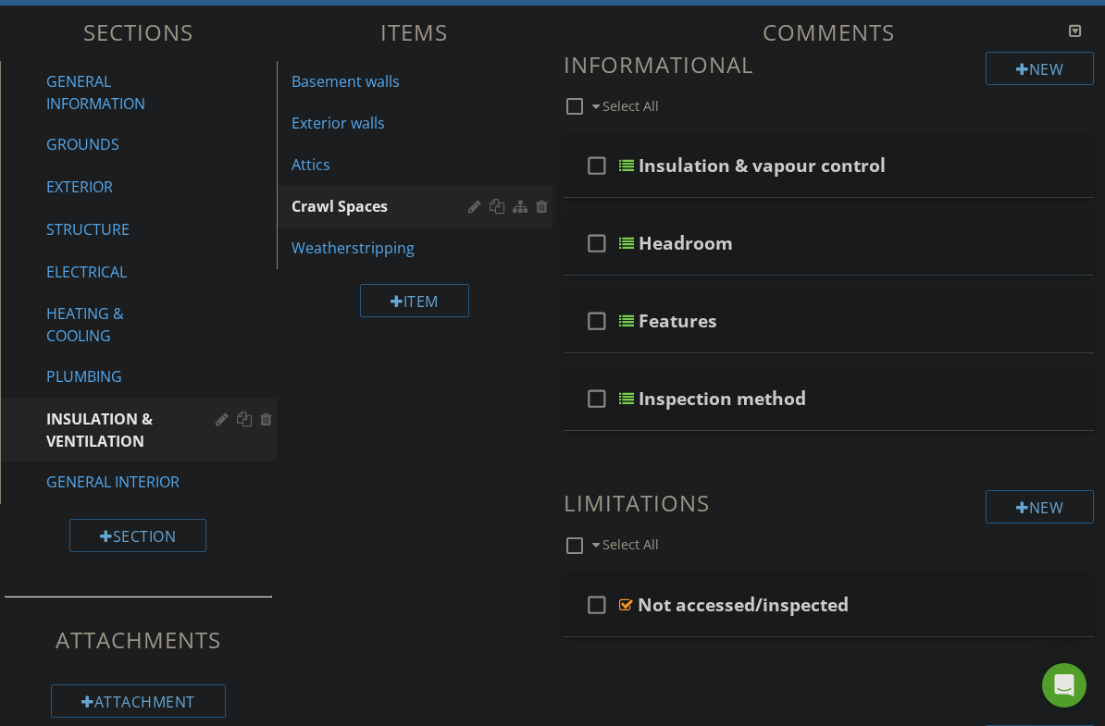
click at [886, 249] on div "Headroom" at bounding box center [823, 243] width 370 height 22
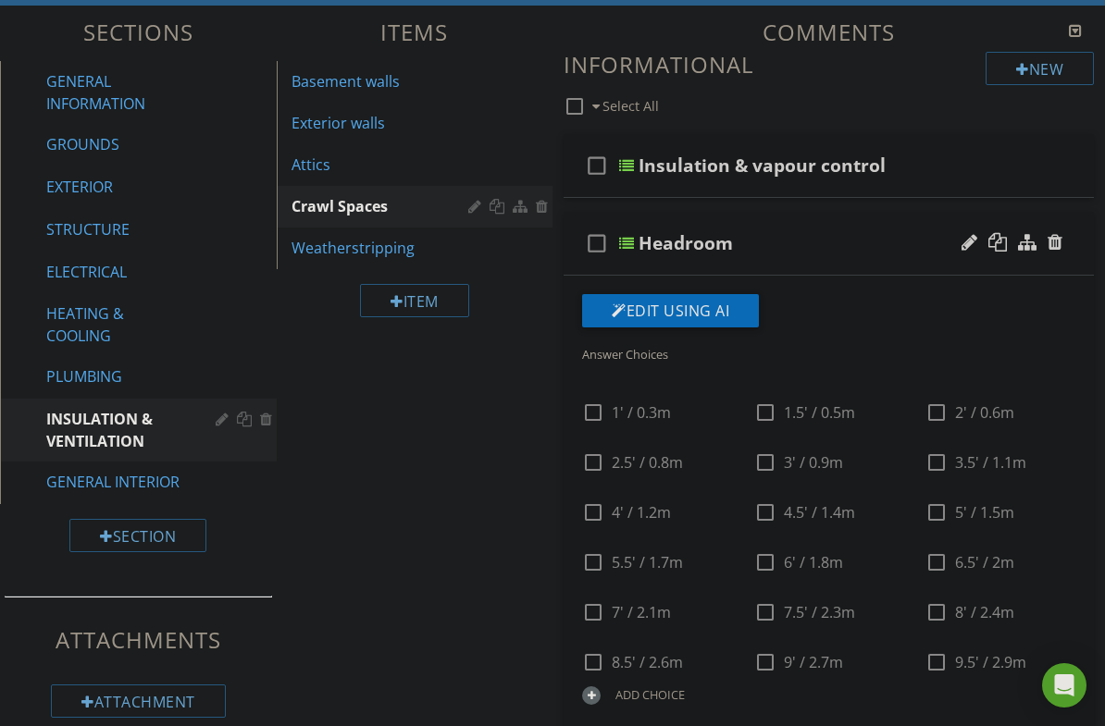
click at [886, 229] on div "check_box_outline_blank Headroom" at bounding box center [829, 244] width 530 height 64
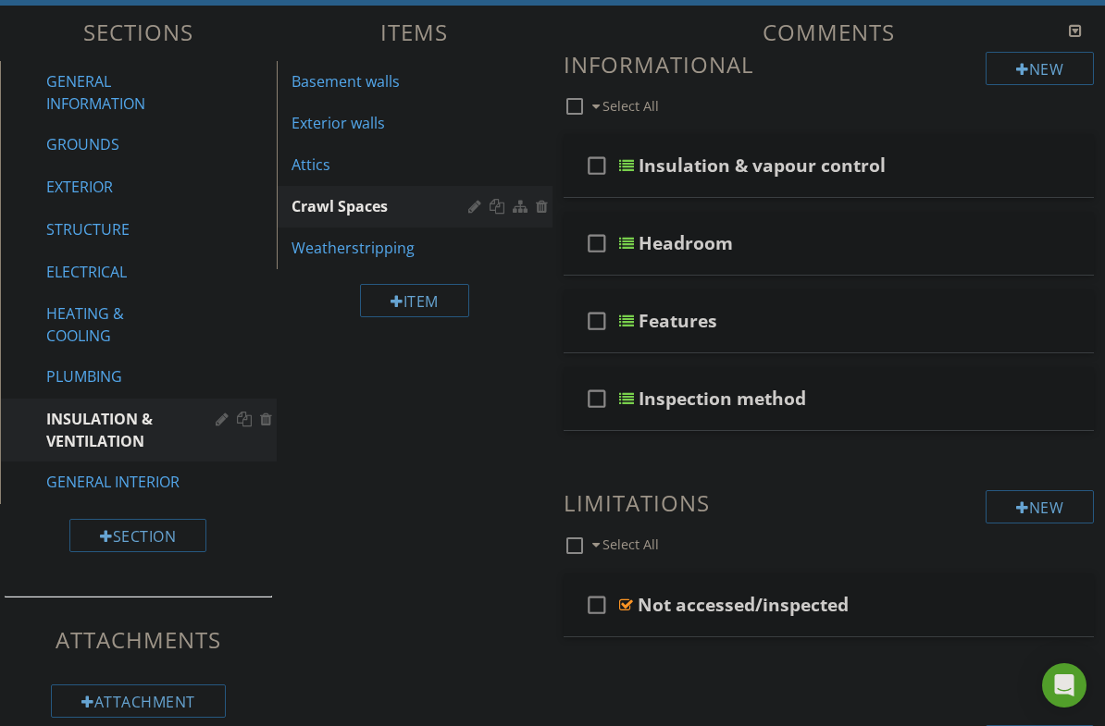
click at [871, 318] on div "Features" at bounding box center [823, 321] width 370 height 22
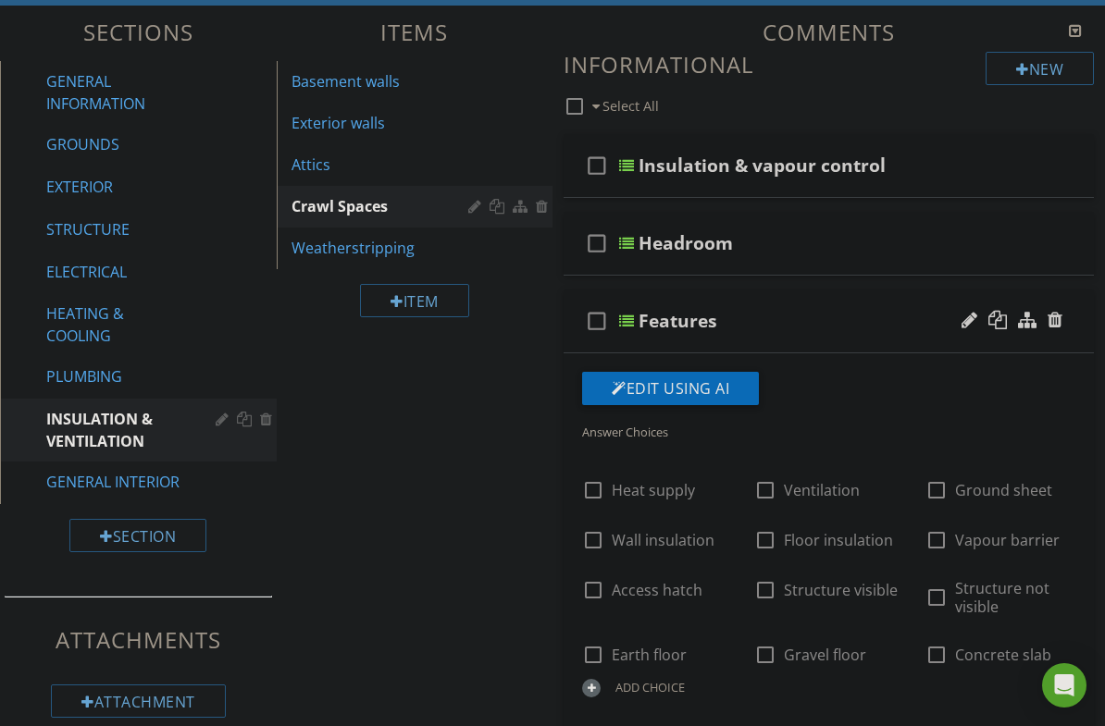
click at [868, 322] on div "Features" at bounding box center [823, 321] width 370 height 22
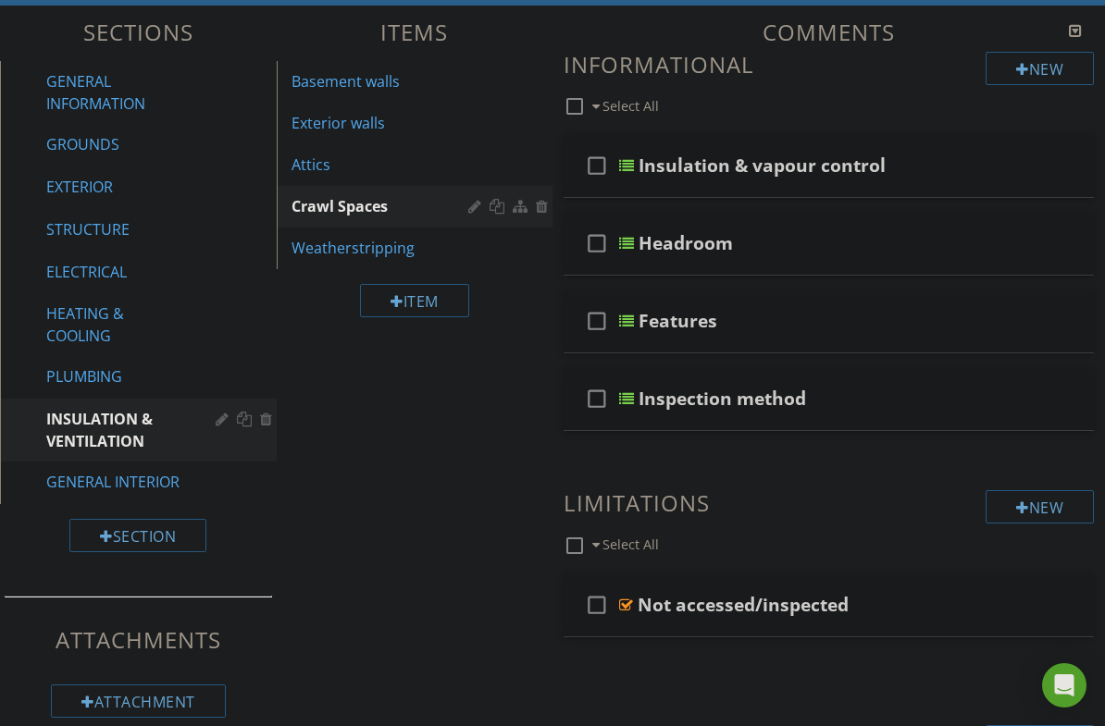
click at [871, 406] on div "Inspection method" at bounding box center [823, 399] width 370 height 22
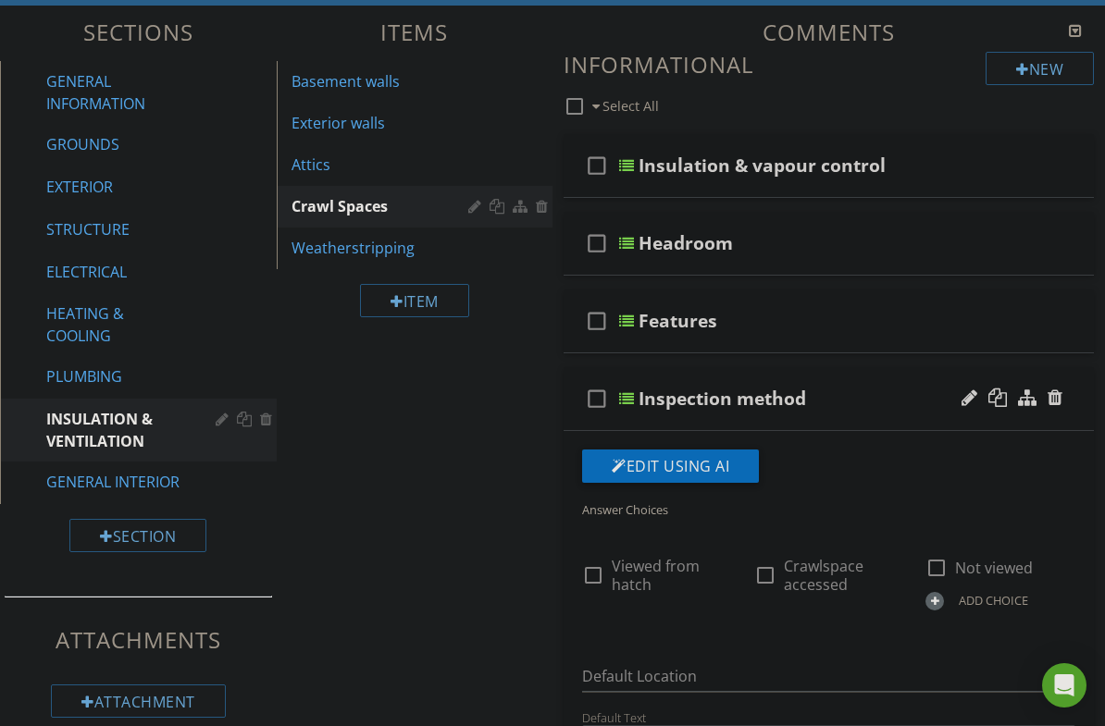
click at [886, 402] on div "Inspection method" at bounding box center [823, 399] width 370 height 22
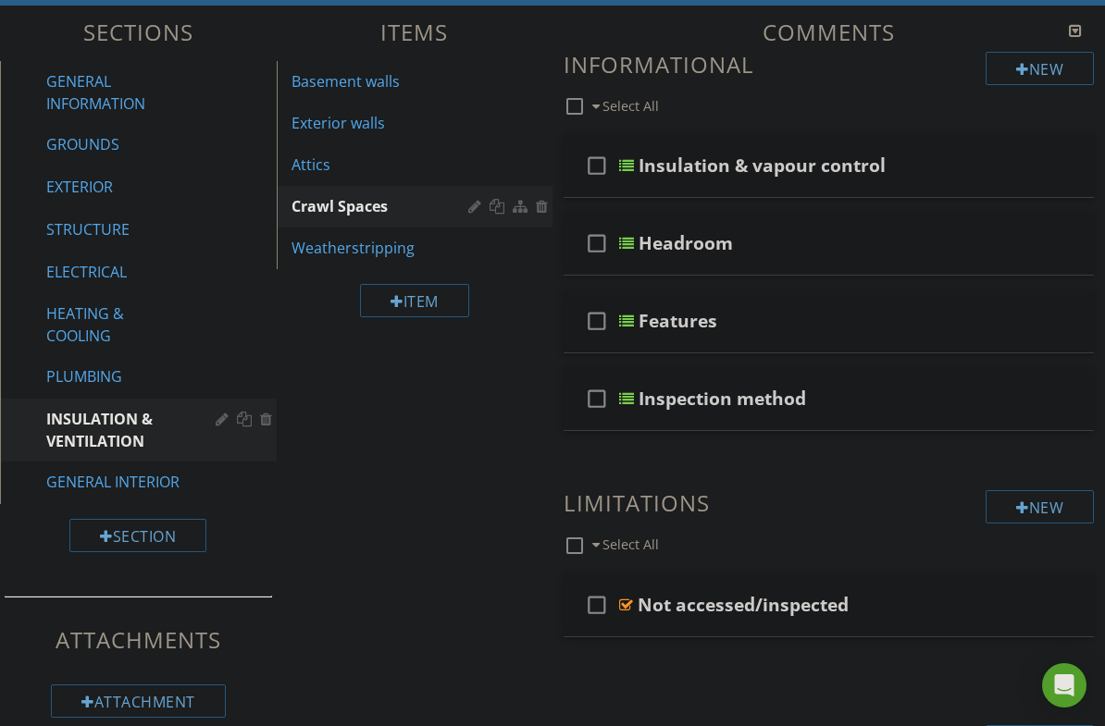
click at [383, 245] on div "Weatherstripping" at bounding box center [382, 248] width 183 height 22
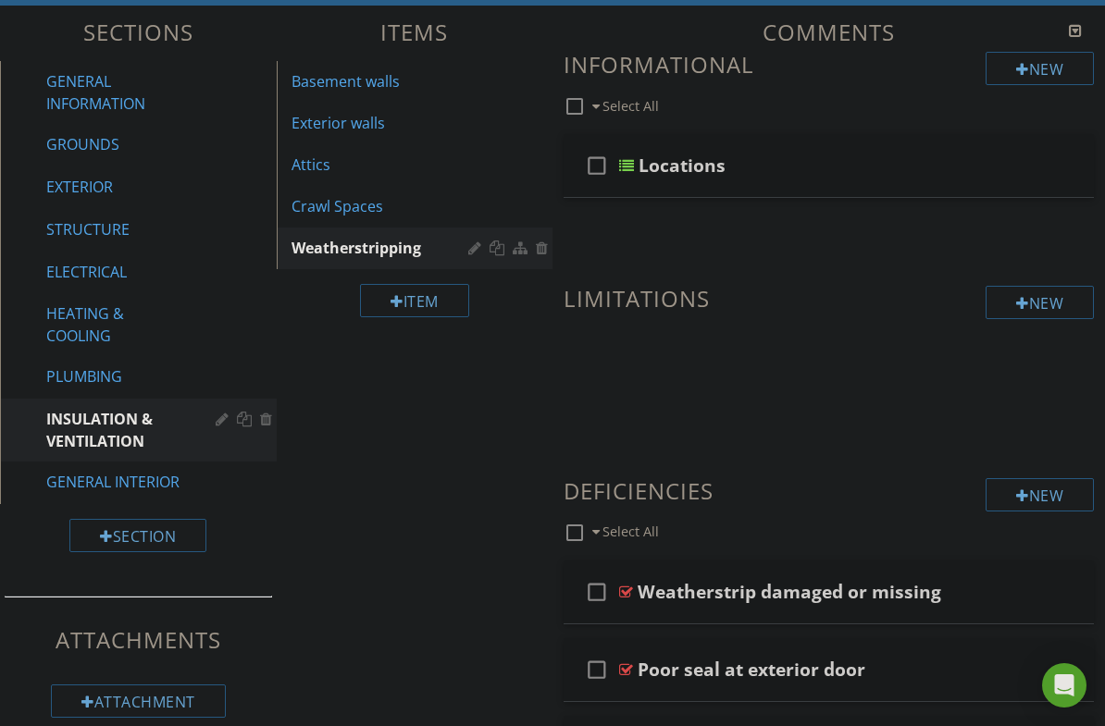
click at [862, 167] on div "Locations" at bounding box center [823, 166] width 370 height 22
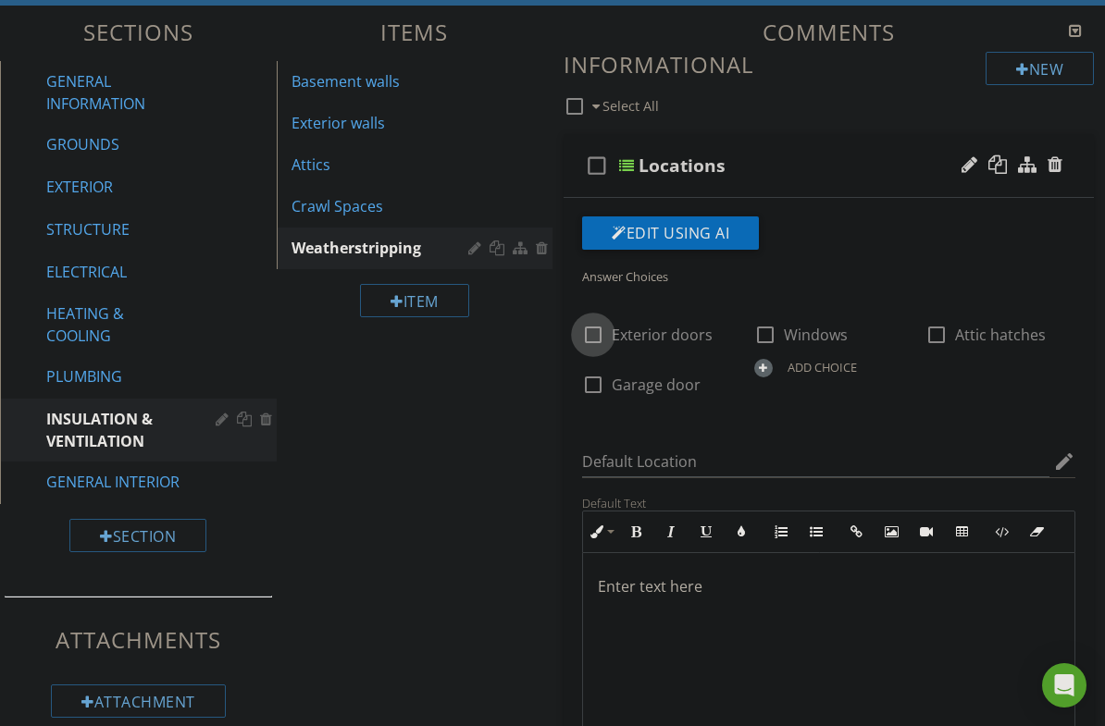
click at [600, 339] on div at bounding box center [592, 334] width 31 height 31
click at [768, 332] on div at bounding box center [764, 334] width 31 height 31
click at [771, 340] on div at bounding box center [764, 334] width 31 height 31
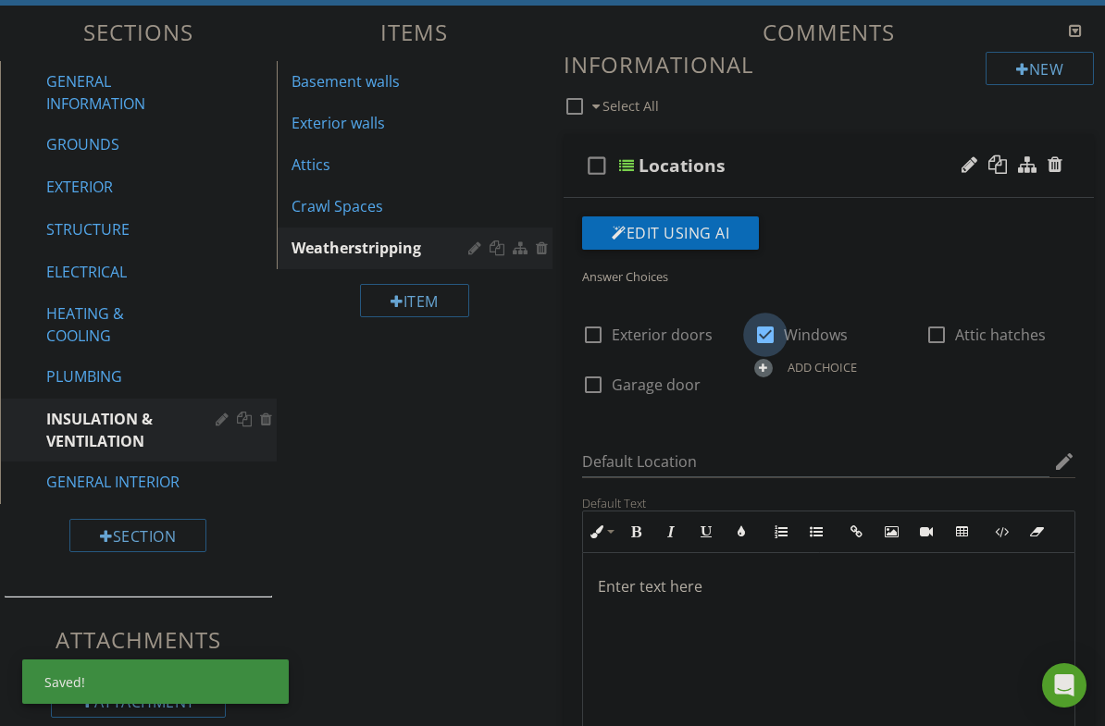
click at [774, 335] on div at bounding box center [764, 334] width 31 height 31
click at [770, 331] on div at bounding box center [764, 334] width 31 height 31
checkbox input "true"
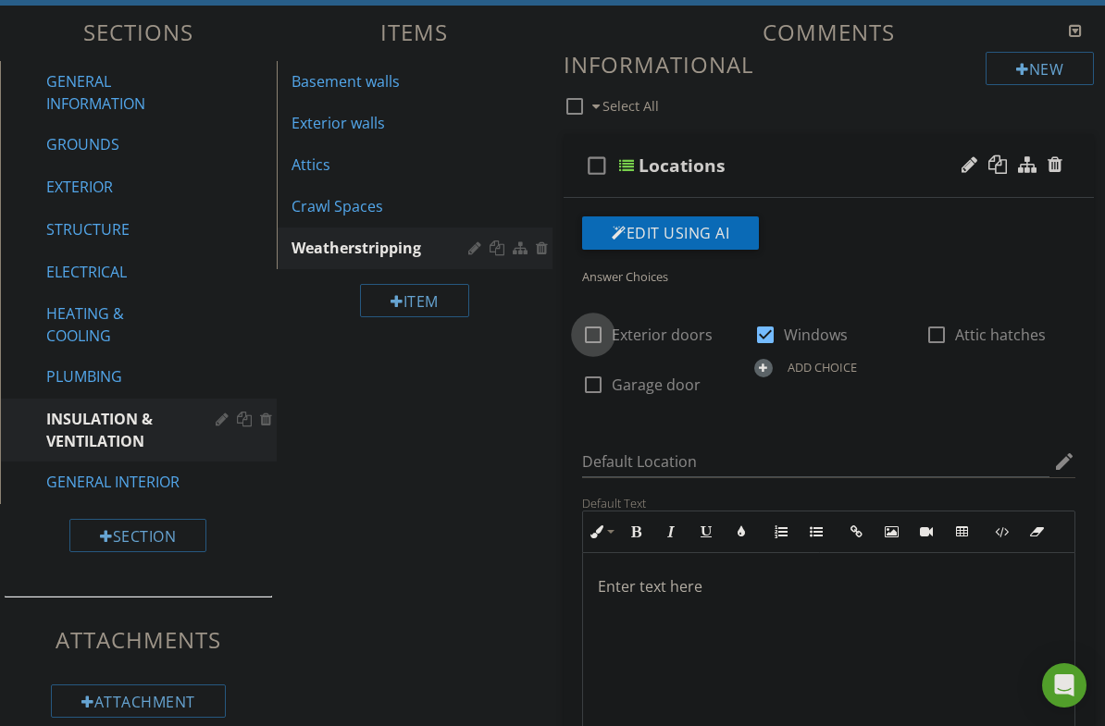
click at [598, 336] on div at bounding box center [592, 334] width 31 height 31
checkbox input "true"
click at [886, 164] on div "Locations" at bounding box center [823, 166] width 370 height 22
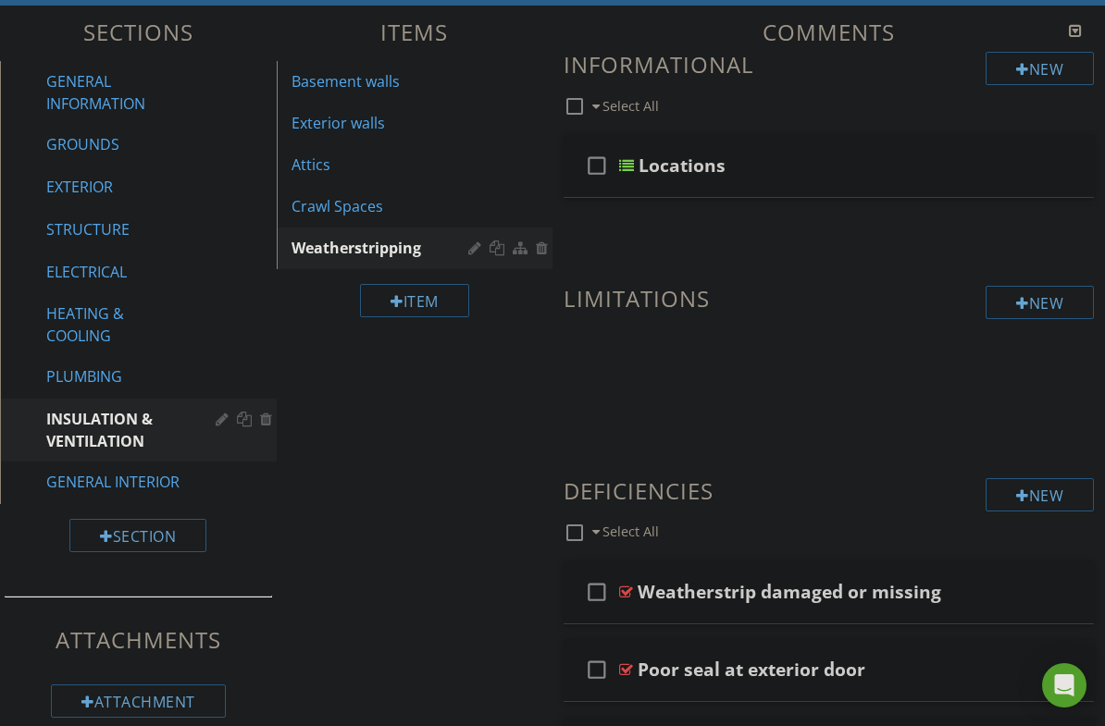
click at [337, 170] on div "Attics" at bounding box center [382, 165] width 183 height 22
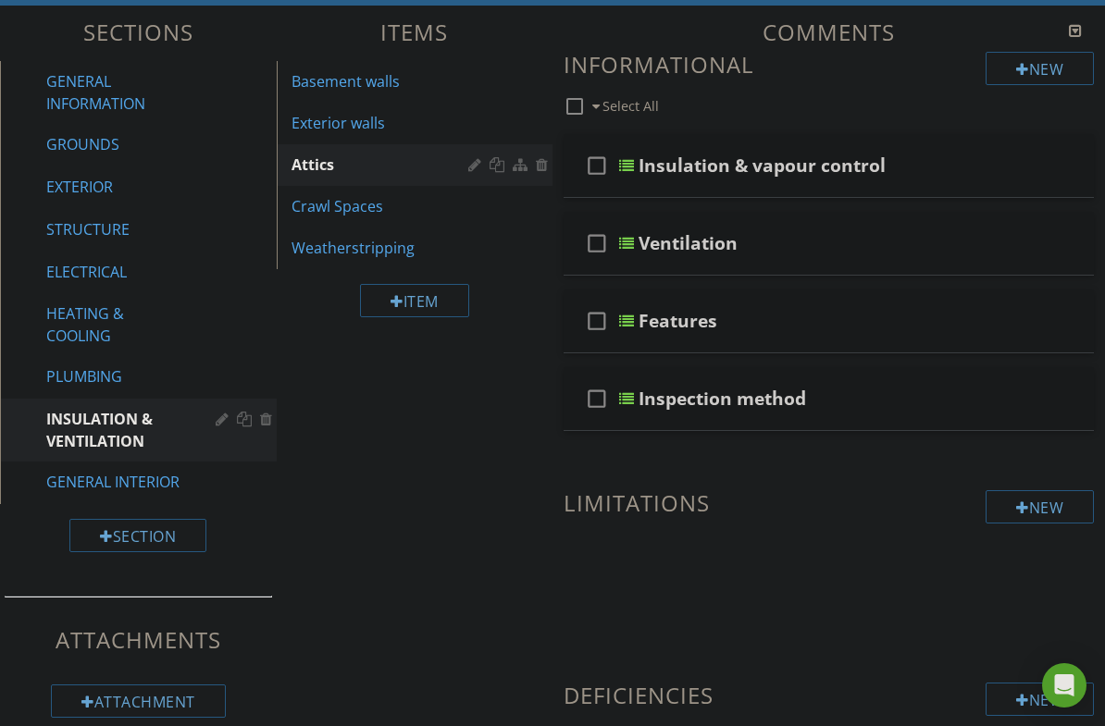
click at [913, 235] on div "Ventilation" at bounding box center [823, 243] width 370 height 22
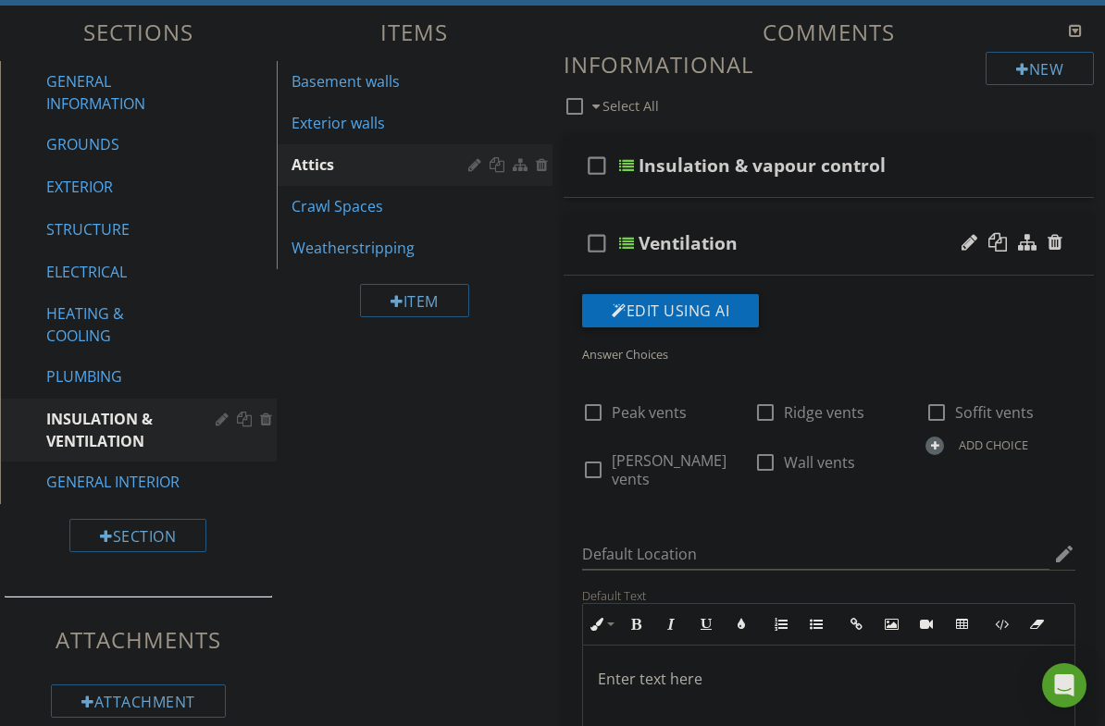
click at [1058, 543] on icon "edit" at bounding box center [1064, 554] width 22 height 22
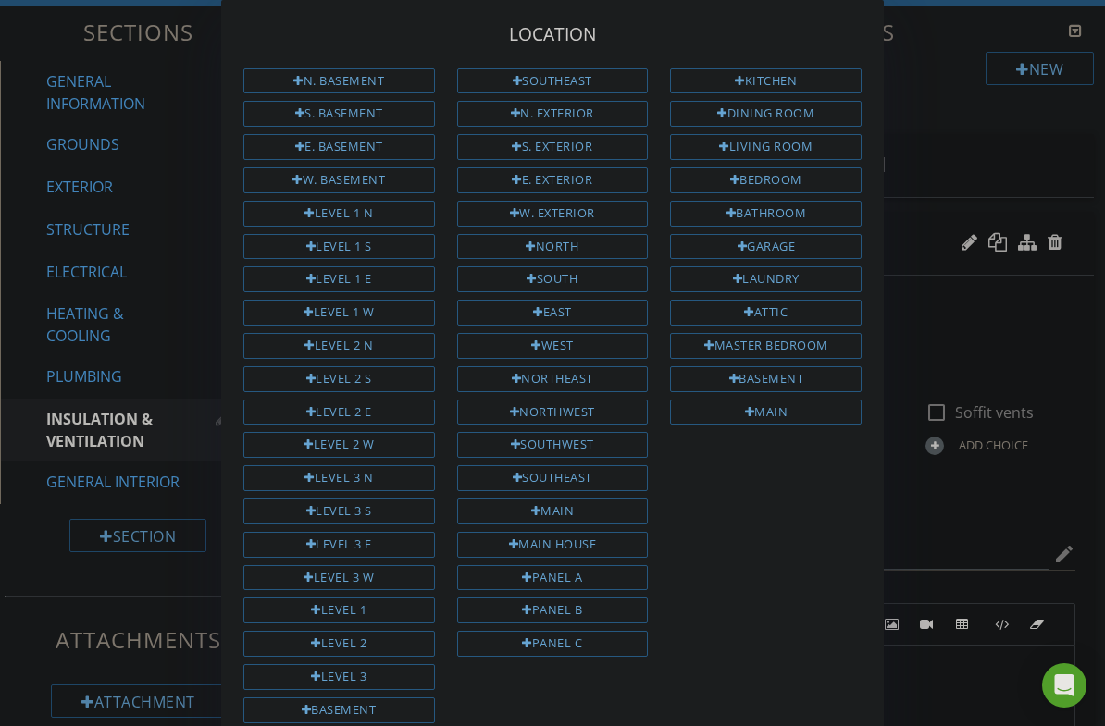
click at [611, 537] on div "Main house" at bounding box center [553, 545] width 192 height 26
type input "Main house"
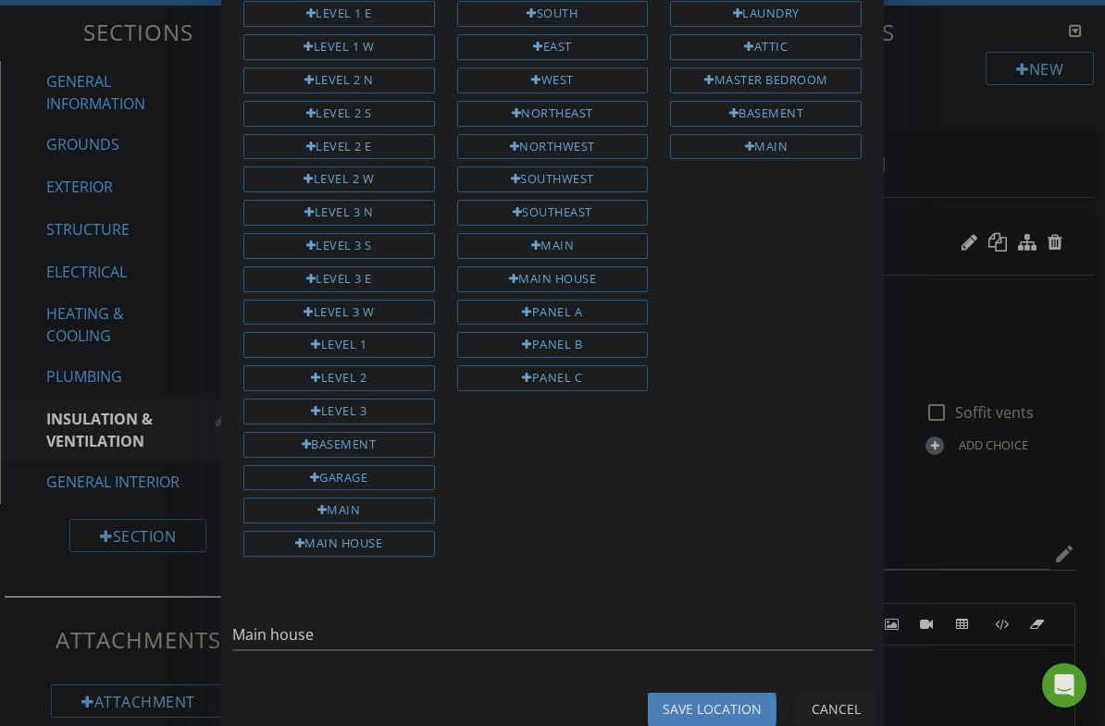
scroll to position [260, 0]
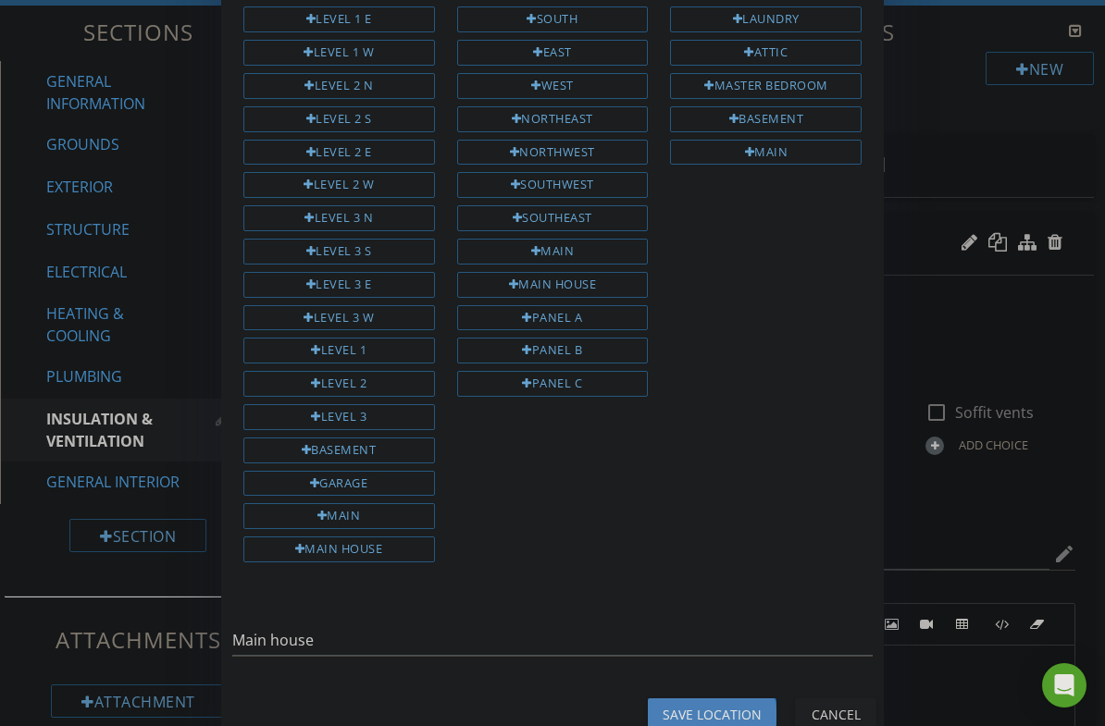
click at [714, 630] on div "Save Location" at bounding box center [712, 714] width 99 height 19
type input "Main house"
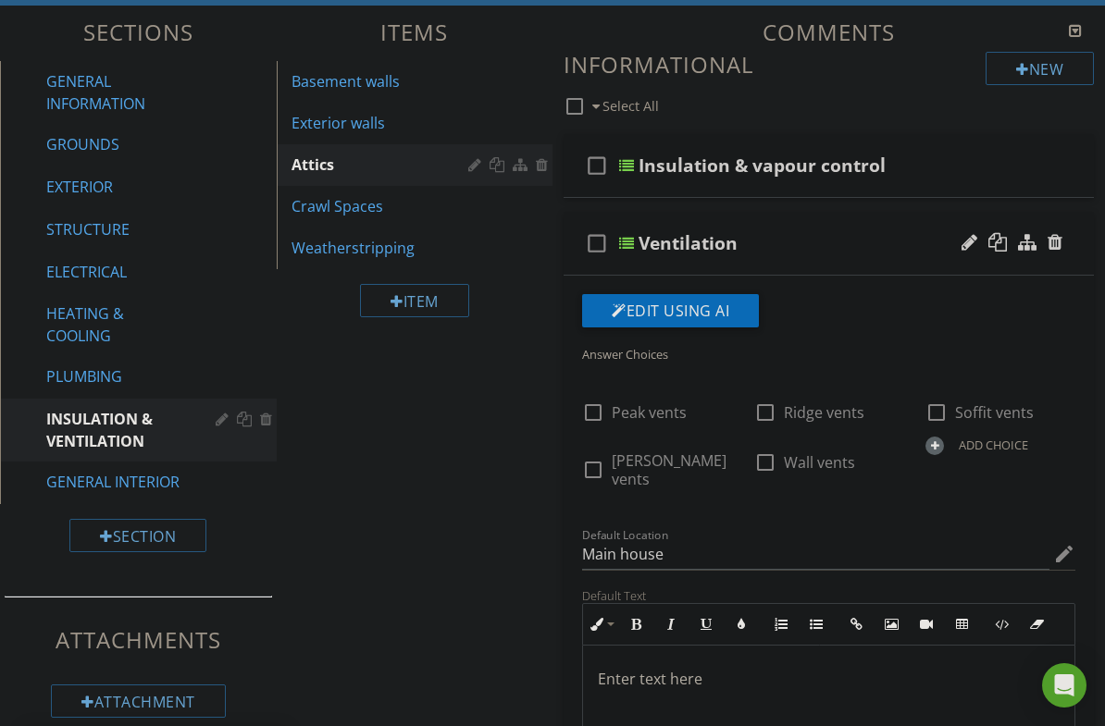
click at [875, 247] on div "Ventilation" at bounding box center [823, 243] width 370 height 22
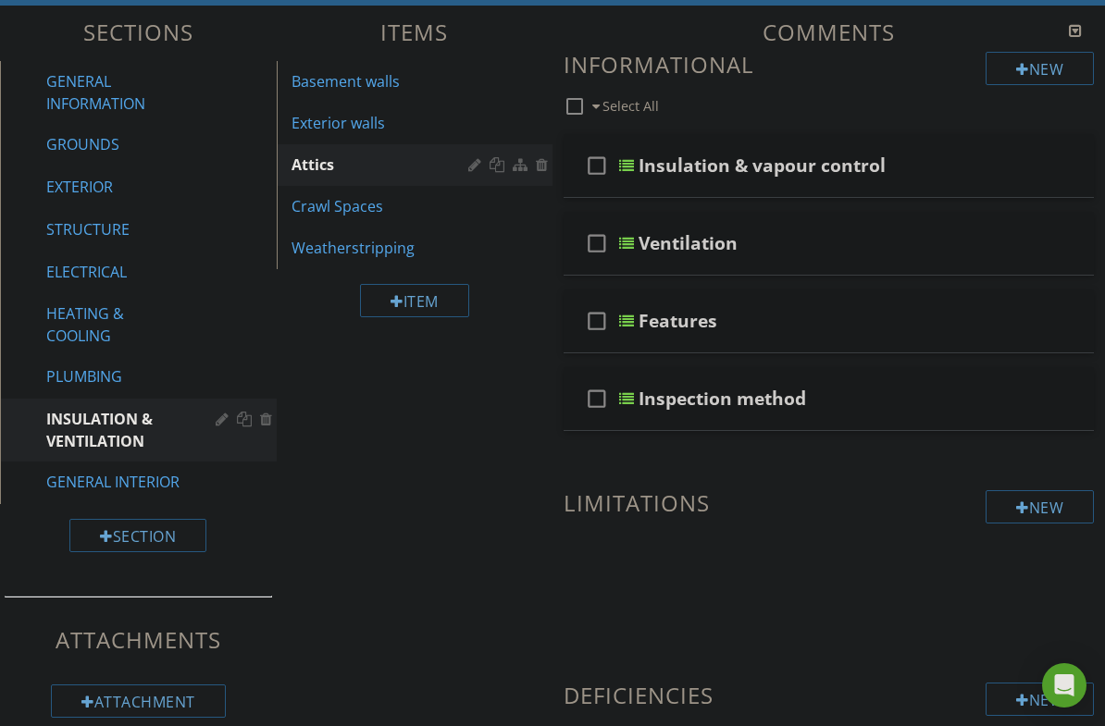
click at [891, 312] on div "Features" at bounding box center [823, 321] width 370 height 22
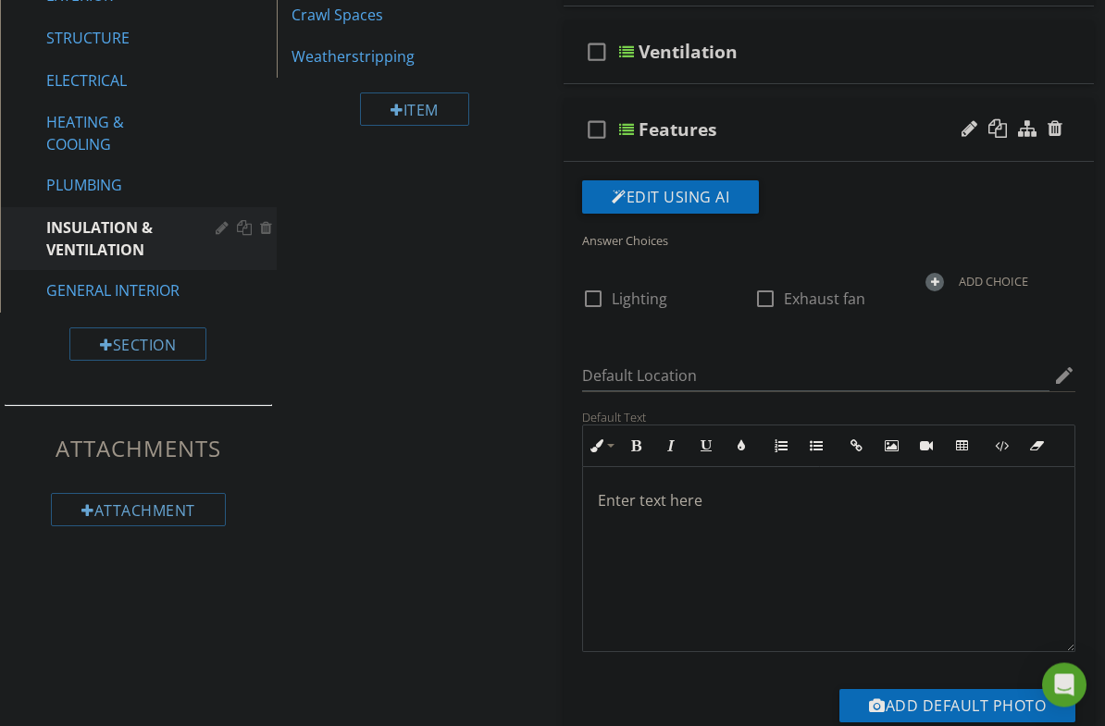
click at [1068, 382] on icon "edit" at bounding box center [1064, 376] width 22 height 22
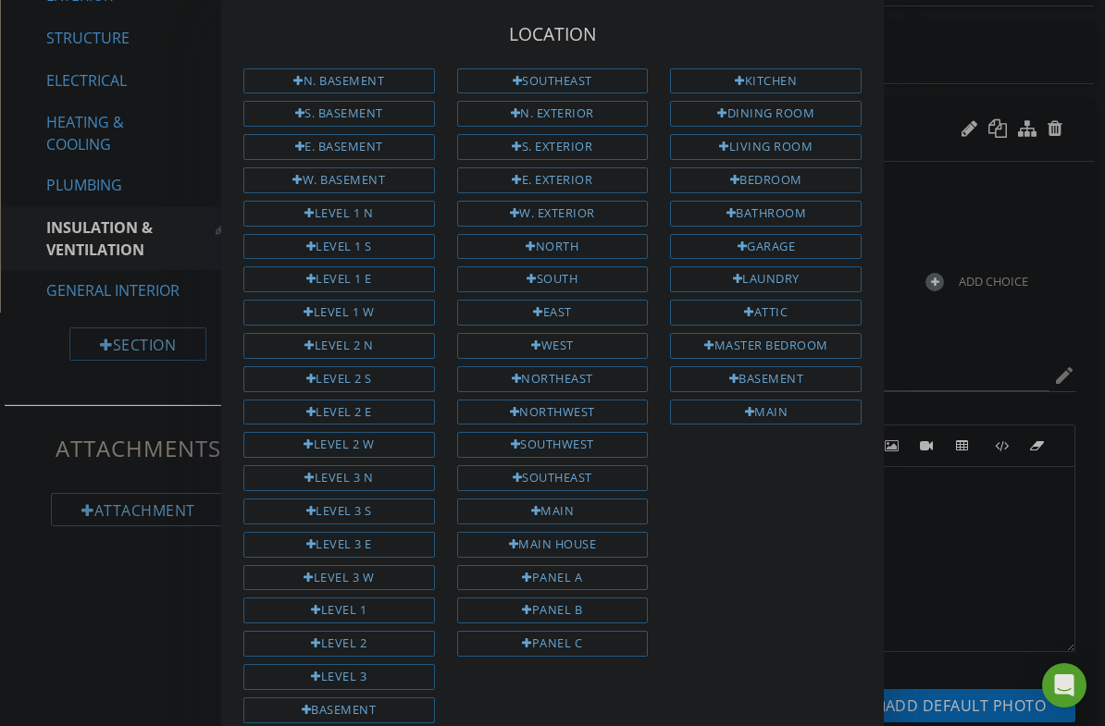
click at [622, 532] on div "Main house" at bounding box center [553, 545] width 192 height 26
type input "Main house"
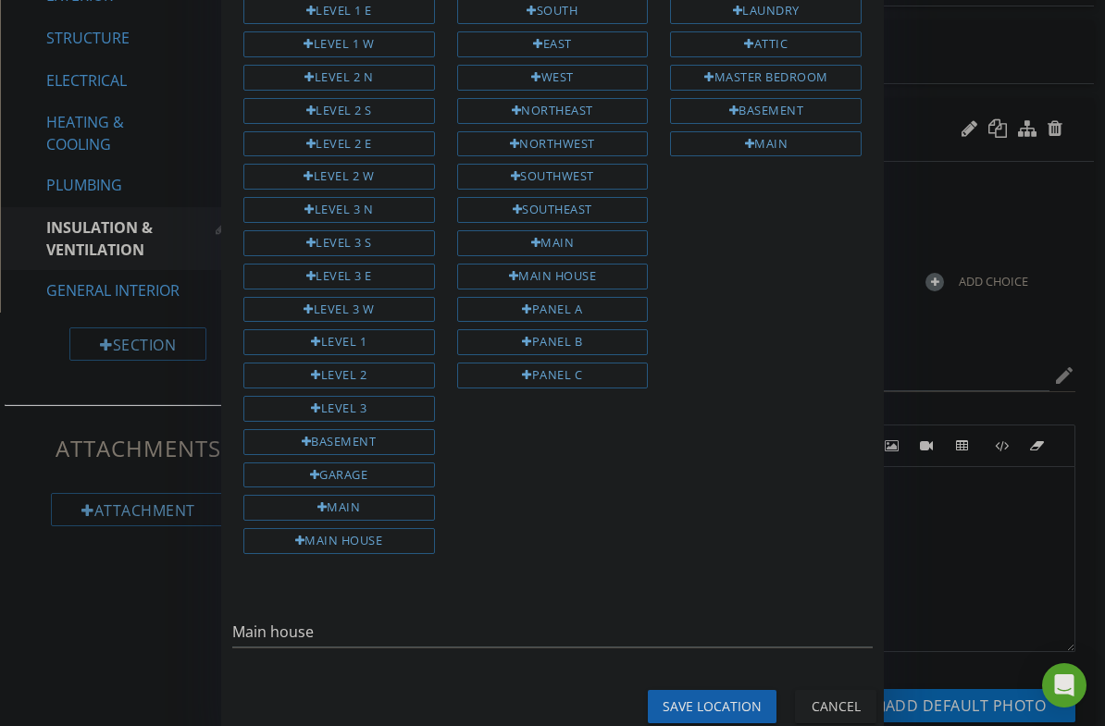
scroll to position [260, 0]
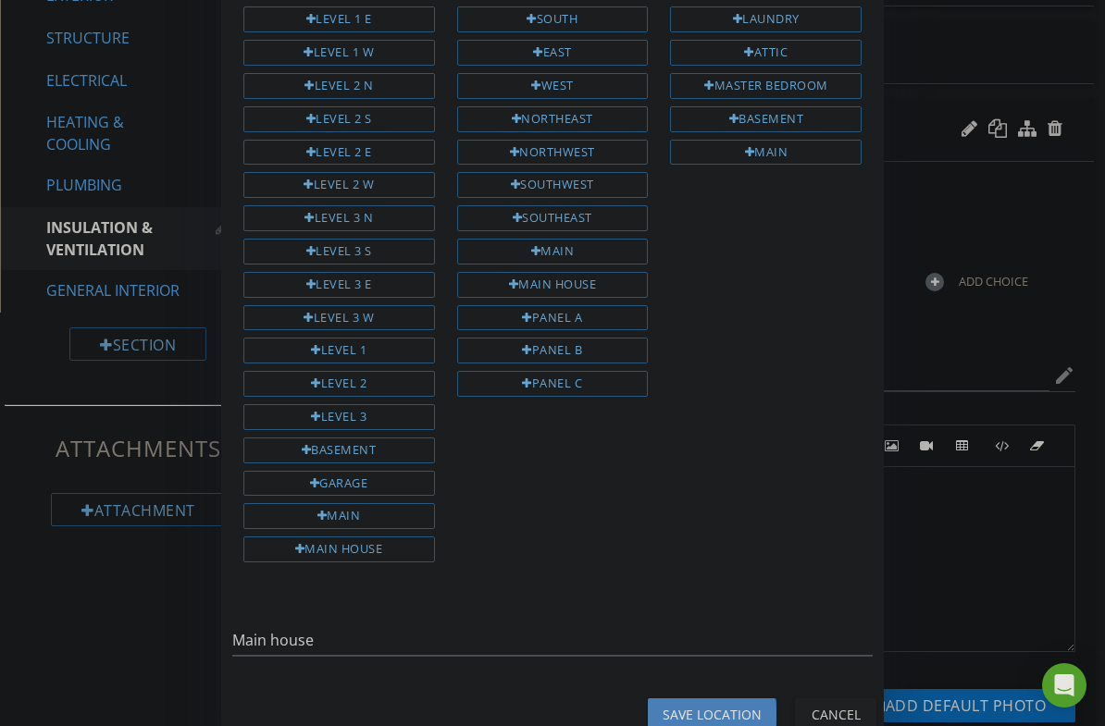
click at [720, 630] on div "Save Location" at bounding box center [712, 714] width 99 height 19
type input "Main house"
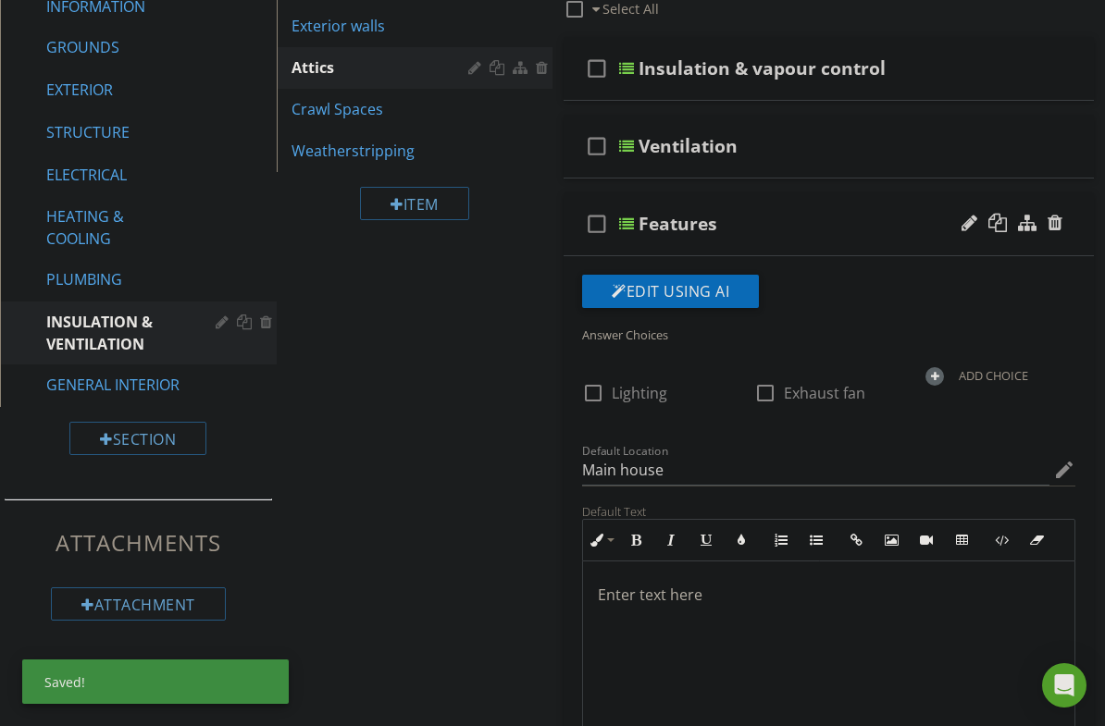
scroll to position [211, 0]
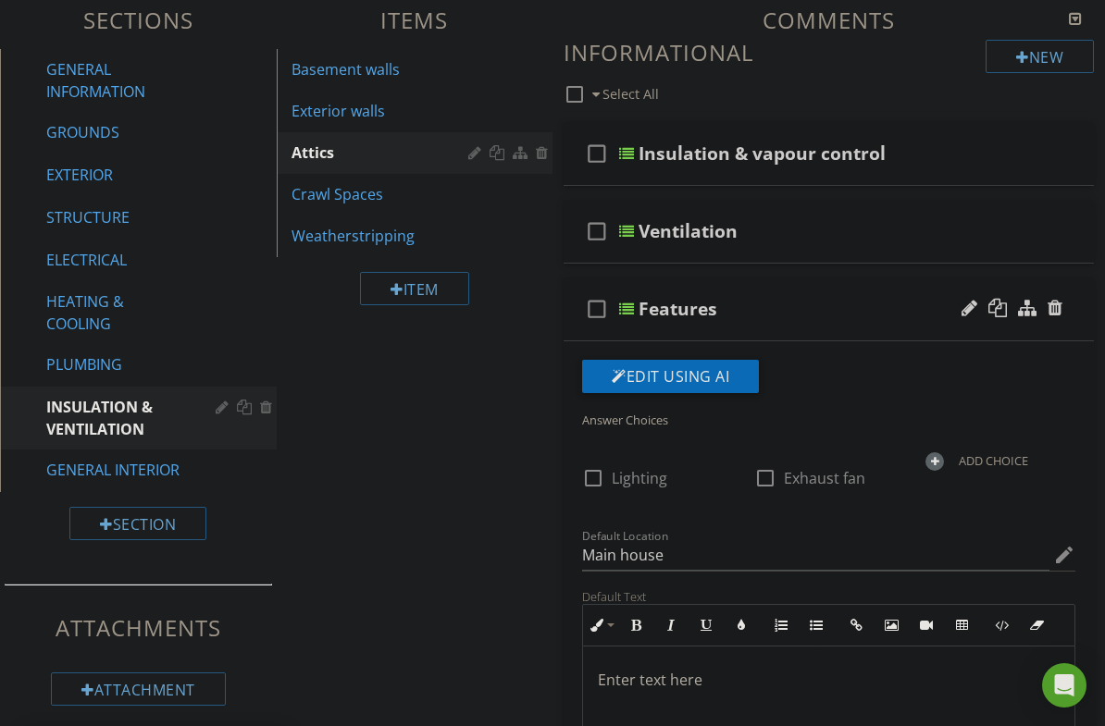
click at [355, 200] on div "Crawl Spaces" at bounding box center [382, 194] width 183 height 22
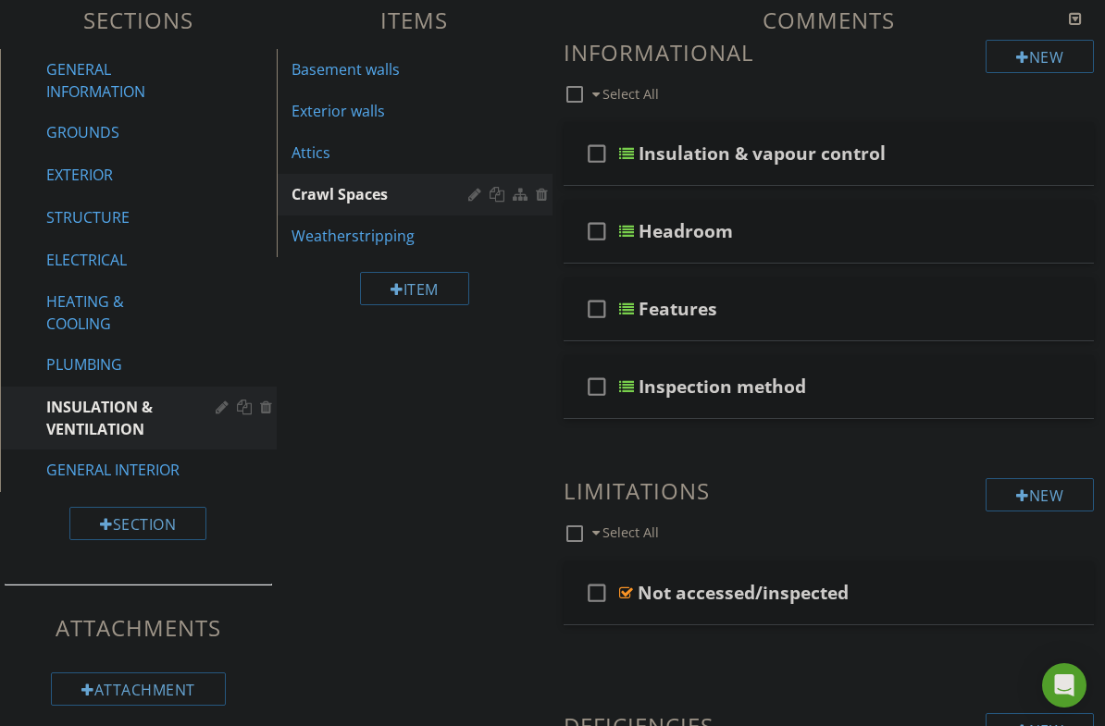
click at [377, 243] on div "Weatherstripping" at bounding box center [382, 236] width 183 height 22
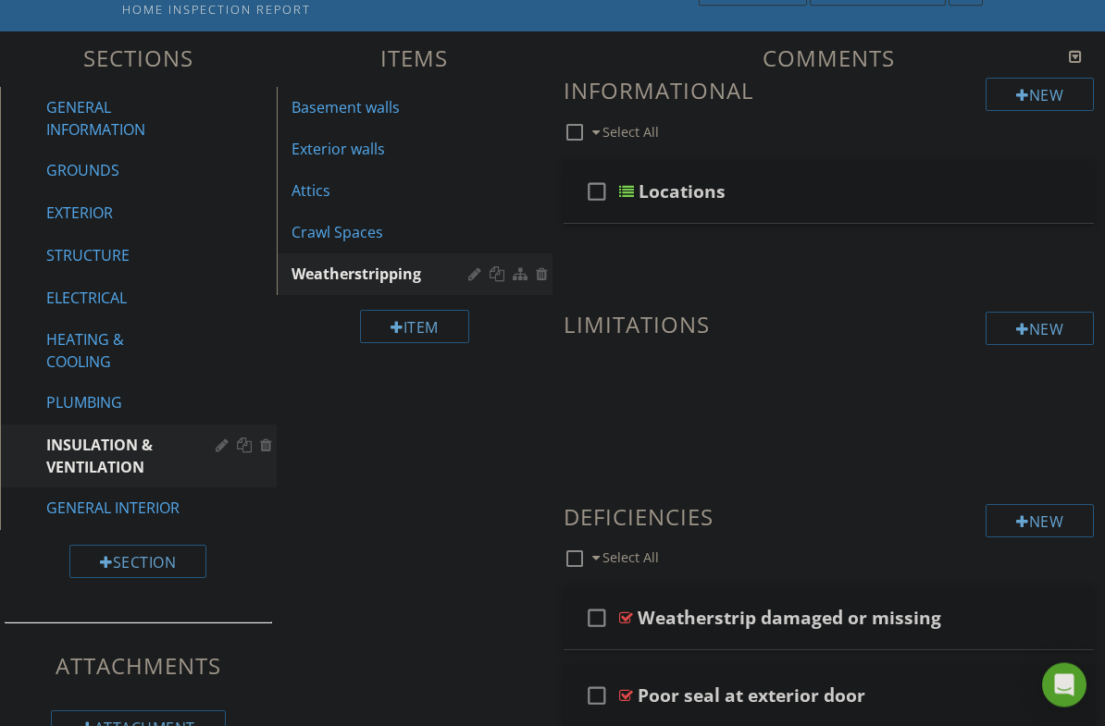
scroll to position [173, 0]
click at [368, 241] on div "Crawl Spaces" at bounding box center [382, 232] width 183 height 22
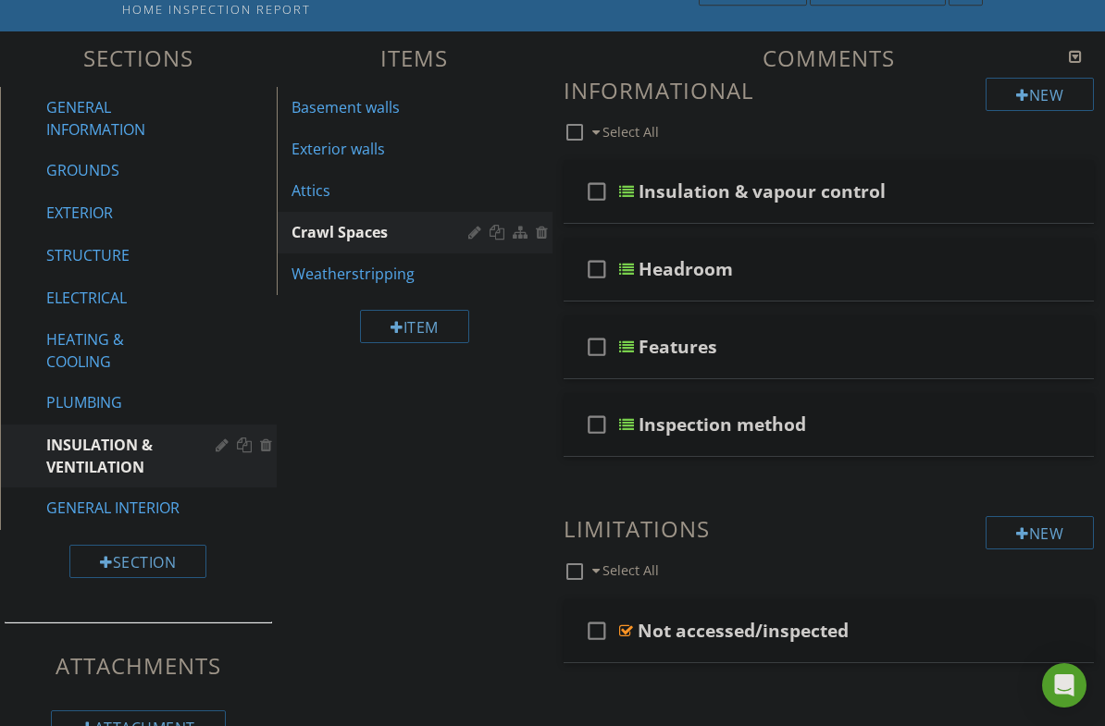
click at [909, 188] on div "Insulation & vapour control" at bounding box center [823, 191] width 370 height 22
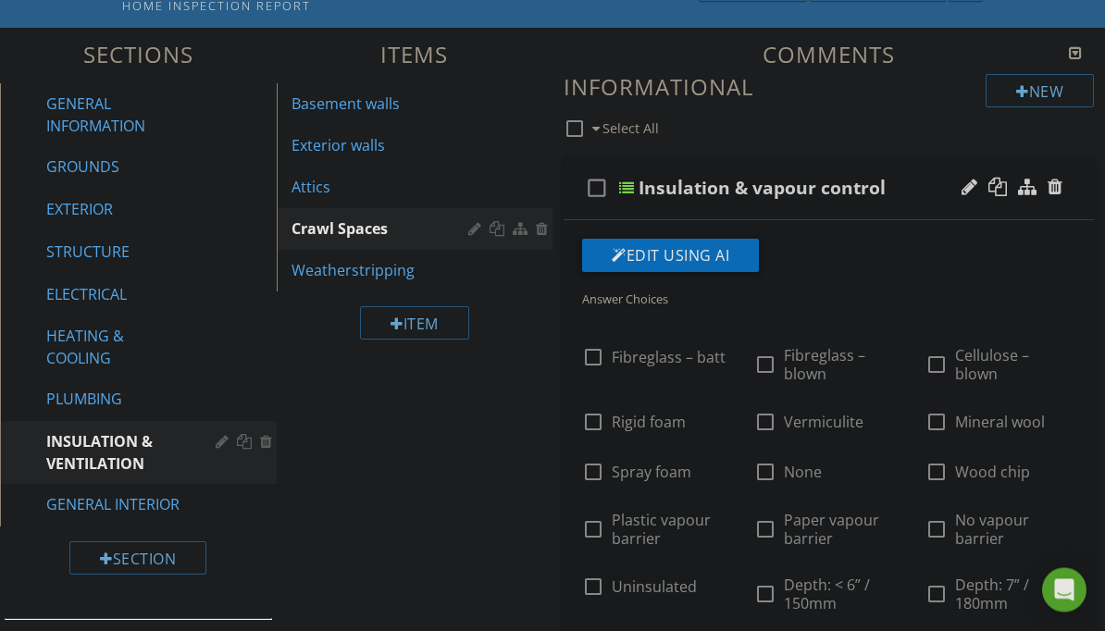
scroll to position [157, 0]
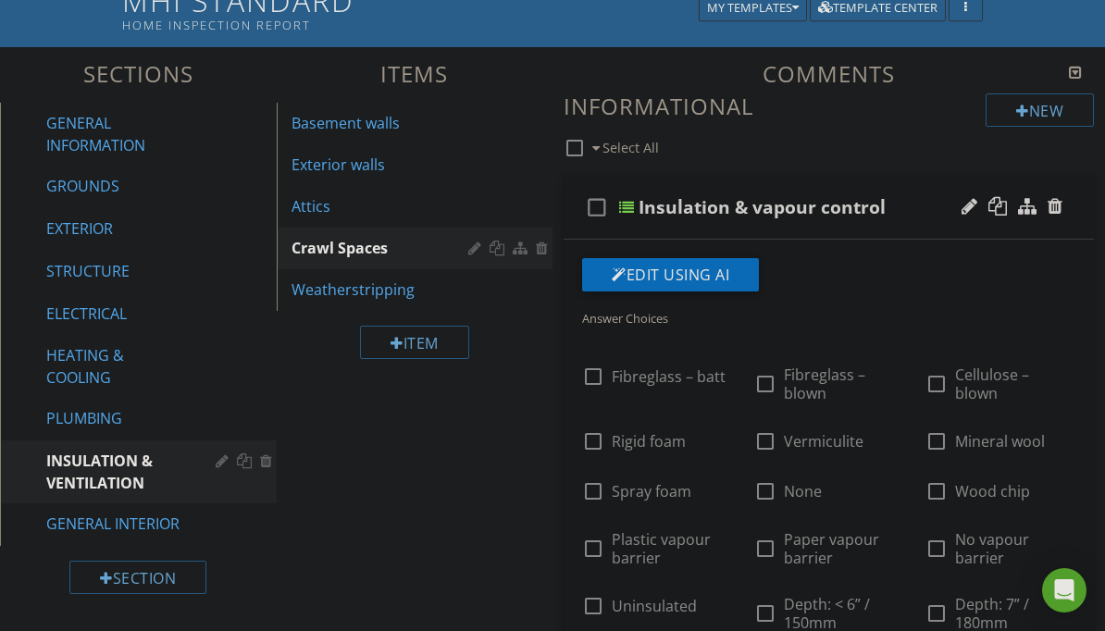
click at [388, 211] on div "Attics" at bounding box center [382, 206] width 183 height 22
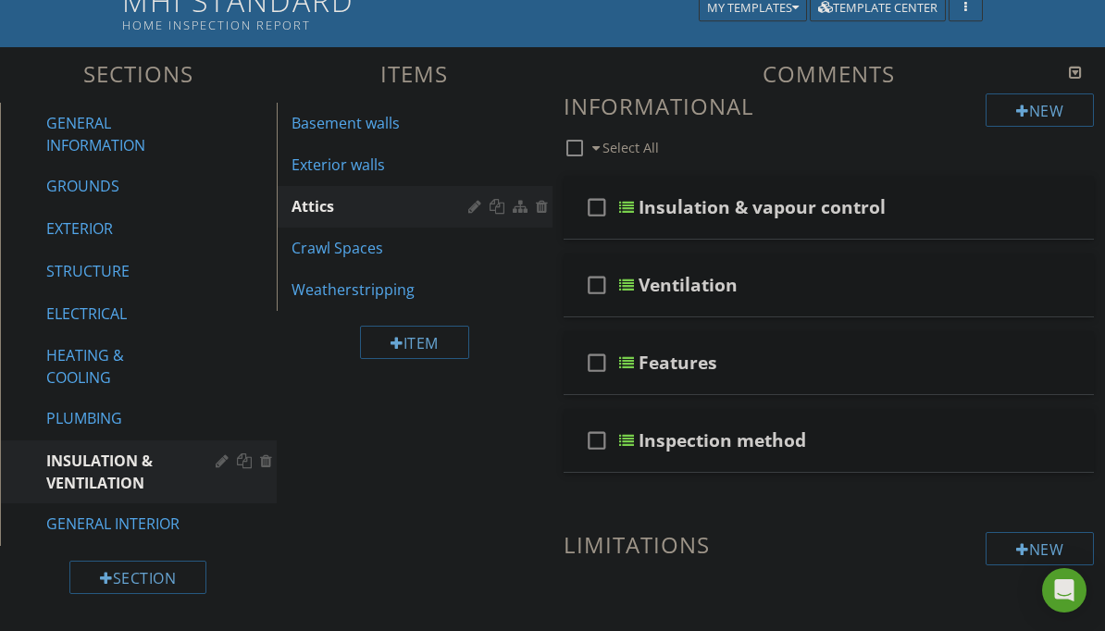
click at [869, 291] on div "Ventilation" at bounding box center [823, 285] width 370 height 22
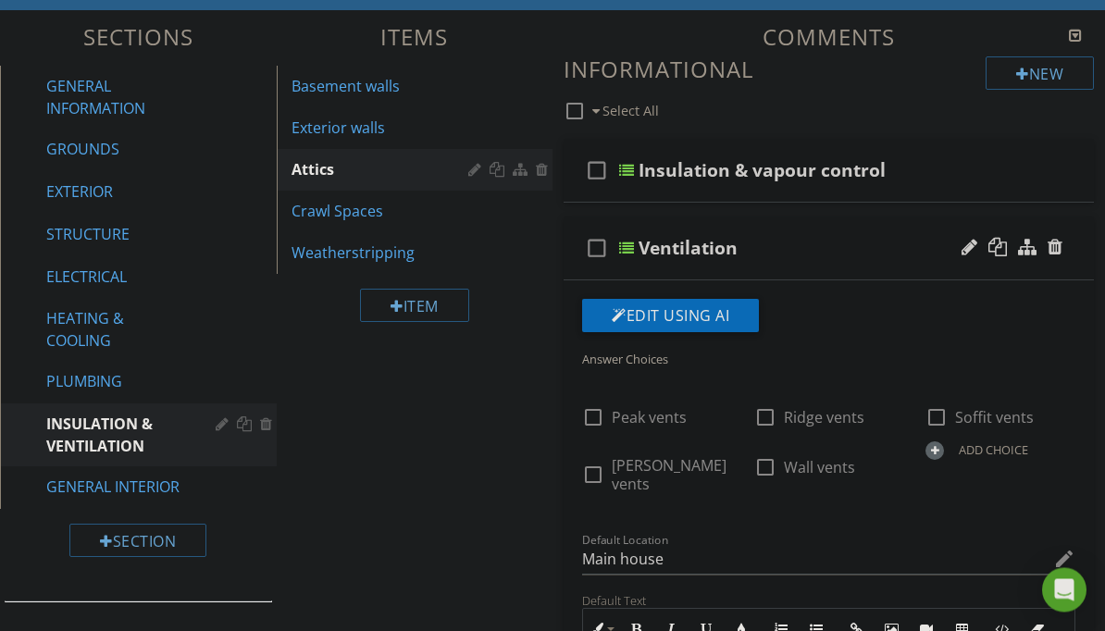
click at [860, 249] on div "Ventilation" at bounding box center [823, 249] width 370 height 22
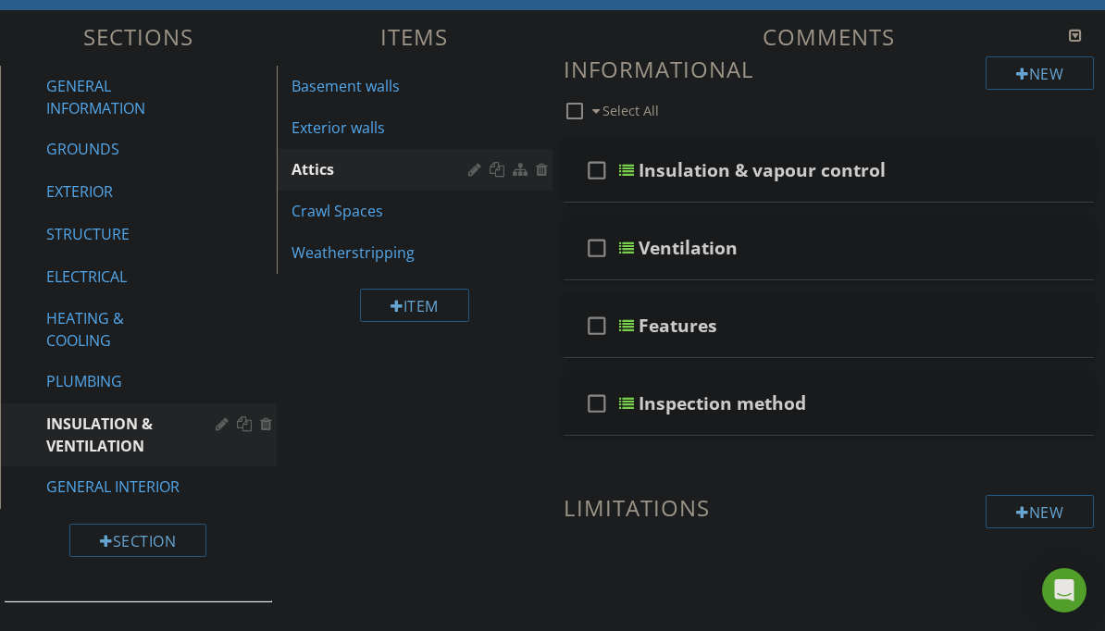
click at [889, 316] on div "Features" at bounding box center [823, 326] width 370 height 22
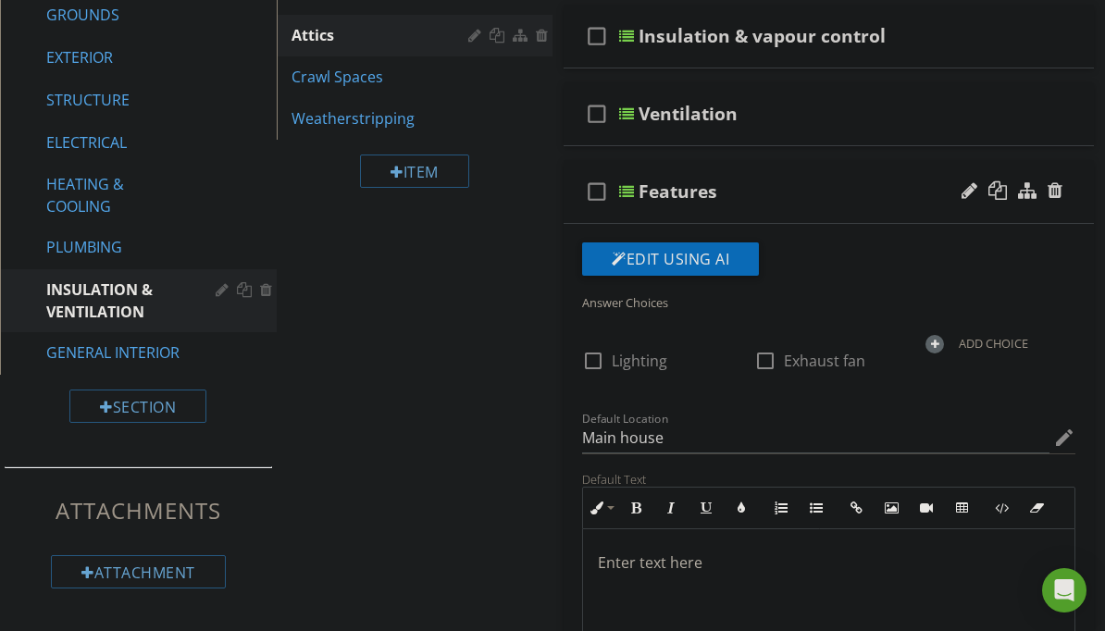
scroll to position [325, 0]
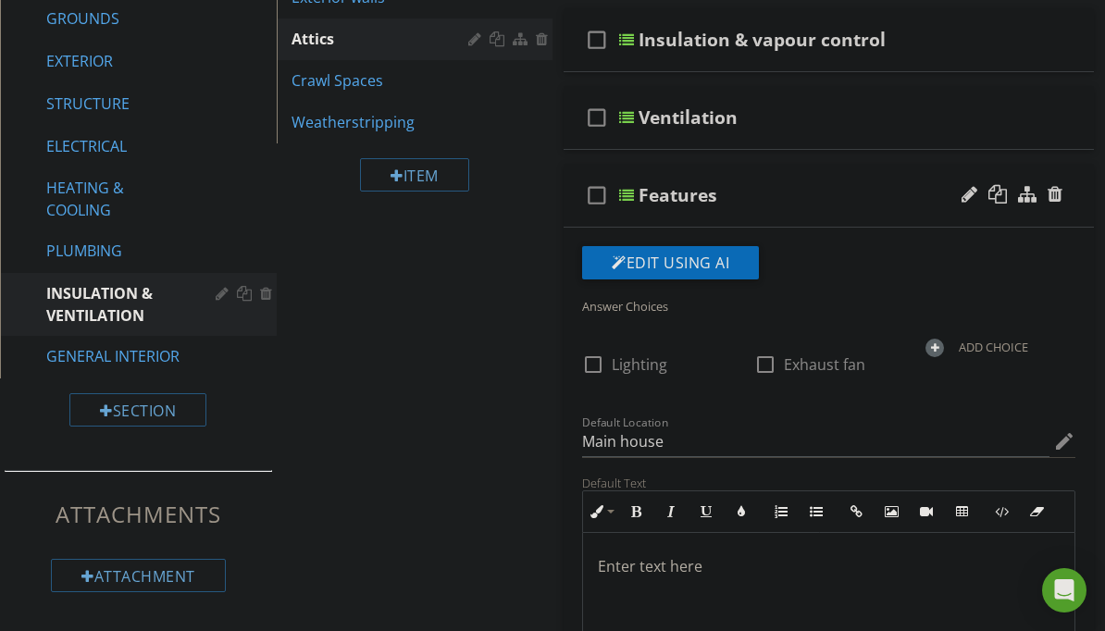
click at [873, 199] on div "Features" at bounding box center [823, 195] width 370 height 22
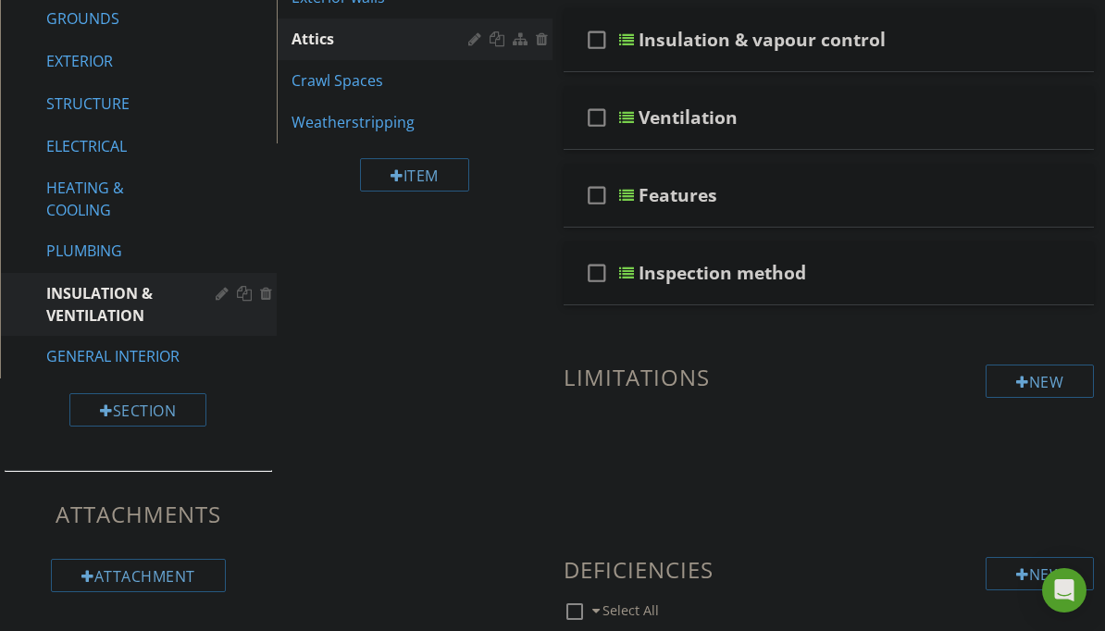
click at [903, 263] on div "Inspection method" at bounding box center [823, 273] width 370 height 22
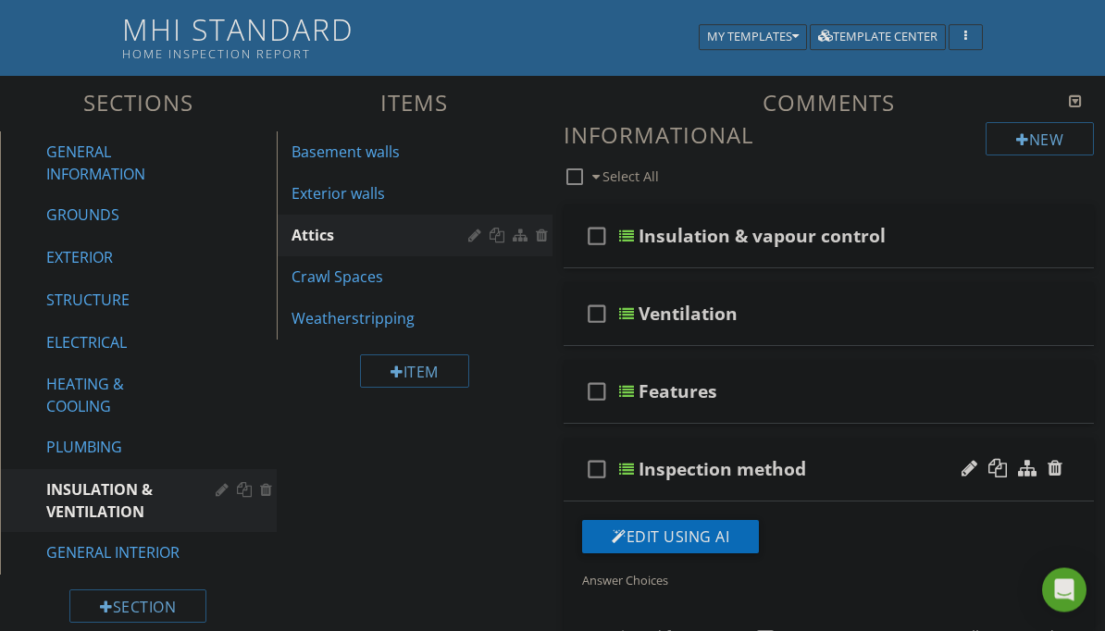
scroll to position [106, 0]
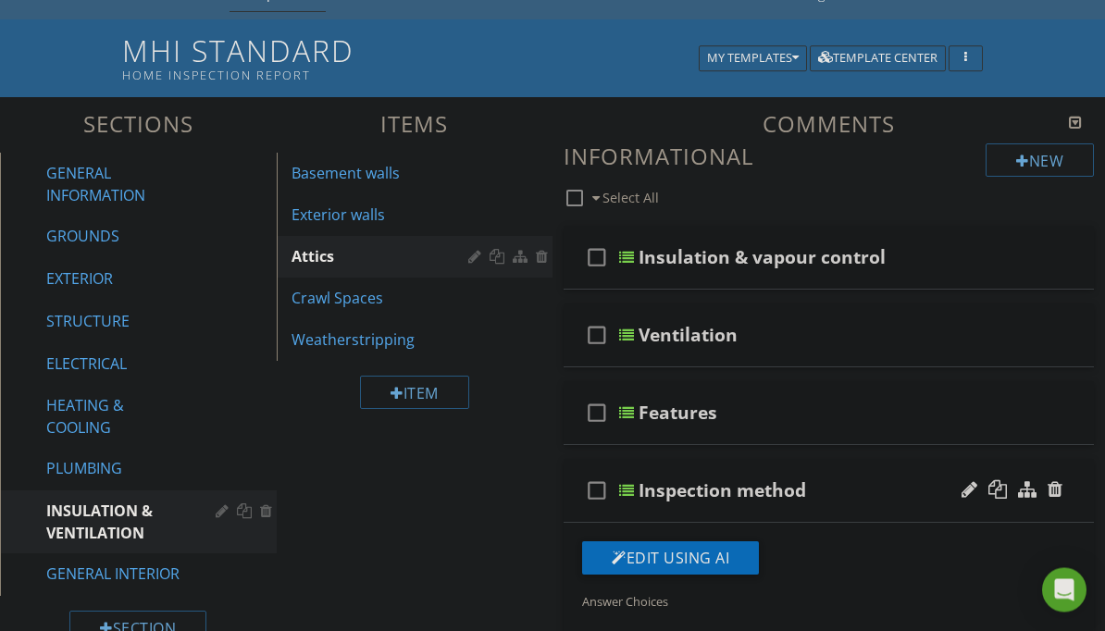
click at [894, 480] on div "Inspection method" at bounding box center [823, 491] width 370 height 22
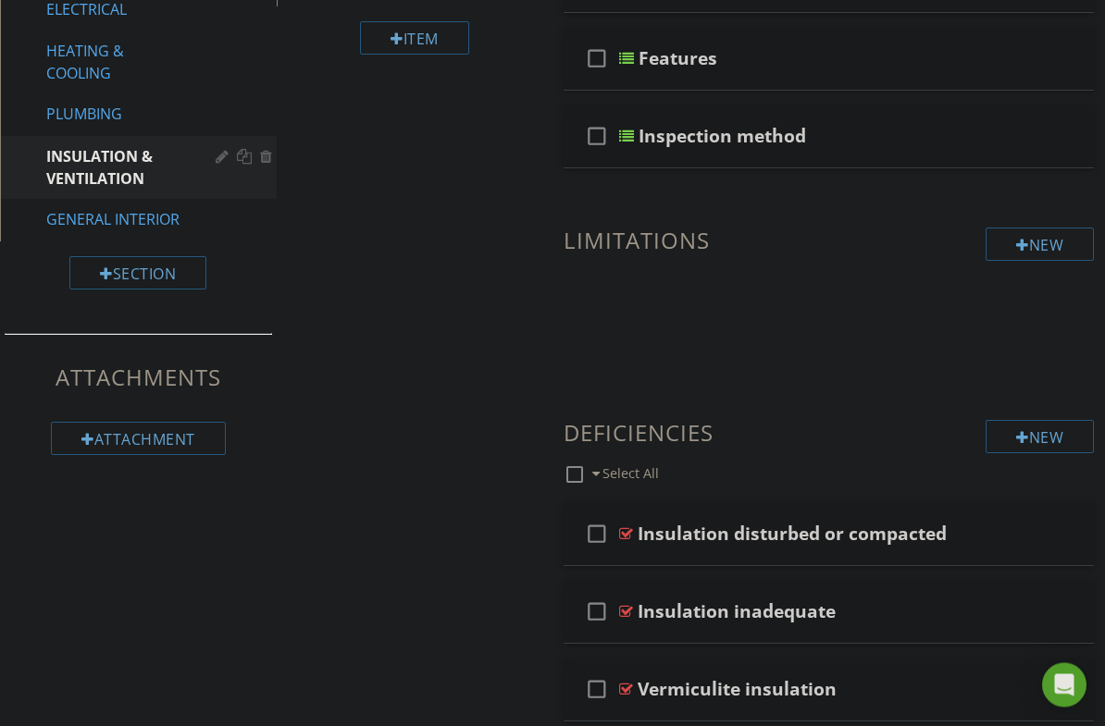
scroll to position [506, 0]
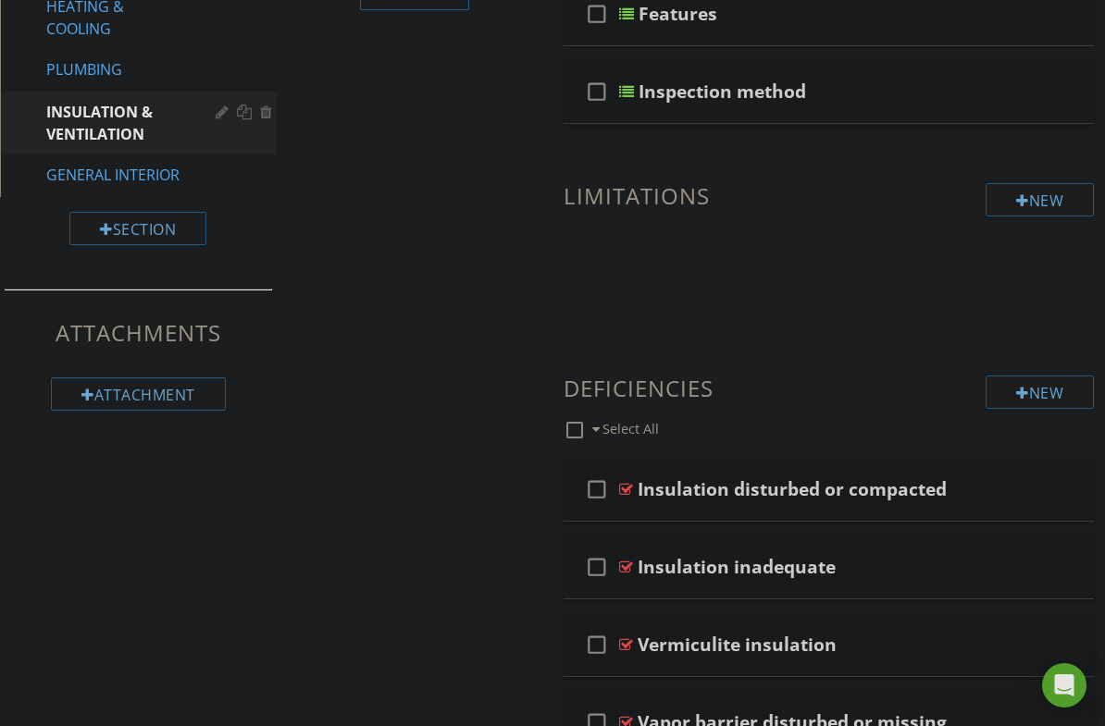
click at [899, 76] on div "check_box_outline_blank Inspection method" at bounding box center [829, 92] width 530 height 64
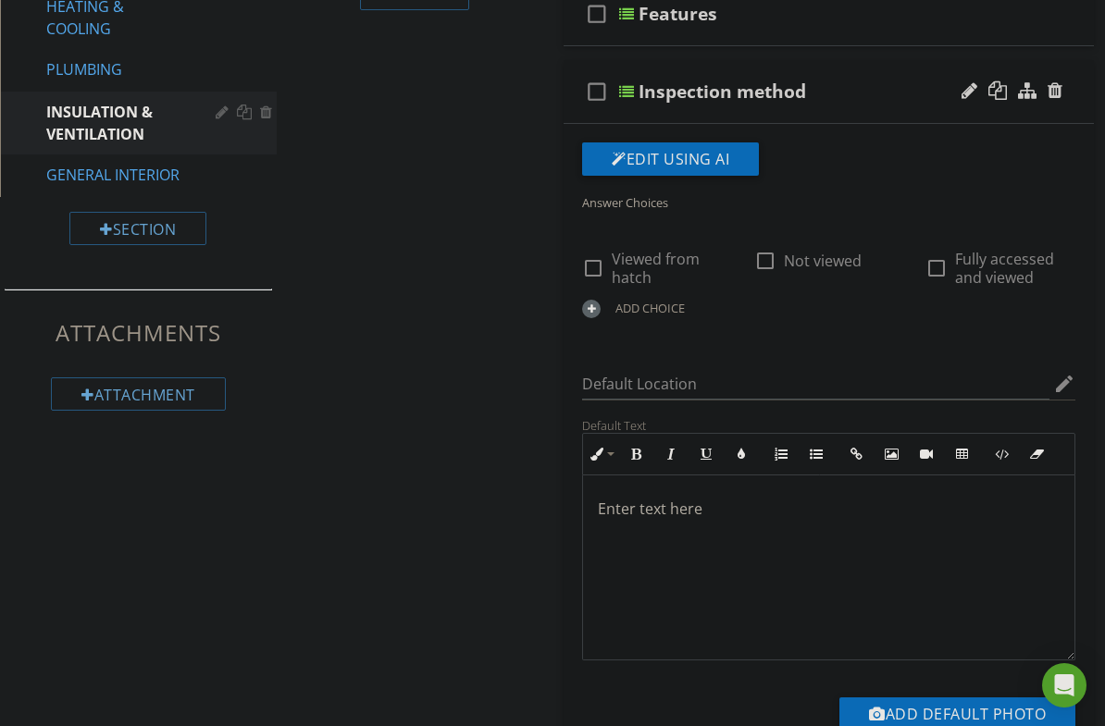
click at [1057, 387] on icon "edit" at bounding box center [1064, 384] width 22 height 22
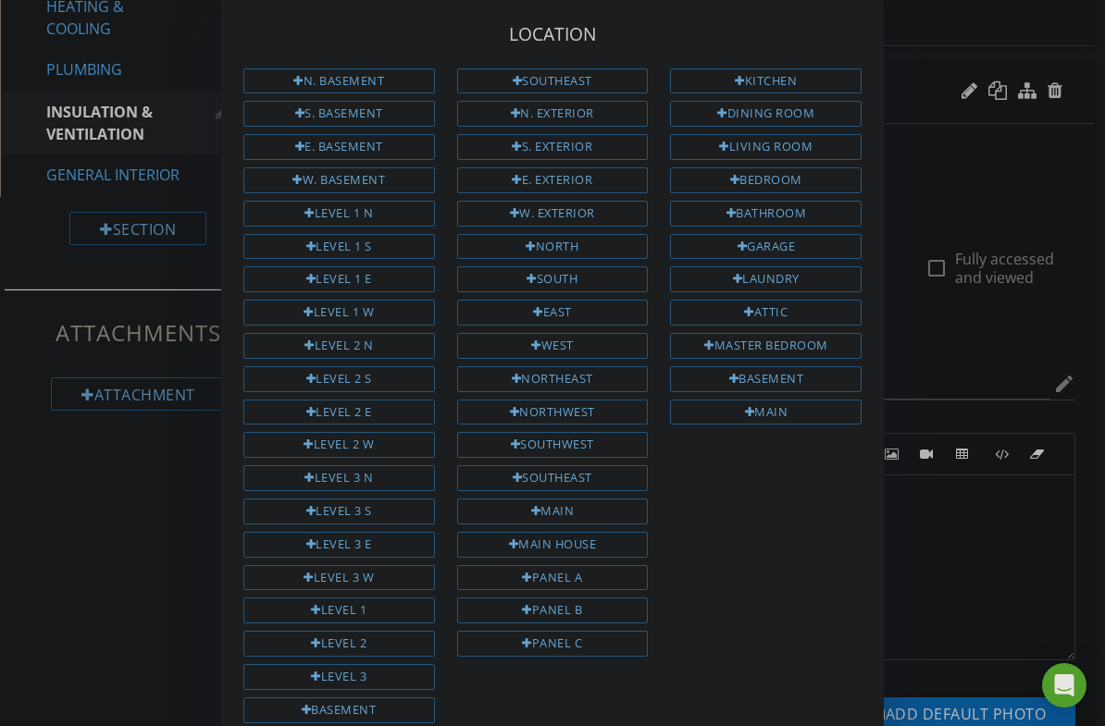
click at [614, 537] on div "Main house" at bounding box center [553, 545] width 192 height 26
type input "Main house"
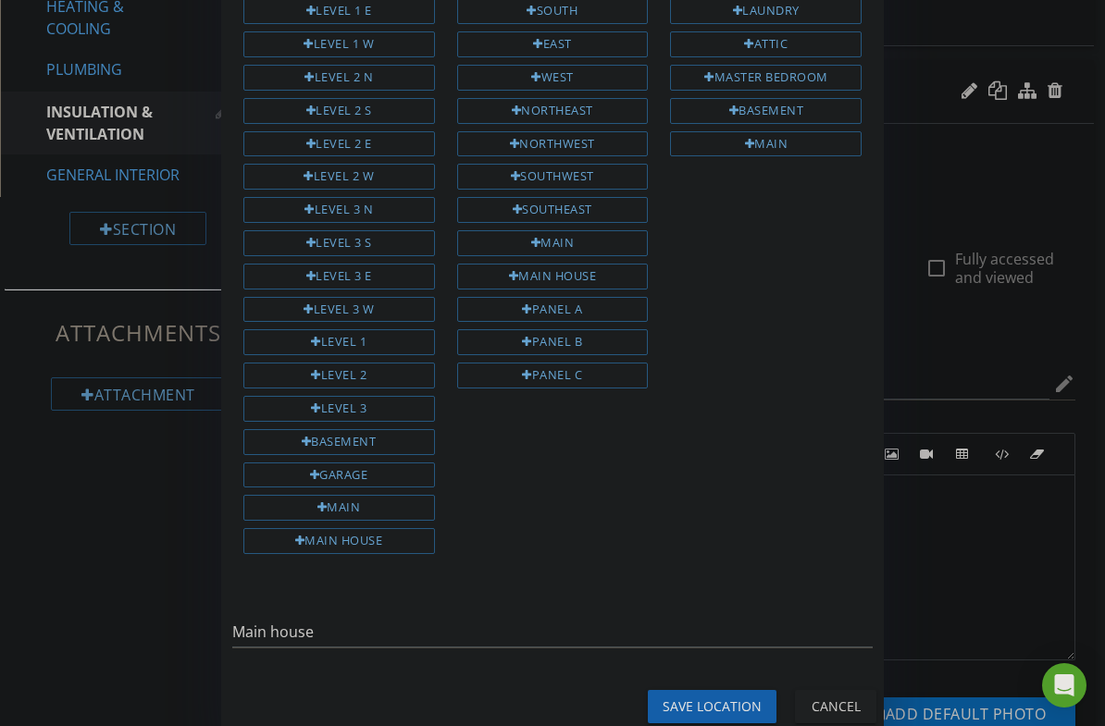
scroll to position [260, 0]
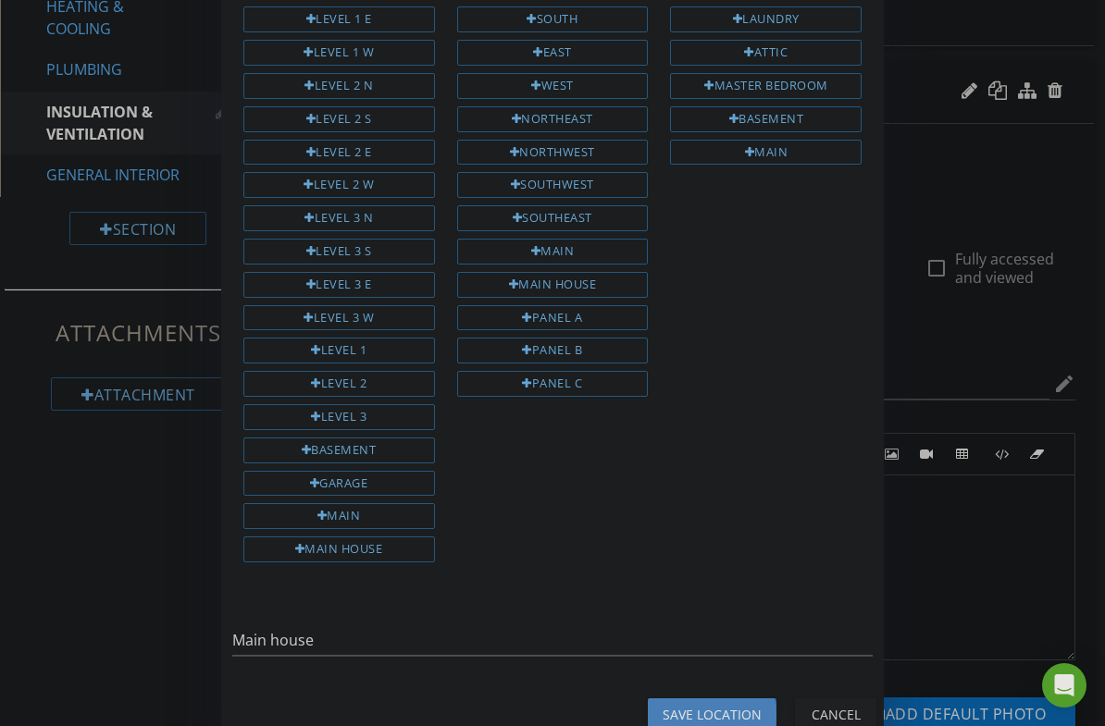
click at [723, 630] on div "Save Location" at bounding box center [712, 714] width 99 height 19
type input "Main house"
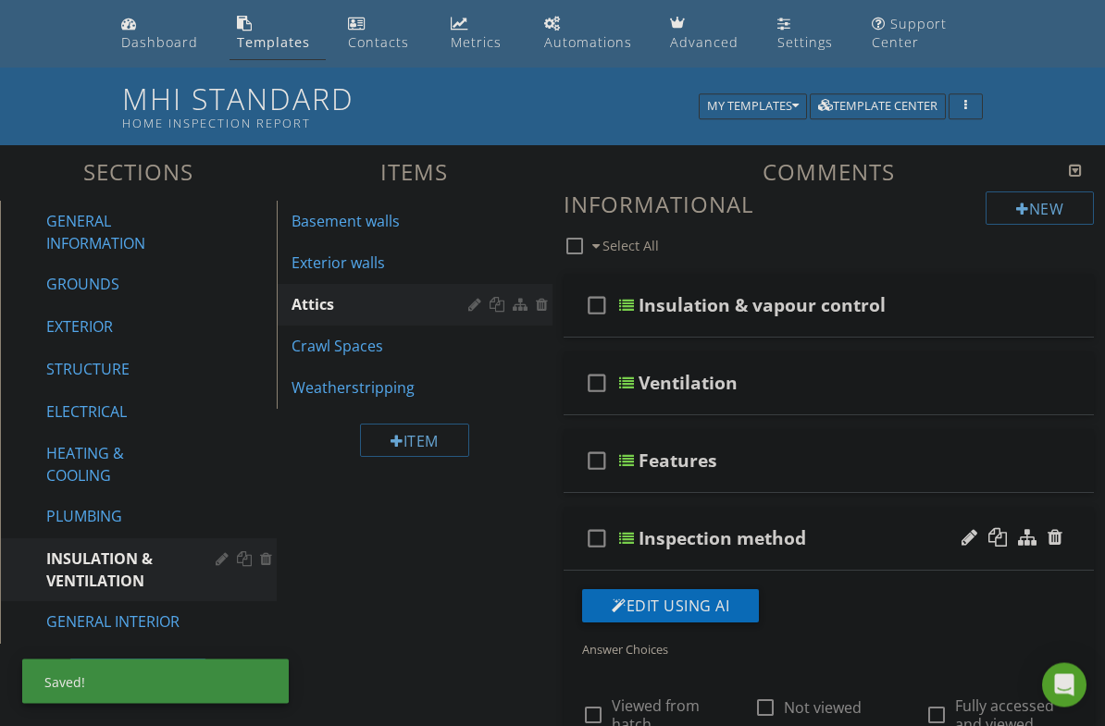
scroll to position [43, 0]
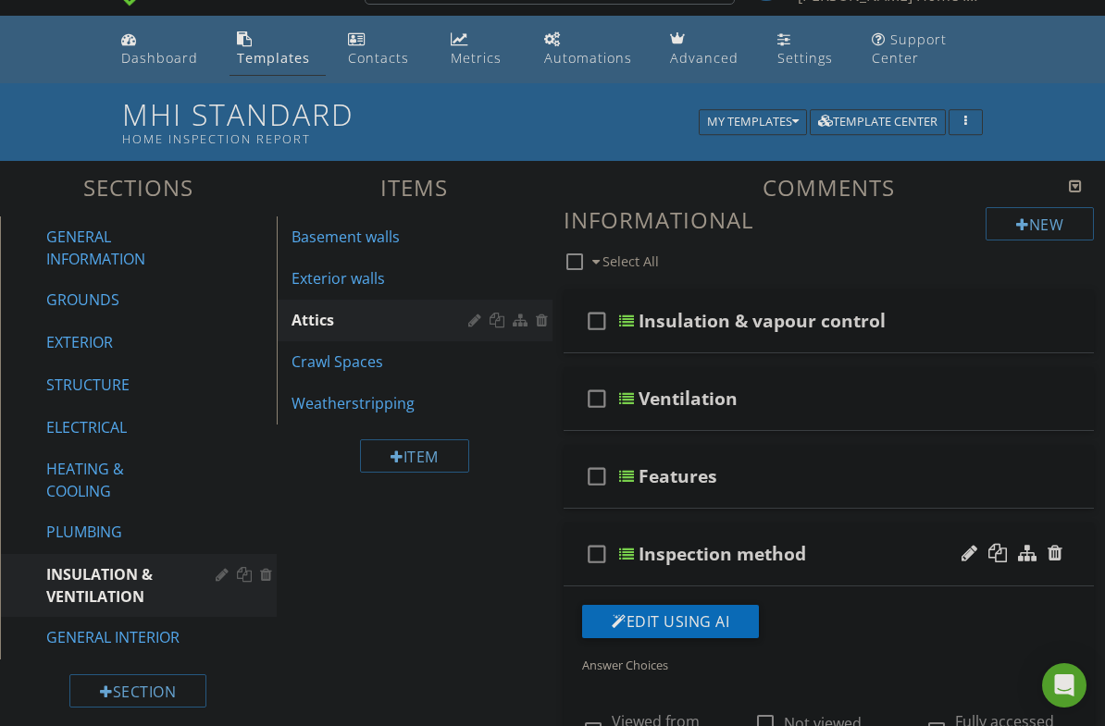
click at [378, 410] on div "Weatherstripping" at bounding box center [382, 403] width 183 height 22
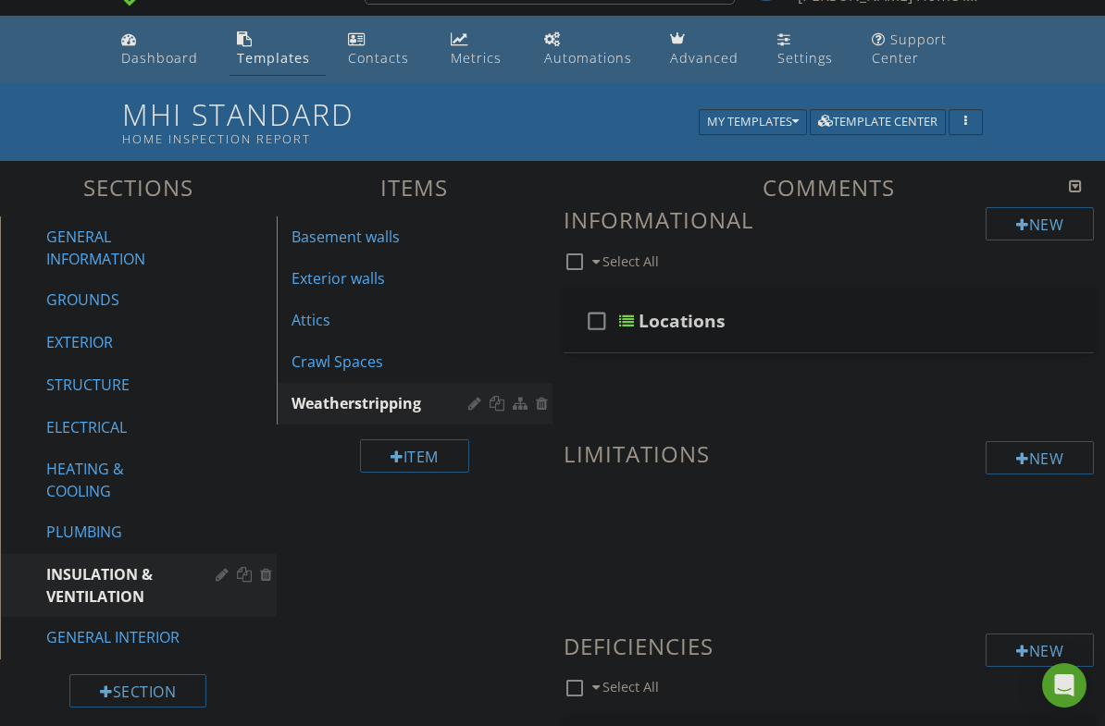
click at [836, 316] on div "Locations" at bounding box center [823, 321] width 370 height 22
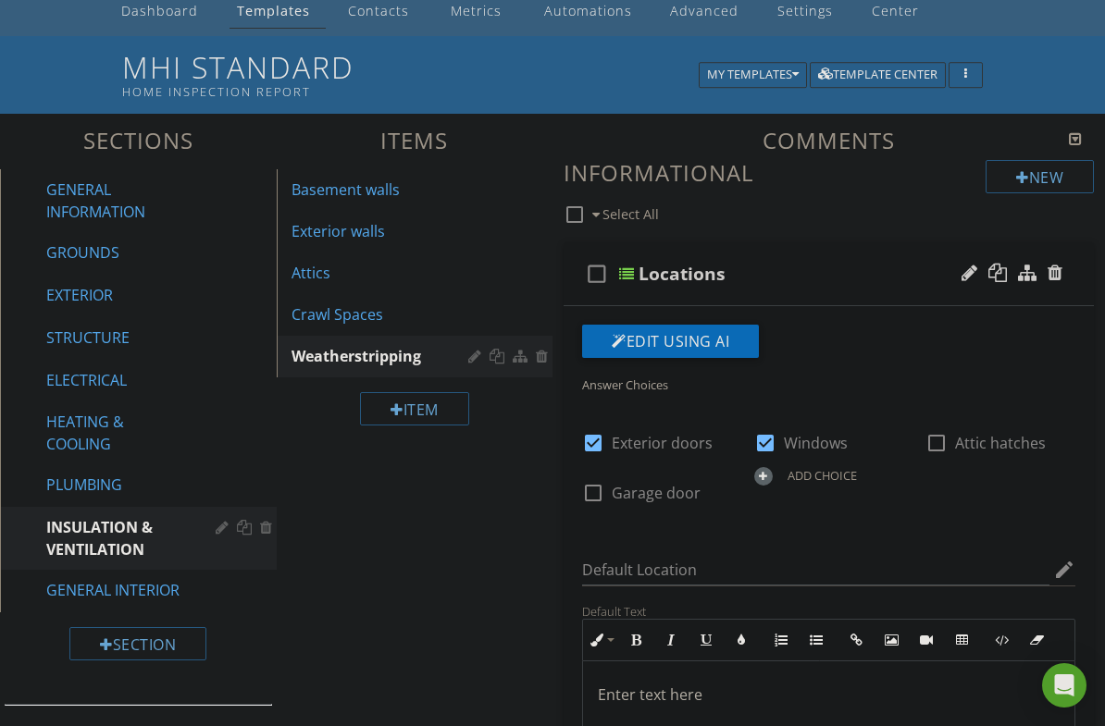
scroll to position [102, 0]
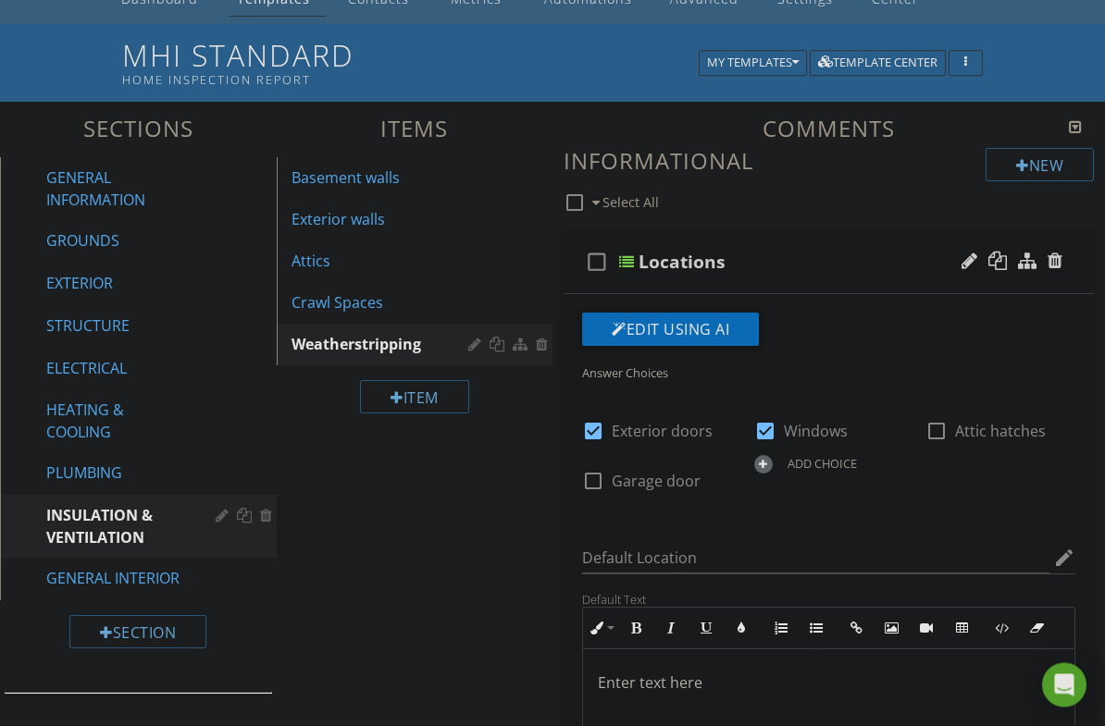
click at [1066, 556] on icon "edit" at bounding box center [1064, 559] width 22 height 22
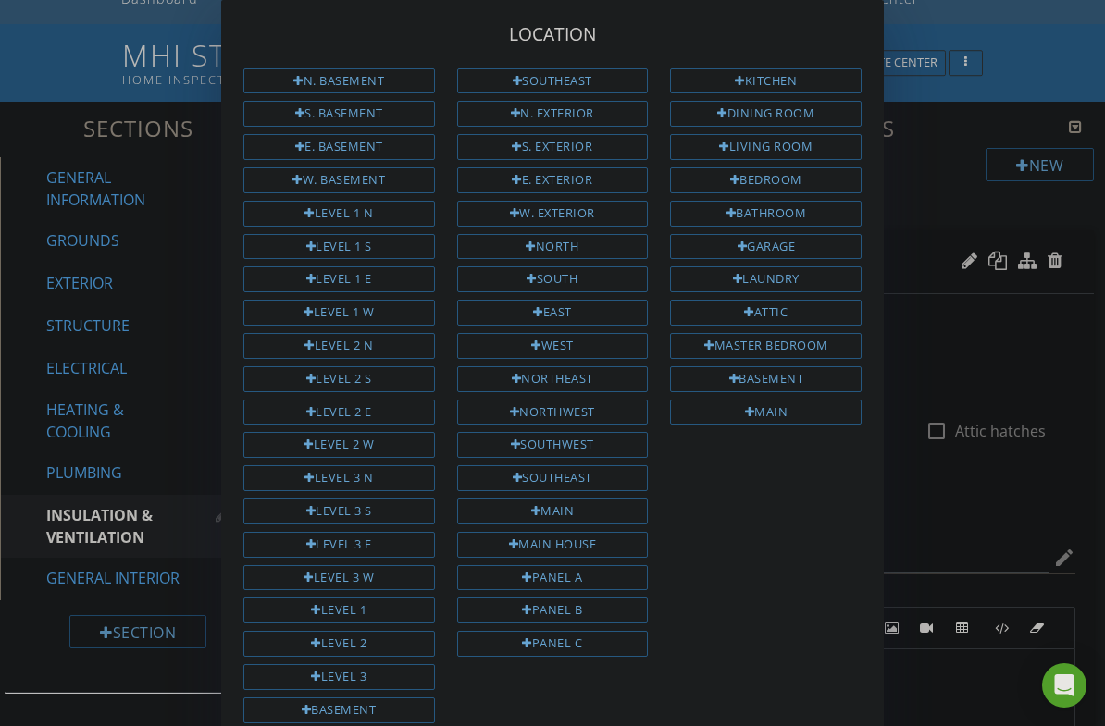
click at [629, 533] on div "Main house" at bounding box center [553, 545] width 192 height 26
type input "Main house"
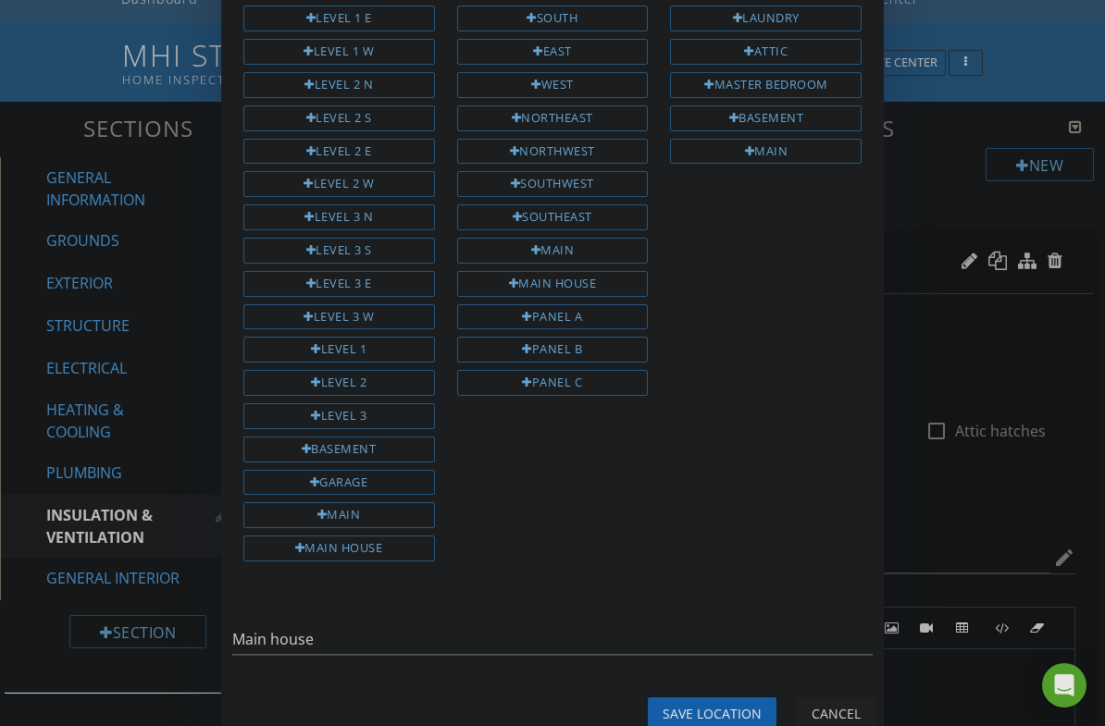
scroll to position [260, 0]
click at [786, 625] on input "Main house" at bounding box center [552, 640] width 640 height 31
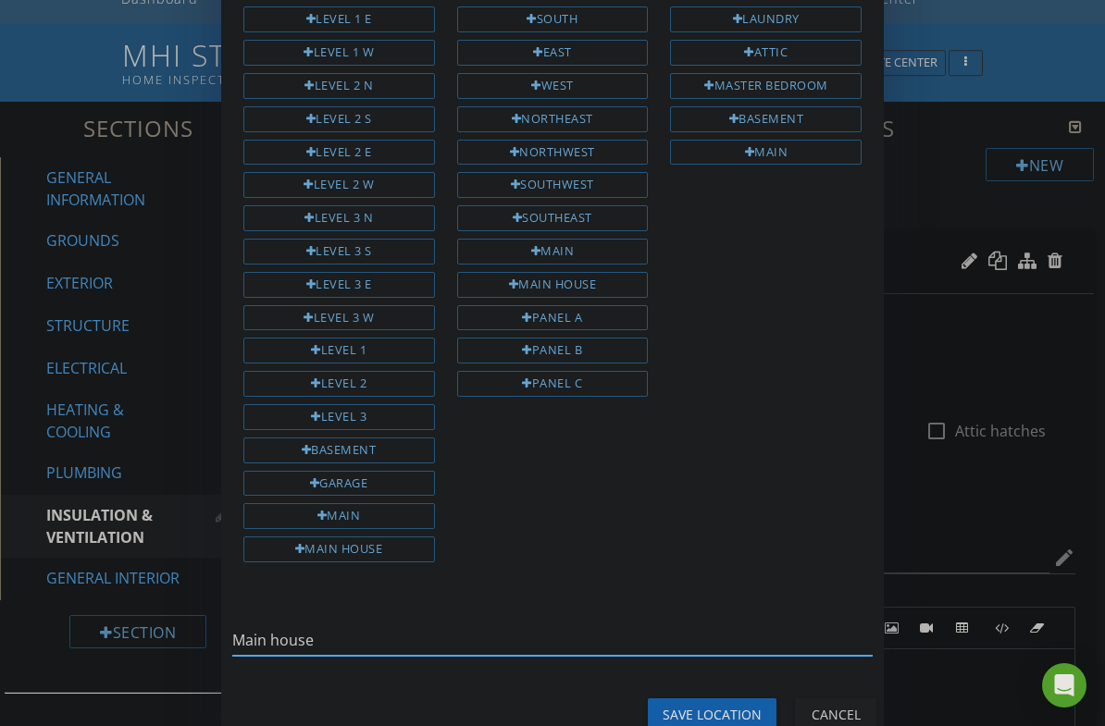
scroll to position [153, 0]
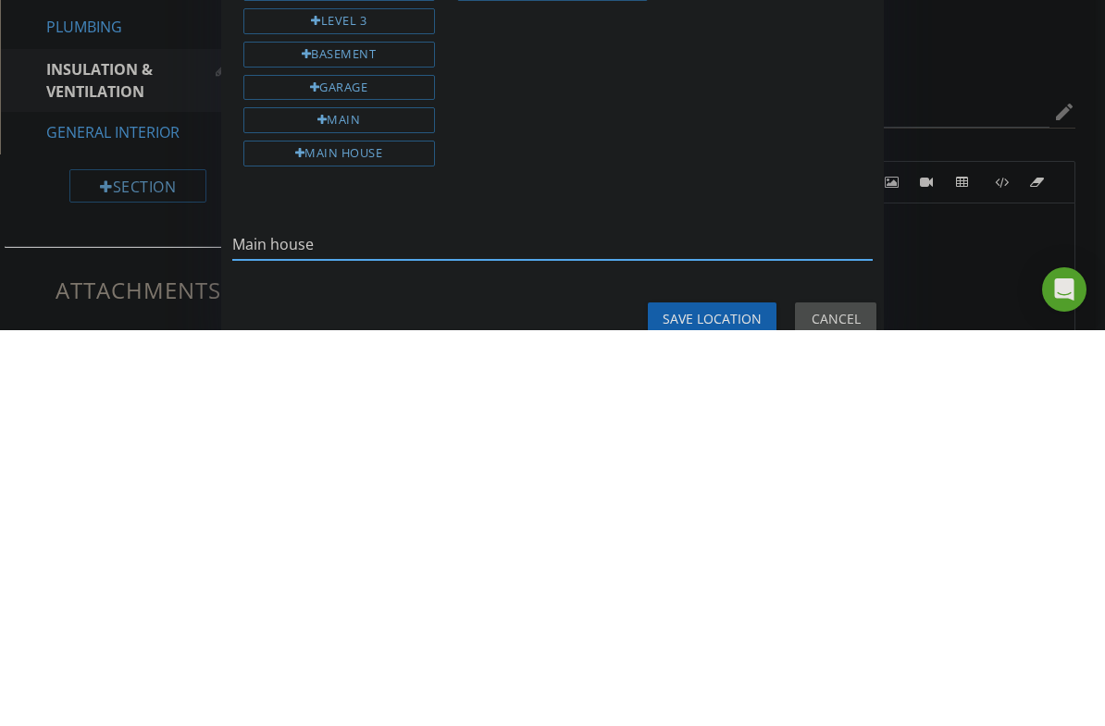
click at [857, 630] on div "Cancel" at bounding box center [836, 714] width 52 height 19
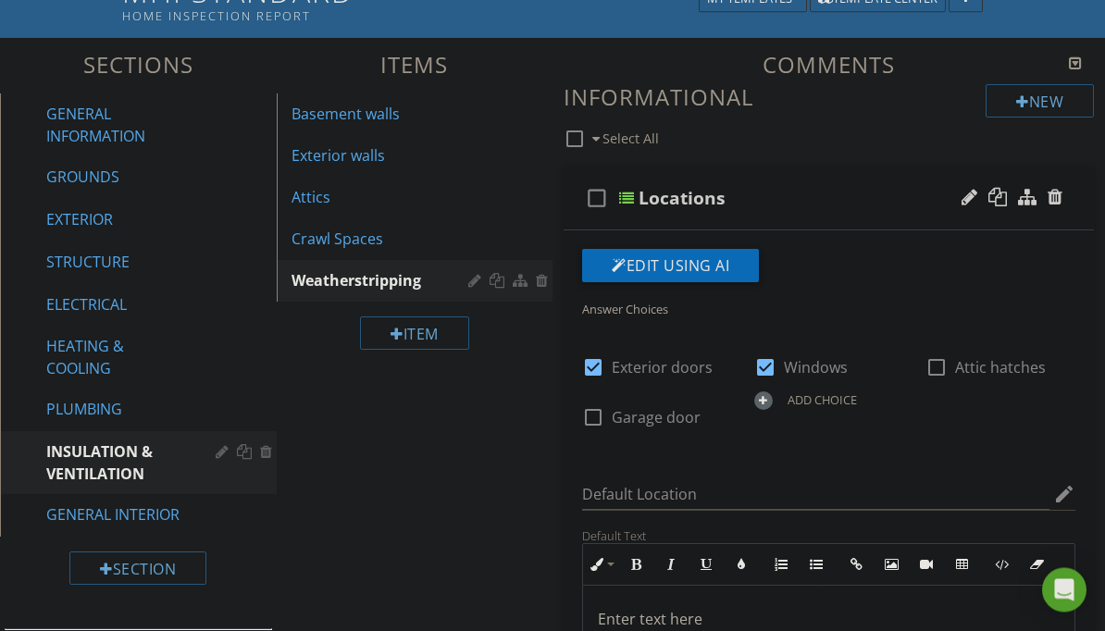
scroll to position [167, 0]
click at [105, 408] on div "PLUMBING" at bounding box center [117, 409] width 142 height 22
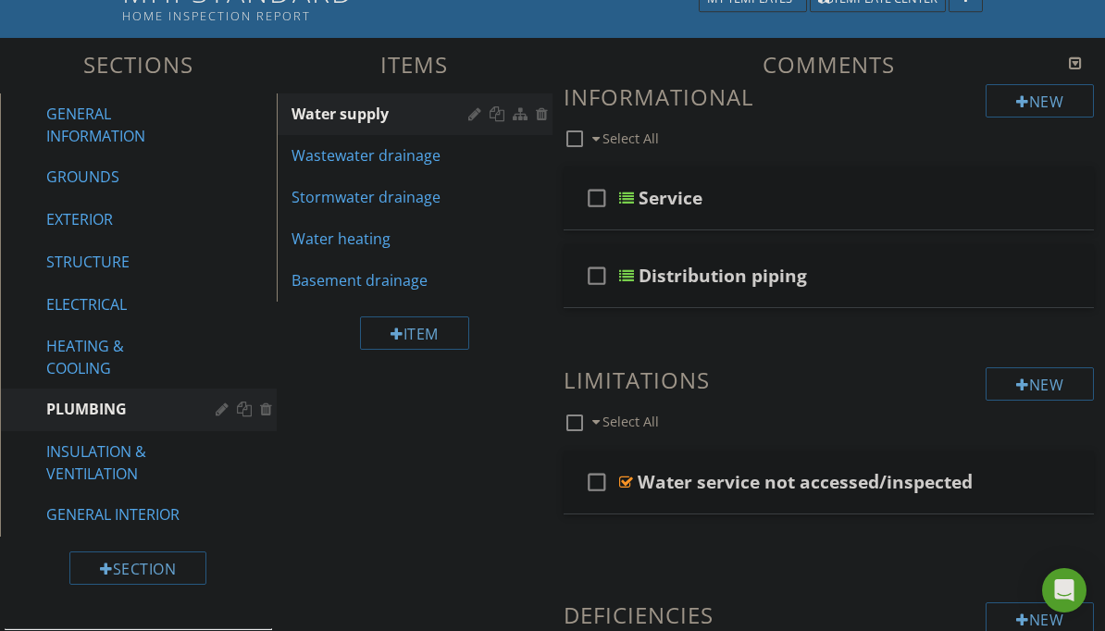
click at [357, 281] on div "Basement drainage" at bounding box center [382, 280] width 183 height 22
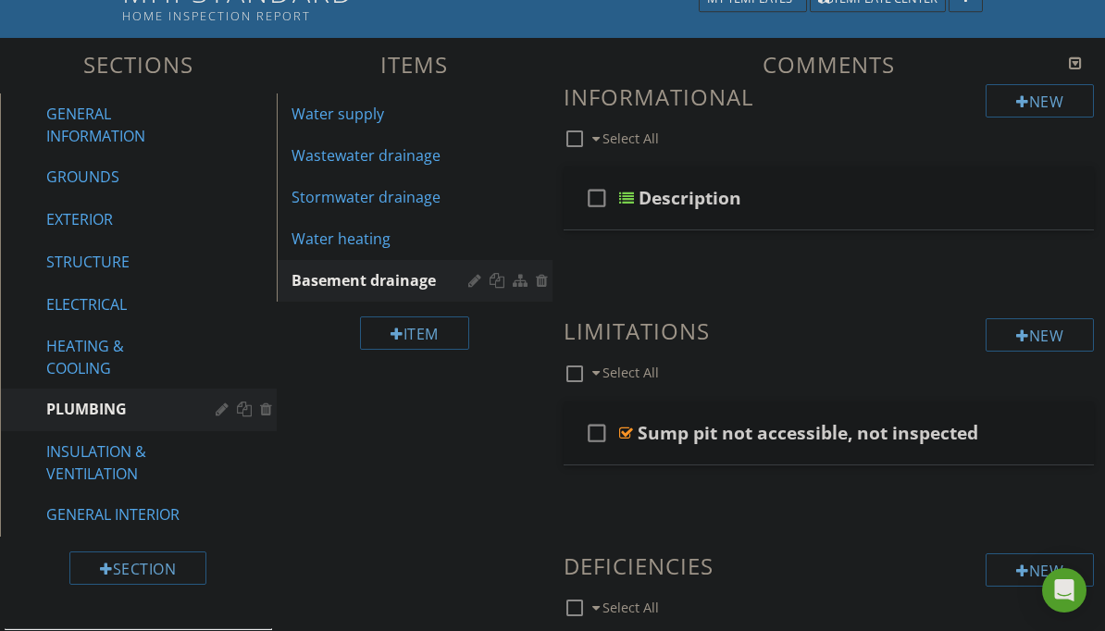
click at [383, 240] on div "Water heating" at bounding box center [382, 239] width 183 height 22
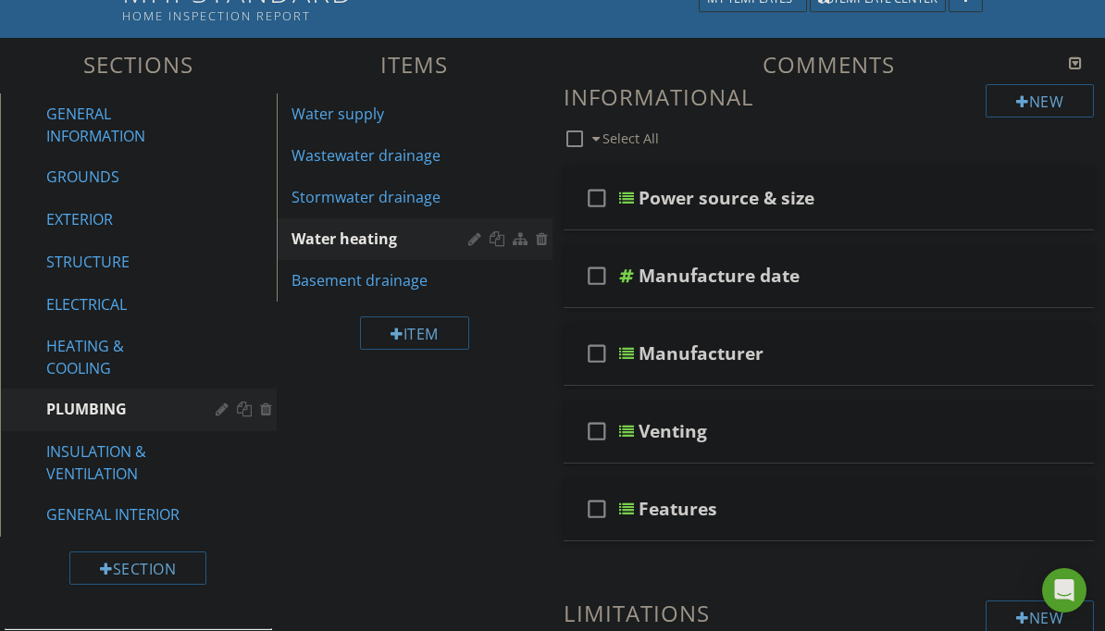
click at [101, 363] on div "HEATING & COOLING" at bounding box center [117, 357] width 142 height 44
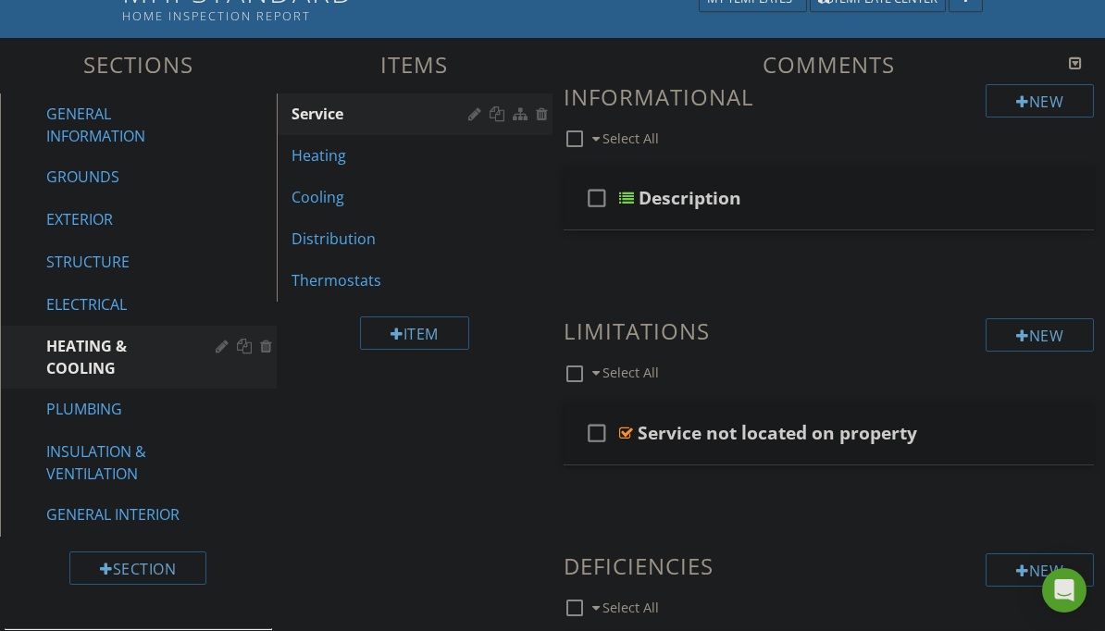
scroll to position [0, 0]
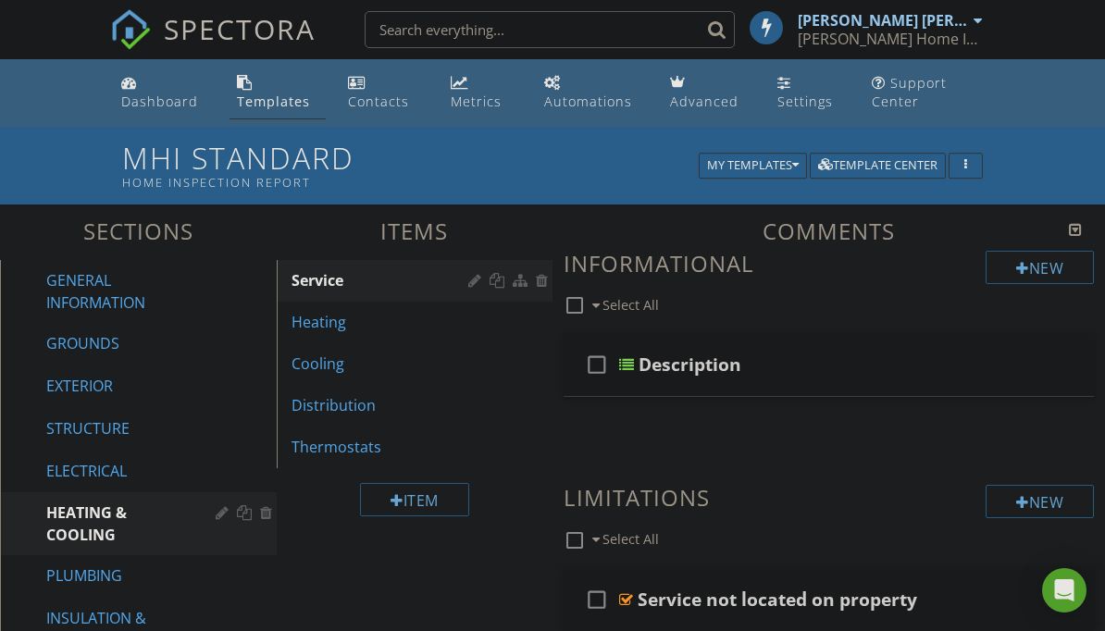
click at [135, 30] on img at bounding box center [130, 29] width 41 height 41
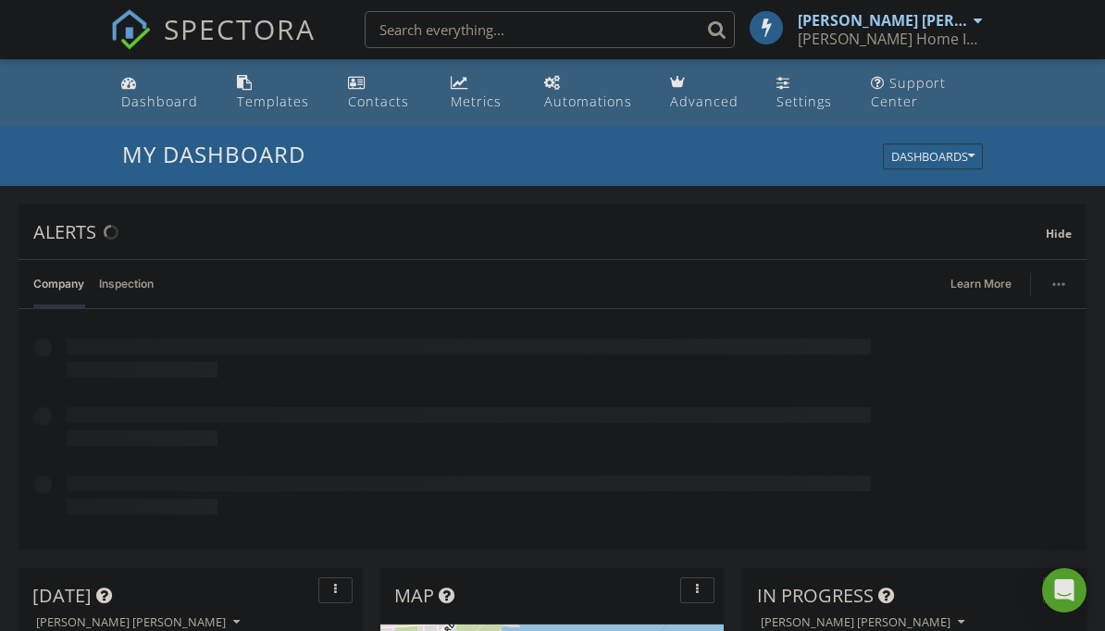
scroll to position [1685, 1106]
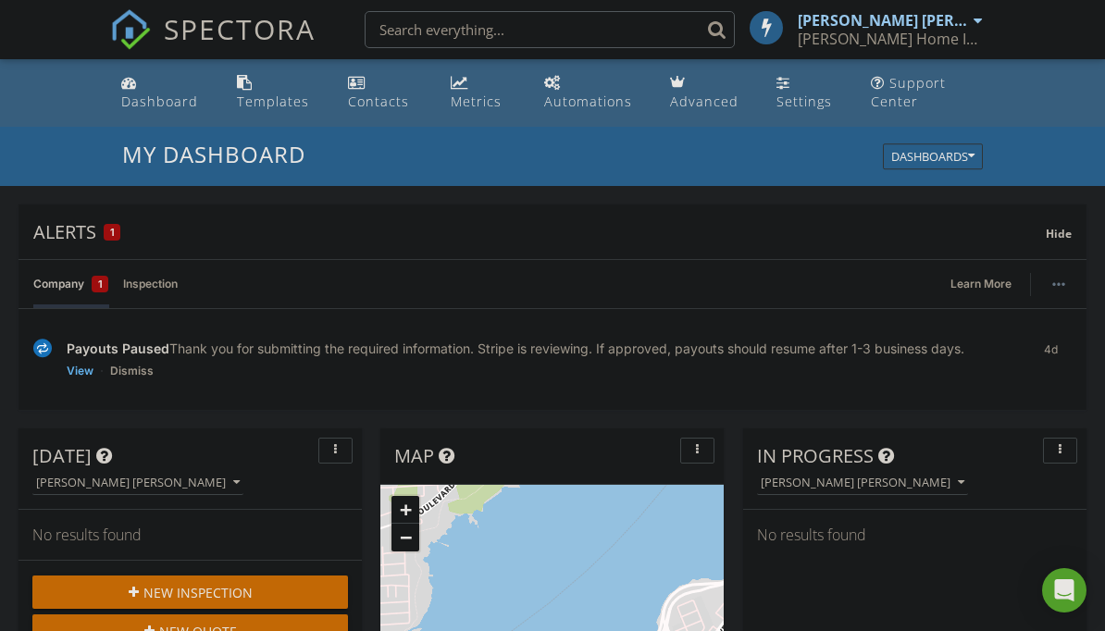
click at [88, 374] on link "View" at bounding box center [80, 371] width 27 height 19
